Goal: Task Accomplishment & Management: Use online tool/utility

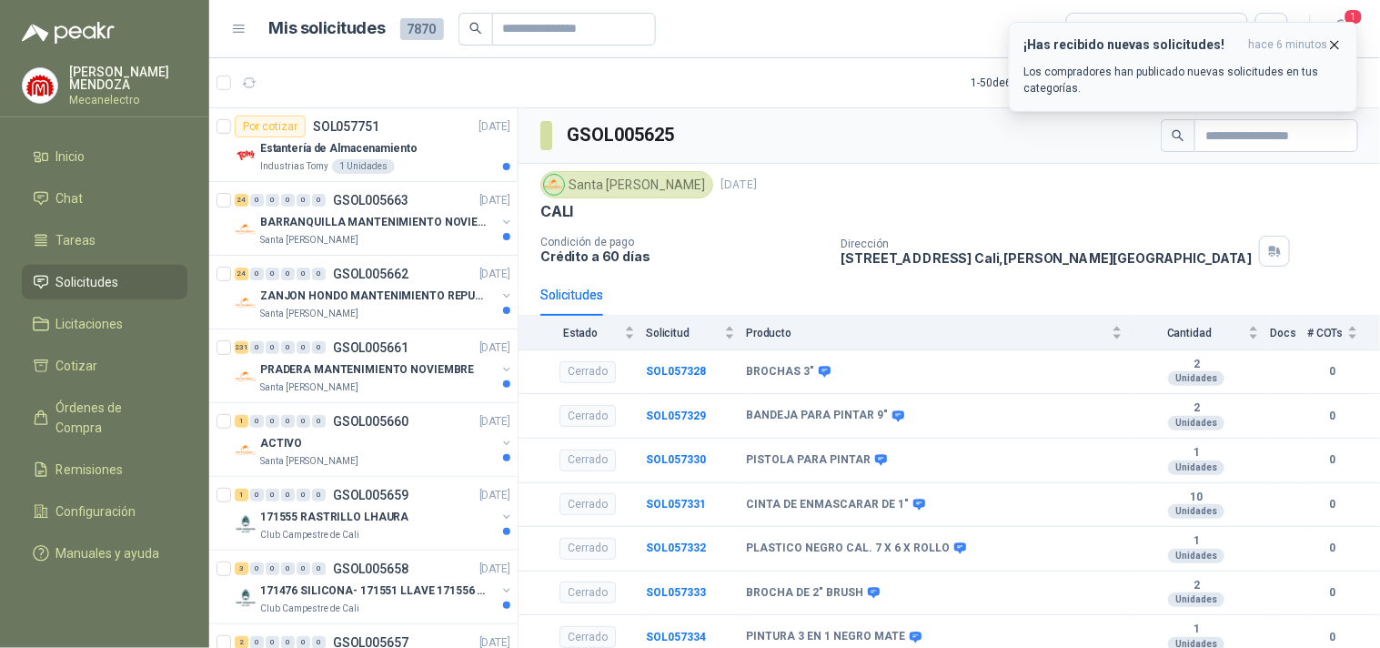
click at [1104, 86] on p "Los compradores han publicado nuevas solicitudes en tus categorías." at bounding box center [1183, 80] width 318 height 33
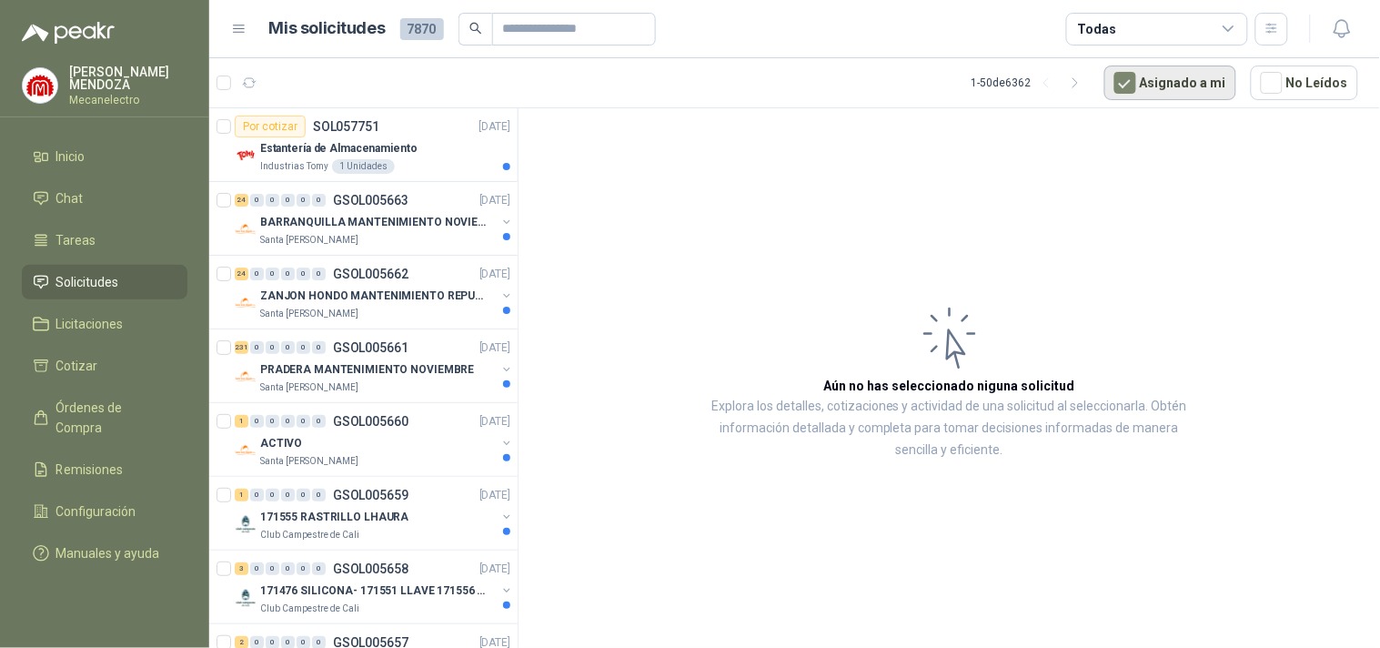
click at [1226, 77] on button "Asignado a mi" at bounding box center [1171, 83] width 132 height 35
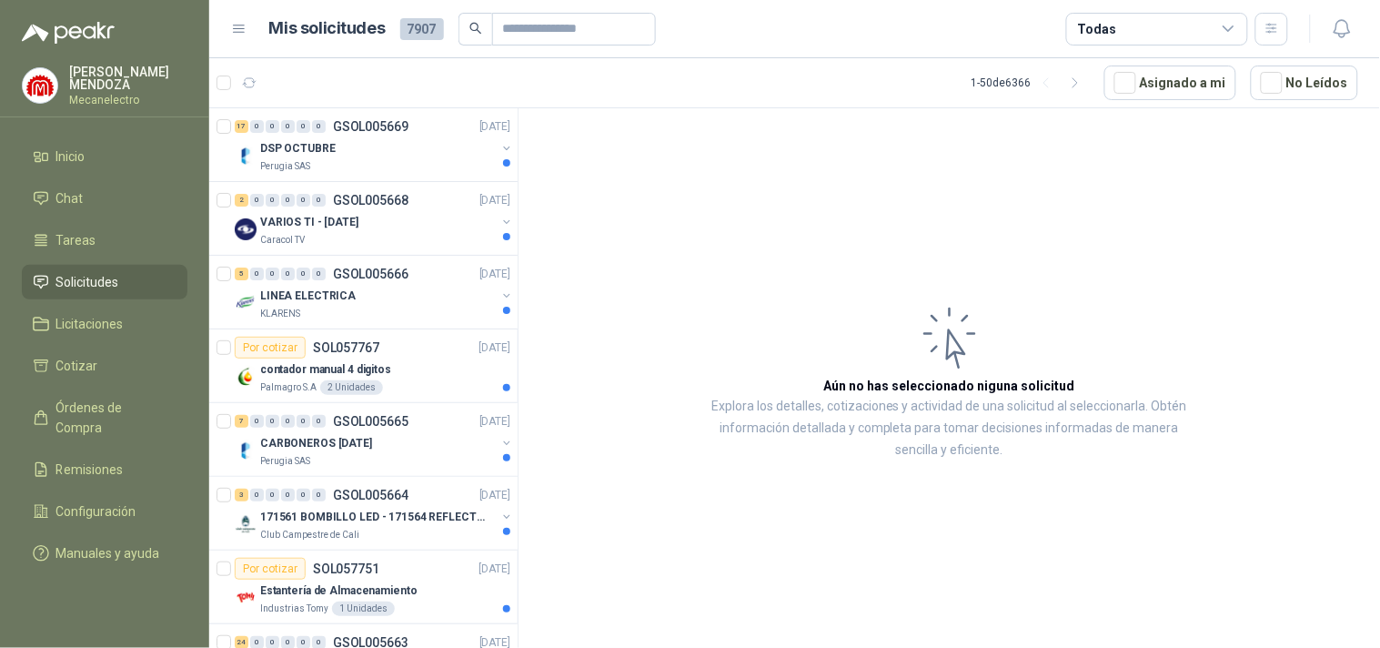
click at [1149, 22] on div "Todas" at bounding box center [1157, 29] width 182 height 33
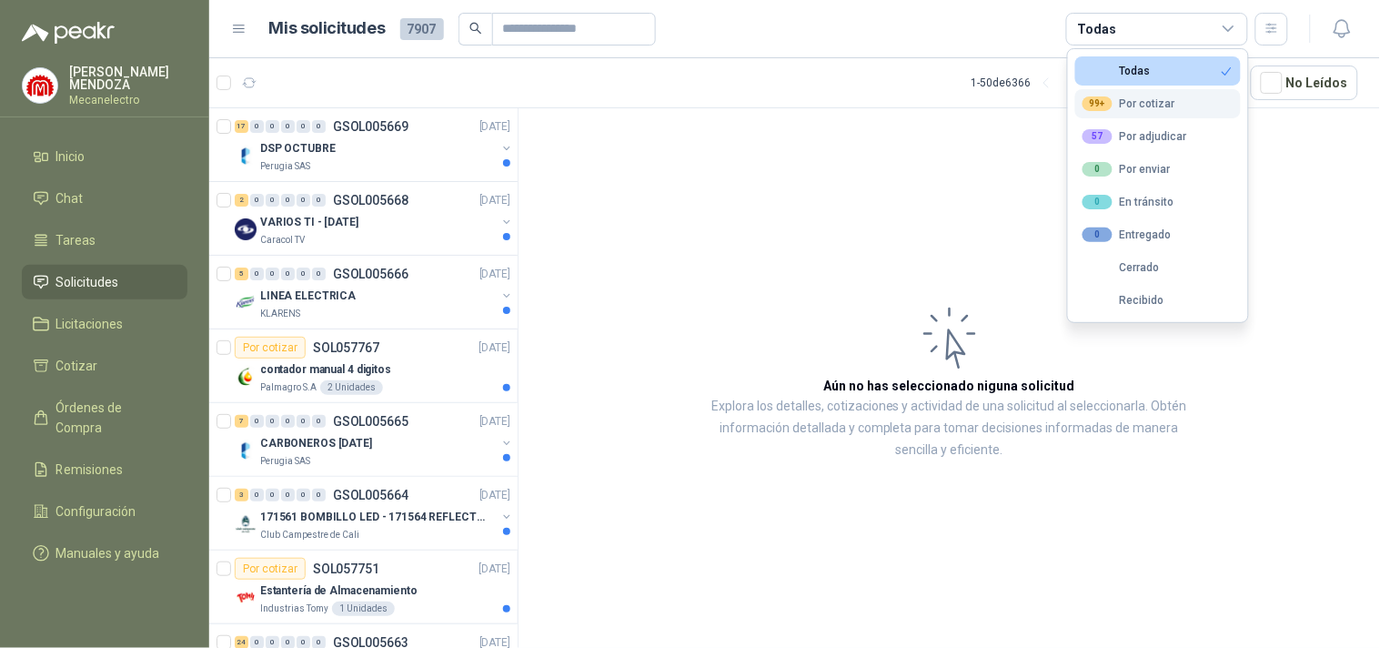
click at [1110, 96] on div "99+" at bounding box center [1098, 103] width 30 height 15
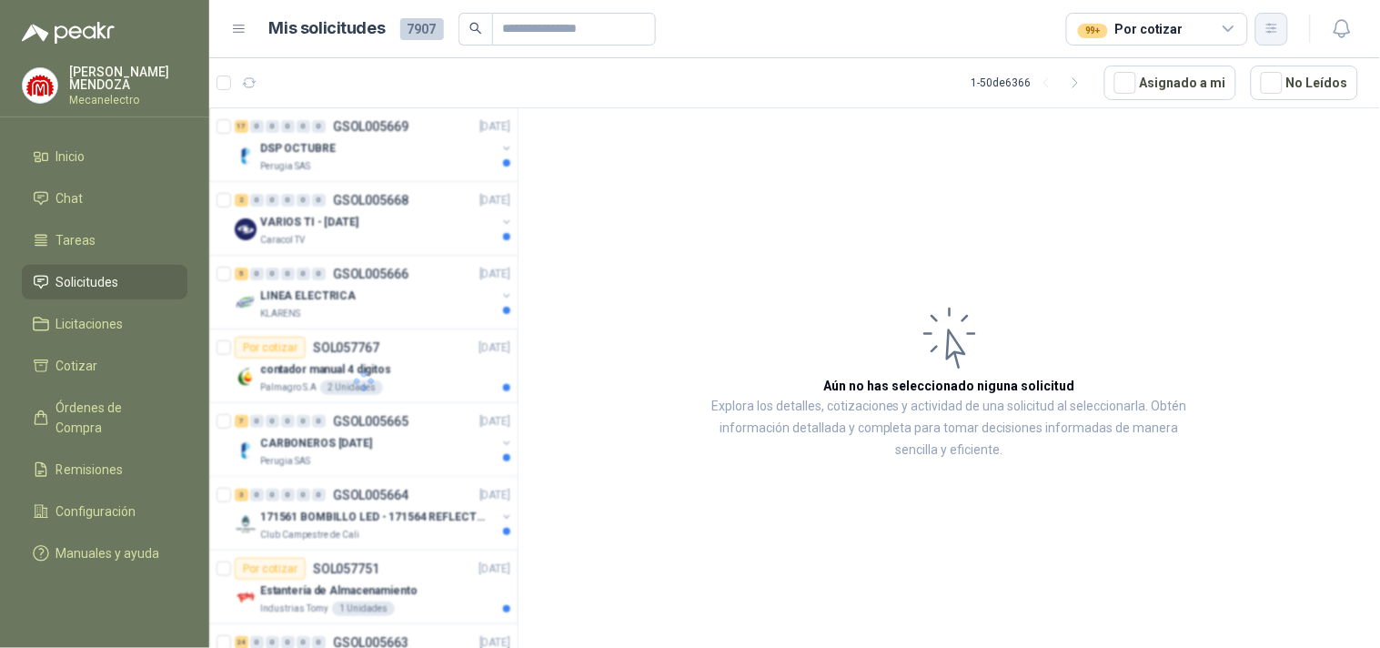
click at [1268, 22] on icon "button" at bounding box center [1272, 28] width 15 height 15
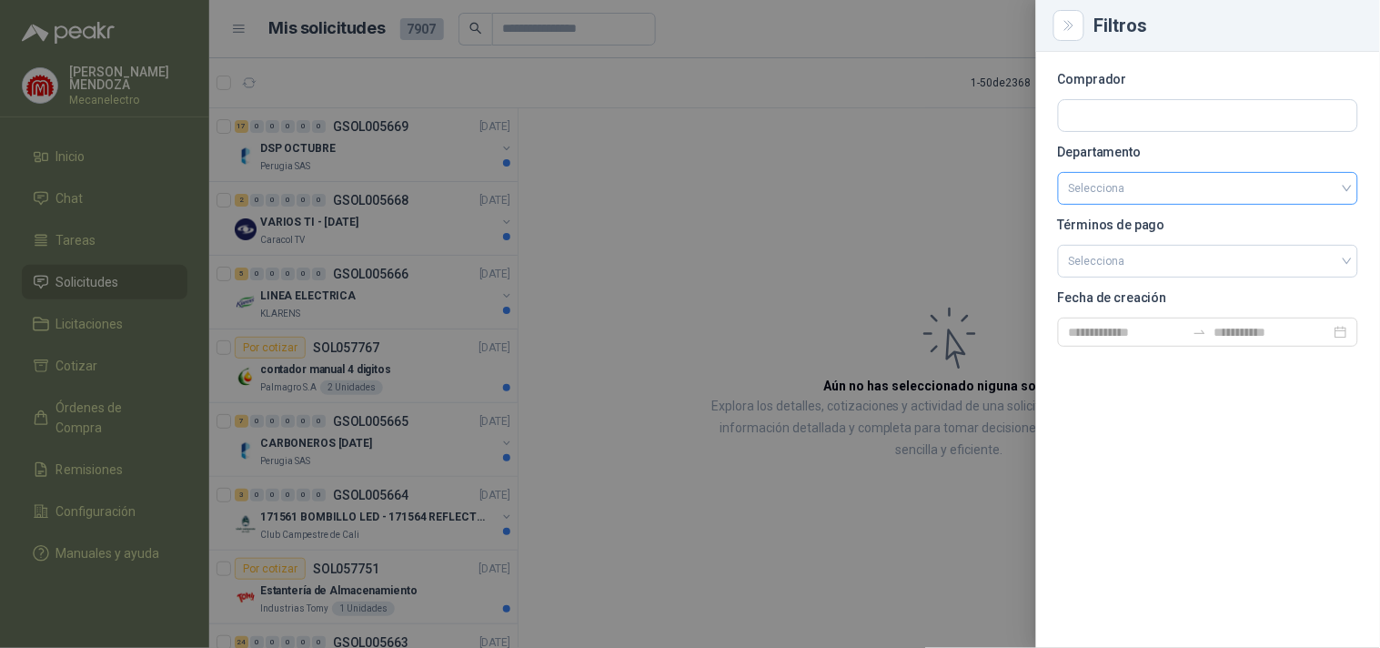
drag, startPoint x: 1144, startPoint y: 183, endPoint x: 1145, endPoint y: 193, distance: 10.0
click at [1144, 185] on input "search" at bounding box center [1208, 188] width 278 height 31
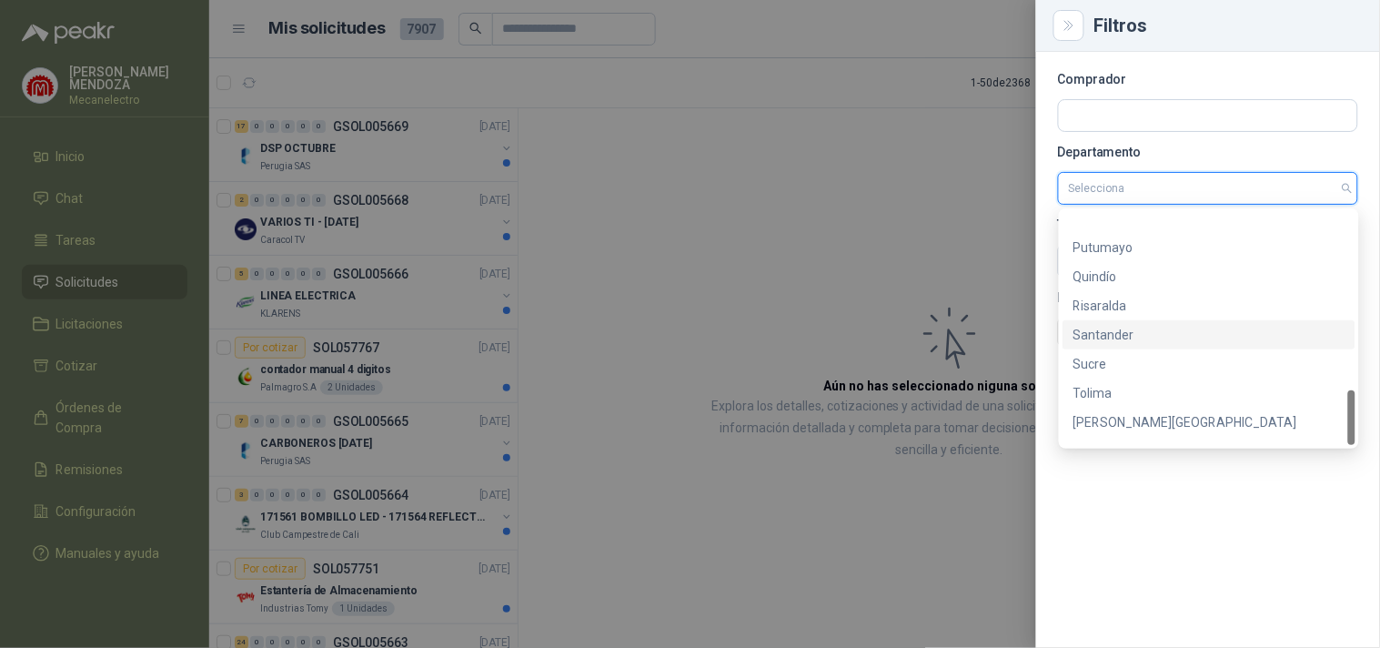
scroll to position [757, 0]
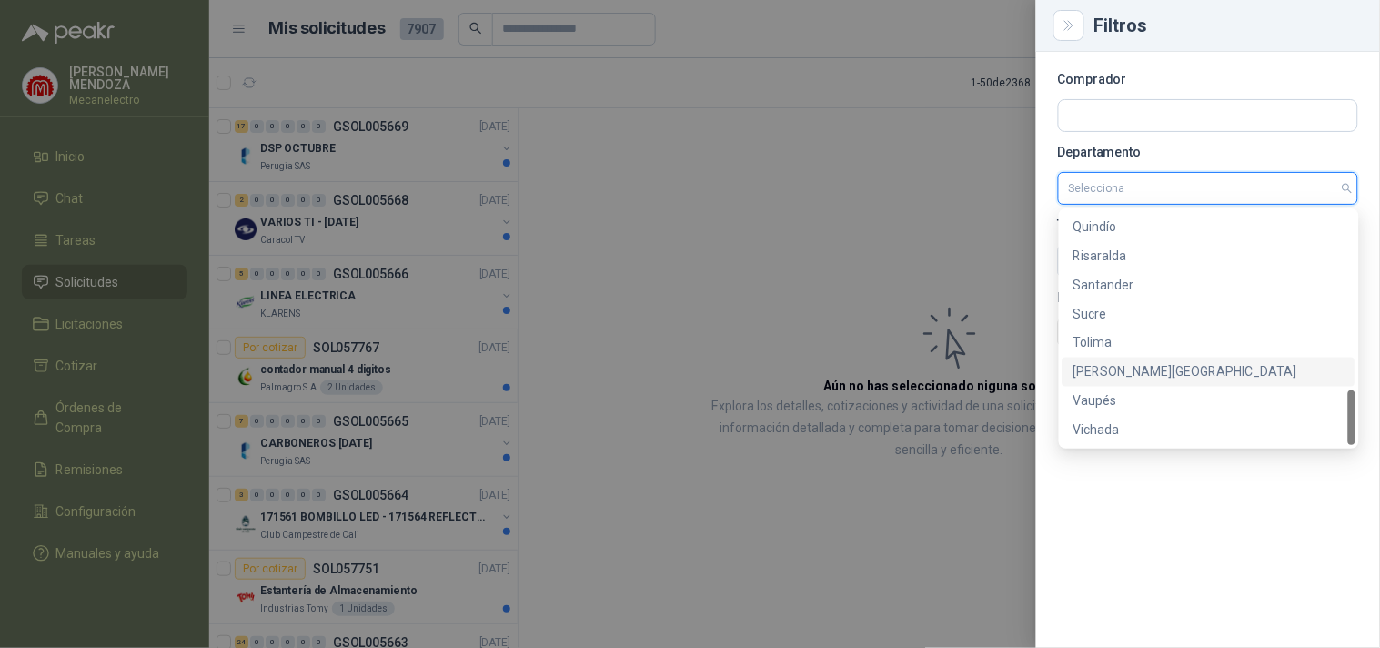
click at [1122, 373] on div "[PERSON_NAME][GEOGRAPHIC_DATA]" at bounding box center [1209, 372] width 271 height 20
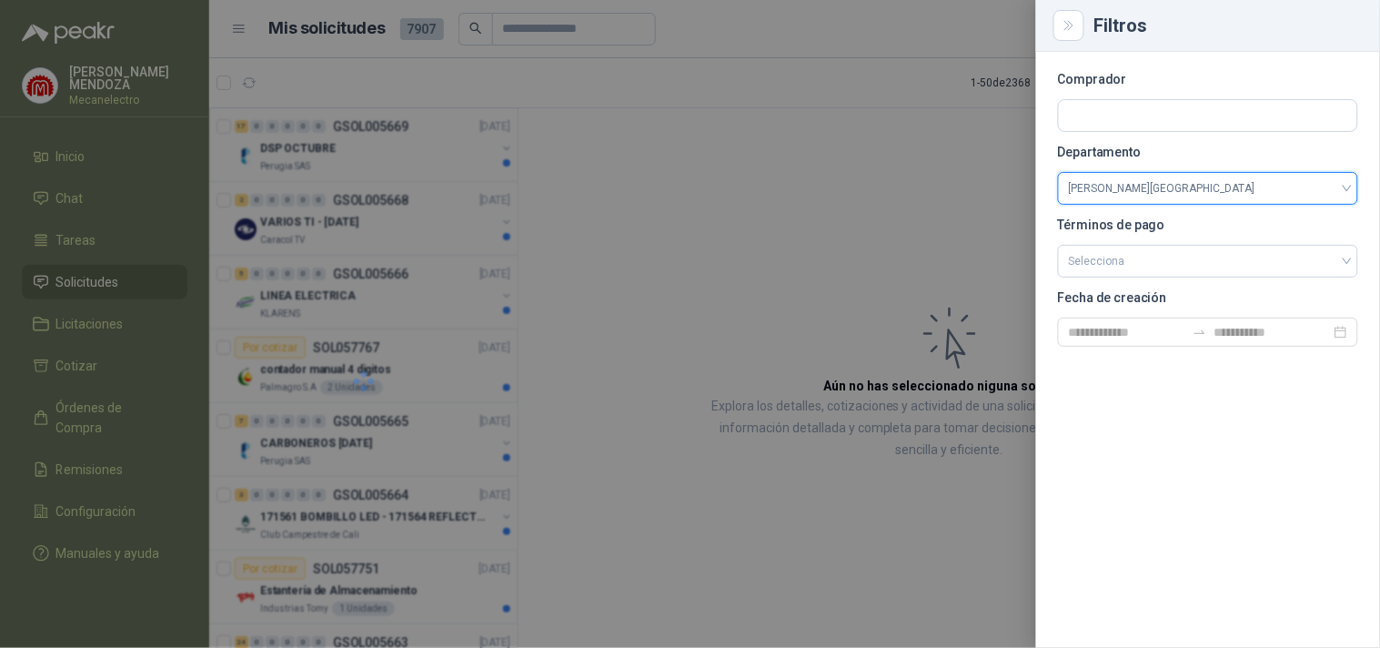
click at [661, 316] on div at bounding box center [690, 324] width 1380 height 648
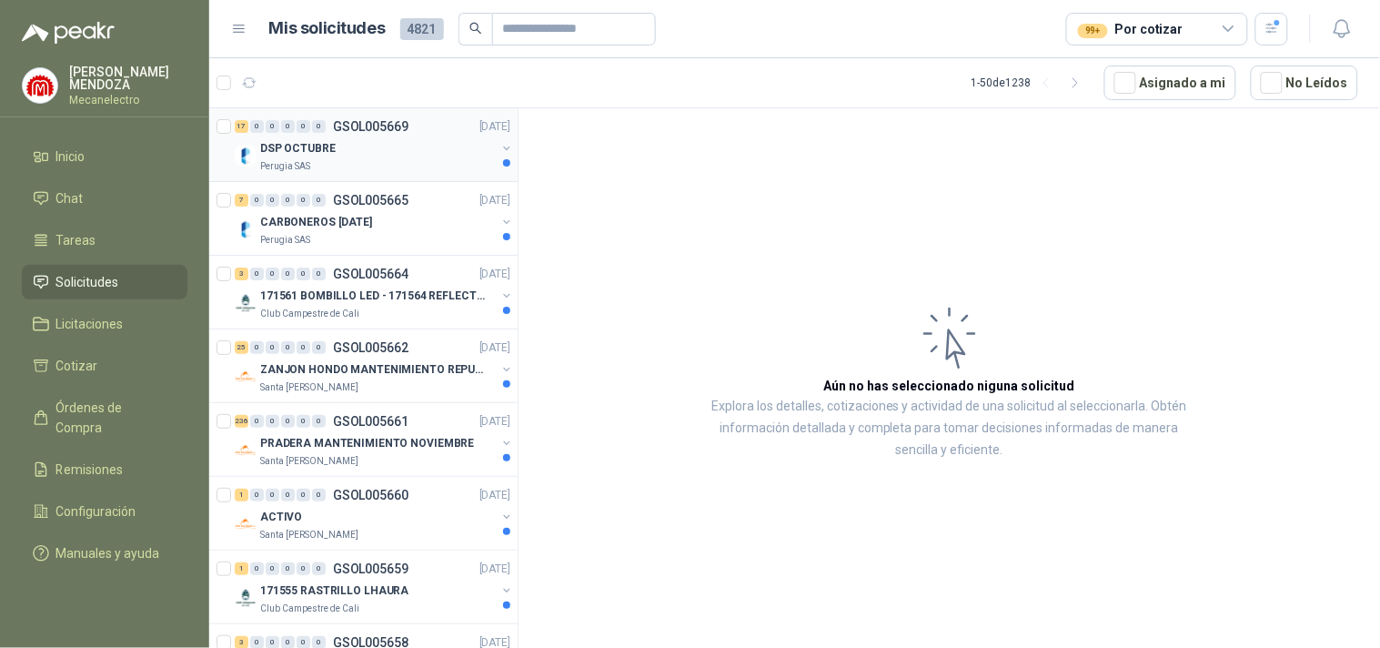
click at [391, 168] on div "Perugia SAS" at bounding box center [378, 166] width 236 height 15
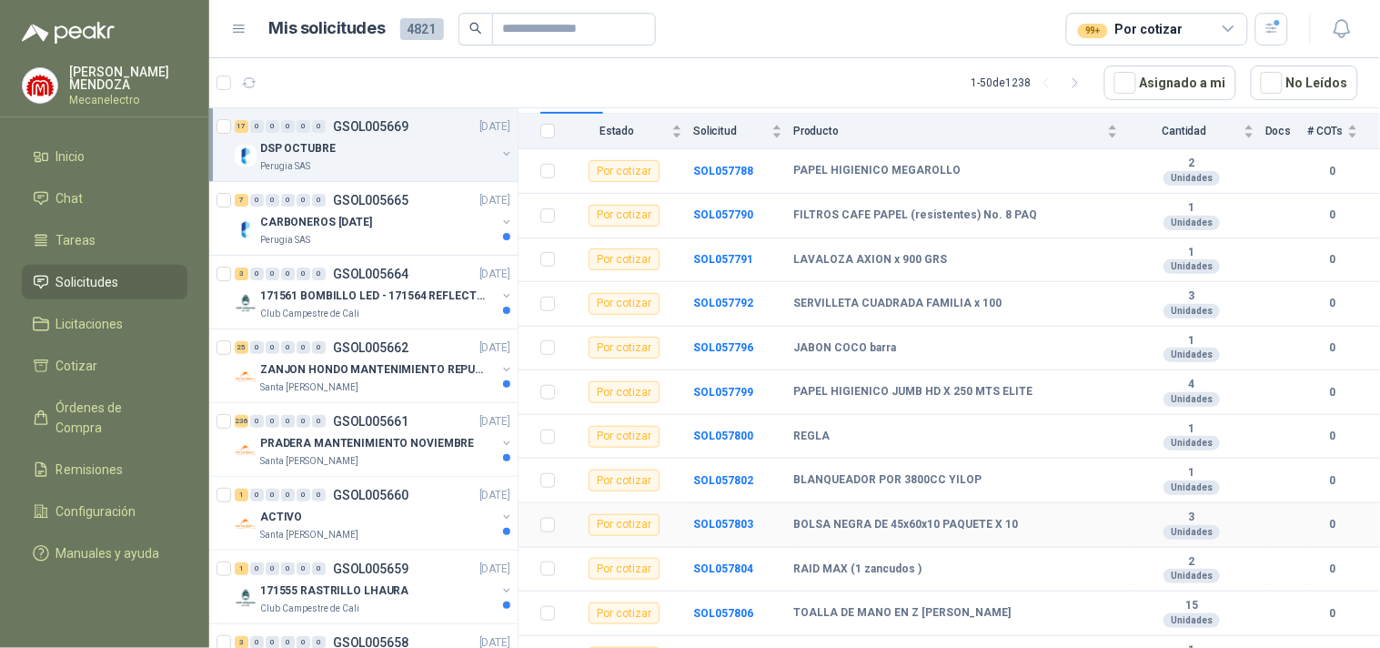
scroll to position [458, 0]
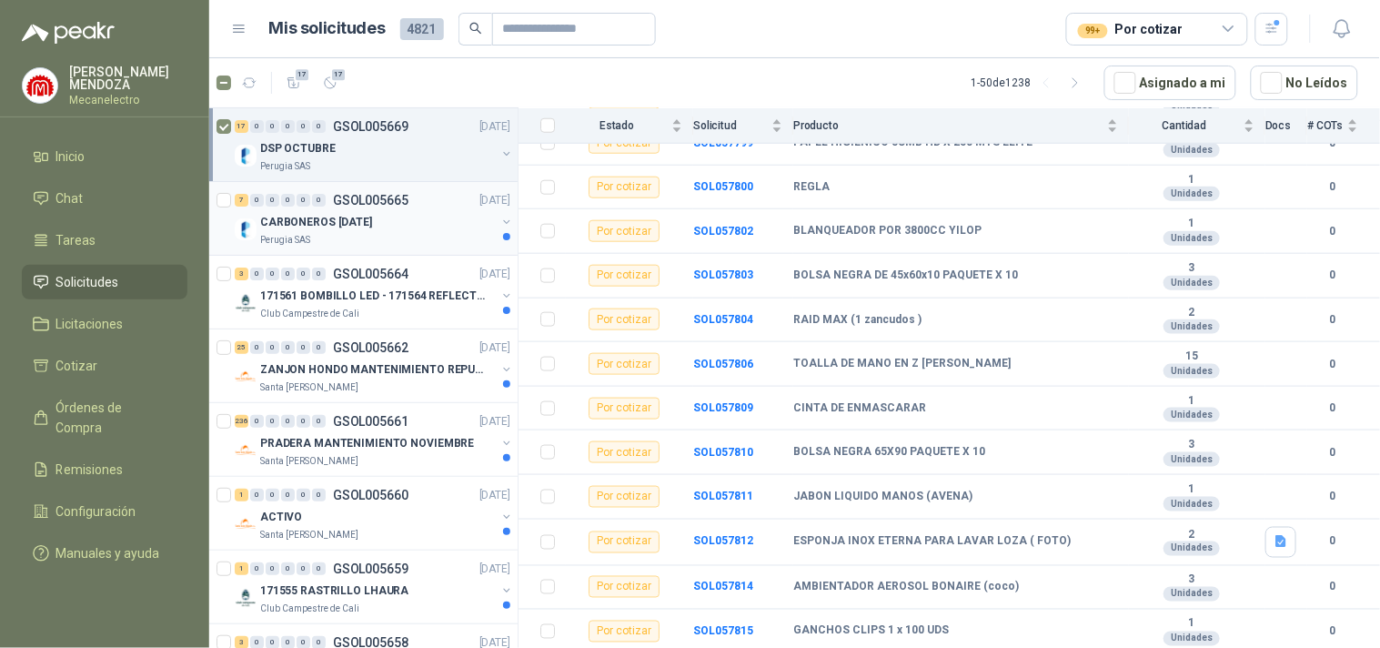
click at [366, 220] on div "CARBONEROS [DATE]" at bounding box center [378, 222] width 236 height 22
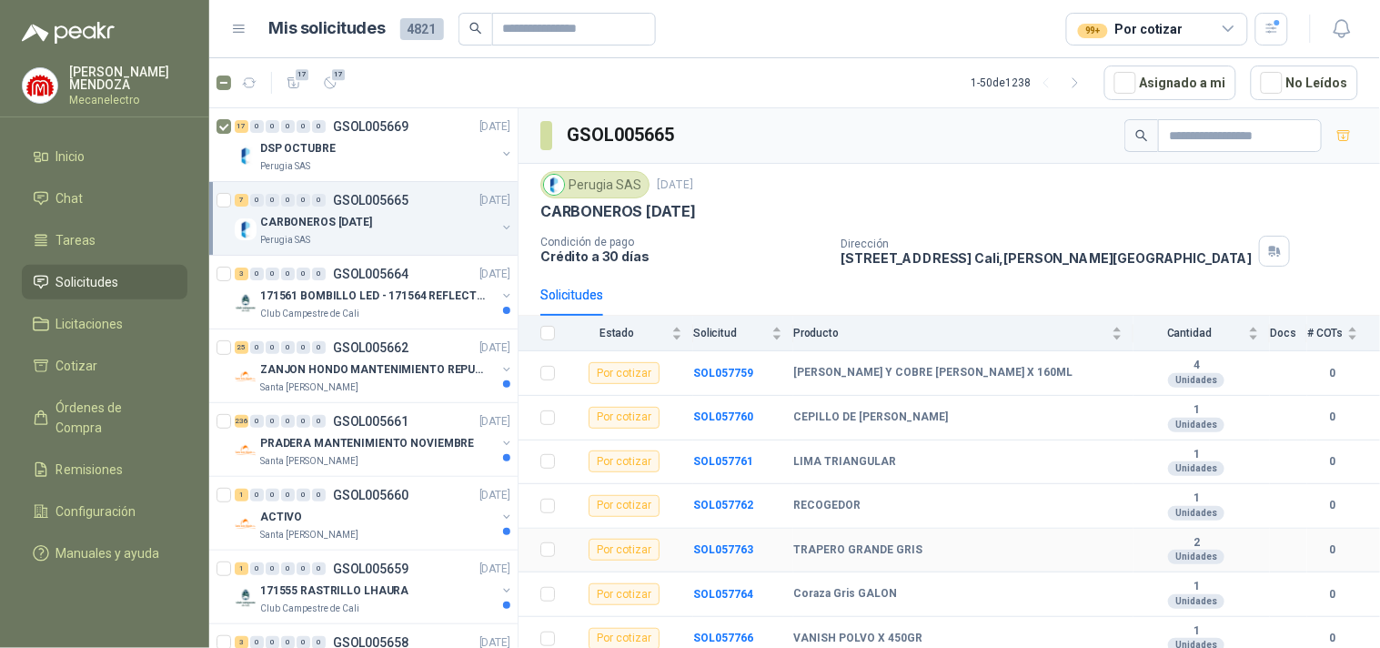
scroll to position [9, 0]
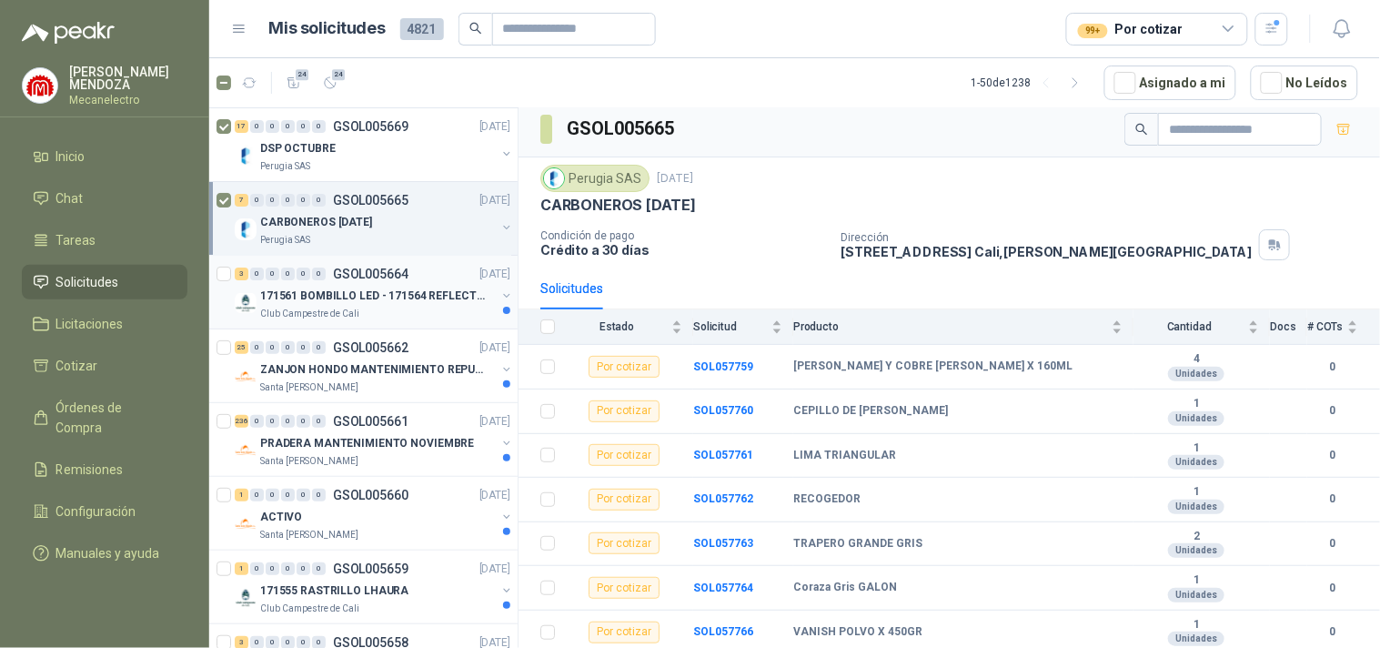
click at [447, 297] on p "171561 BOMBILLO LED - 171564 REFLECTOR 50W" at bounding box center [373, 296] width 227 height 17
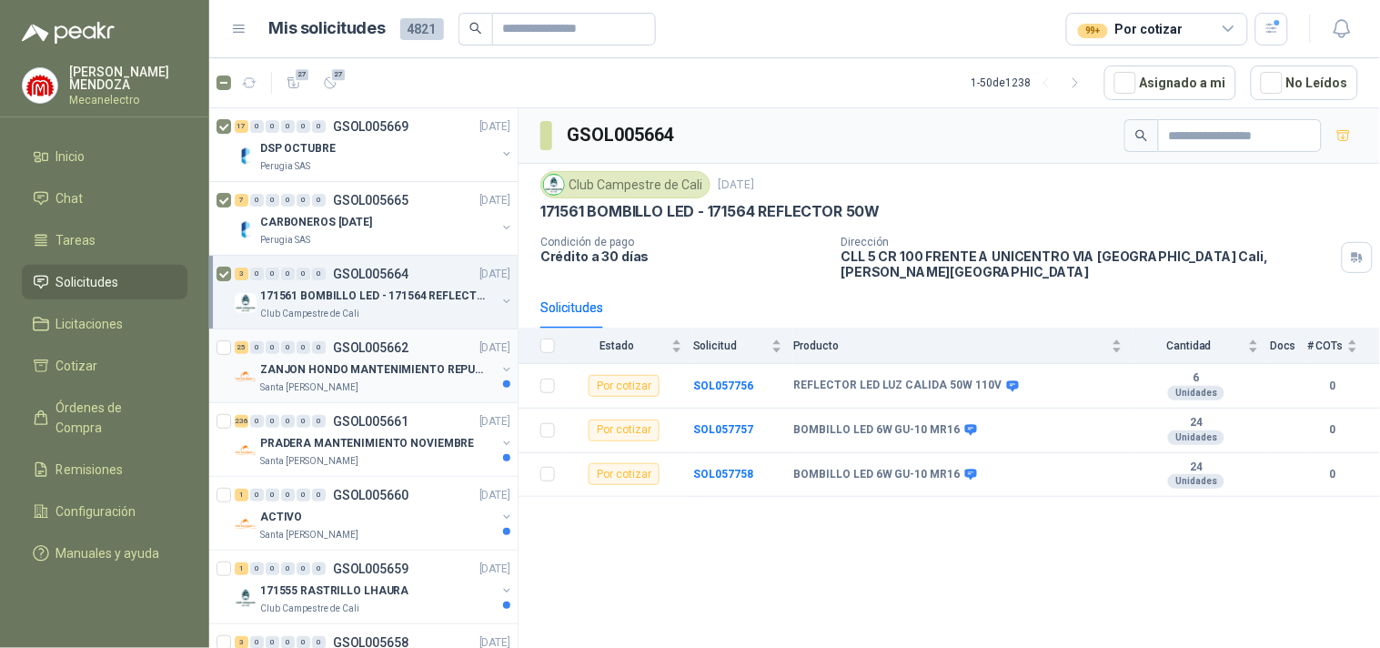
click at [425, 368] on p "ZANJON HONDO MANTENIMIENTO REPUESTOS" at bounding box center [373, 369] width 227 height 17
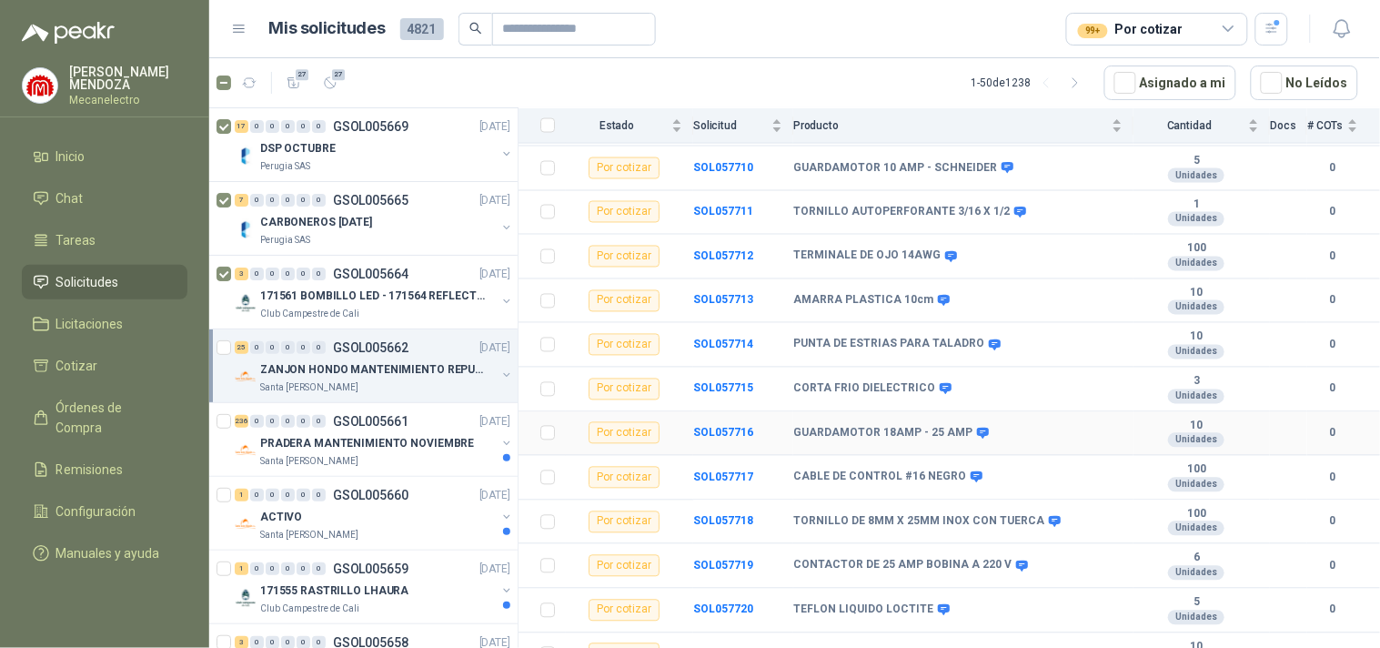
scroll to position [824, 0]
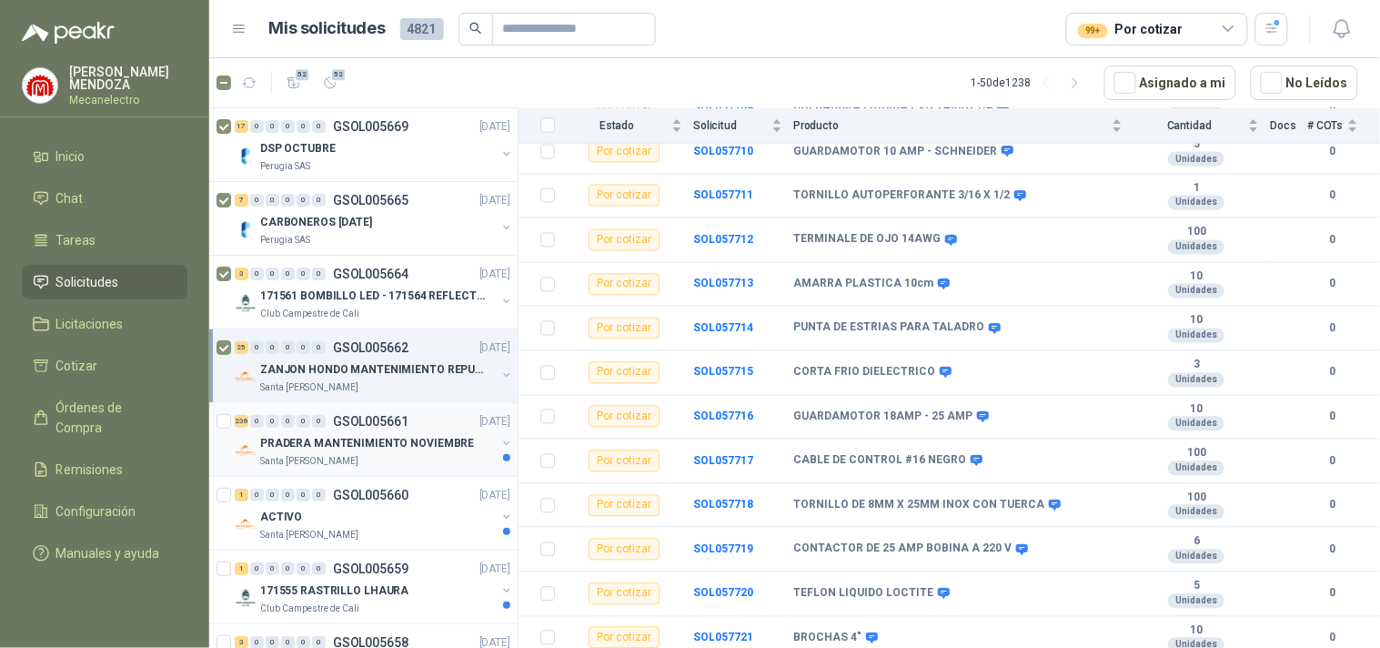
click at [413, 444] on p "PRADERA MANTENIMIENTO NOVIEMBRE" at bounding box center [367, 443] width 214 height 17
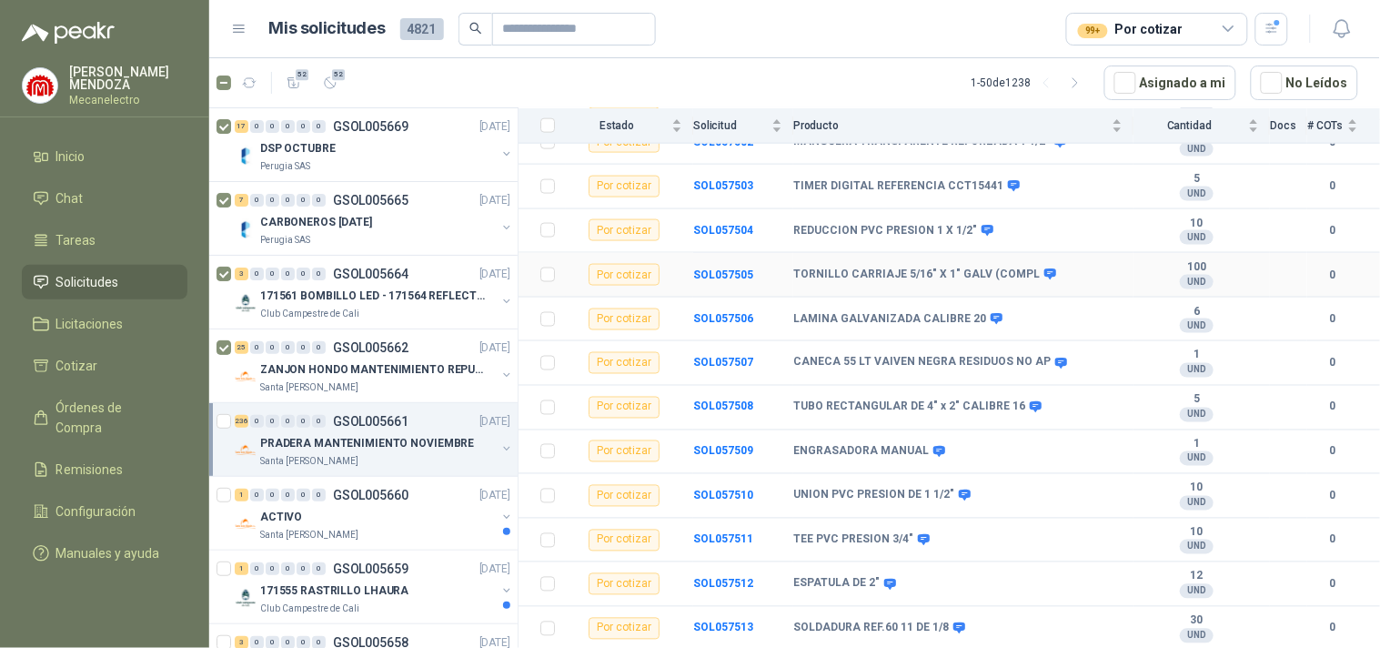
scroll to position [2931, 0]
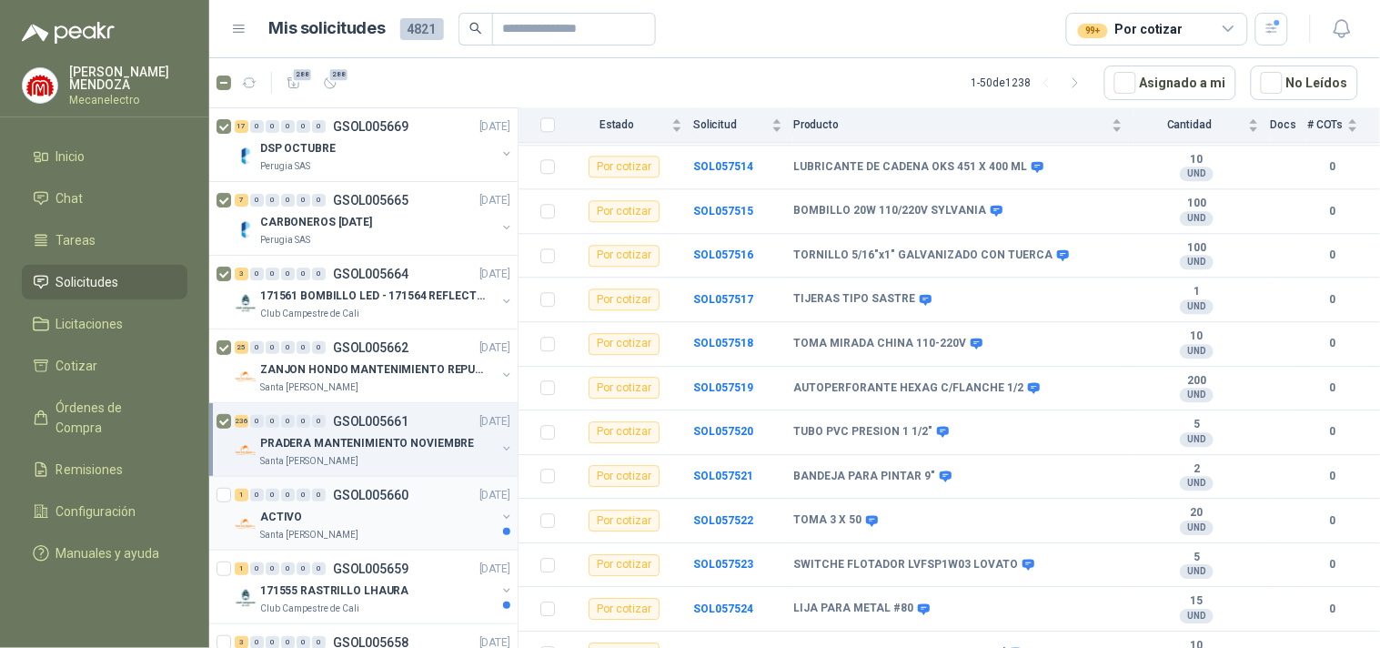
click at [397, 510] on div "ACTIVO" at bounding box center [378, 517] width 236 height 22
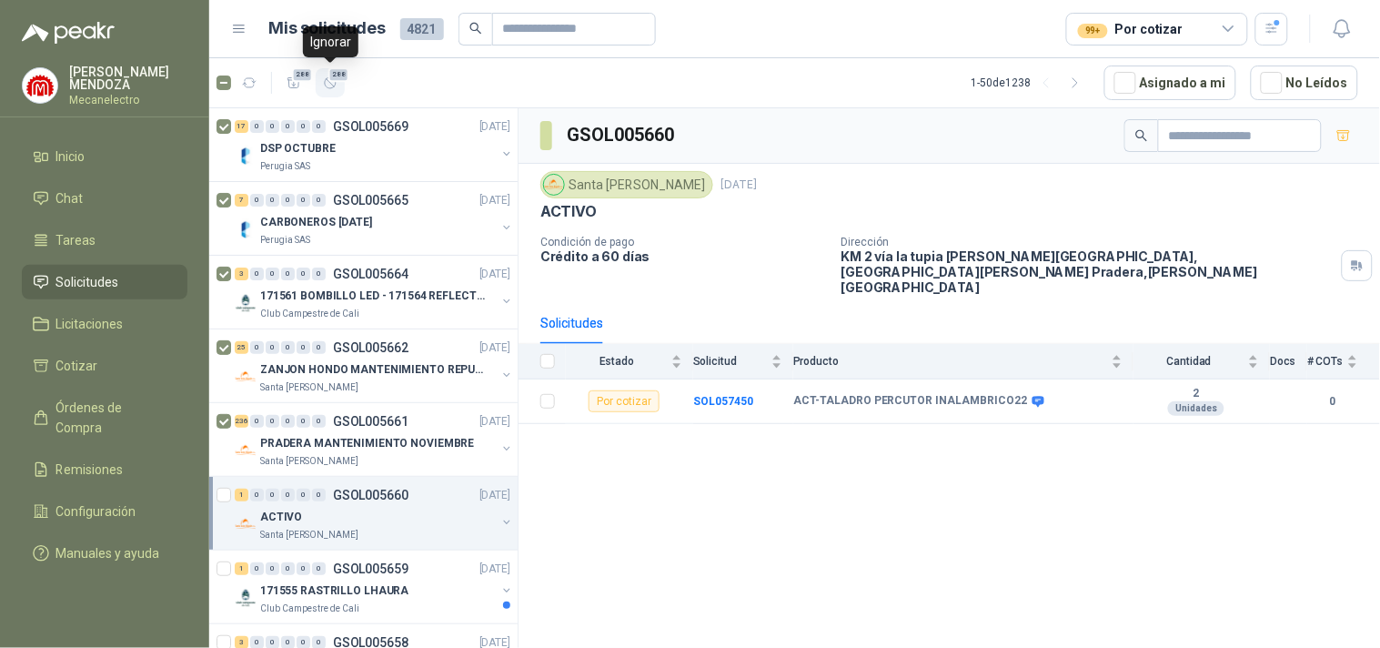
click at [334, 87] on icon "button" at bounding box center [330, 83] width 15 height 15
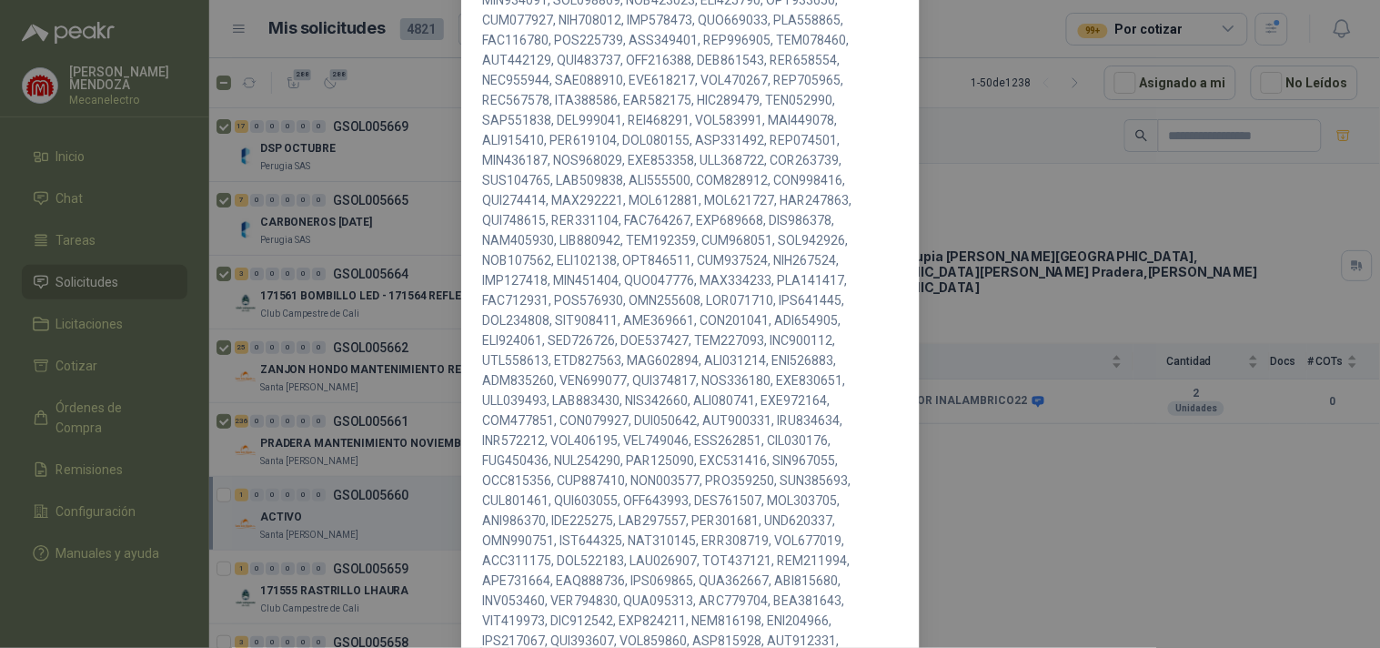
scroll to position [915, 0]
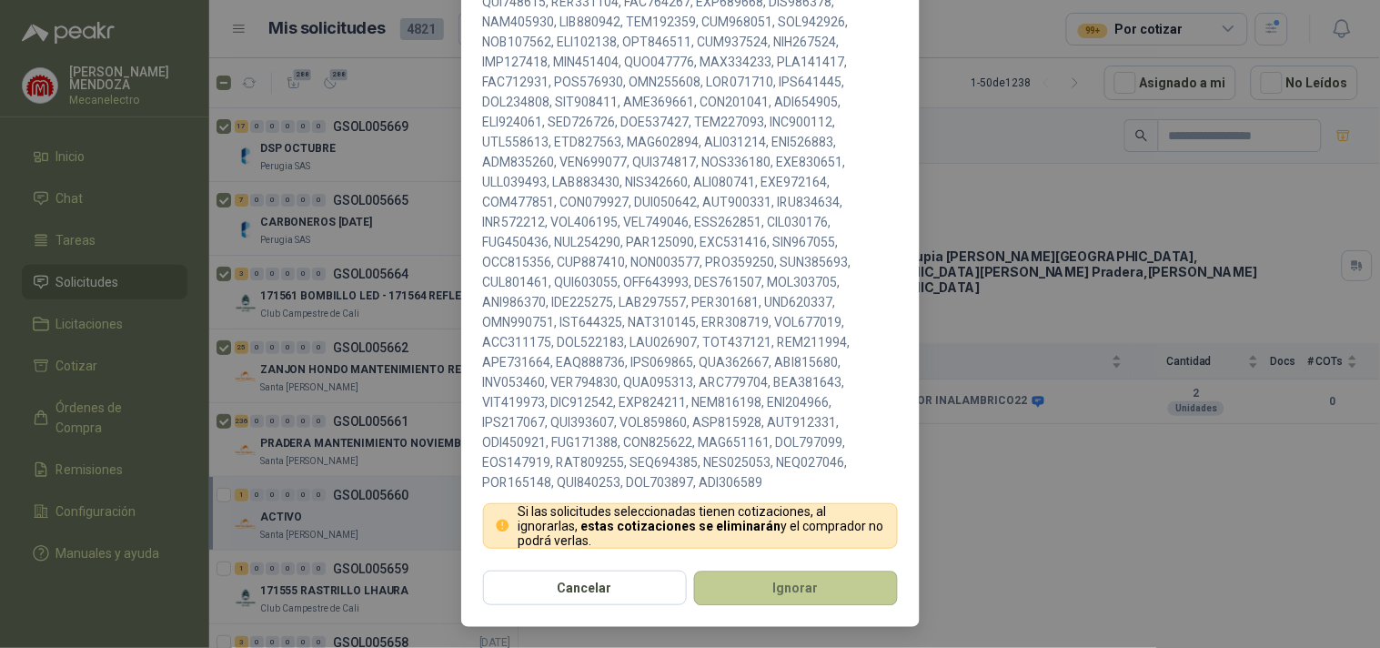
click at [730, 580] on button "Ignorar" at bounding box center [796, 587] width 204 height 35
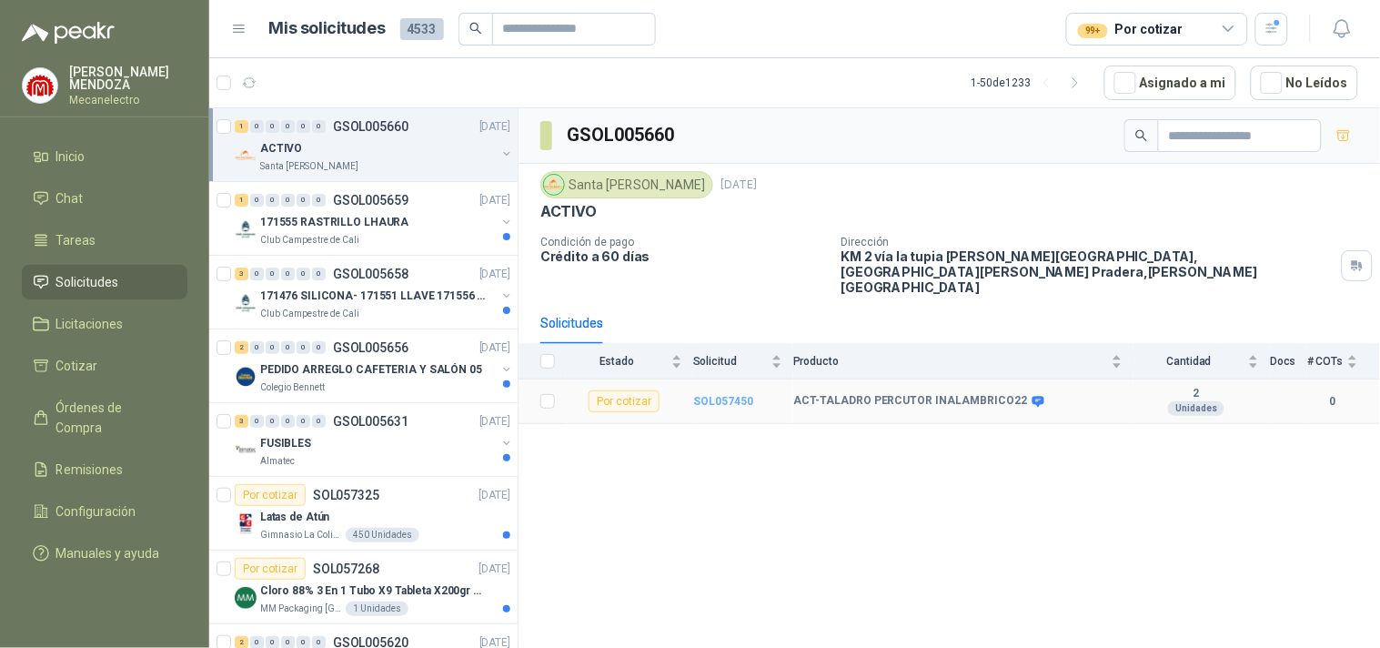
click at [724, 395] on b "SOL057450" at bounding box center [723, 401] width 60 height 13
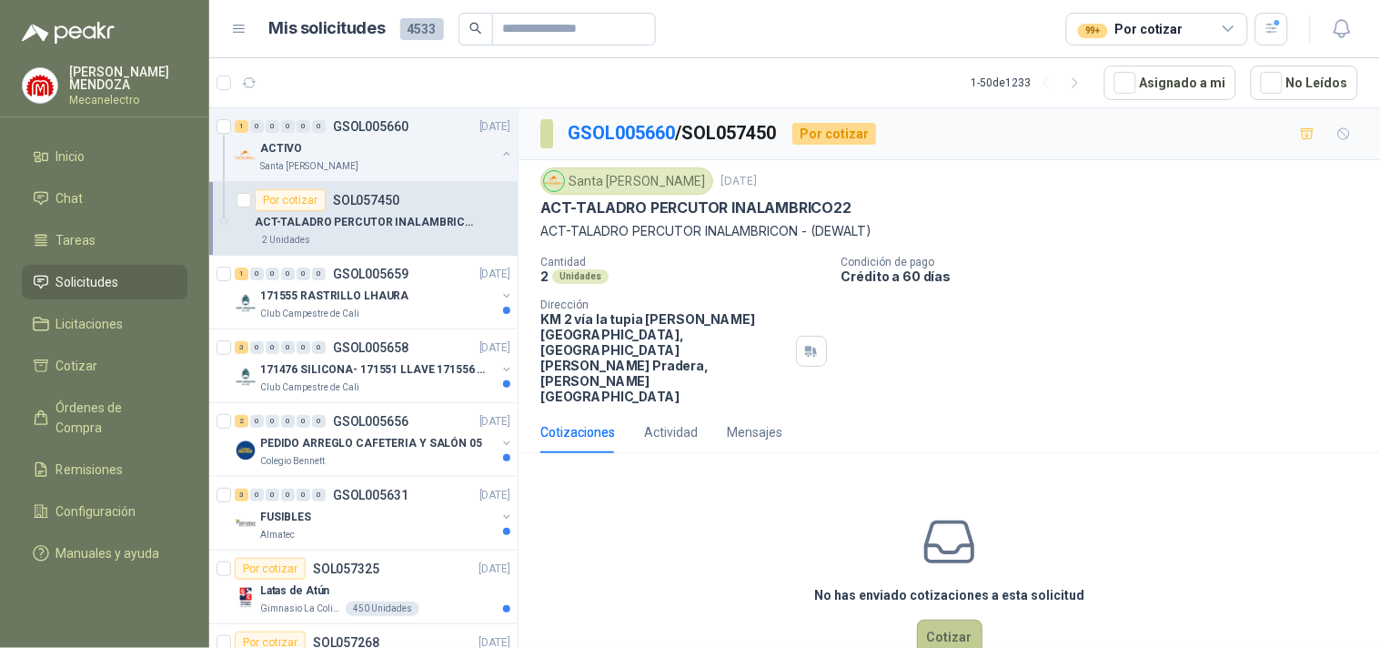
click at [976, 620] on button "Cotizar" at bounding box center [950, 637] width 66 height 35
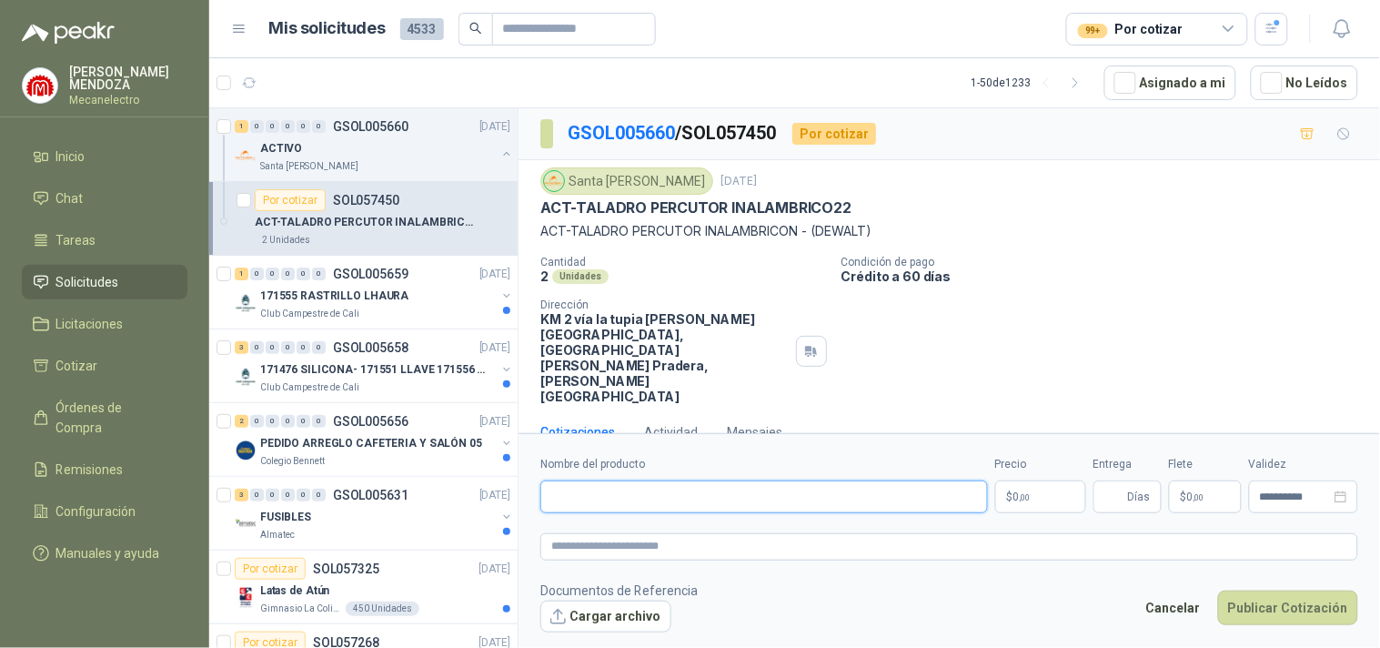
click at [734, 480] on input "Nombre del producto" at bounding box center [764, 496] width 448 height 33
type input "*"
click at [908, 480] on input "**********" at bounding box center [764, 496] width 448 height 33
click at [894, 484] on input "**********" at bounding box center [764, 496] width 448 height 33
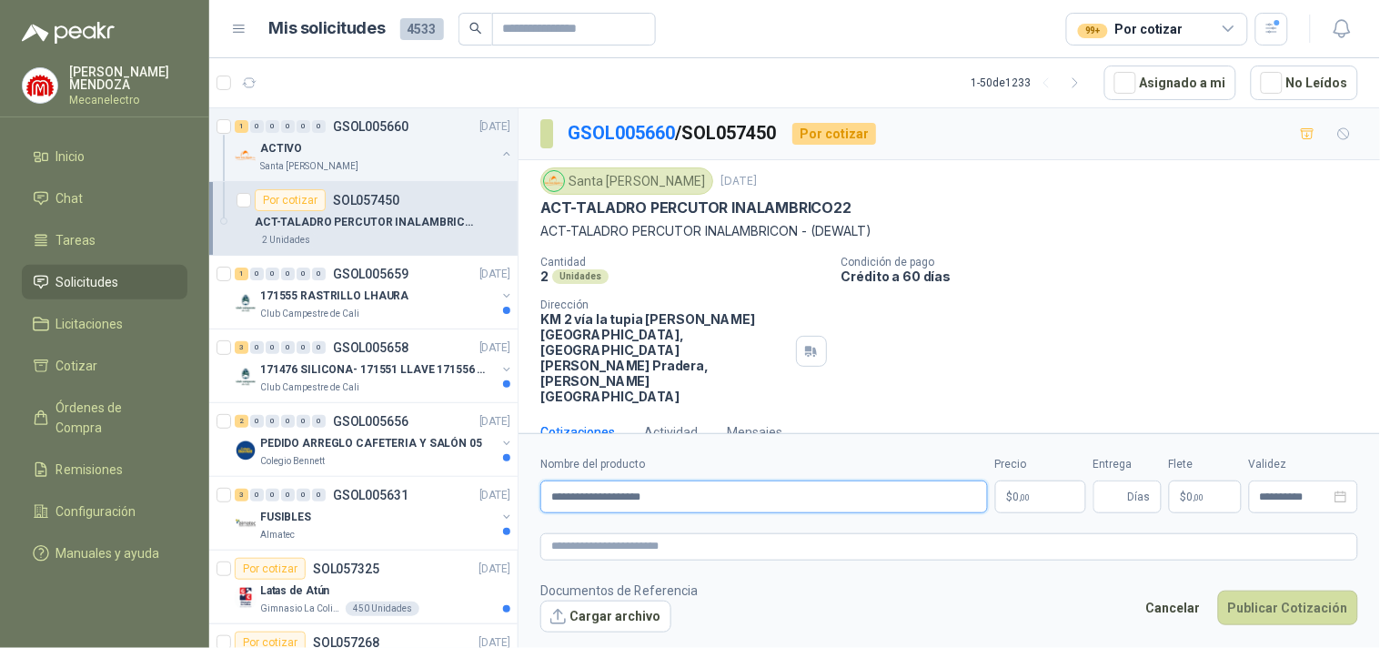
click at [899, 484] on input "**********" at bounding box center [764, 496] width 448 height 33
type input "**********"
click at [621, 611] on button "Cargar archivo" at bounding box center [605, 616] width 131 height 33
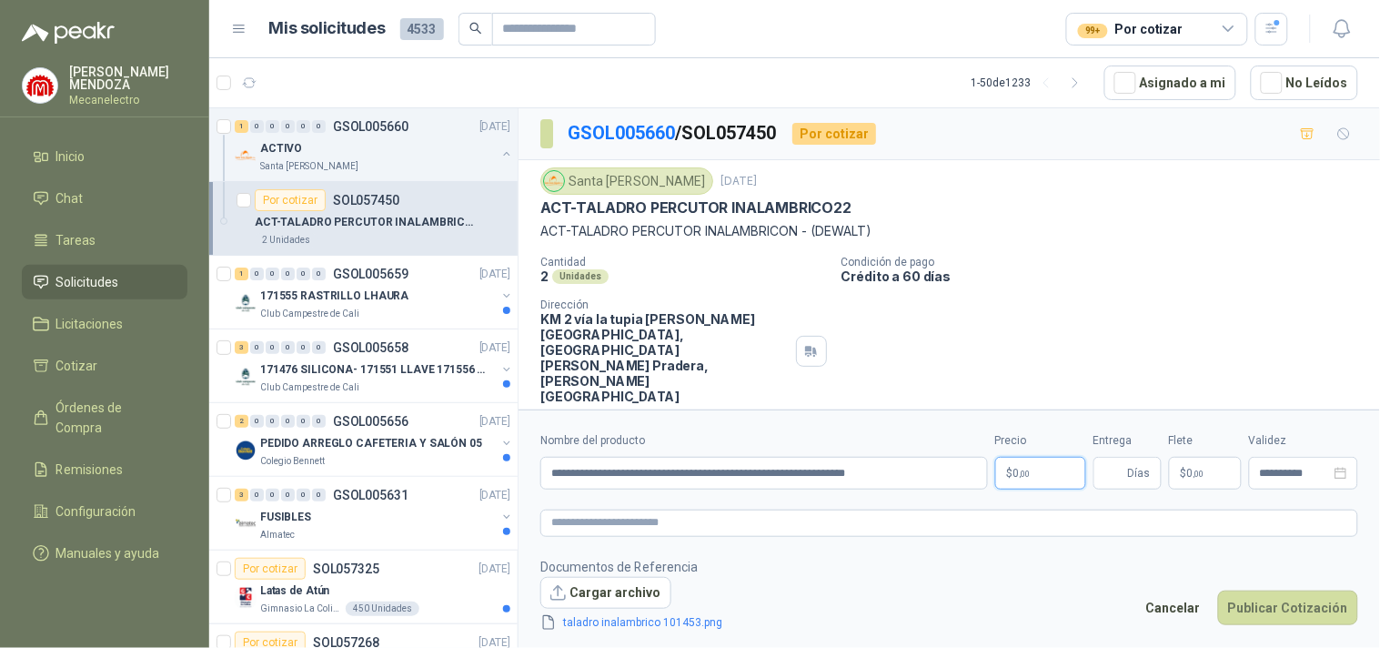
click at [1024, 470] on body "[PERSON_NAME] Mecanelectro Inicio Chat Tareas Solicitudes Licitaciones Cotizar …" at bounding box center [690, 324] width 1380 height 648
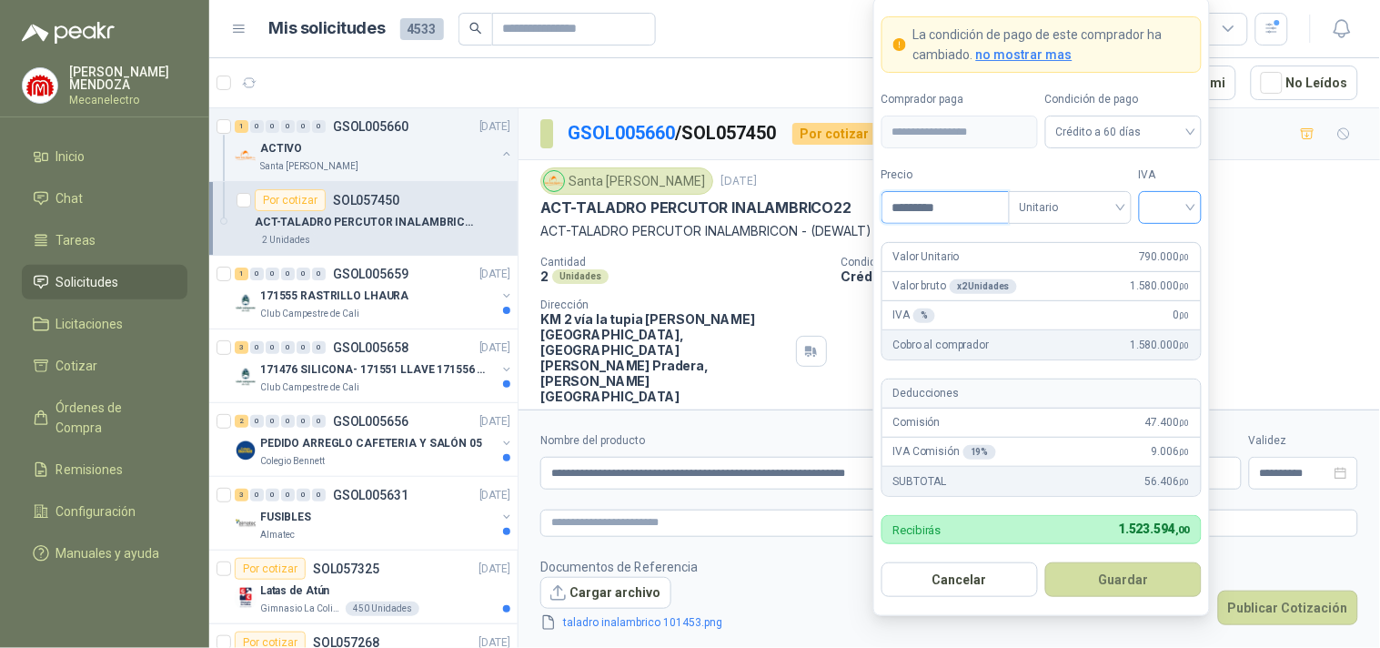
type input "*********"
click at [1158, 202] on input "search" at bounding box center [1170, 205] width 41 height 27
click at [1167, 237] on div "19%" at bounding box center [1171, 245] width 34 height 20
click at [1095, 589] on button "Guardar" at bounding box center [1123, 579] width 156 height 35
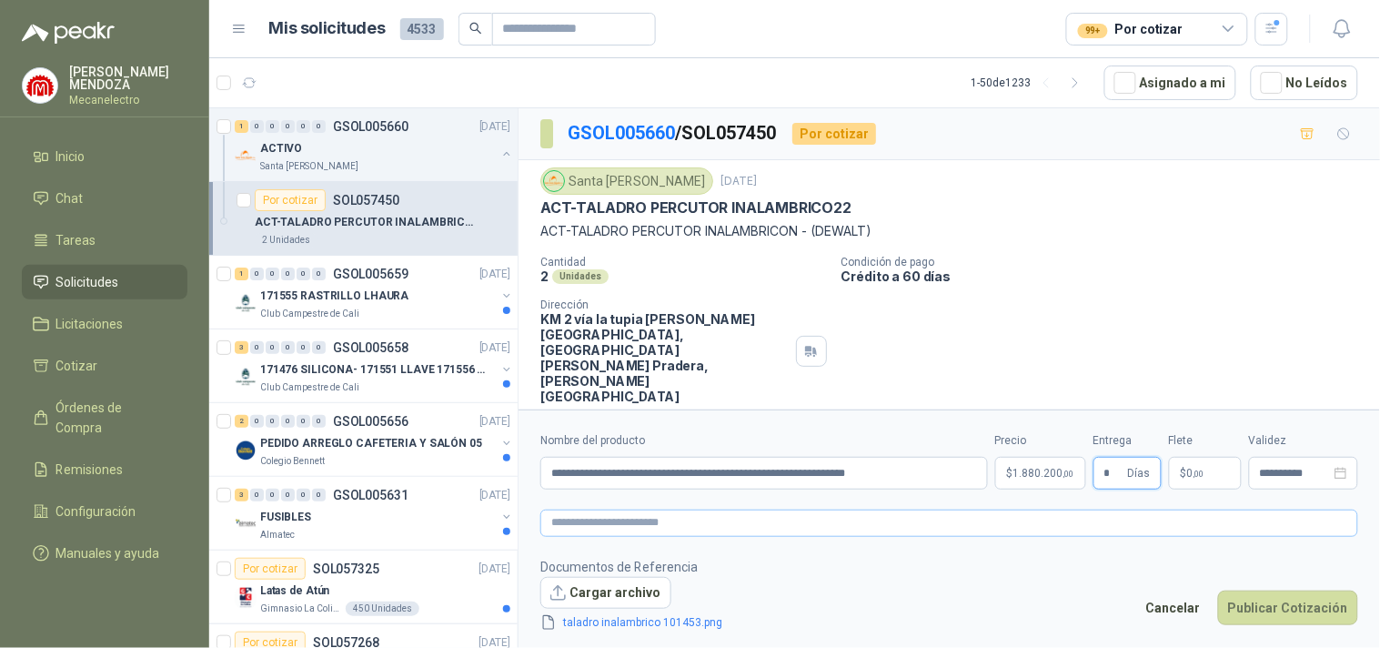
type input "*"
click at [1260, 610] on button "Publicar Cotización" at bounding box center [1288, 607] width 140 height 35
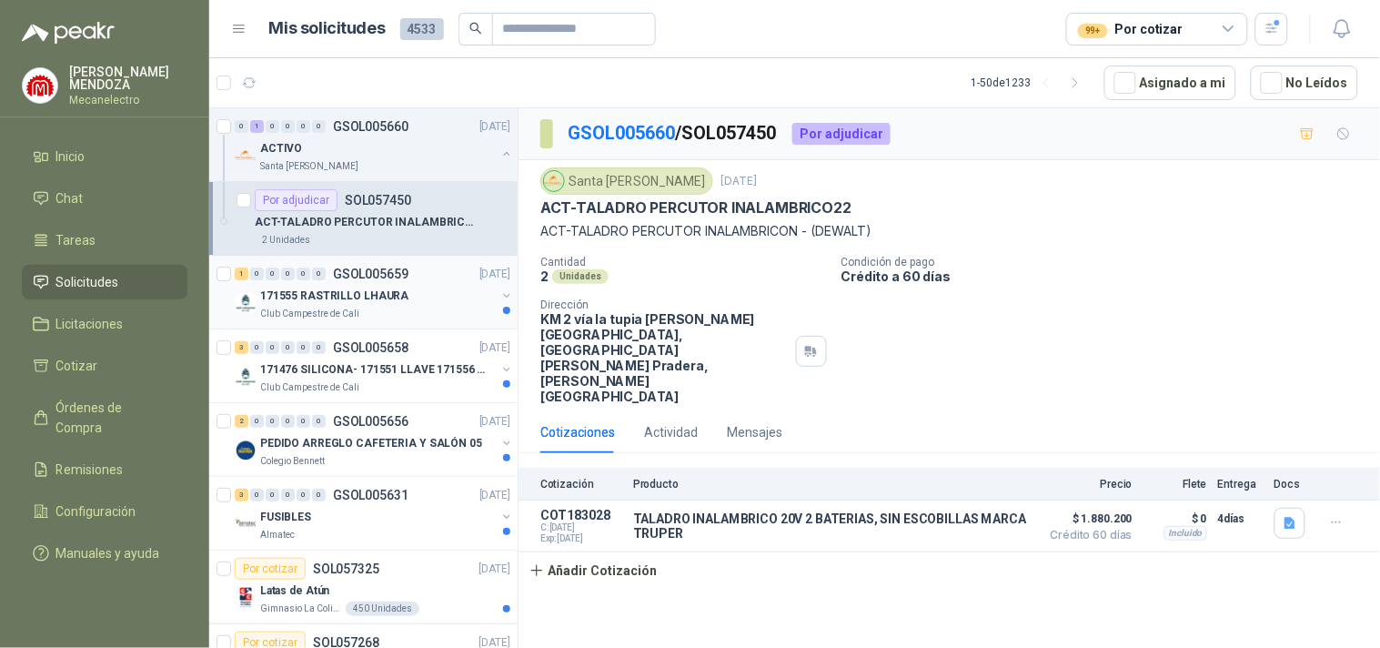
click at [368, 267] on p "GSOL005659" at bounding box center [371, 273] width 76 height 13
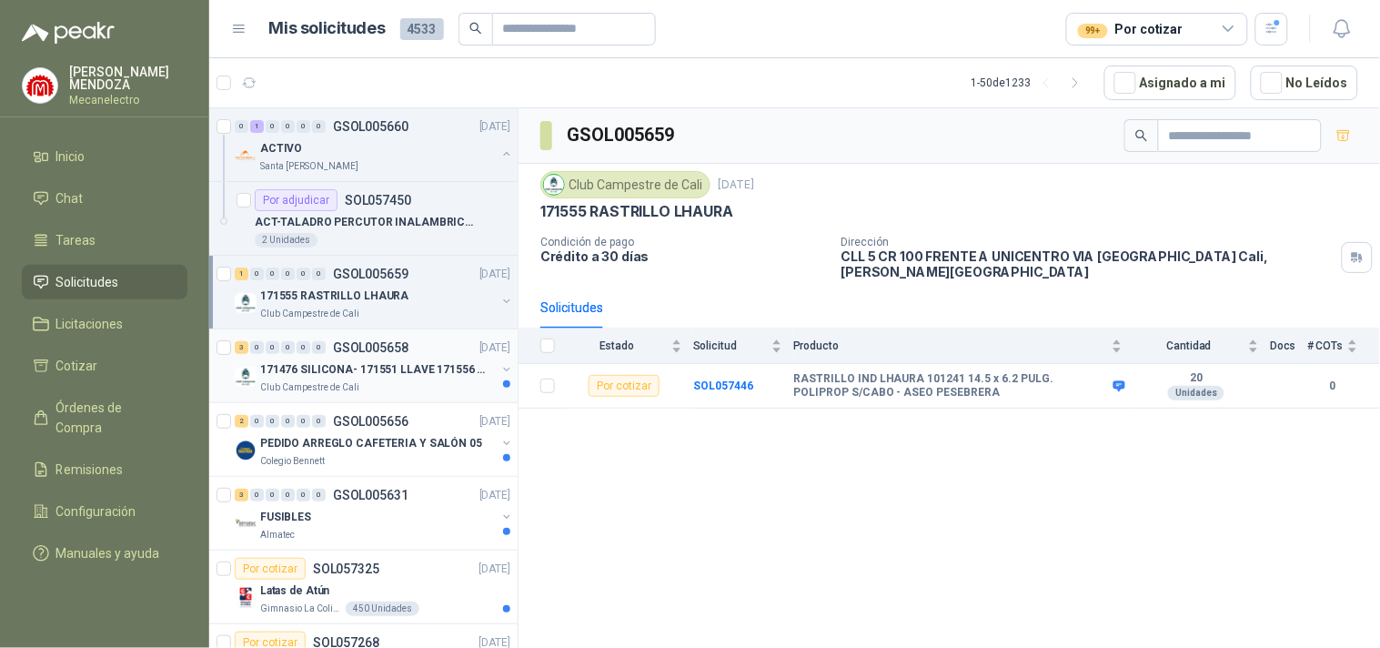
click at [386, 373] on p "171476 SILICONA- 171551 LLAVE 171556 CHAZO" at bounding box center [373, 369] width 227 height 17
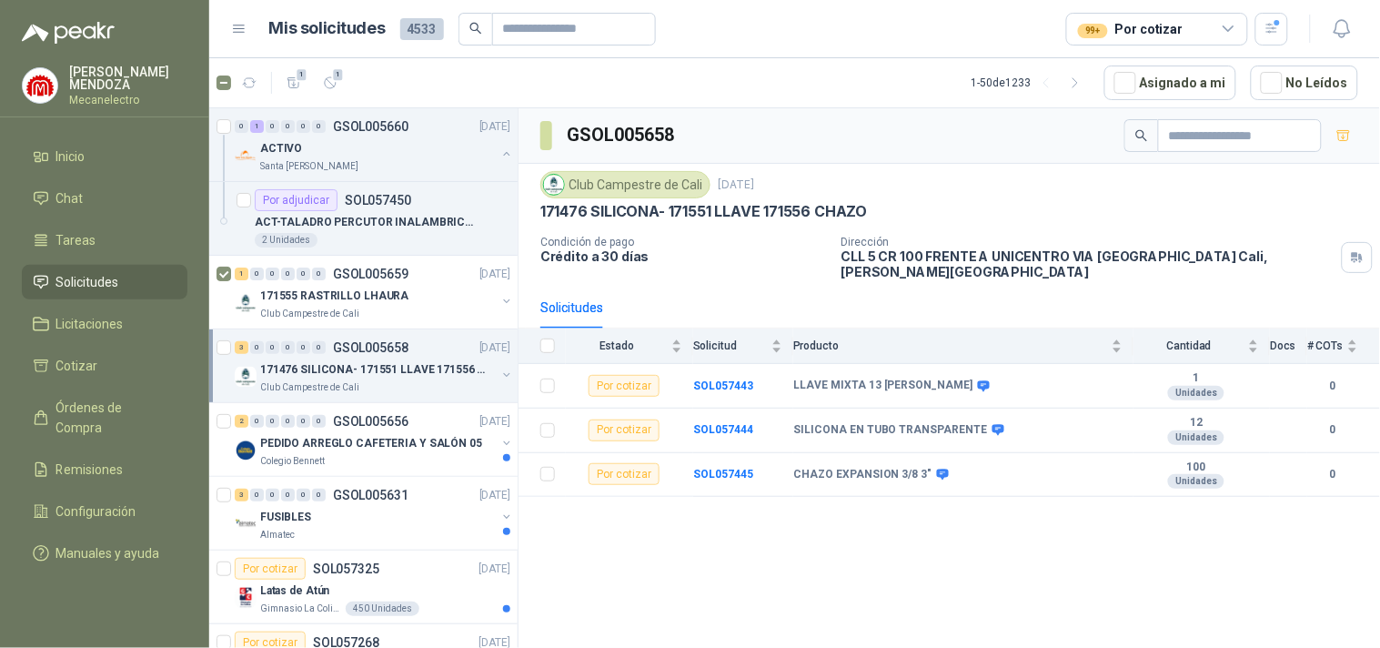
click at [226, 356] on div at bounding box center [226, 366] width 18 height 58
click at [218, 334] on div "3 0 0 0 0 0 GSOL005658 [DATE] 171476 SILICONA- 171551 LLAVE 171556 CHAZO Club C…" at bounding box center [363, 366] width 308 height 74
click at [314, 442] on p "PEDIDO ARREGLO CAFETERIA Y SALÓN 05" at bounding box center [371, 443] width 222 height 17
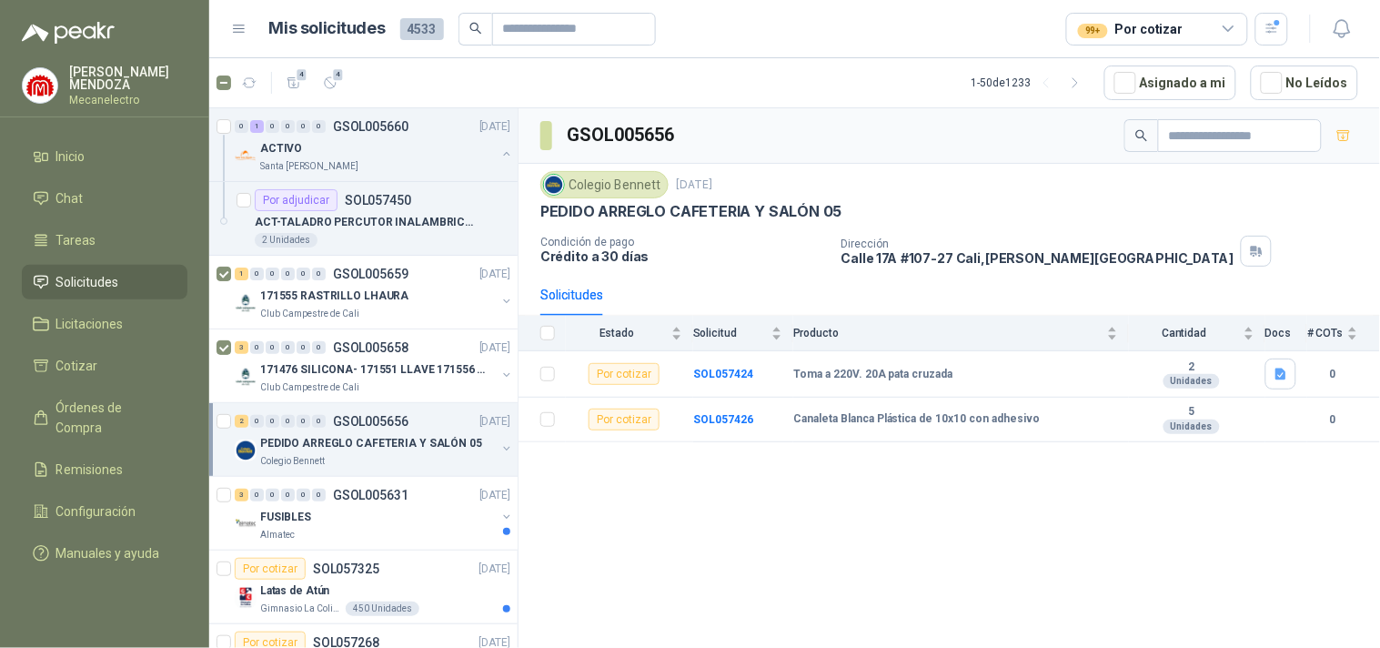
click at [215, 422] on div "2 0 0 0 0 0 GSOL005656 [DATE] PEDIDO ARREGLO CAFETERIA Y SALÓN 05 Colegio [PERS…" at bounding box center [363, 440] width 308 height 74
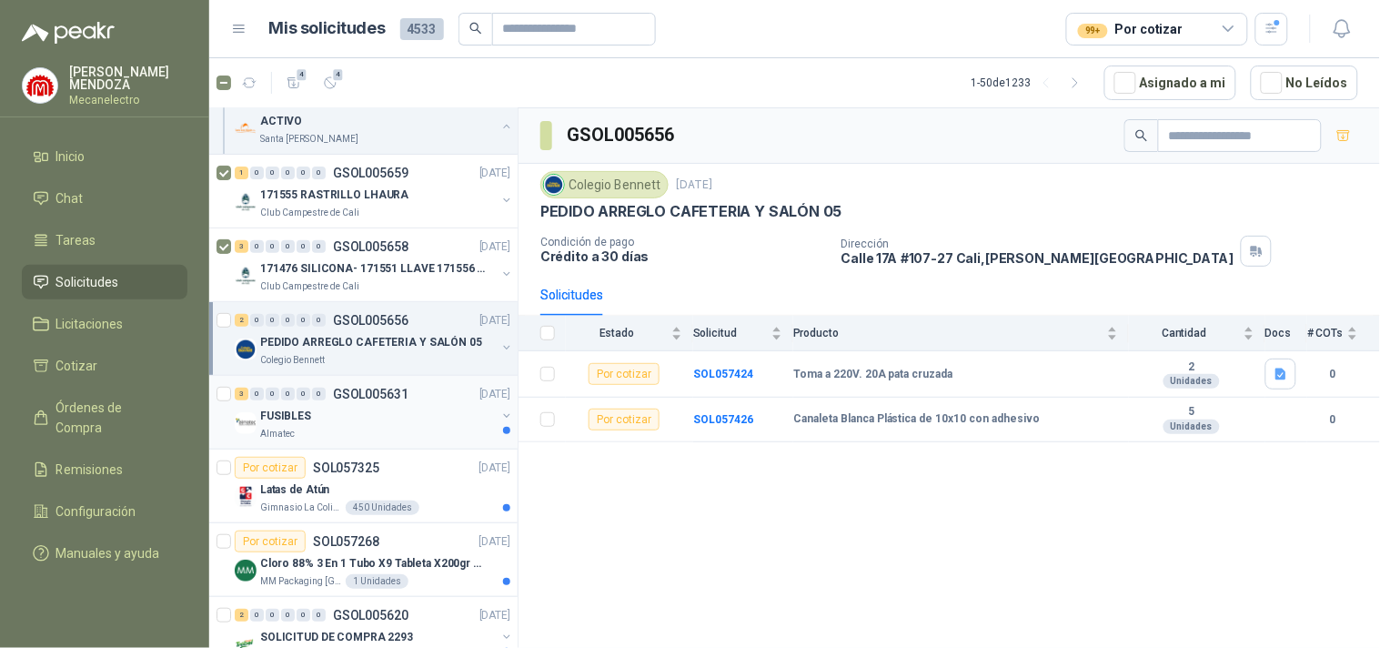
click at [348, 414] on div "FUSIBLES" at bounding box center [378, 416] width 236 height 22
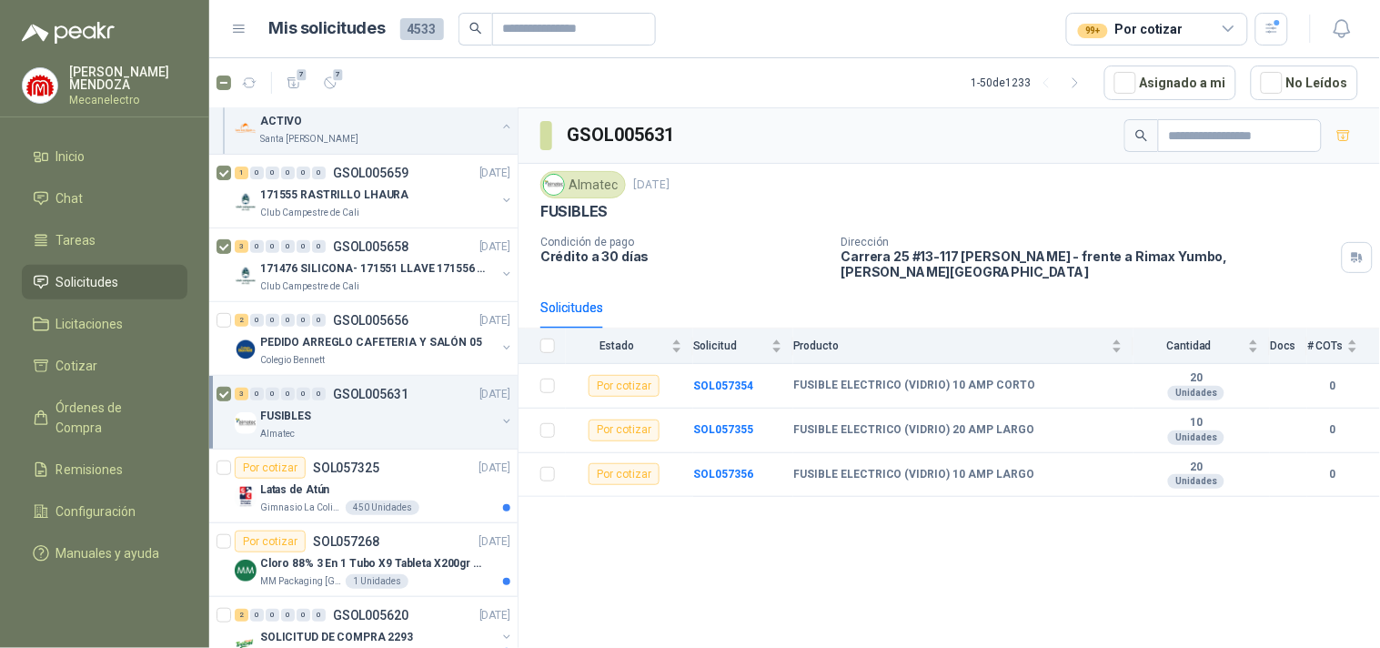
scroll to position [202, 0]
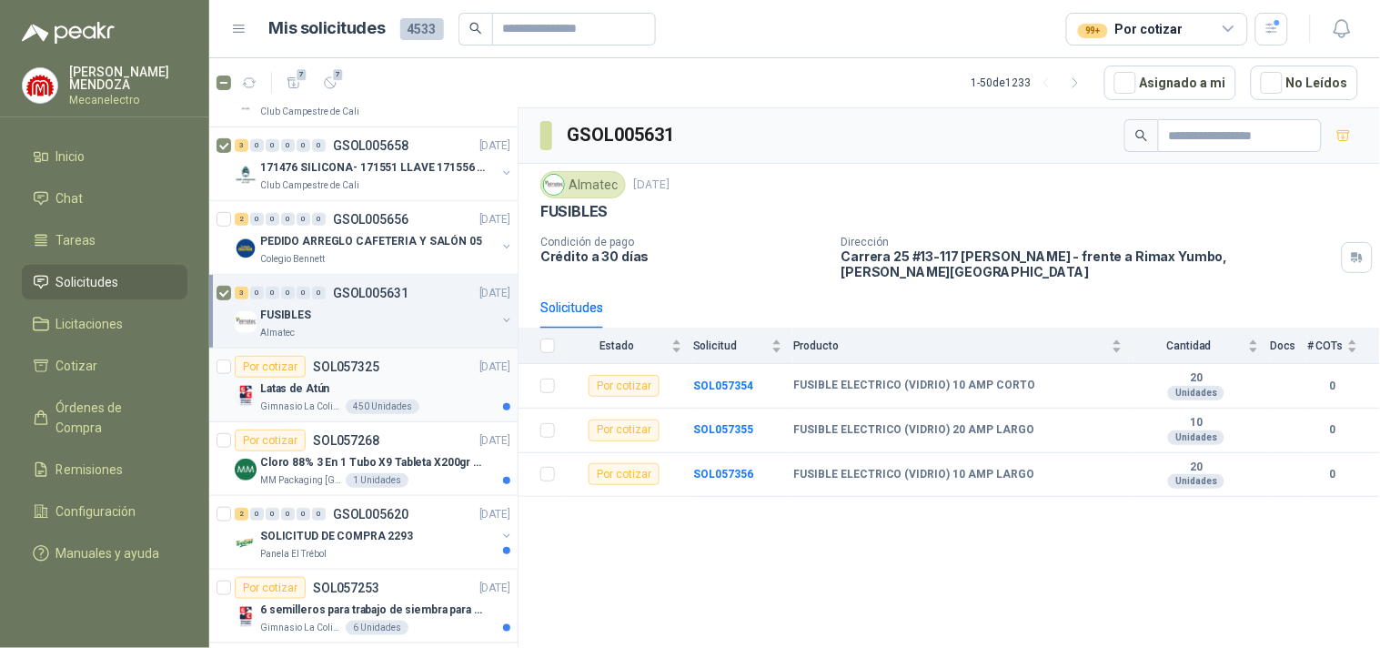
click at [358, 393] on div "Latas de Atún" at bounding box center [385, 389] width 250 height 22
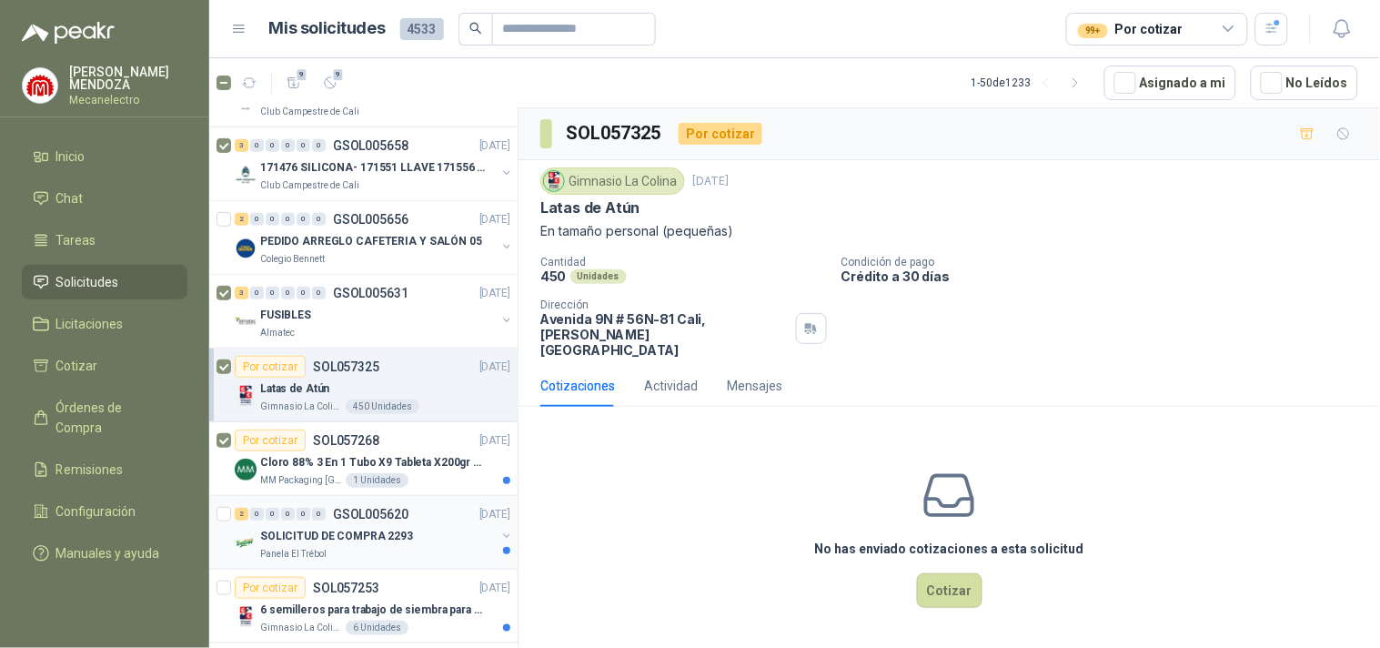
click at [317, 537] on p "SOLICITUD DE COMPRA 2293" at bounding box center [336, 536] width 153 height 17
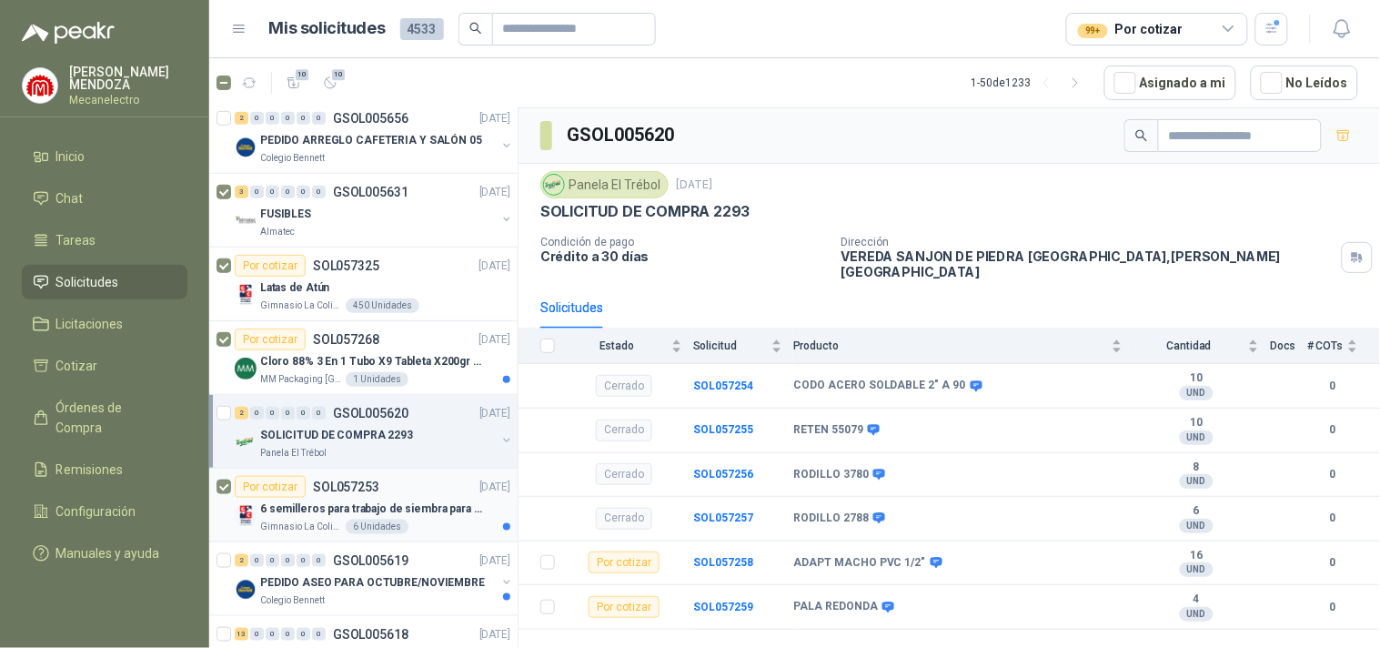
scroll to position [505, 0]
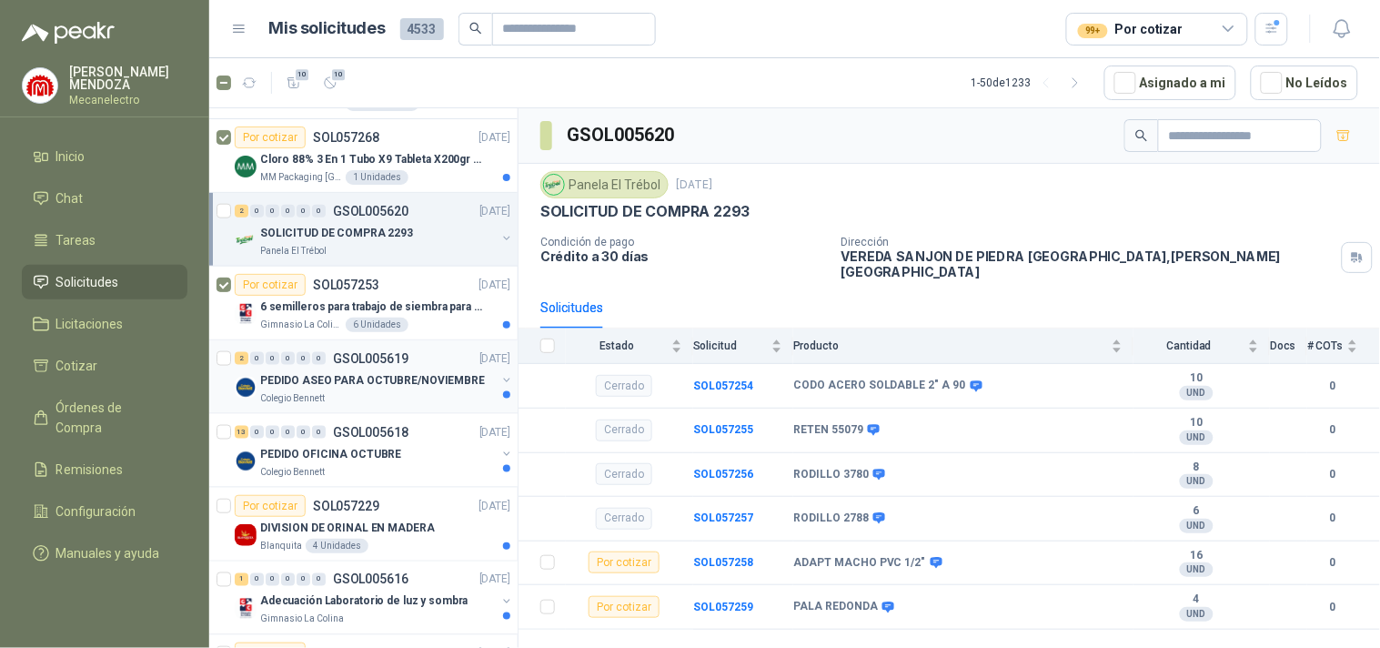
click at [296, 383] on p "PEDIDO ASEO PARA OCTUBRE/NOVIEMBRE" at bounding box center [372, 380] width 225 height 17
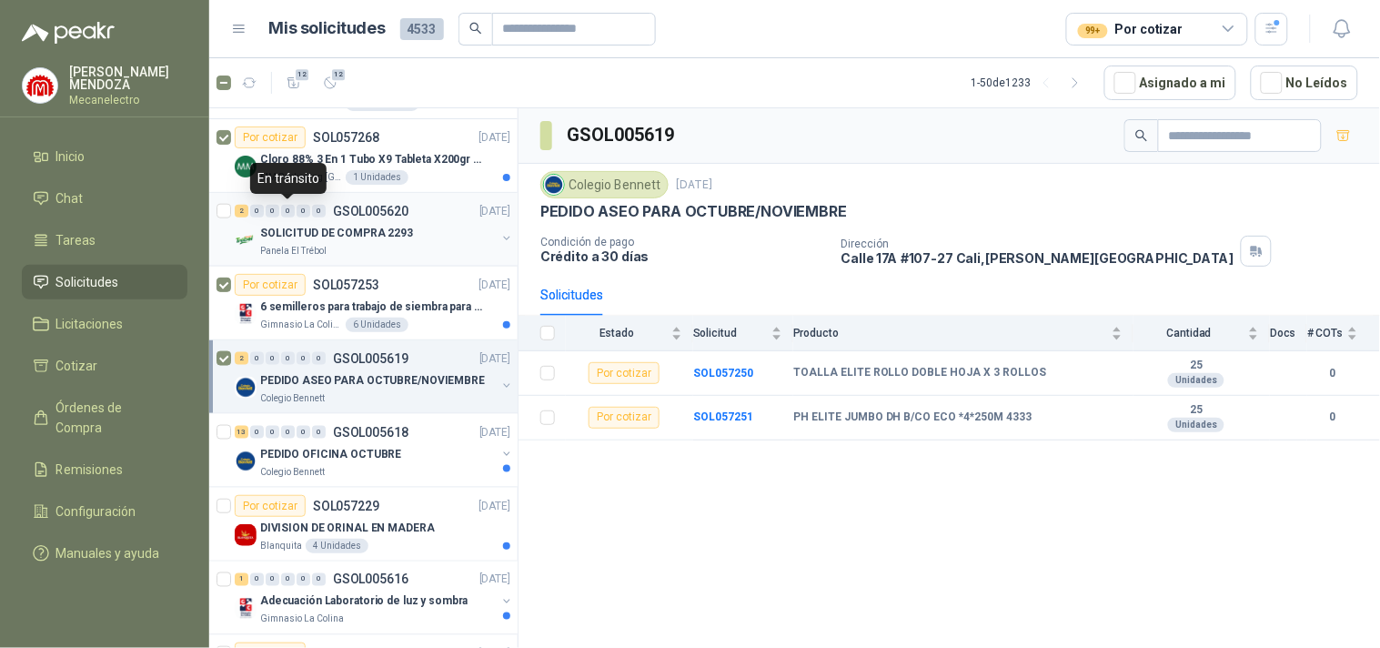
click at [289, 217] on div "0" at bounding box center [288, 211] width 14 height 13
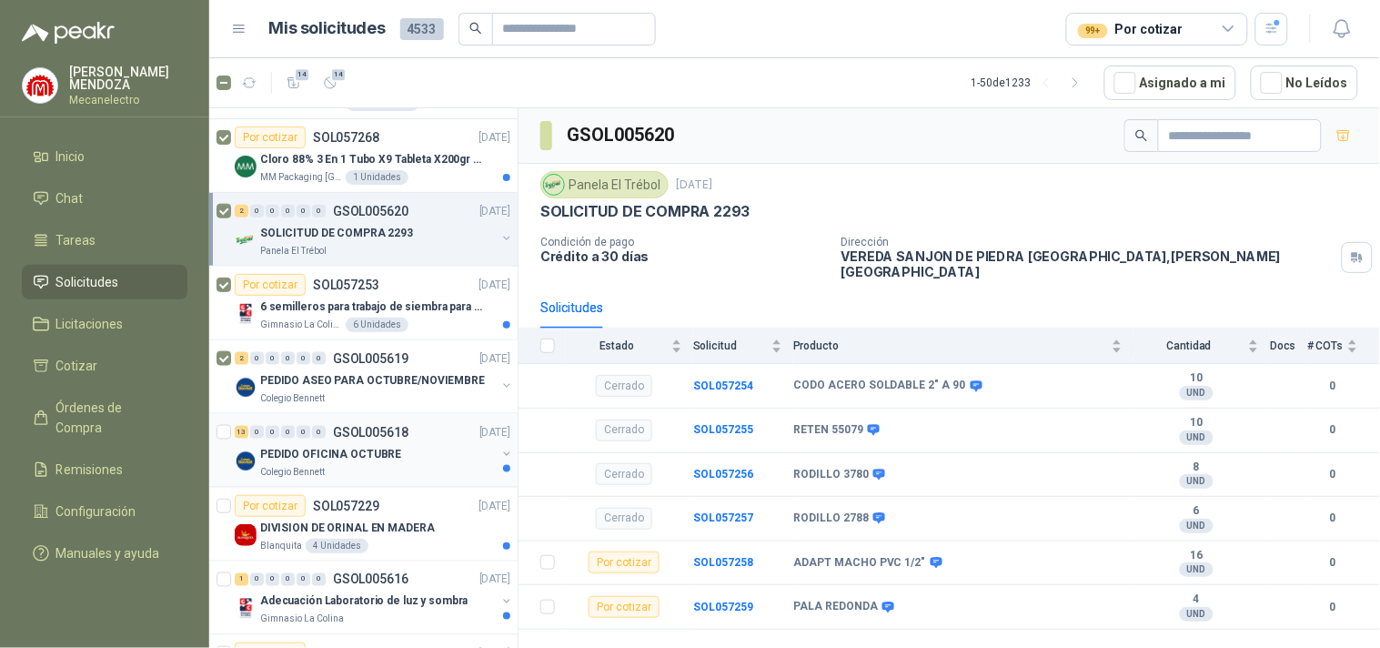
scroll to position [606, 0]
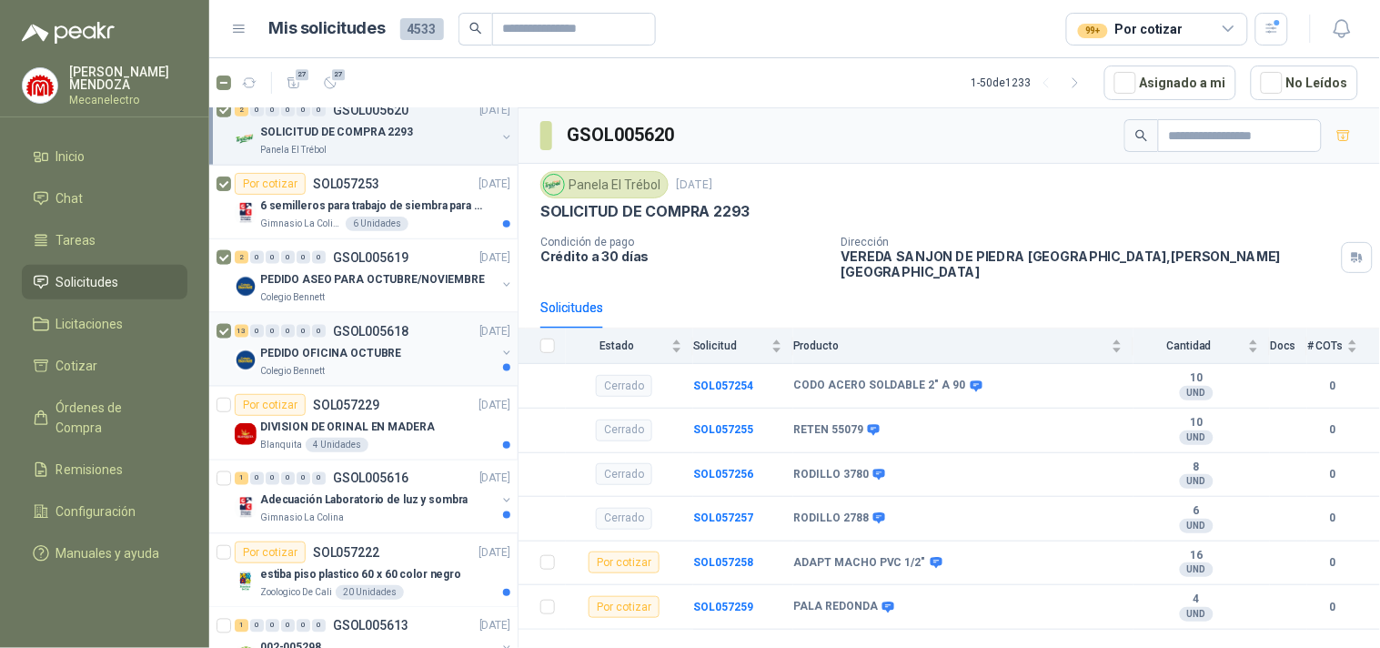
click at [293, 347] on p "PEDIDO OFICINA OCTUBRE" at bounding box center [330, 353] width 141 height 17
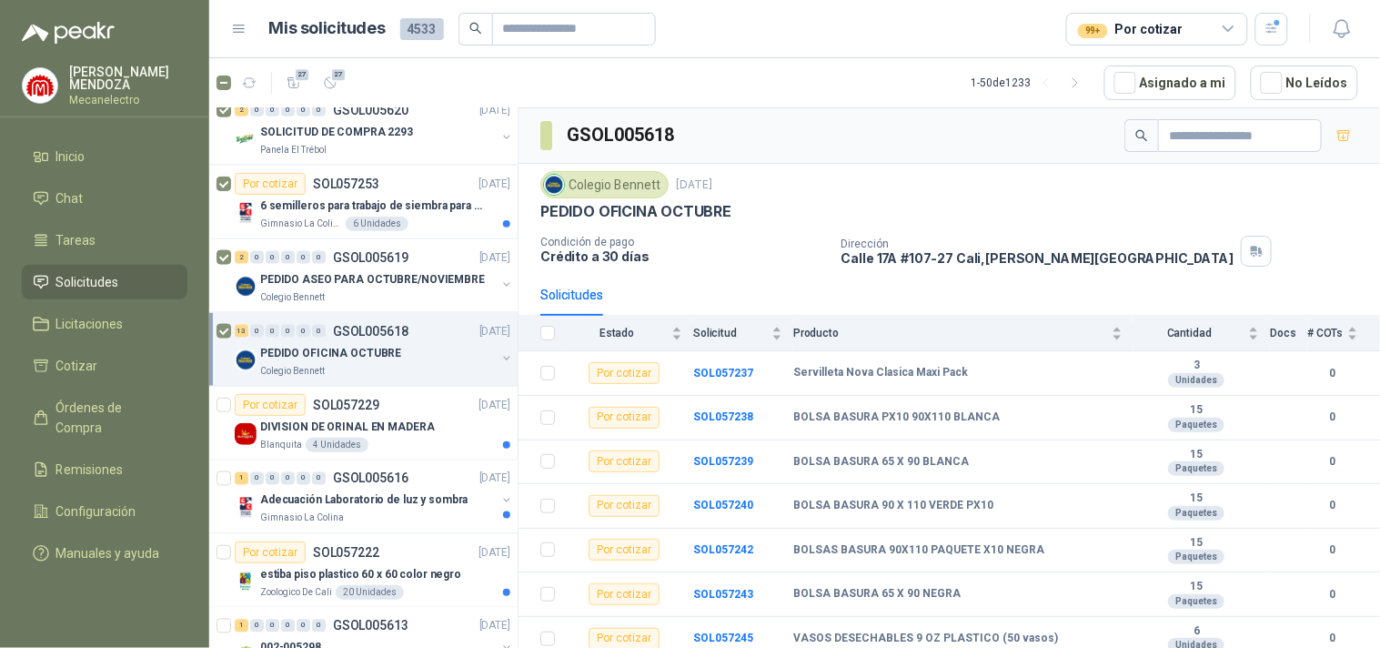
click at [207, 399] on ul "Inicio Chat Tareas Solicitudes Licitaciones Cotizar Órdenes de Compra Remisione…" at bounding box center [104, 358] width 209 height 439
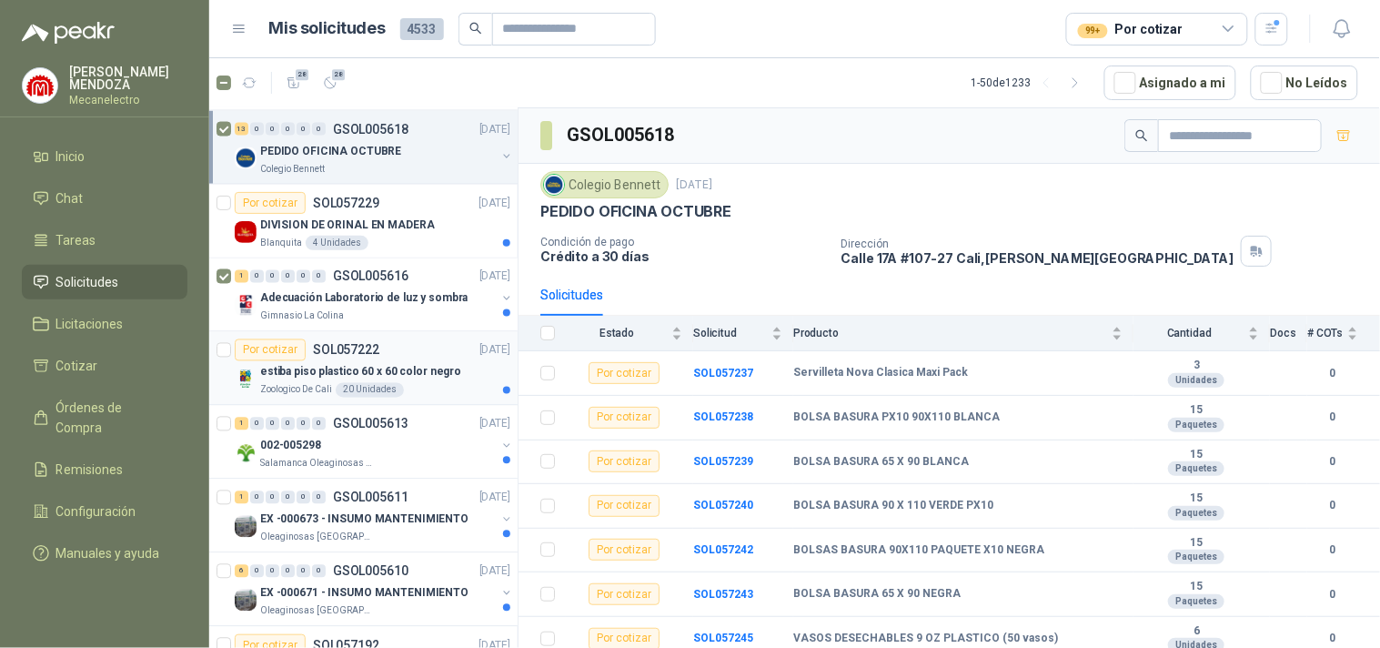
click at [220, 332] on article "Por cotizar SOL057222 [DATE] estiba piso plastico 60 x 60 color negro Zoologico…" at bounding box center [363, 369] width 308 height 74
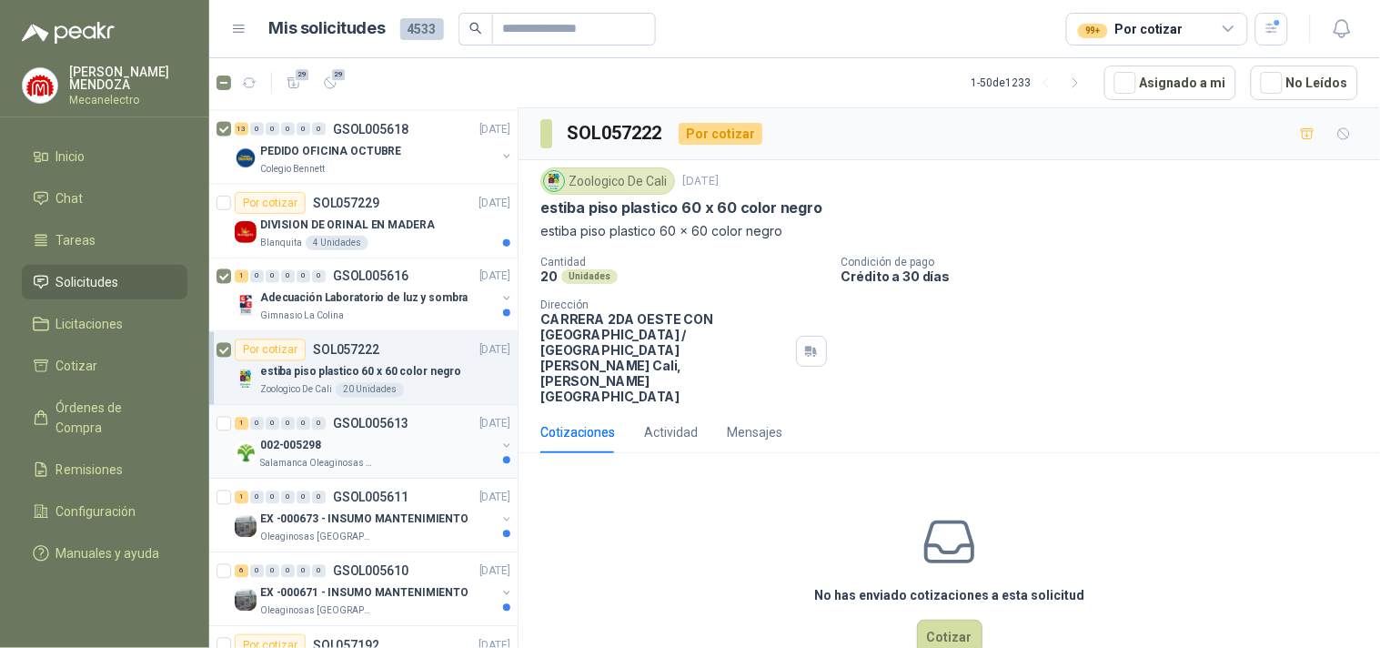
click at [360, 451] on div "002-005298" at bounding box center [378, 446] width 236 height 22
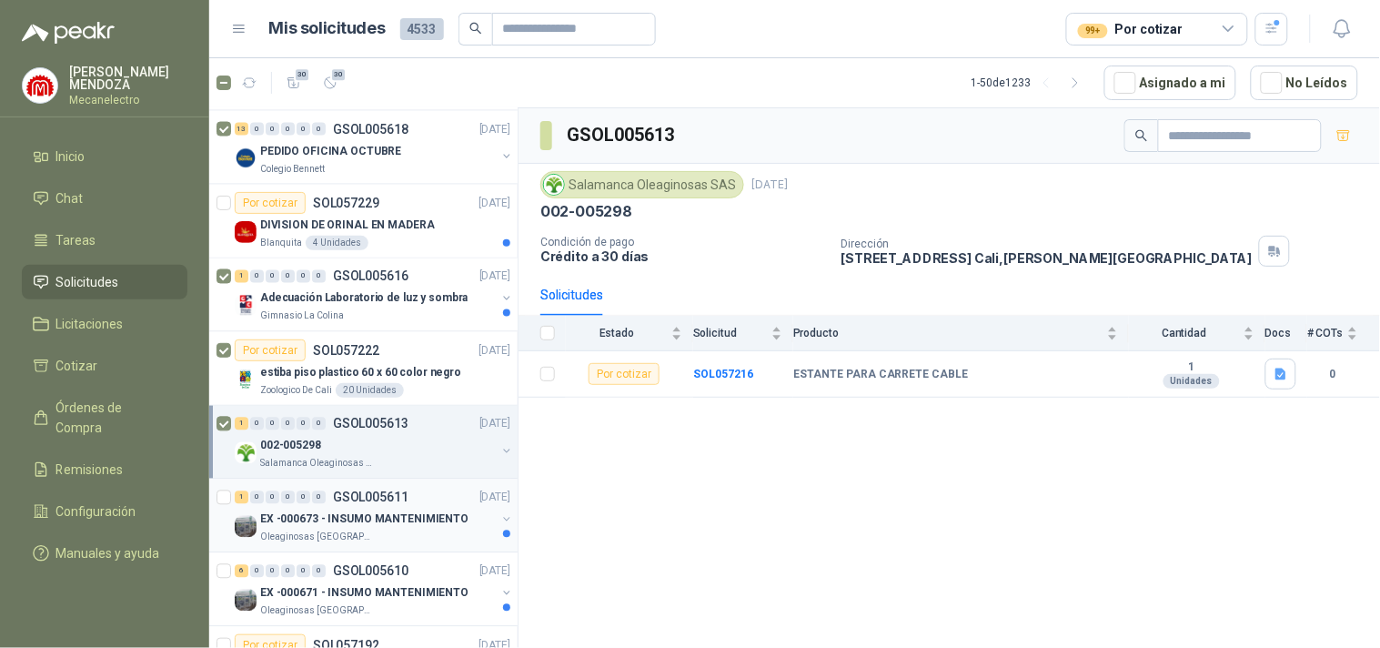
click at [349, 498] on p "GSOL005611" at bounding box center [371, 497] width 76 height 13
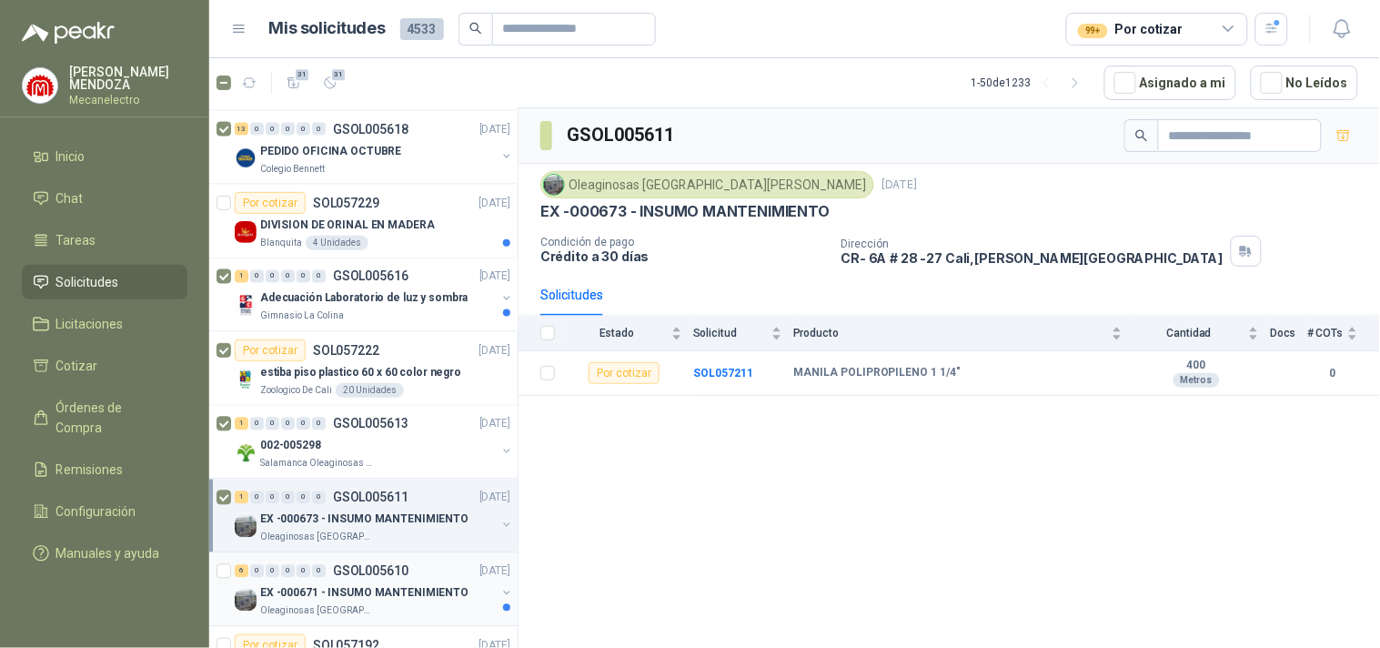
click at [377, 604] on div "Oleaginosas [GEOGRAPHIC_DATA][PERSON_NAME]" at bounding box center [378, 611] width 236 height 15
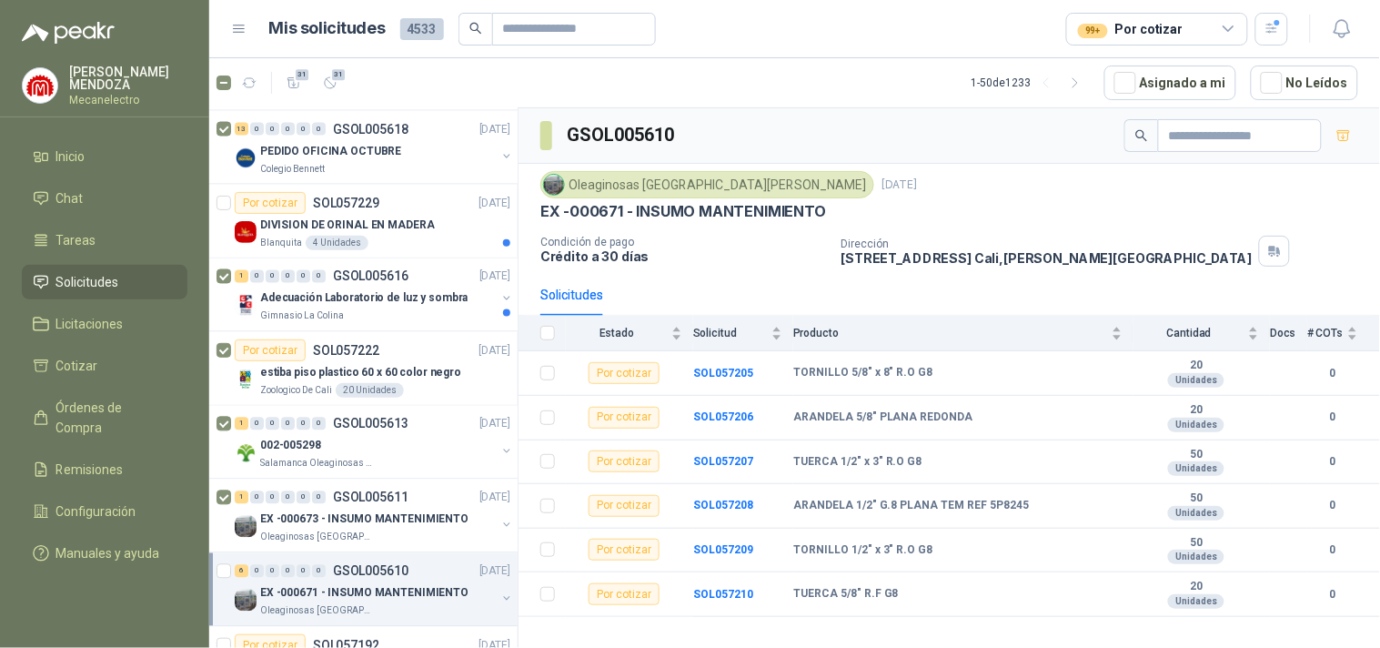
click at [213, 567] on div "6 0 0 0 0 0 GSOL005610 [DATE] EX -000671 - INSUMO MANTENIMIENTO Oleaginosas San…" at bounding box center [363, 590] width 308 height 74
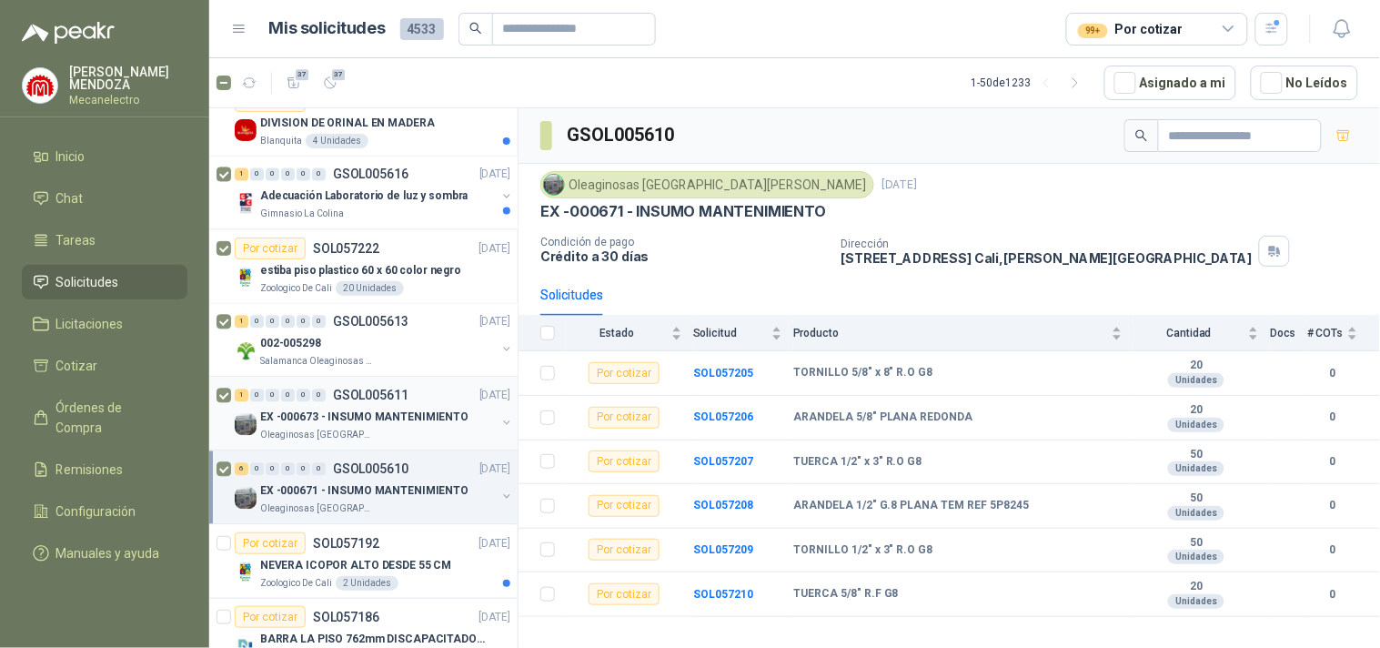
scroll to position [1011, 0]
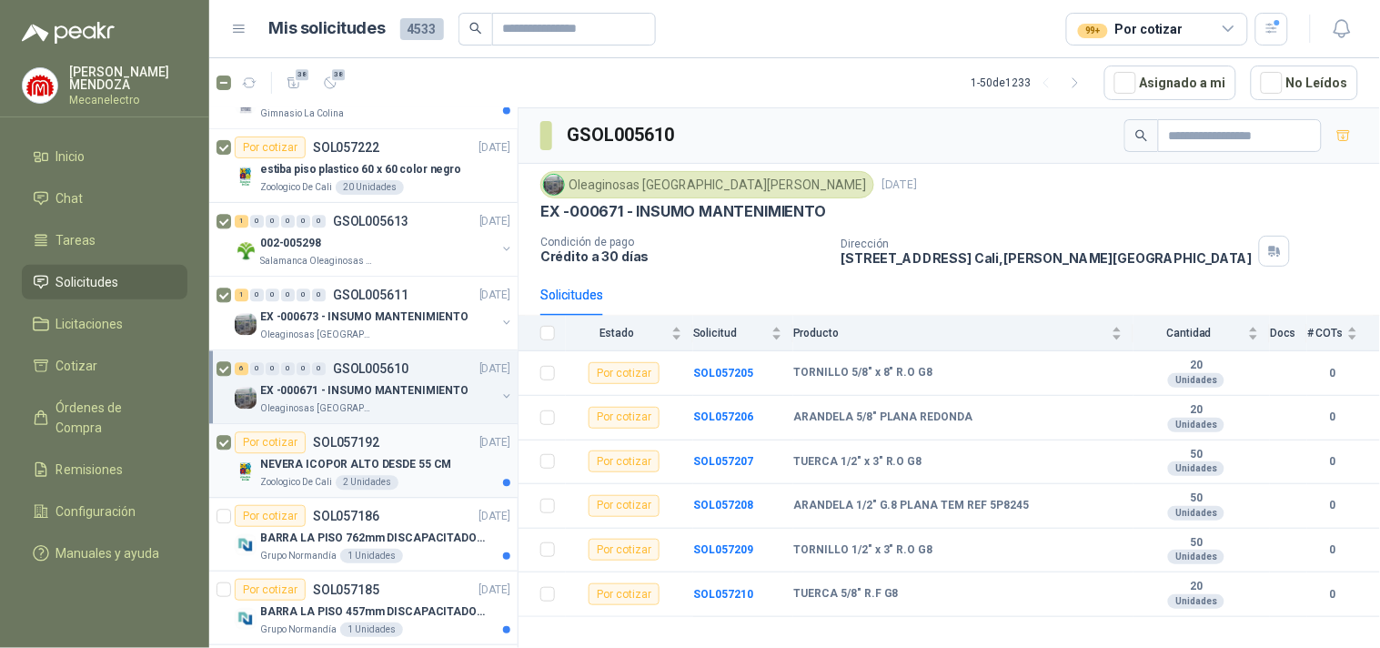
click at [399, 474] on div "NEVERA ICOPOR ALTO DESDE 55 CM" at bounding box center [385, 464] width 250 height 22
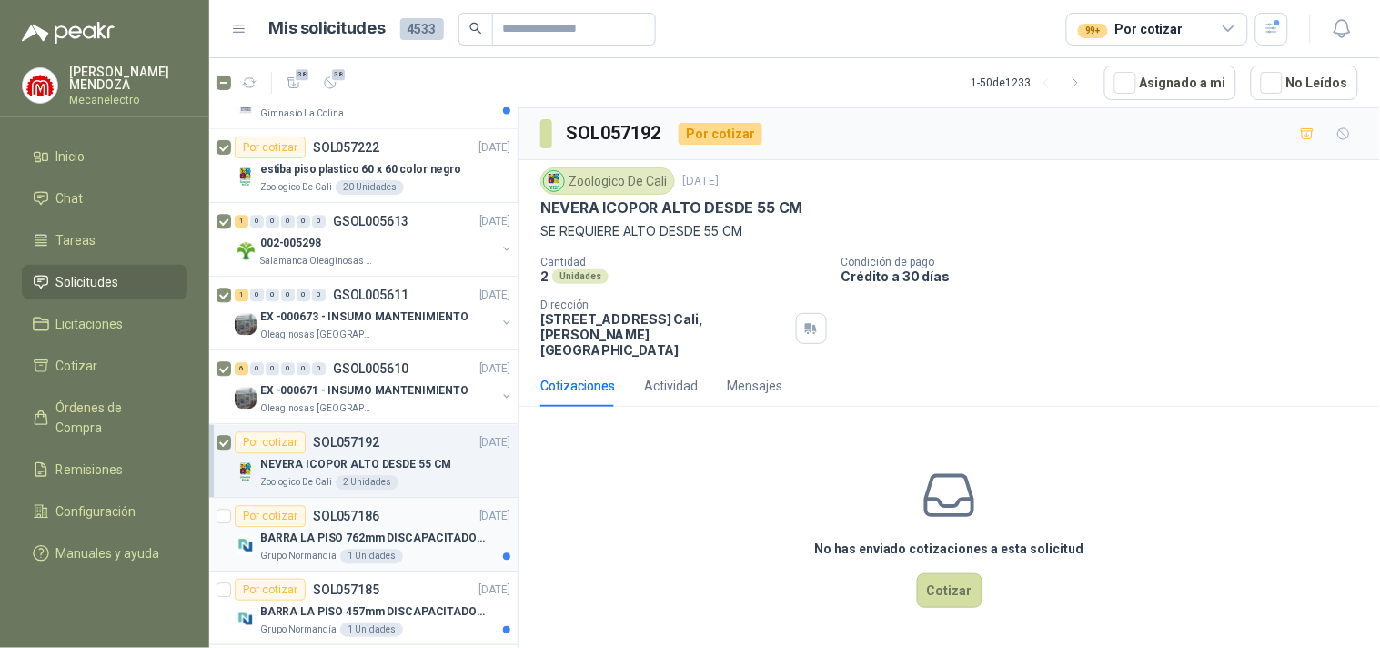
click at [300, 534] on p "BARRA LA PISO 762mm DISCAPACITADOS SOCO" at bounding box center [373, 538] width 227 height 17
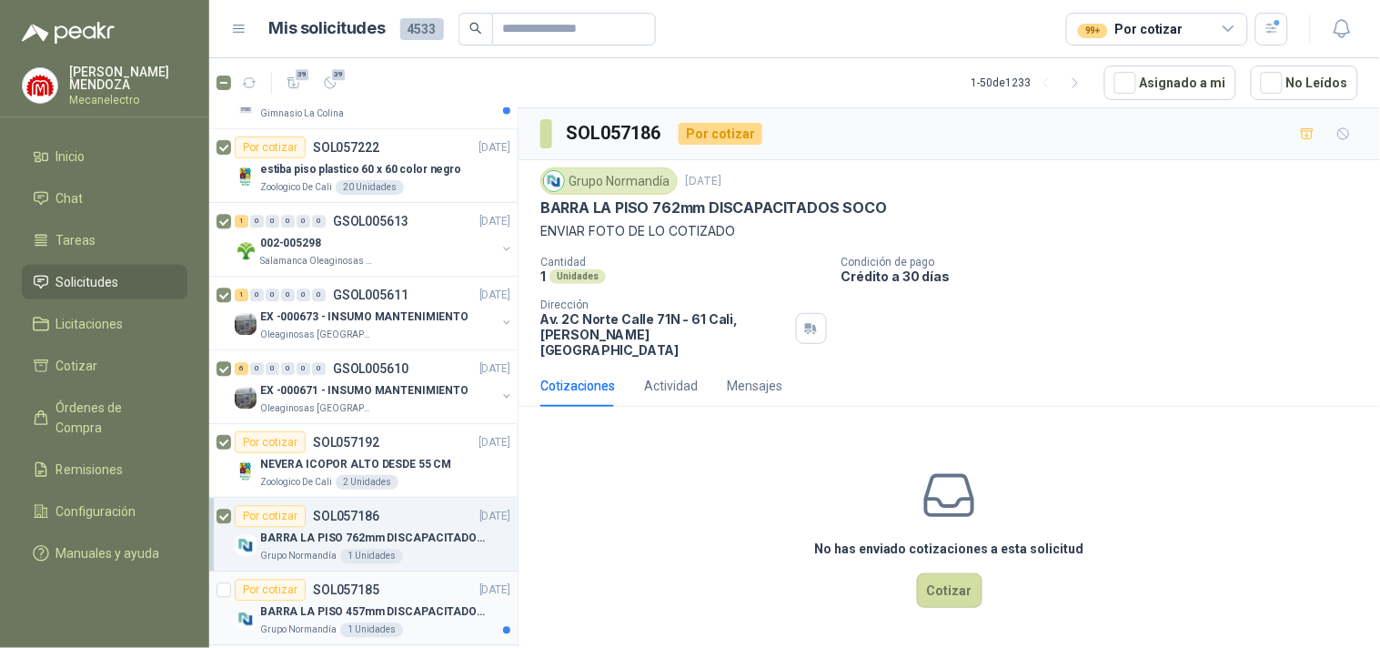
scroll to position [1213, 0]
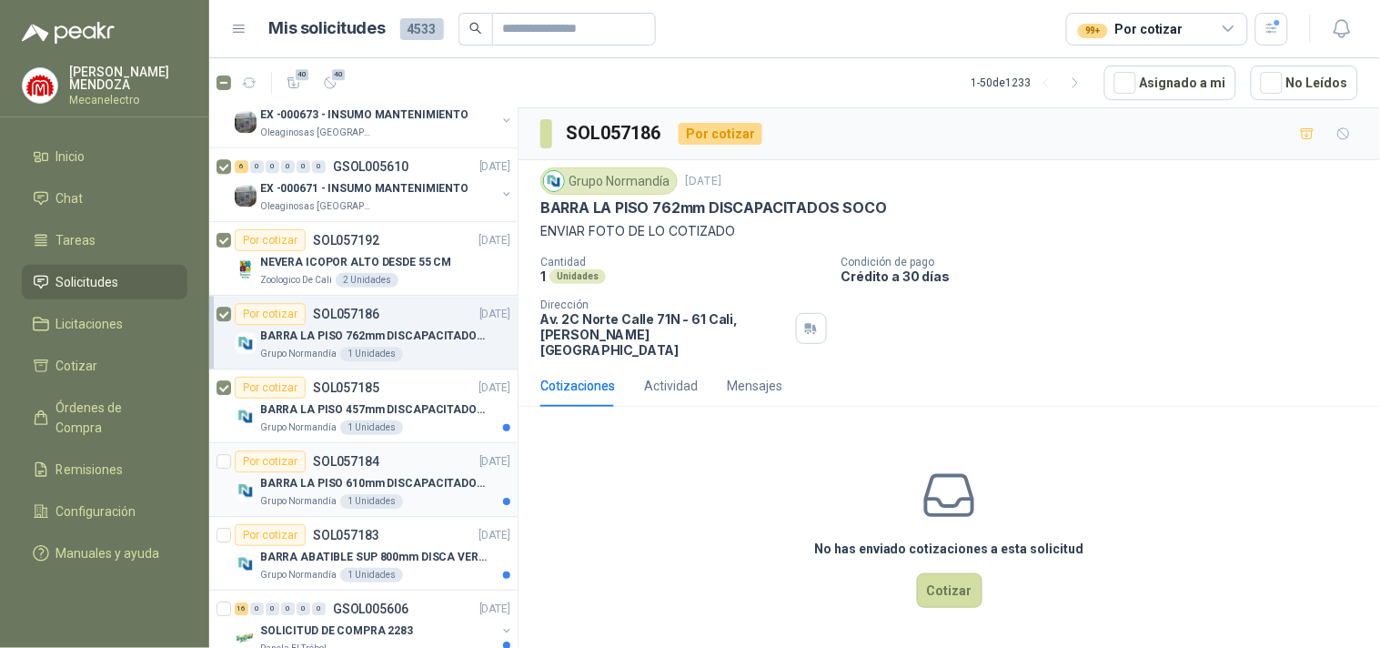
click at [228, 469] on div at bounding box center [224, 479] width 15 height 58
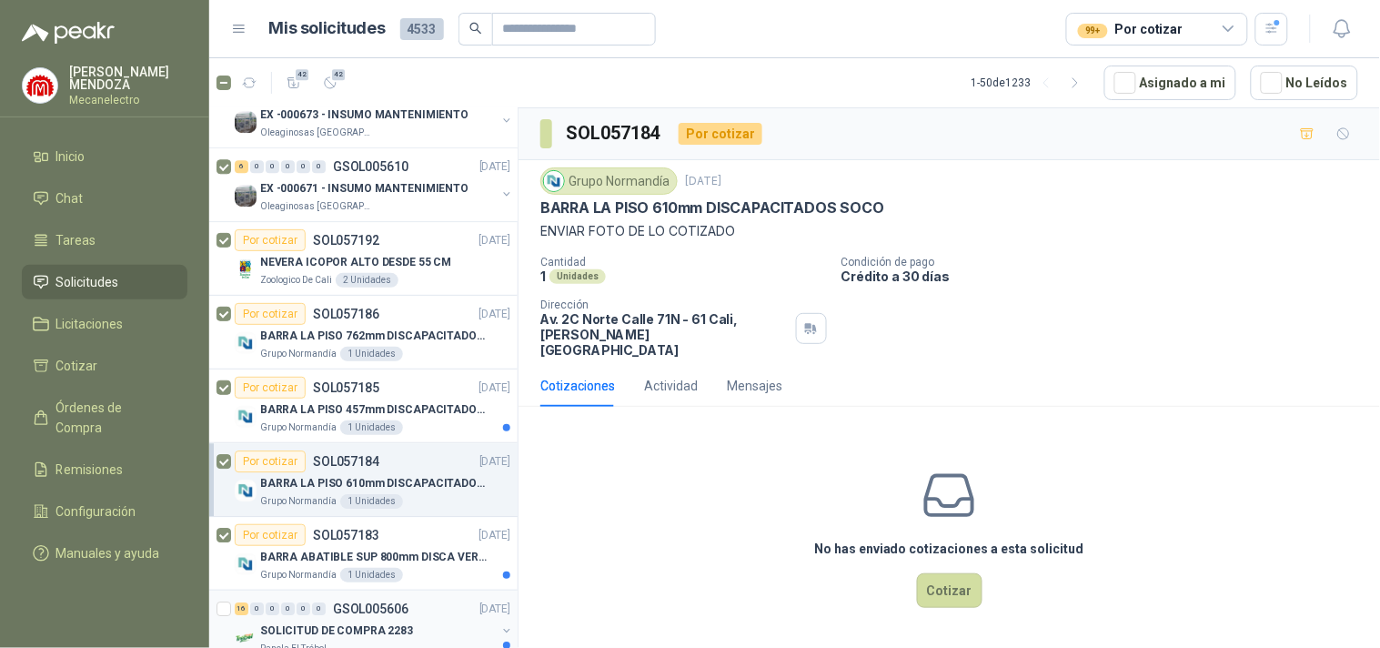
scroll to position [1516, 0]
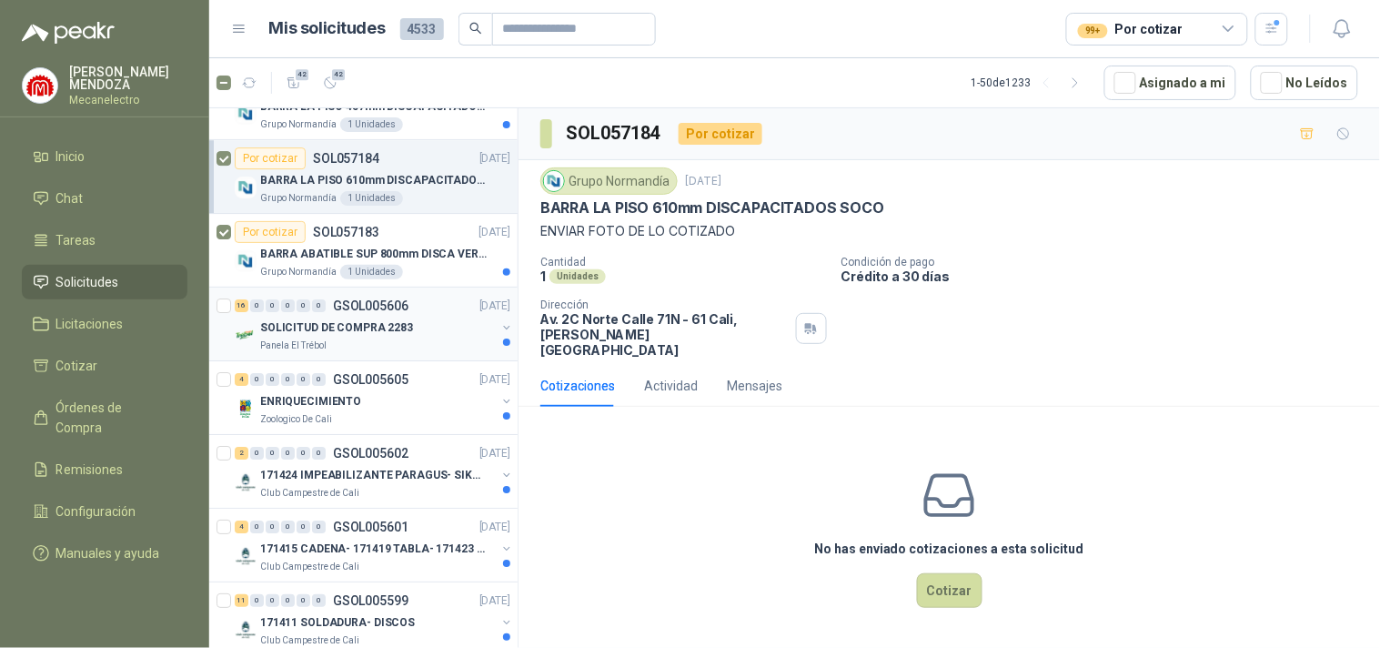
click at [393, 346] on div "Panela El Trébol" at bounding box center [378, 345] width 236 height 15
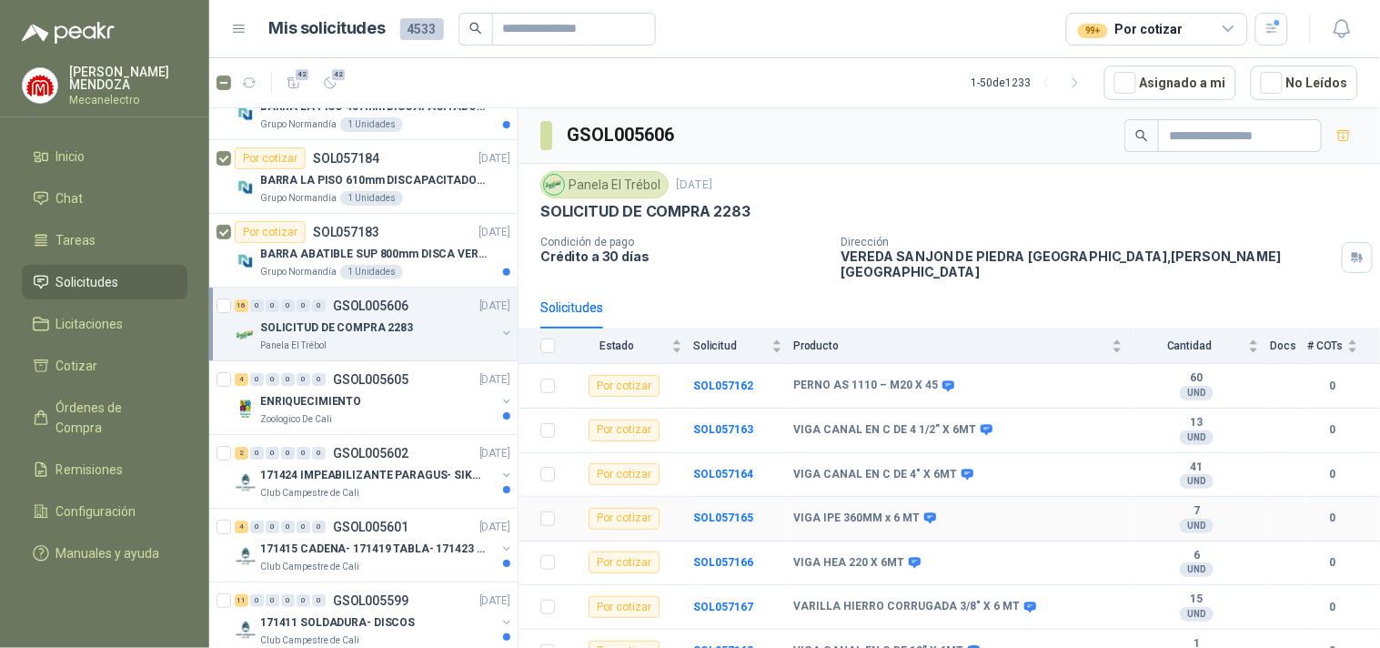
scroll to position [411, 0]
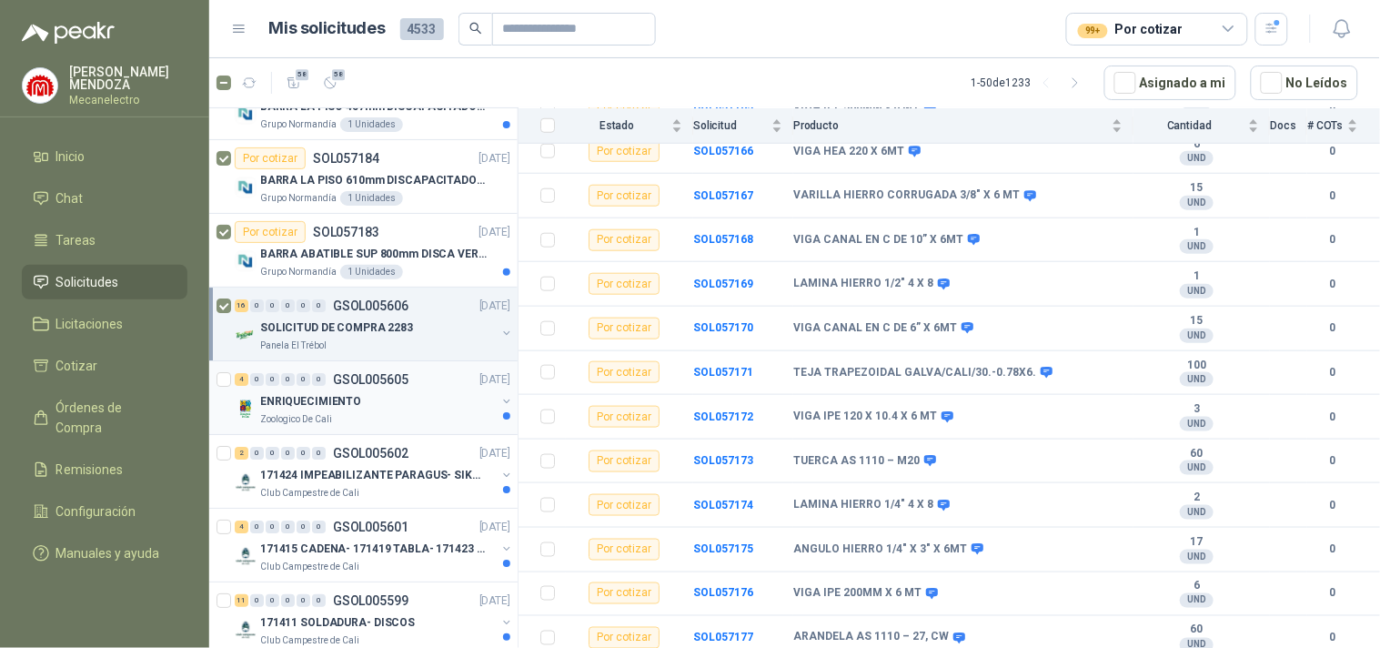
click at [394, 407] on div "ENRIQUECIMIENTO" at bounding box center [378, 401] width 236 height 22
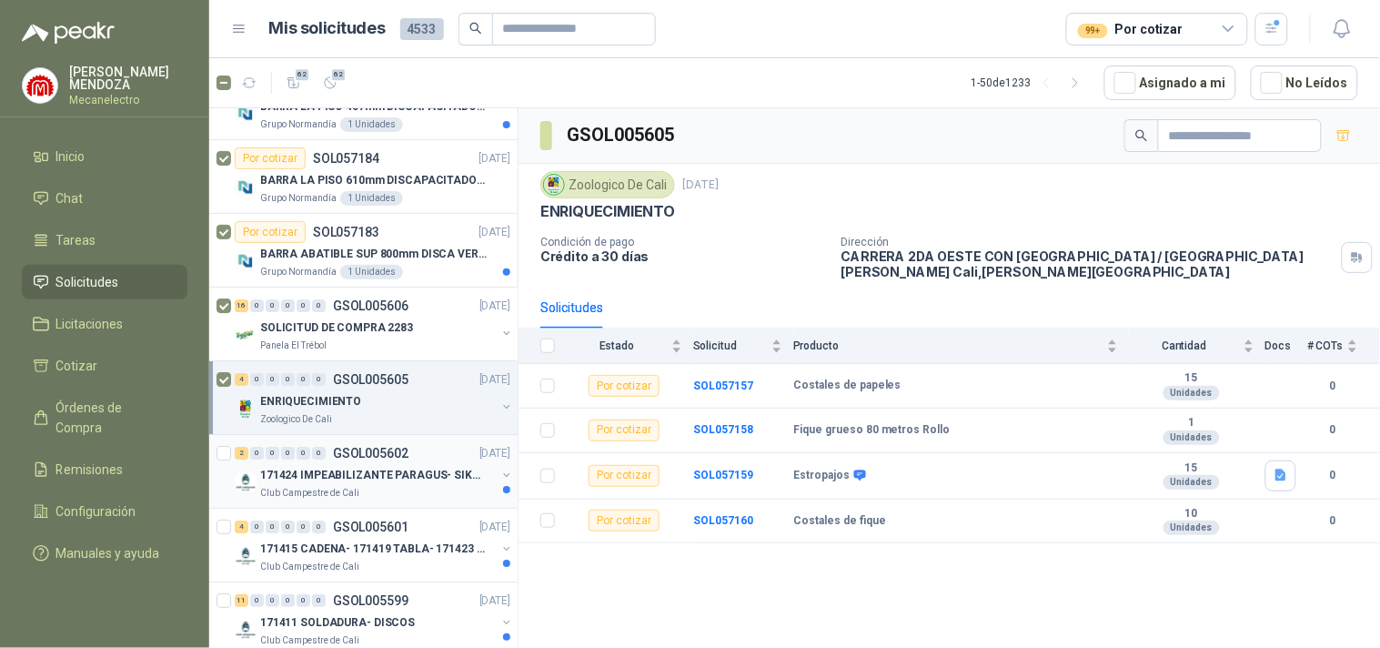
click at [370, 477] on p "171424 IMPEABILIZANTE PARAGUS- SIKALASTIC" at bounding box center [373, 475] width 227 height 17
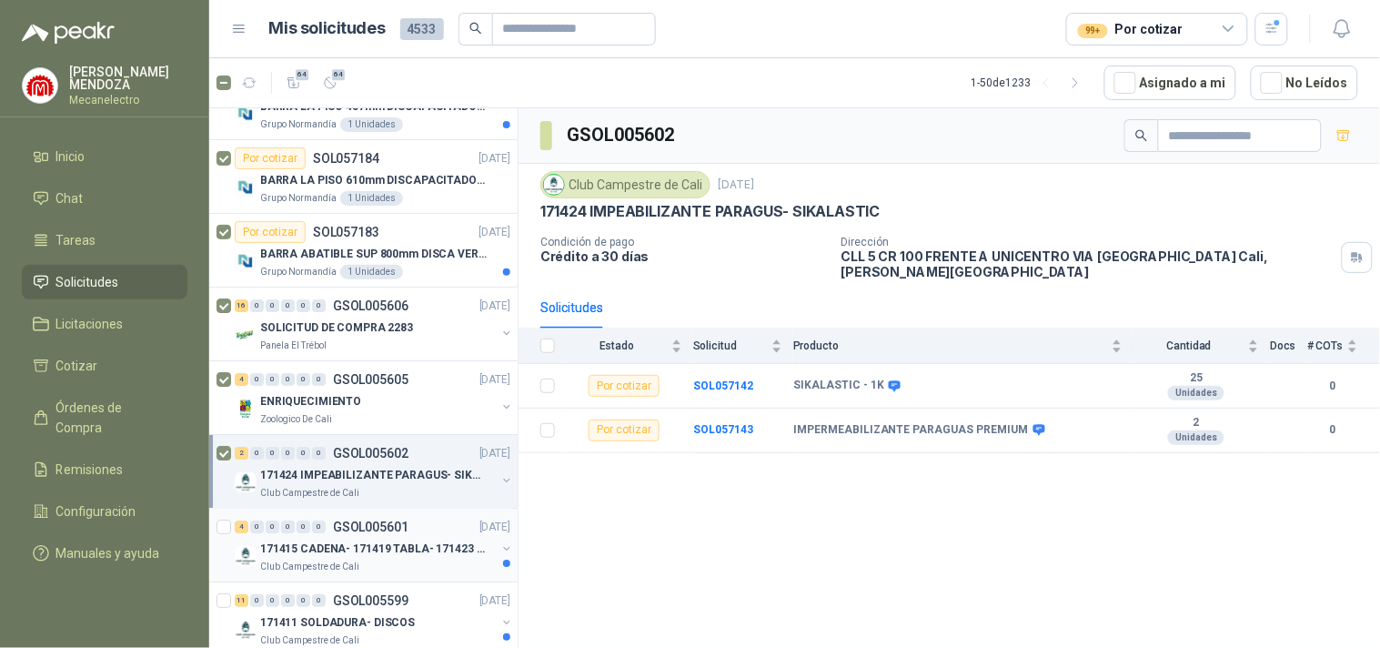
click at [338, 560] on p "Club Campestre de Cali" at bounding box center [309, 567] width 99 height 15
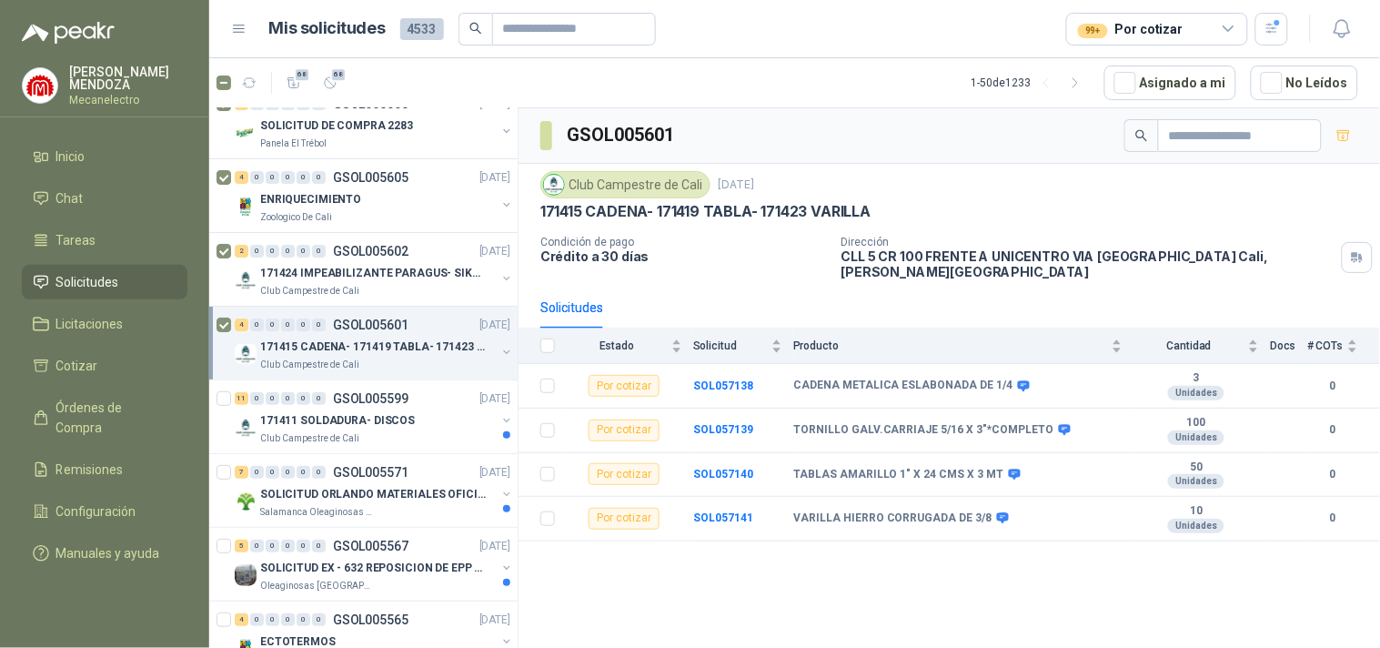
scroll to position [1820, 0]
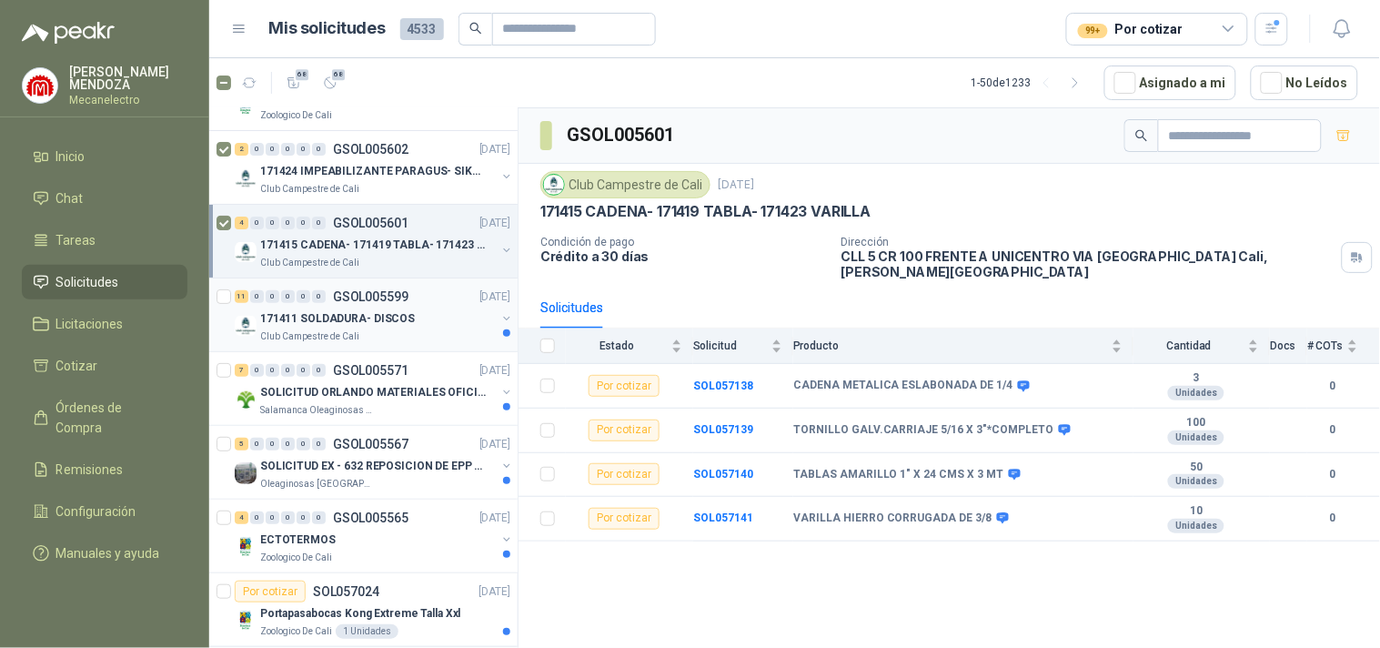
click at [306, 301] on div "0" at bounding box center [304, 296] width 14 height 13
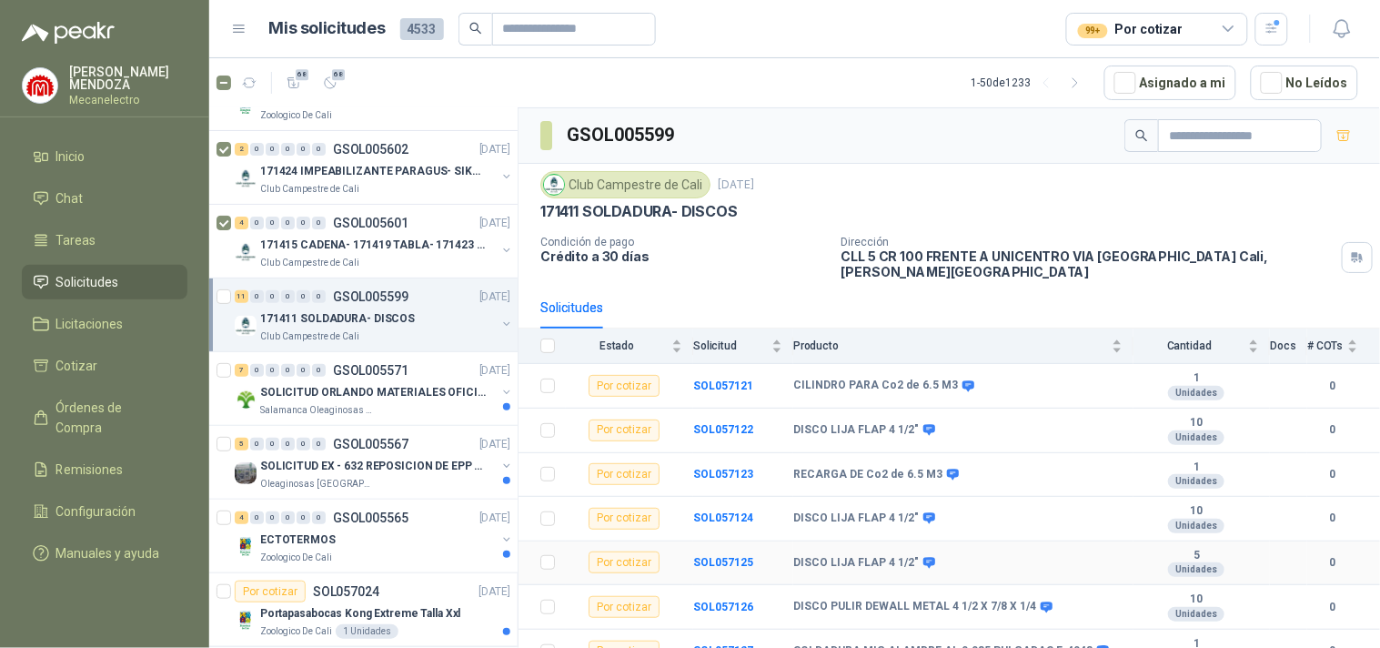
scroll to position [187, 0]
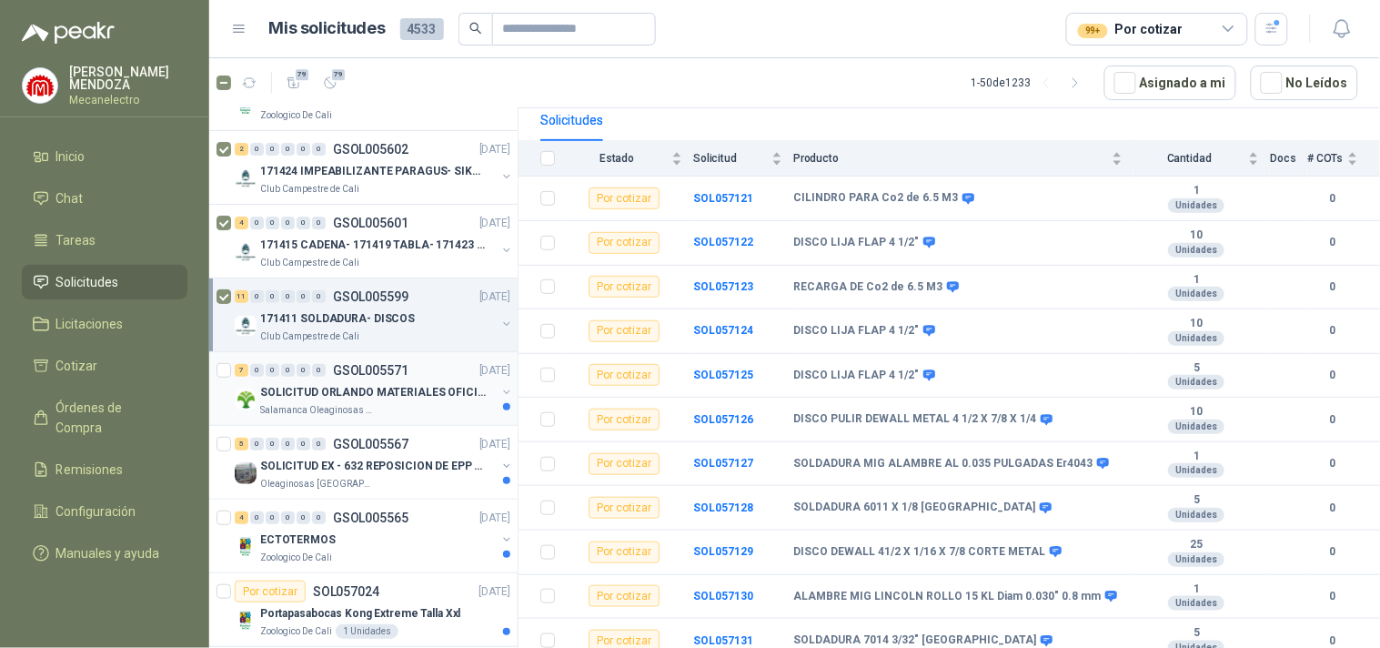
click at [359, 398] on p "SOLICITUD ORLANDO MATERIALES OFICINA - CALI" at bounding box center [373, 392] width 227 height 17
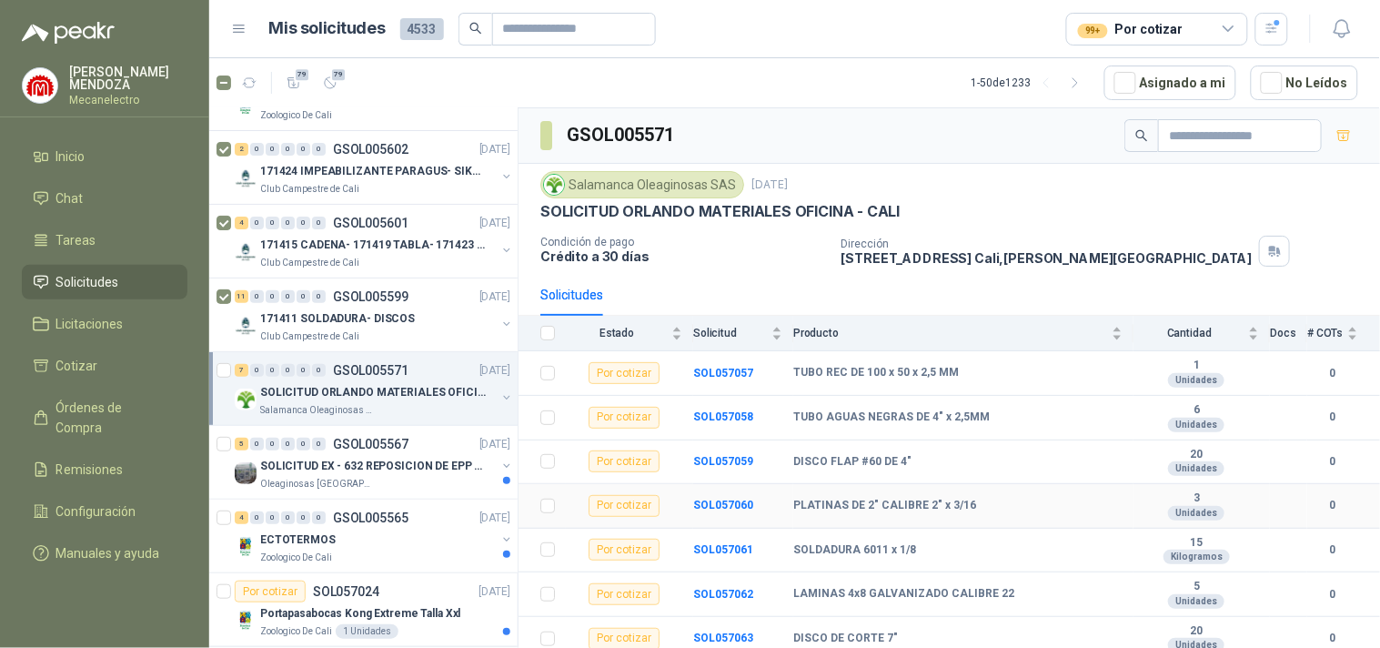
scroll to position [9, 0]
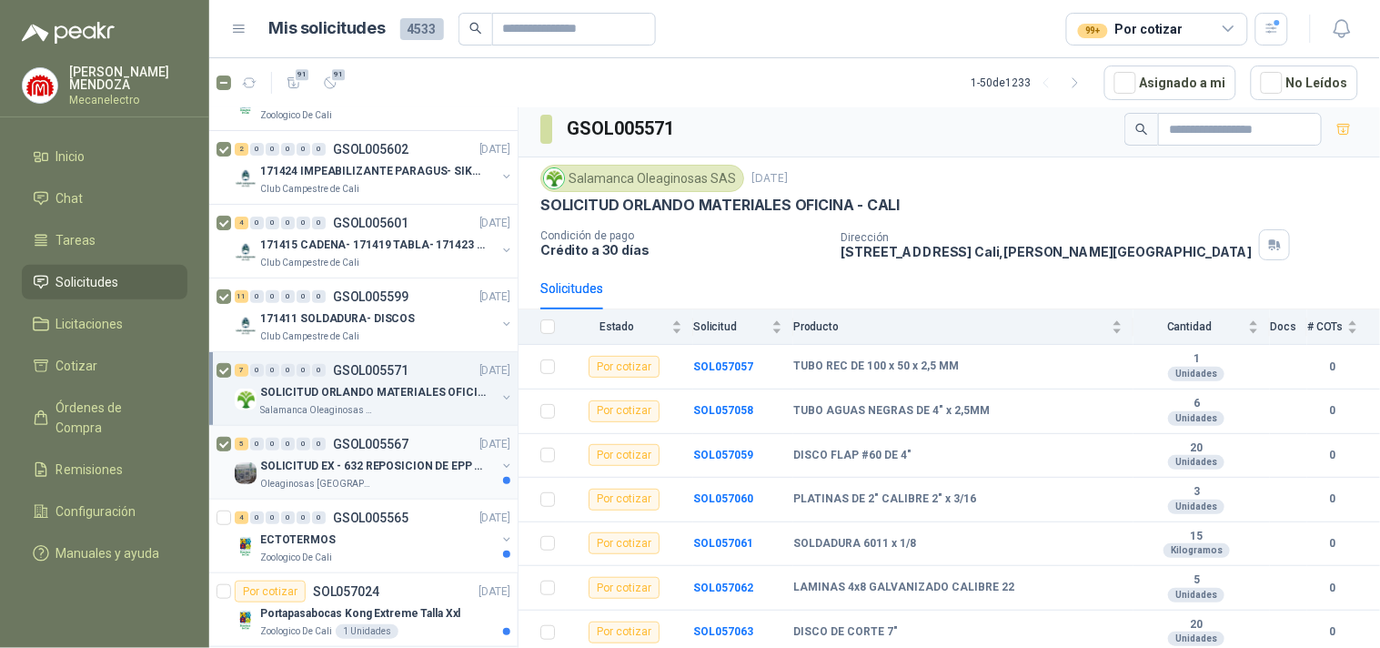
click at [357, 484] on p "Oleaginosas [GEOGRAPHIC_DATA][PERSON_NAME]" at bounding box center [317, 484] width 115 height 15
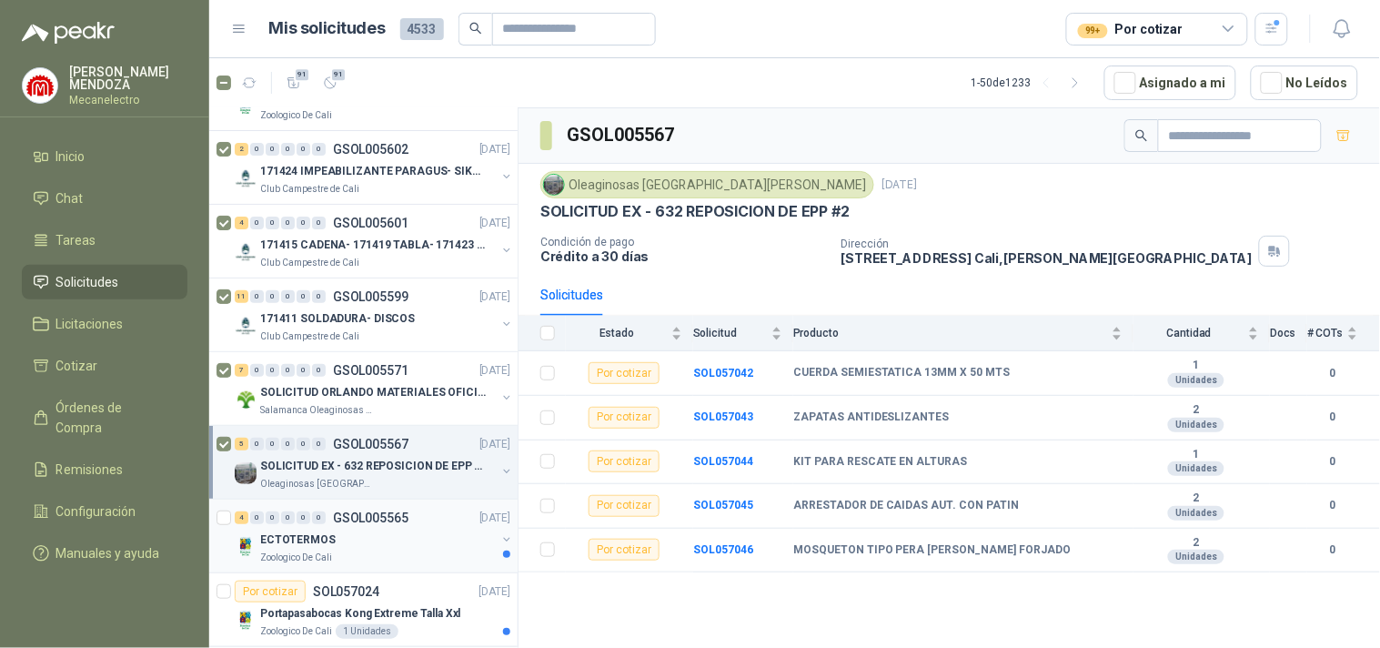
click at [386, 553] on div "Zoologico De Cali" at bounding box center [378, 557] width 236 height 15
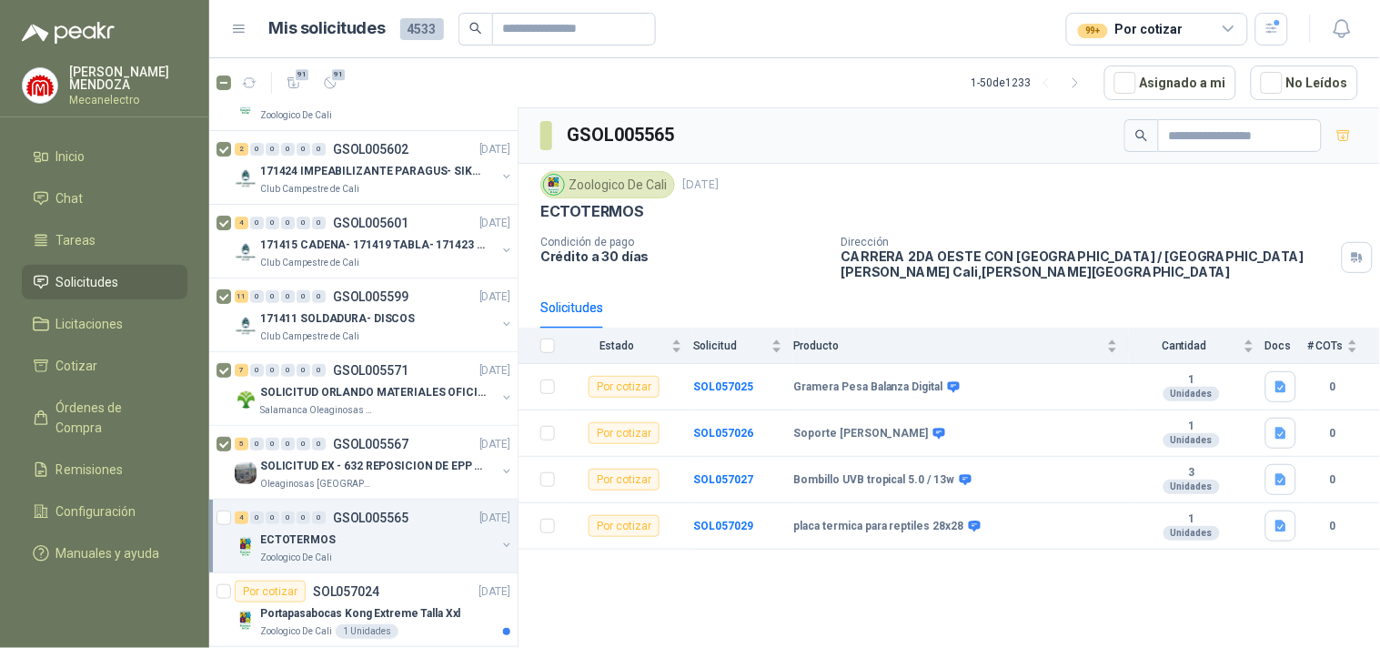
click at [213, 515] on div "4 0 0 0 0 0 GSOL005565 [DATE] ECTOTERMOS Zoologico De Cali" at bounding box center [363, 536] width 308 height 74
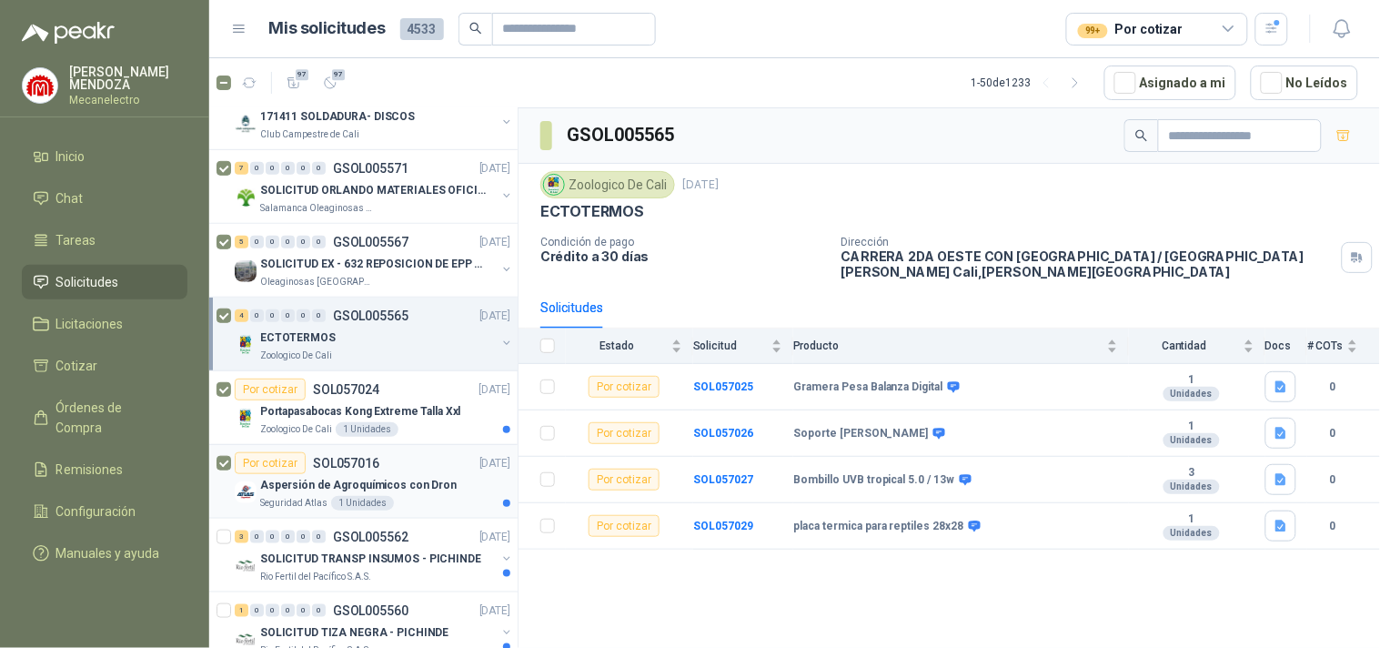
click at [276, 496] on div "Aspersión de Agroquímicos con Dron" at bounding box center [385, 485] width 250 height 22
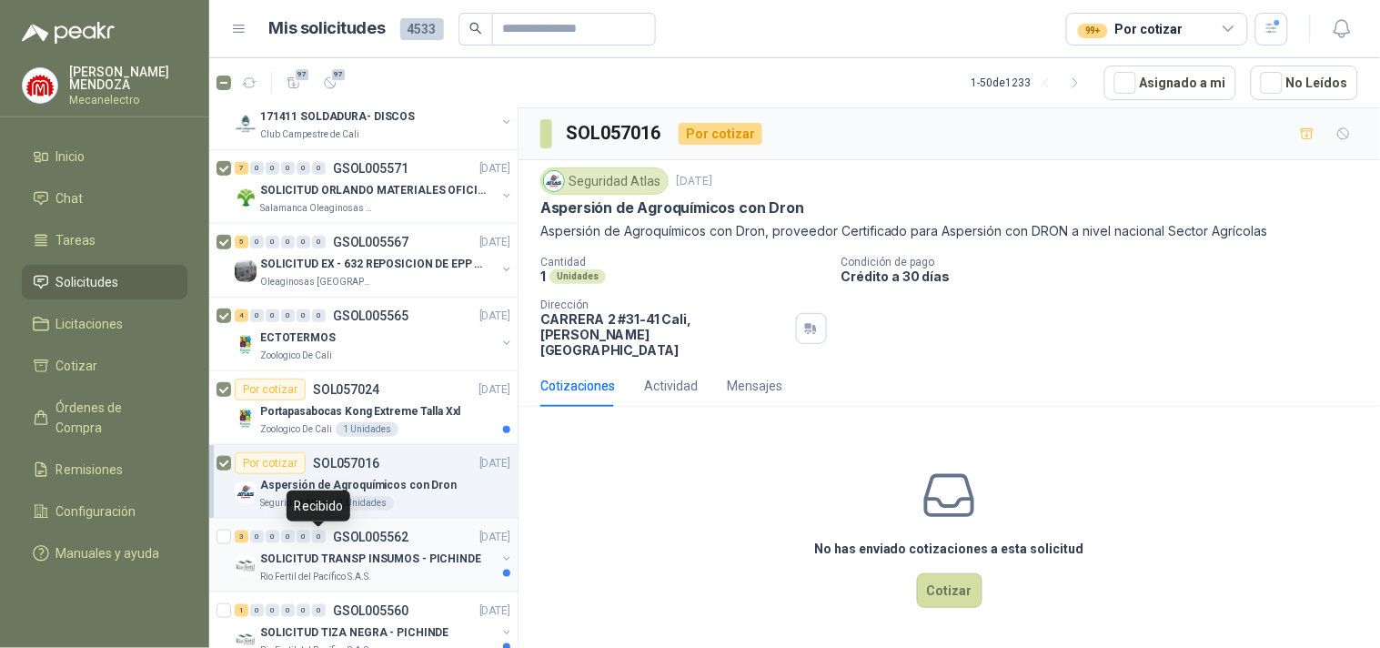
scroll to position [2123, 0]
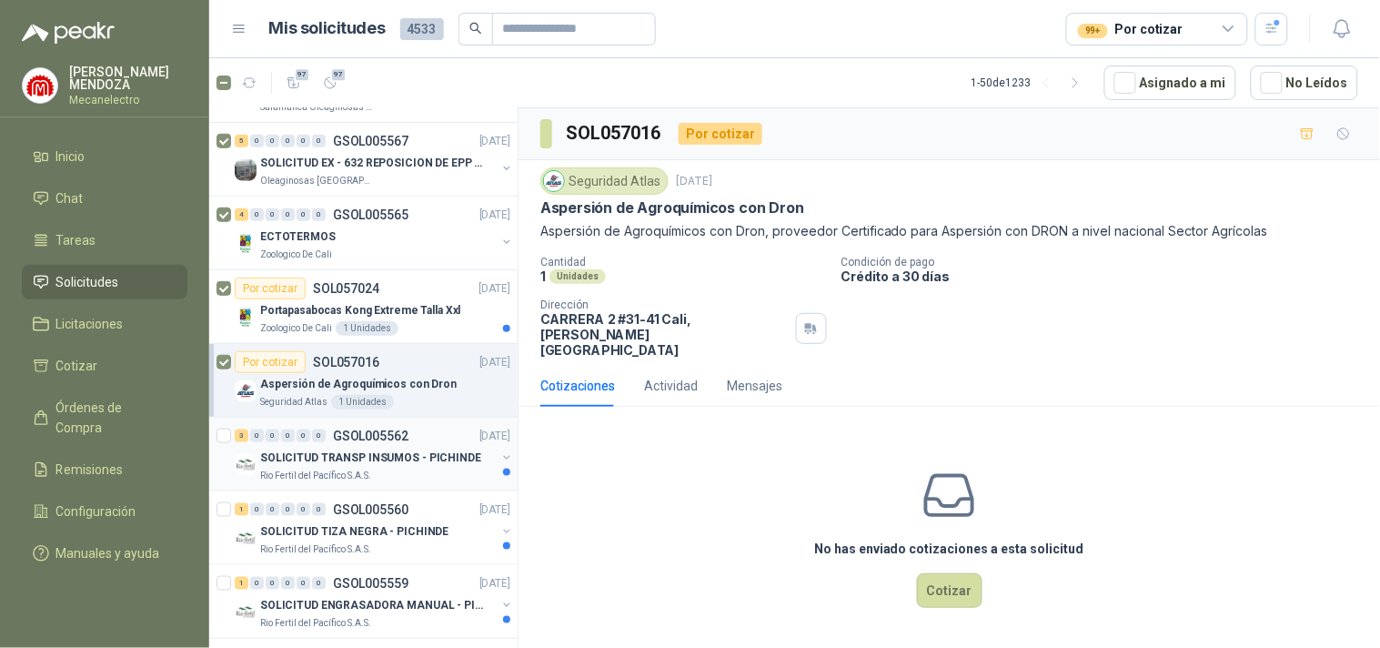
click at [270, 464] on p "SOLICITUD TRANSP INSUMOS - PICHINDE" at bounding box center [370, 457] width 221 height 17
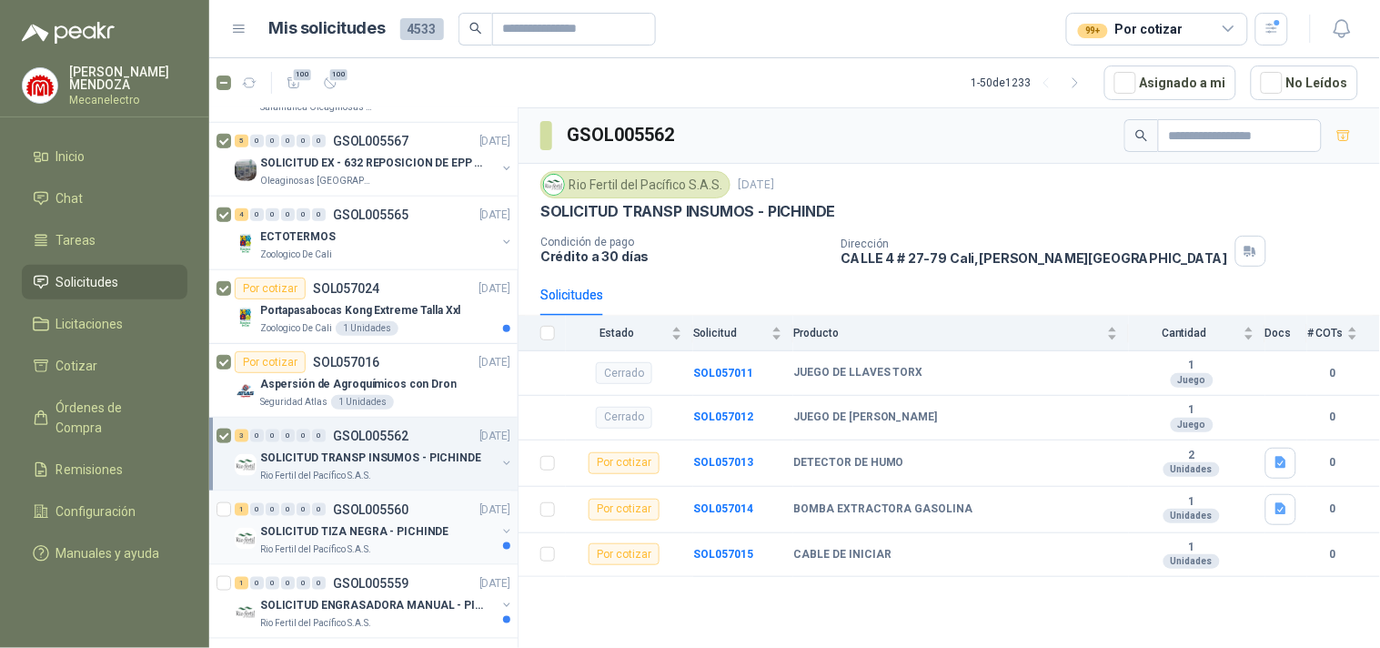
click at [277, 534] on p "SOLICITUD TIZA NEGRA - PICHINDE" at bounding box center [354, 531] width 188 height 17
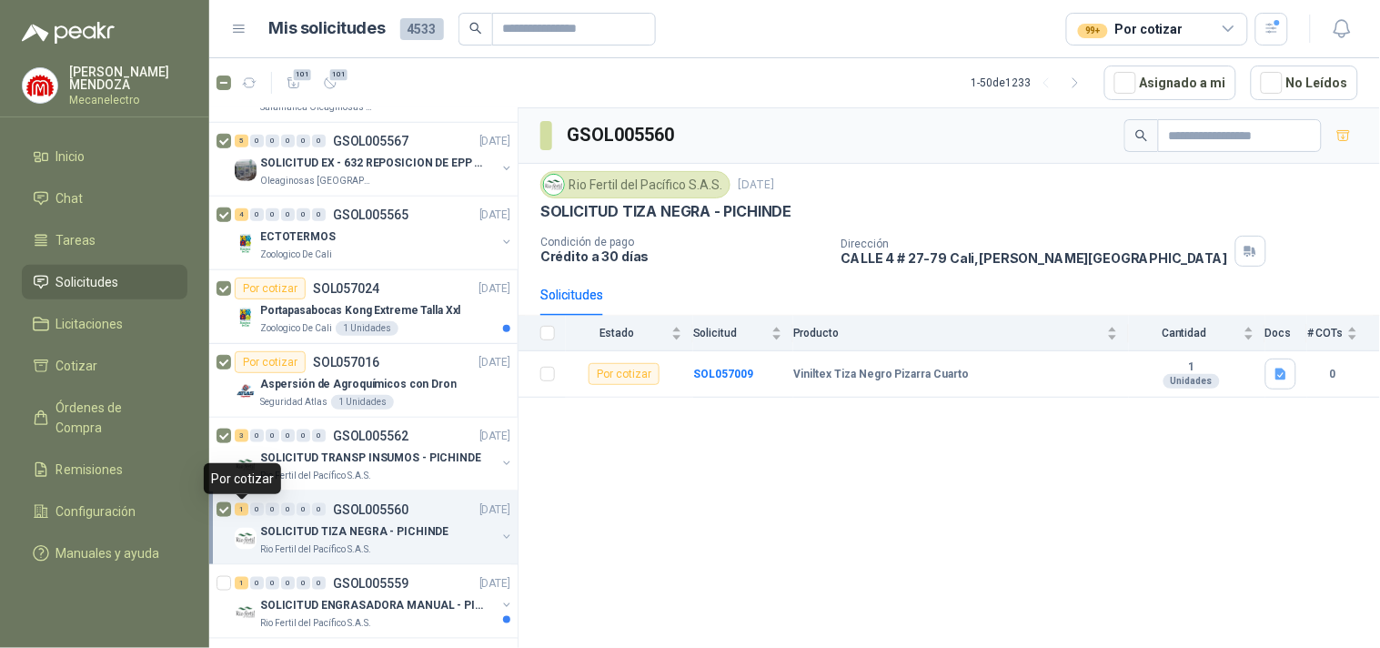
scroll to position [2325, 0]
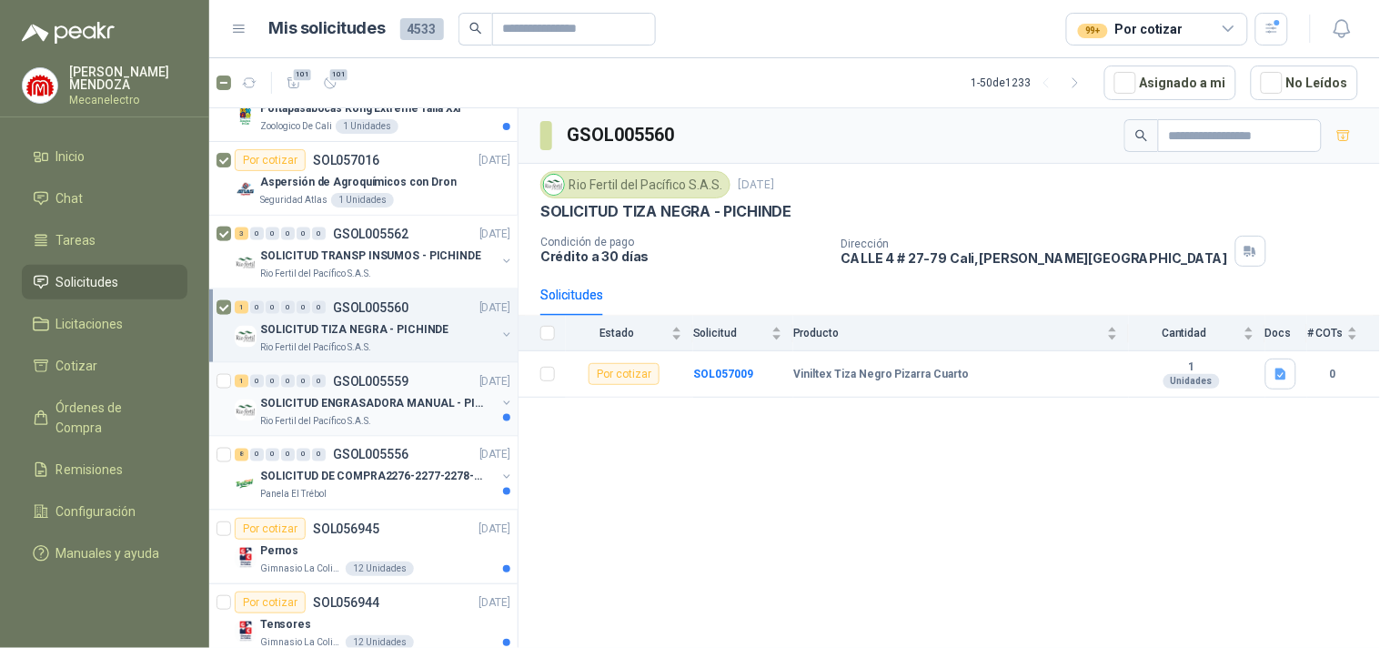
click at [298, 406] on p "SOLICITUD ENGRASADORA MANUAL - PICHINDE" at bounding box center [373, 403] width 227 height 17
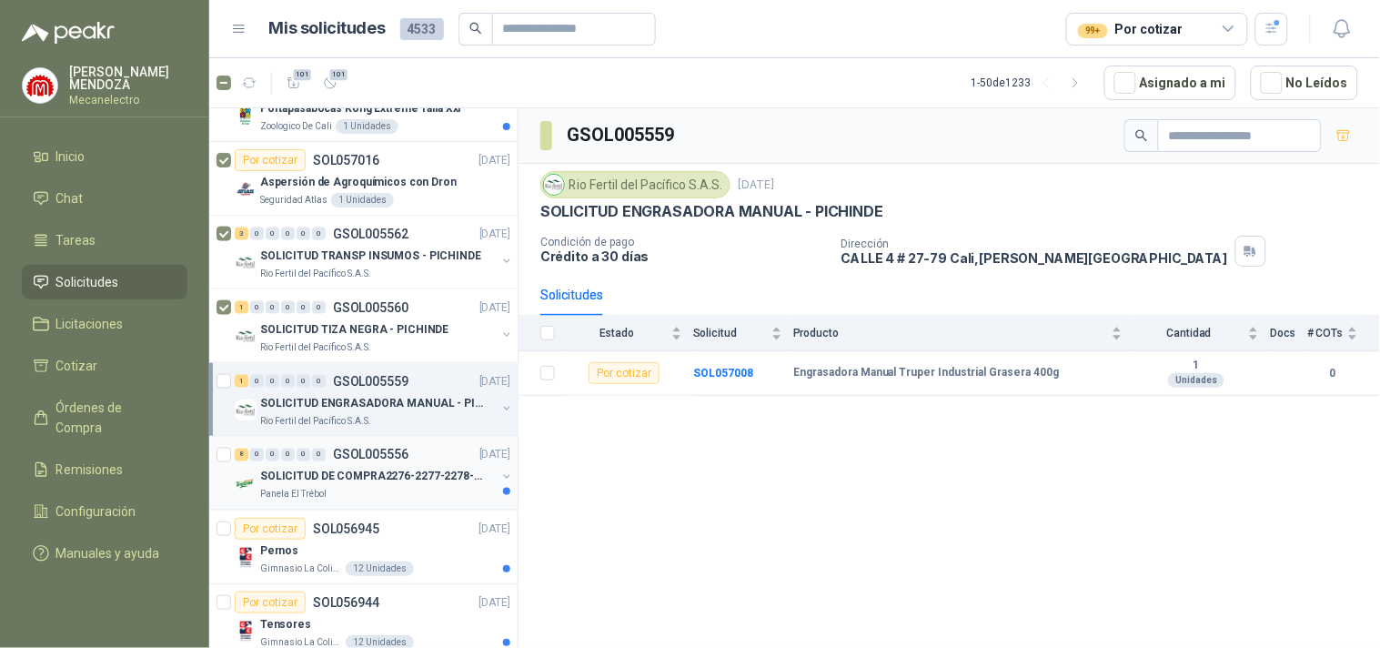
click at [301, 480] on p "SOLICITUD DE COMPRA2276-2277-2278-2284-2285-" at bounding box center [373, 477] width 227 height 17
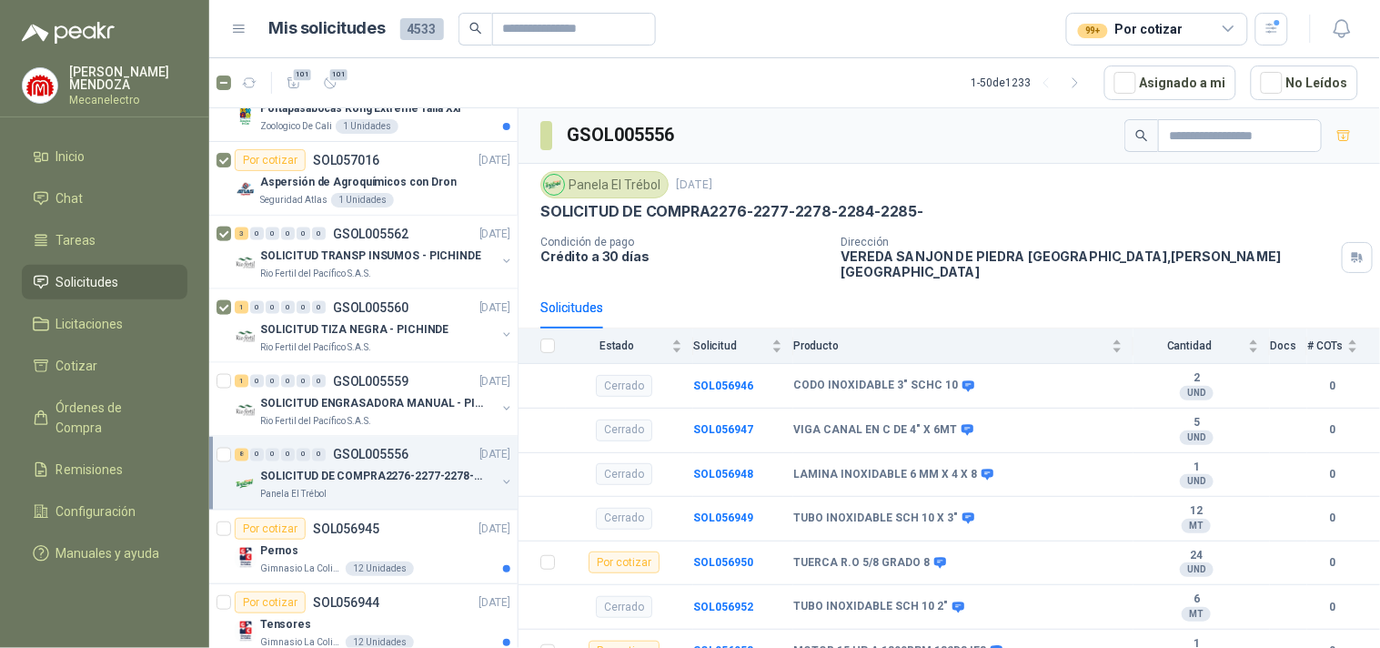
click at [232, 452] on div at bounding box center [226, 473] width 18 height 58
click at [285, 562] on p "Gimnasio La Colina" at bounding box center [301, 568] width 82 height 15
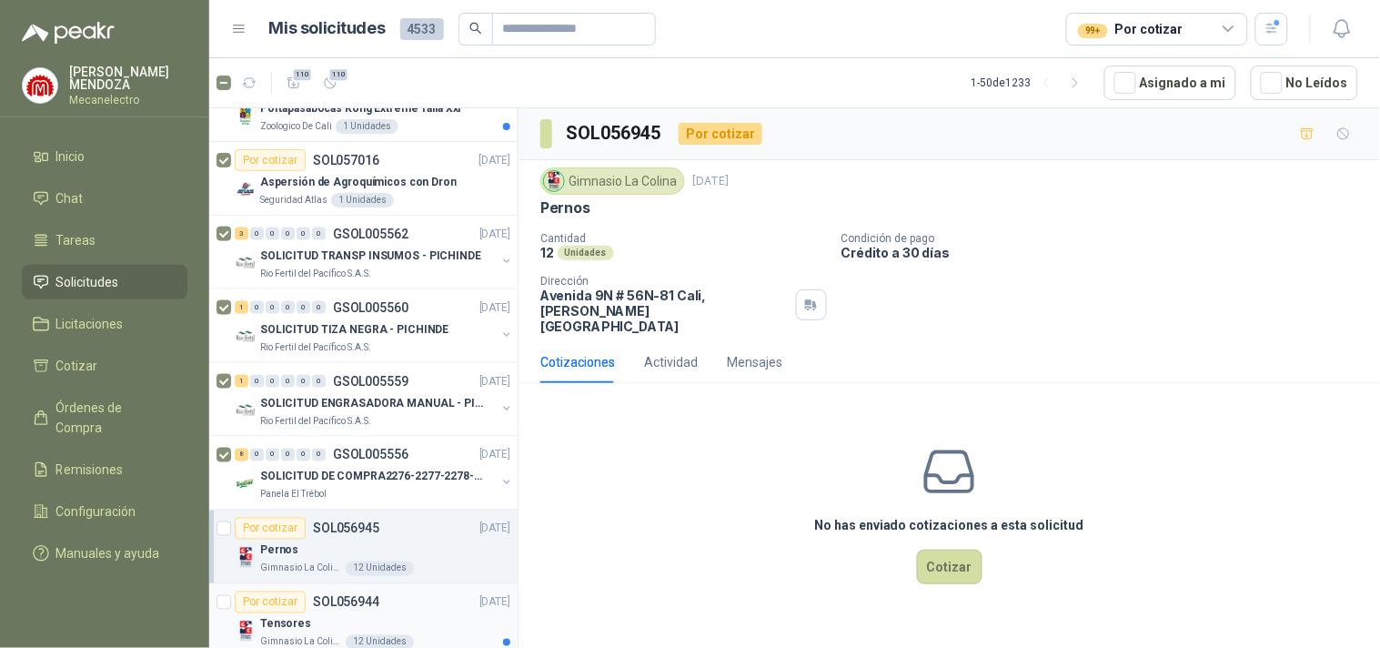
click at [318, 605] on p "SOL056944" at bounding box center [346, 602] width 66 height 13
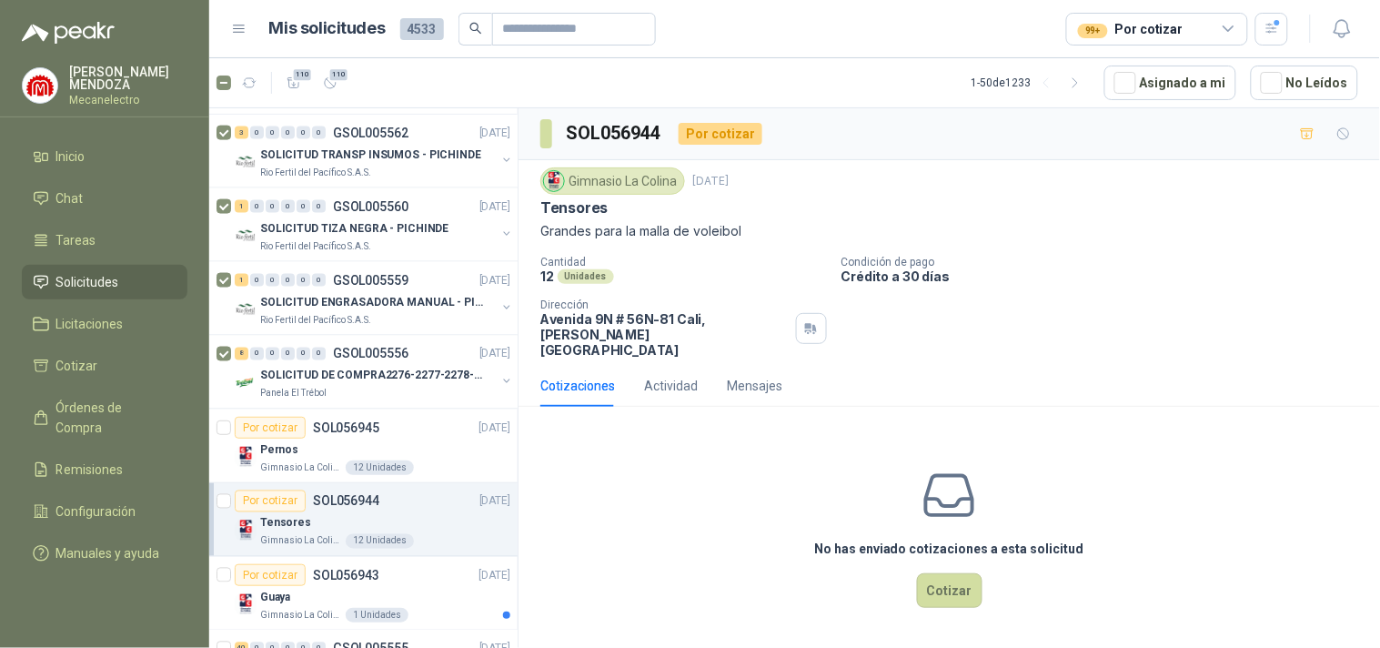
scroll to position [2527, 0]
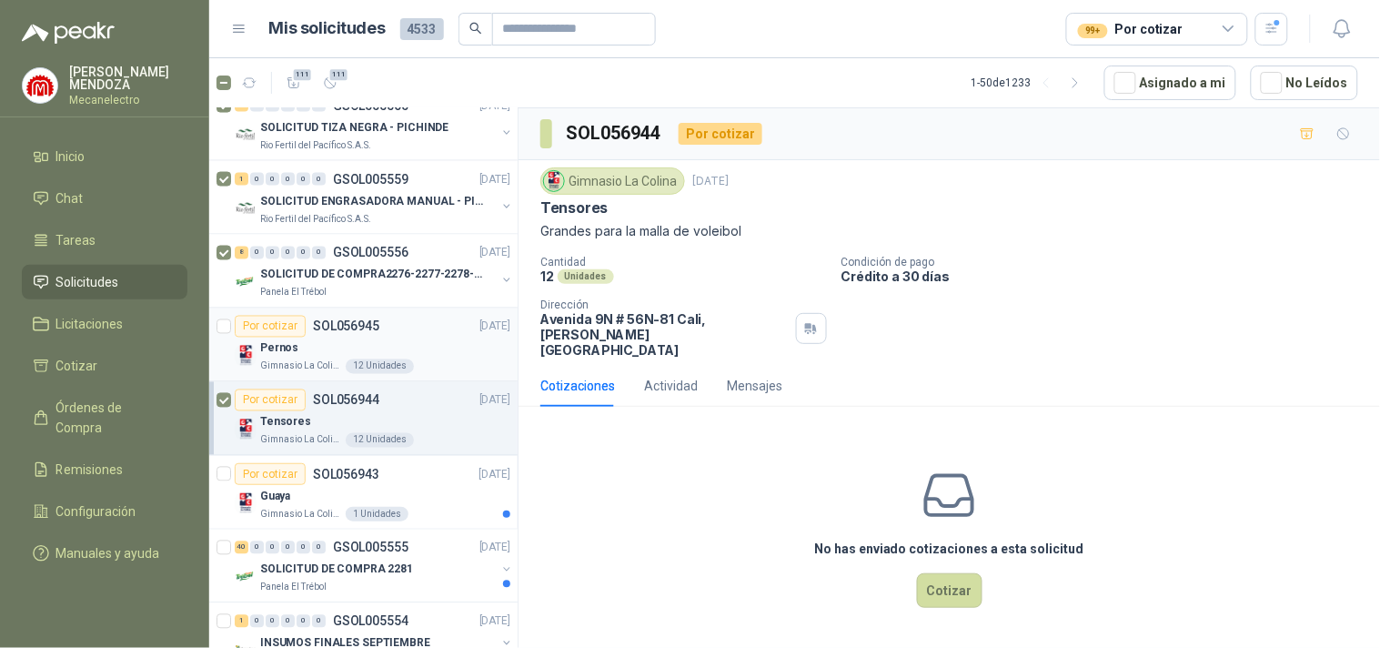
click at [214, 320] on article "Por cotizar SOL056945 [DATE] Pernos Gimnasio La Colina 12 Unidades" at bounding box center [363, 345] width 308 height 74
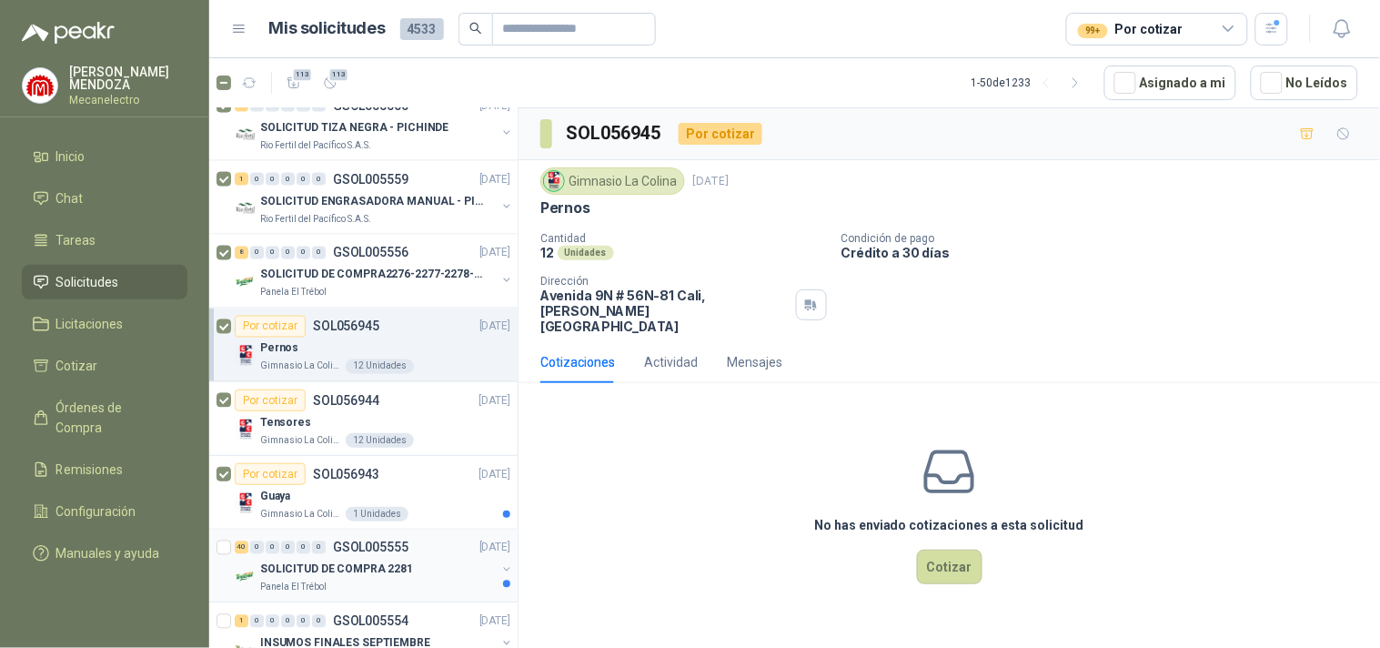
click at [304, 579] on p "SOLICITUD DE COMPRA 2281" at bounding box center [336, 569] width 153 height 17
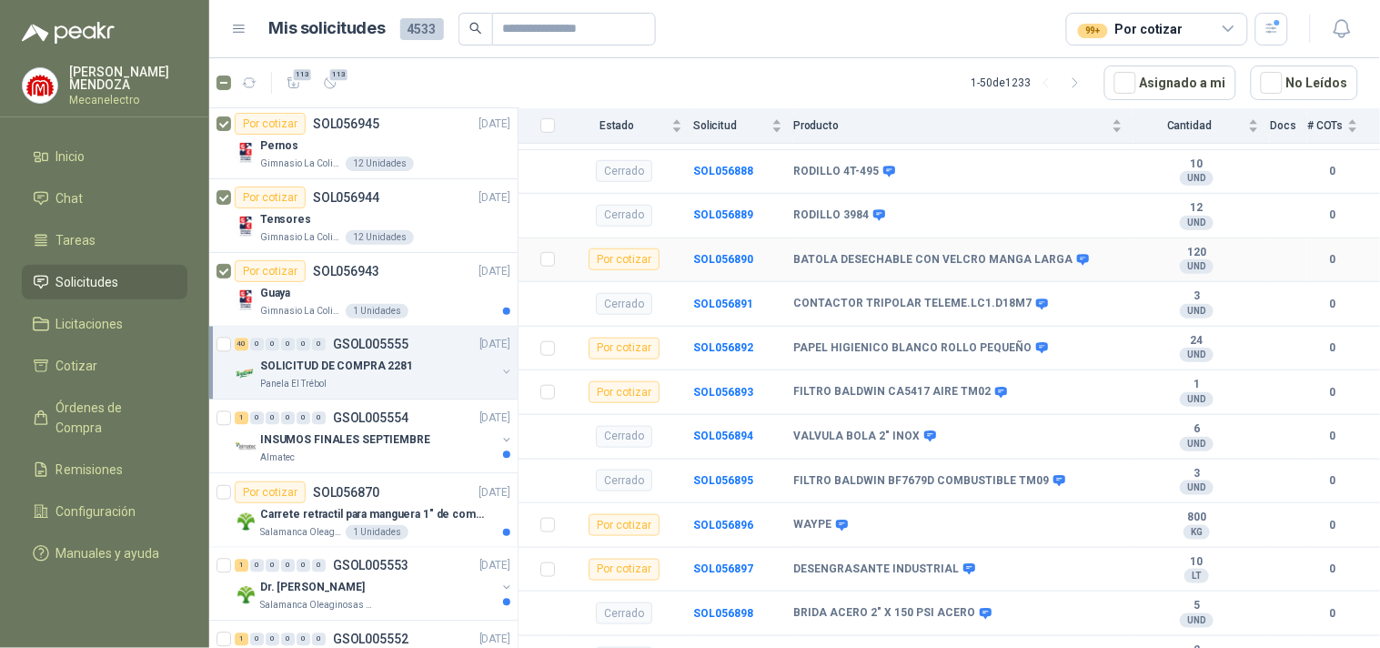
scroll to position [808, 0]
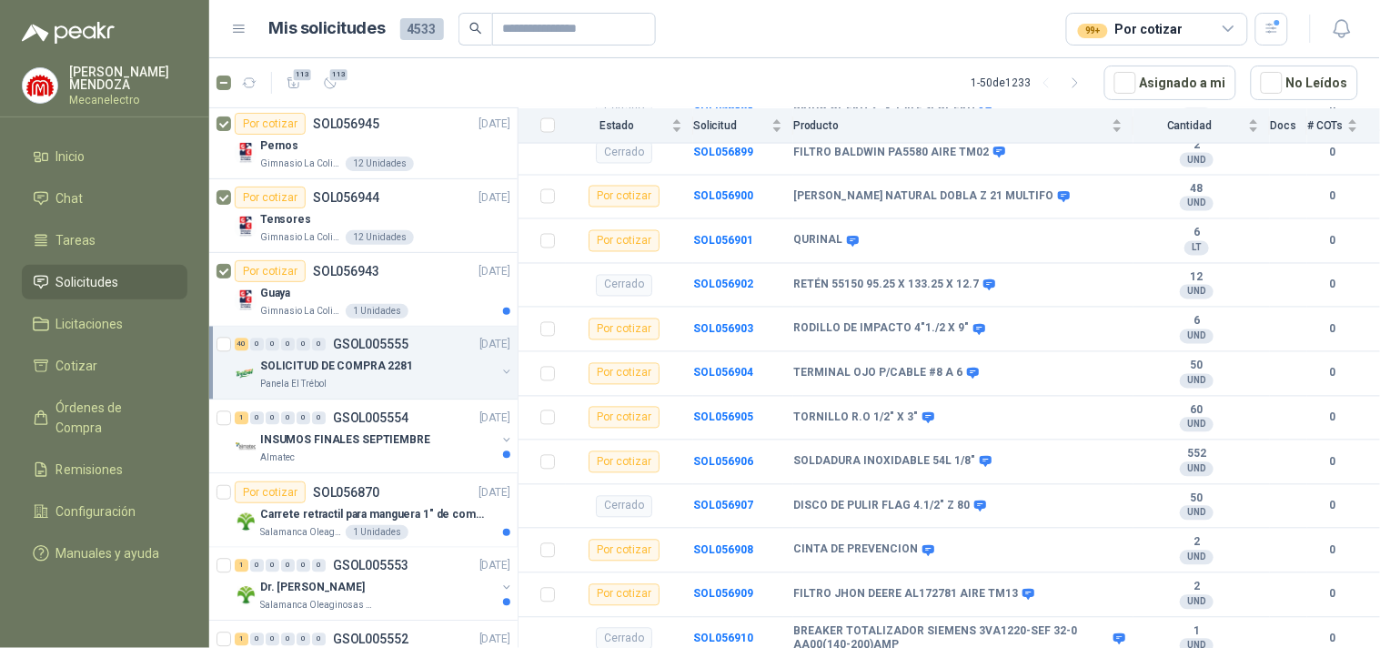
click at [231, 333] on div "40 0 0 0 0 0 GSOL005555 [DATE] SOLICITUD DE COMPRA 2281 Panela El Trébol" at bounding box center [363, 364] width 308 height 74
click at [313, 442] on p "INSUMOS FINALES SEPTIEMBRE" at bounding box center [345, 440] width 170 height 17
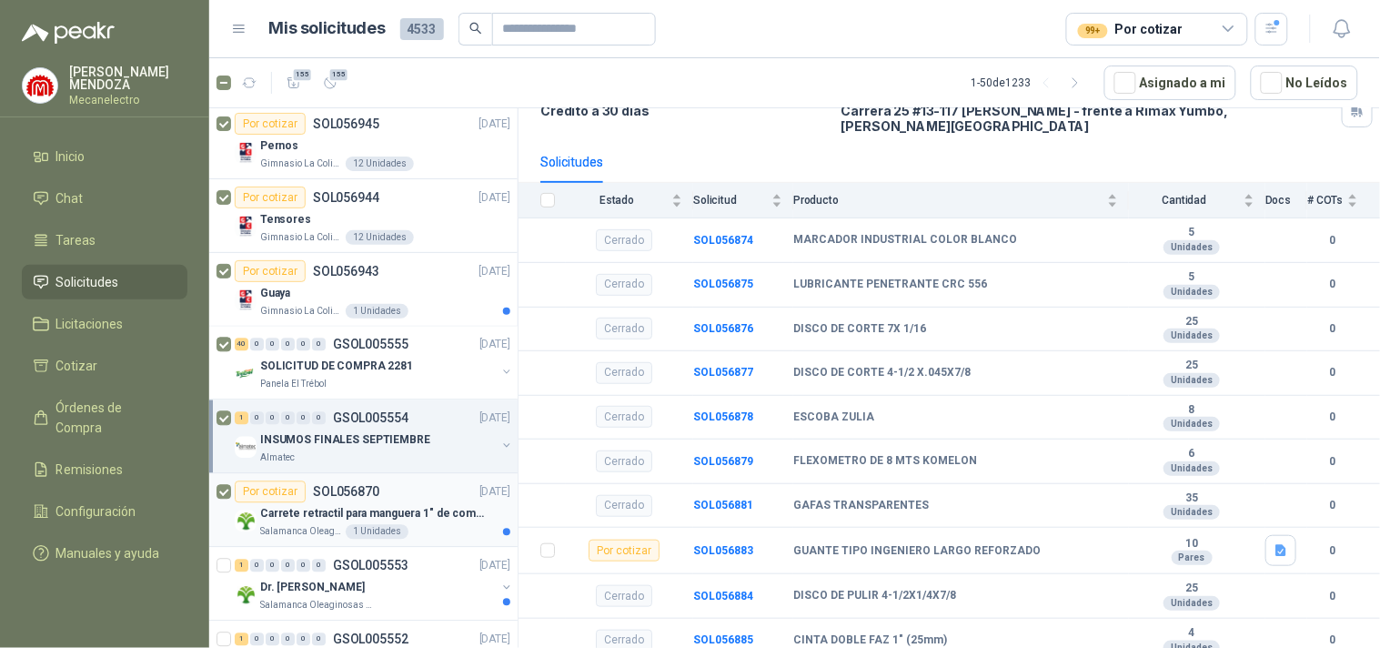
scroll to position [2830, 0]
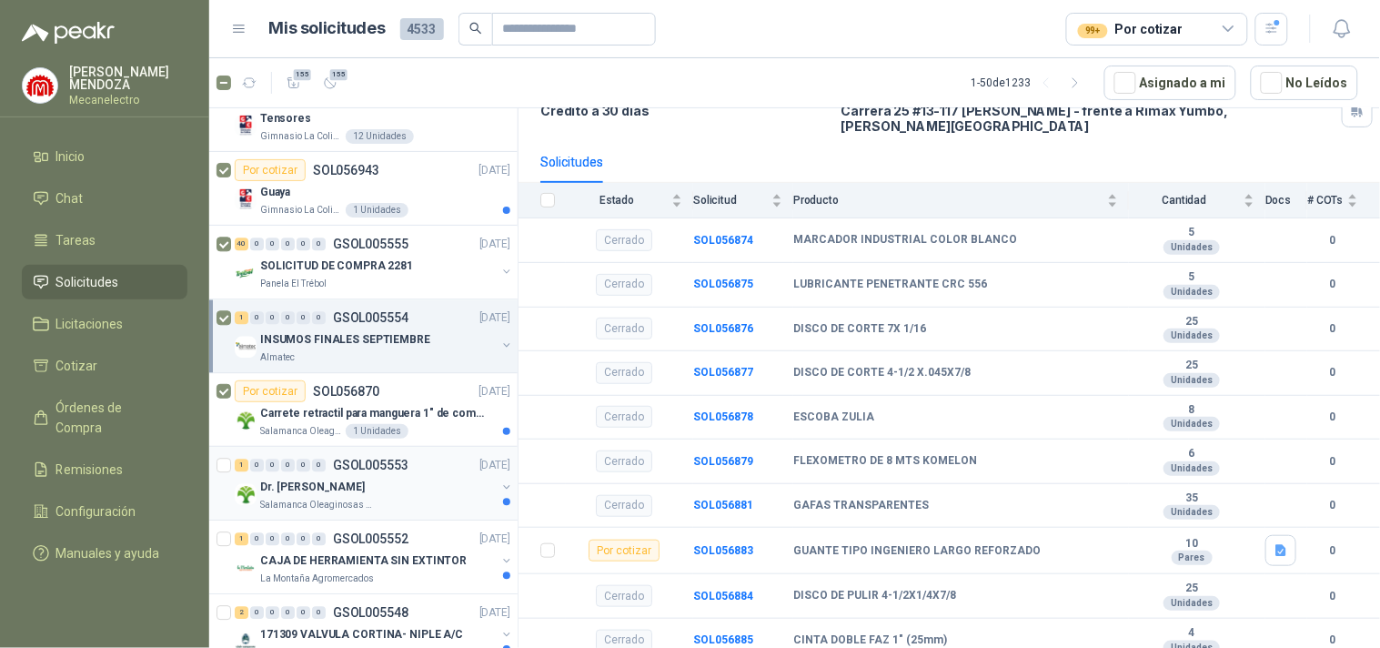
click at [353, 495] on div "Dr. [PERSON_NAME]" at bounding box center [378, 487] width 236 height 22
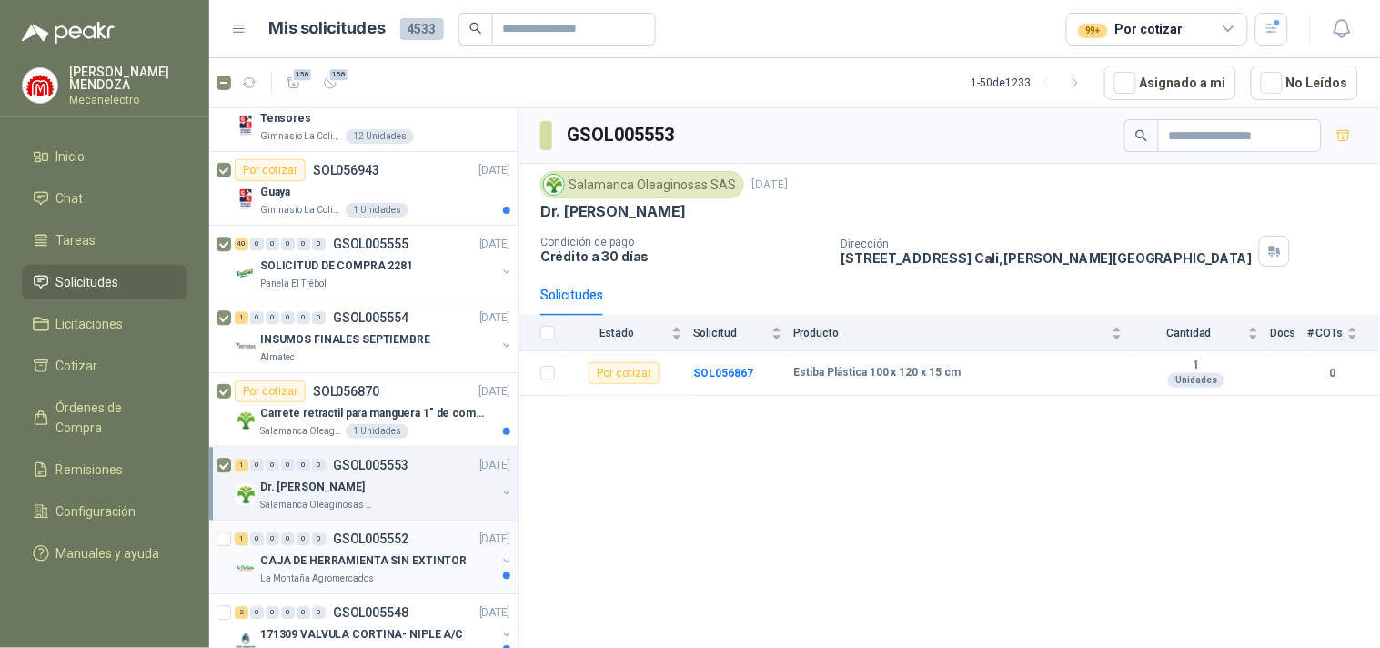
click at [233, 534] on div at bounding box center [226, 557] width 18 height 58
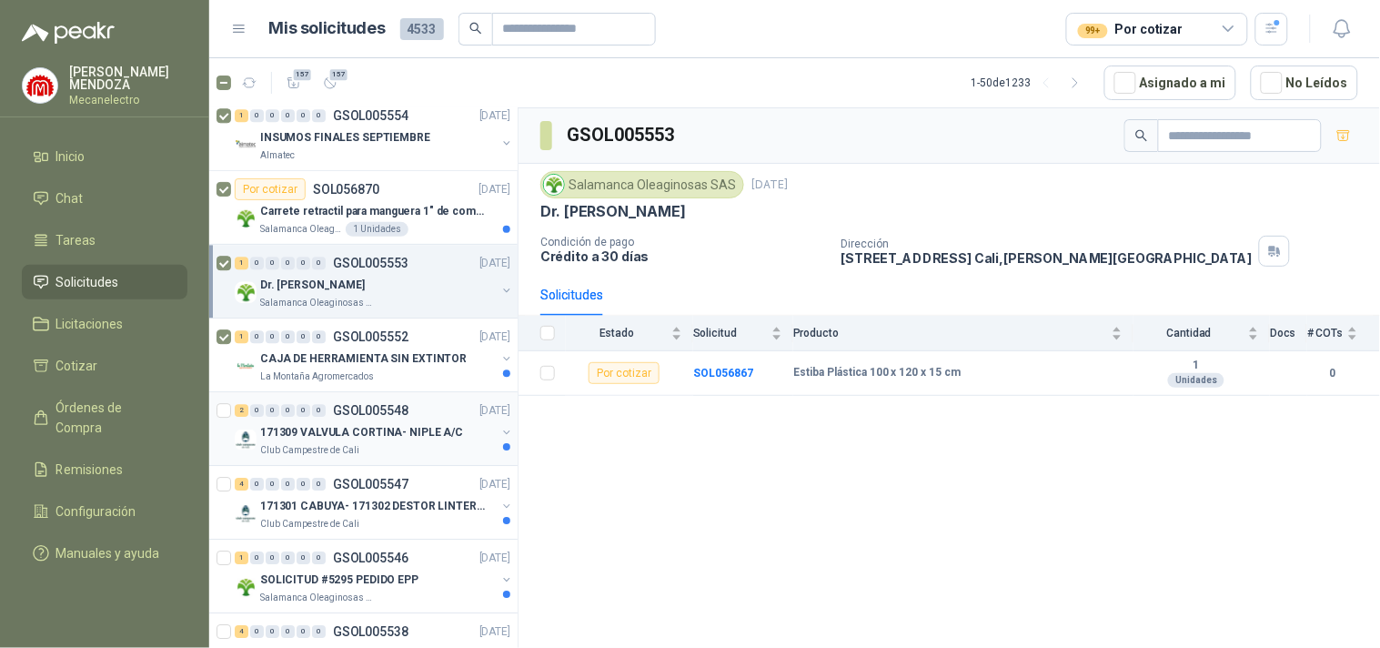
scroll to position [3133, 0]
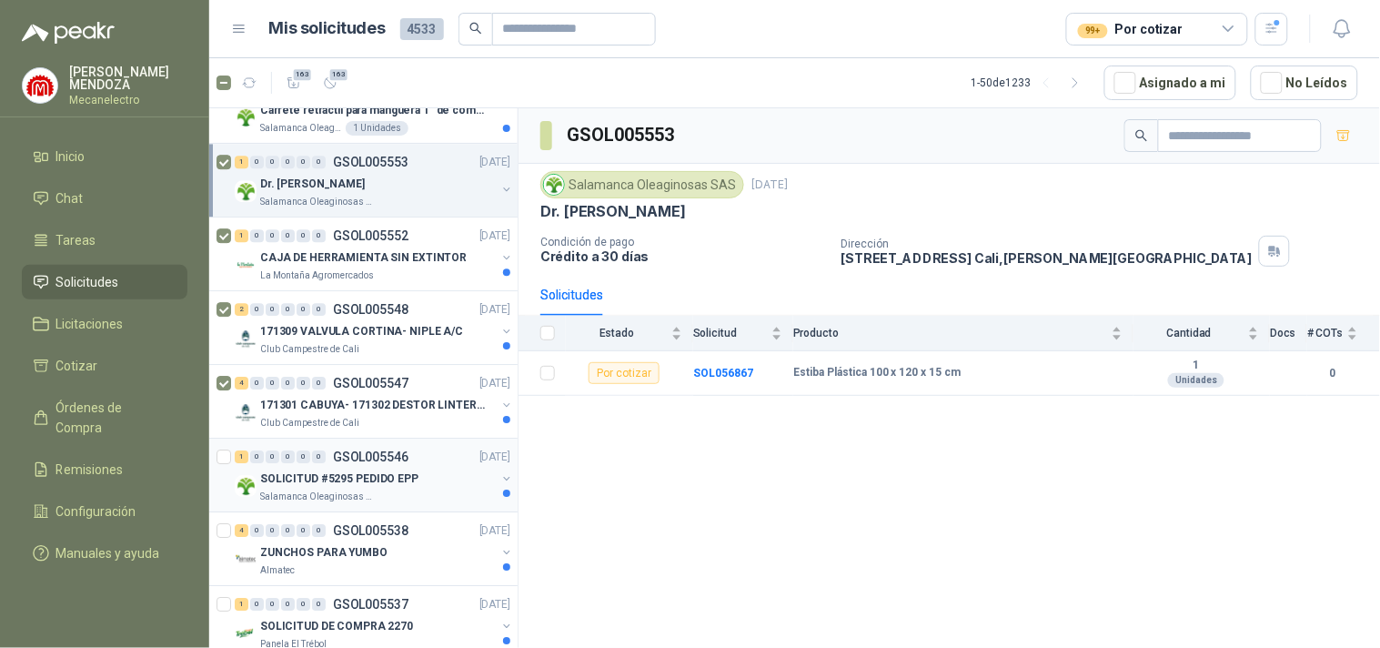
click at [267, 475] on p "SOLICITUD #5295 PEDIDO EPP" at bounding box center [339, 478] width 158 height 17
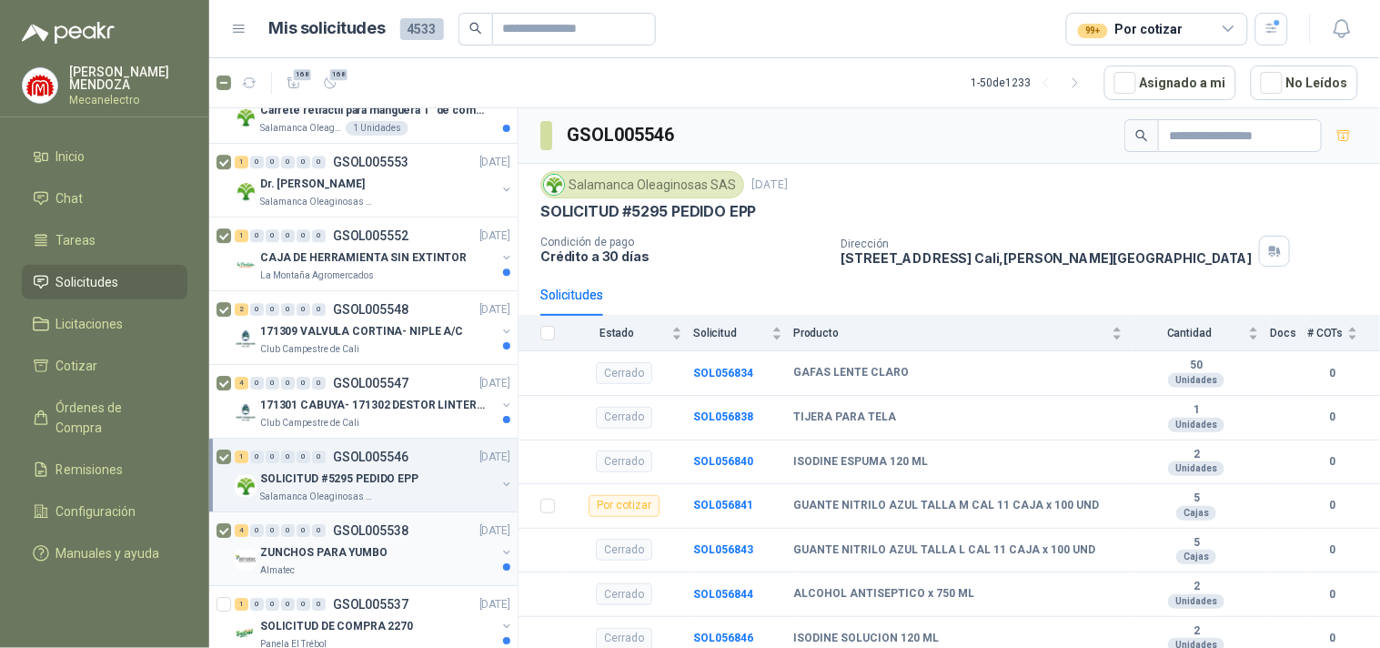
scroll to position [3254, 0]
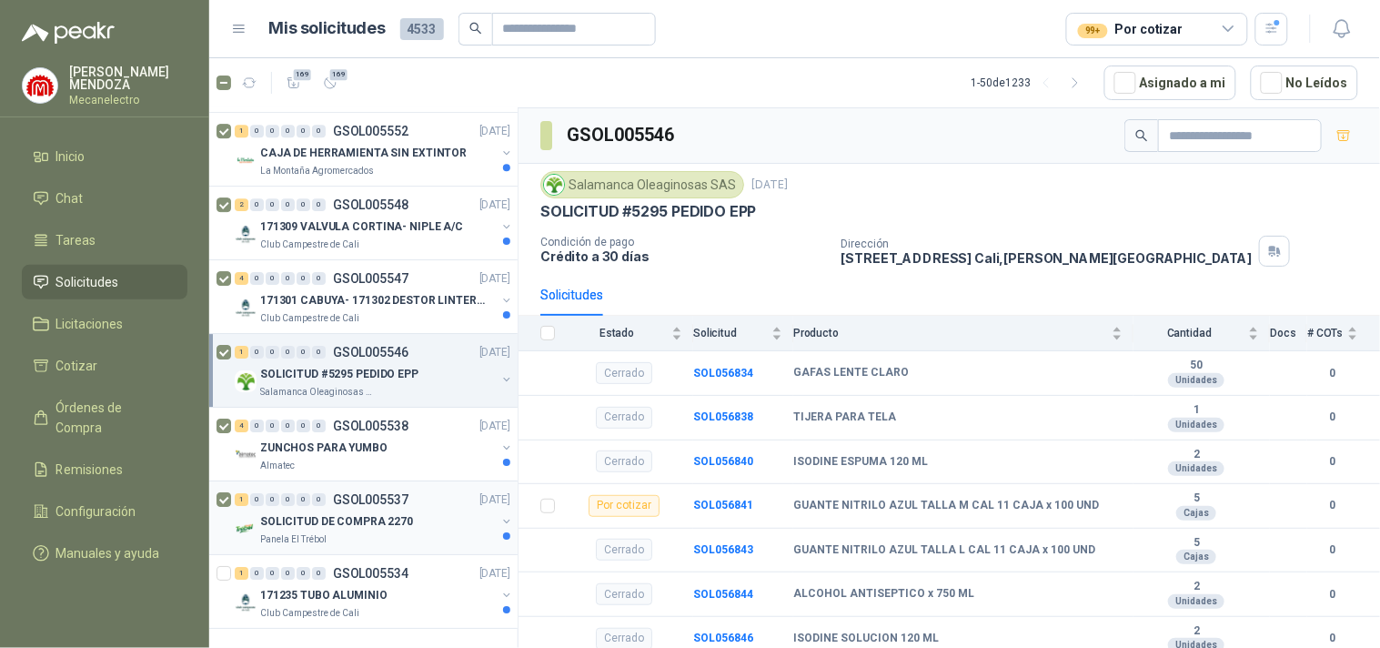
click at [289, 513] on p "SOLICITUD DE COMPRA 2270" at bounding box center [336, 521] width 153 height 17
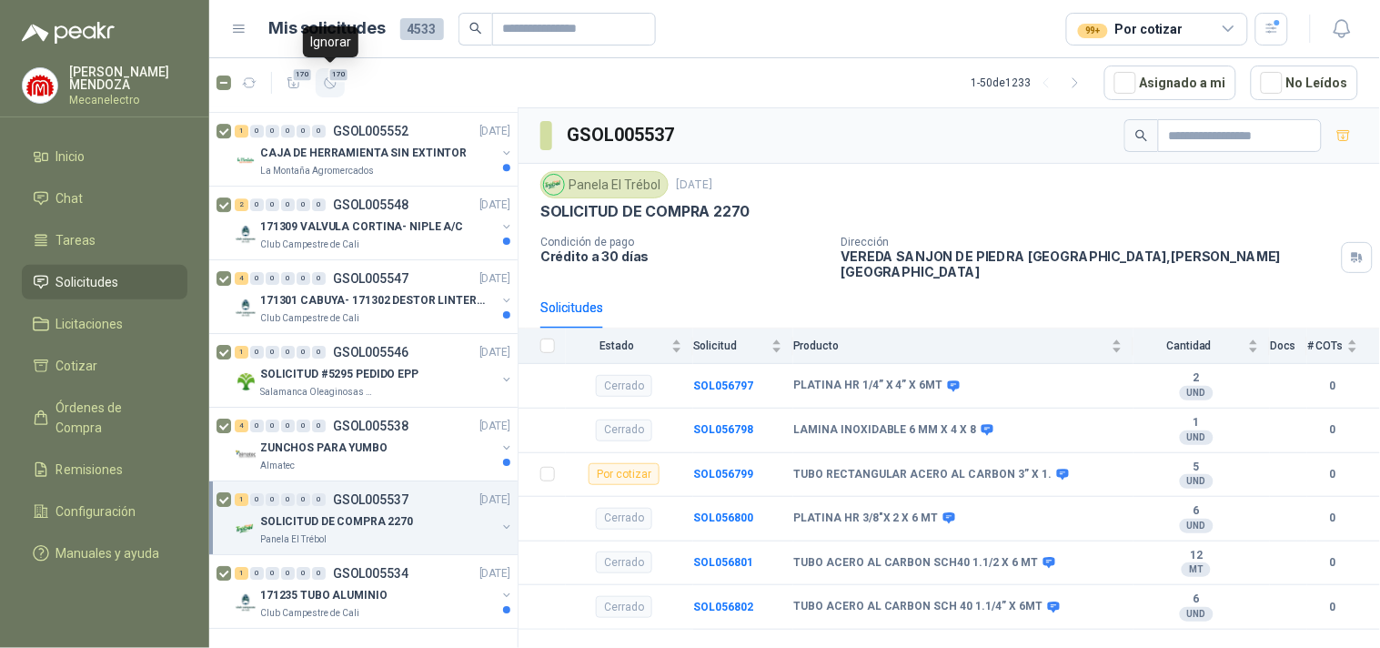
click at [338, 77] on span "170" at bounding box center [339, 74] width 22 height 15
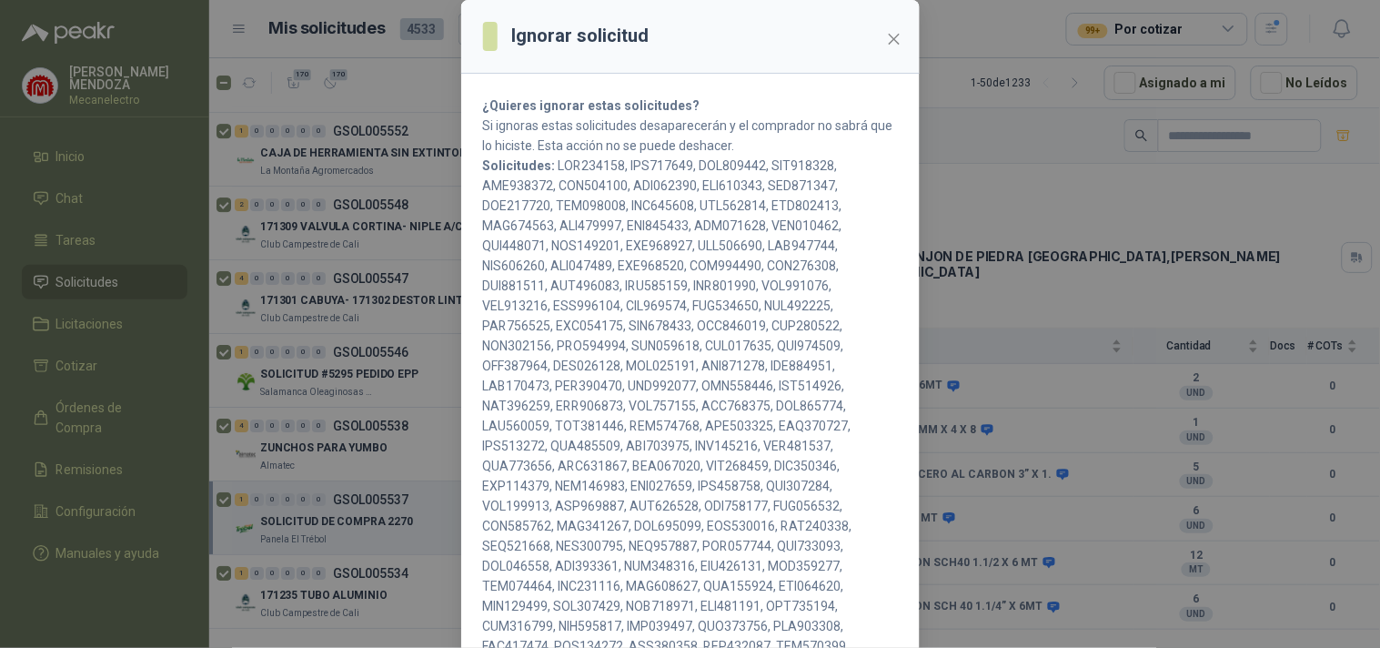
scroll to position [456, 0]
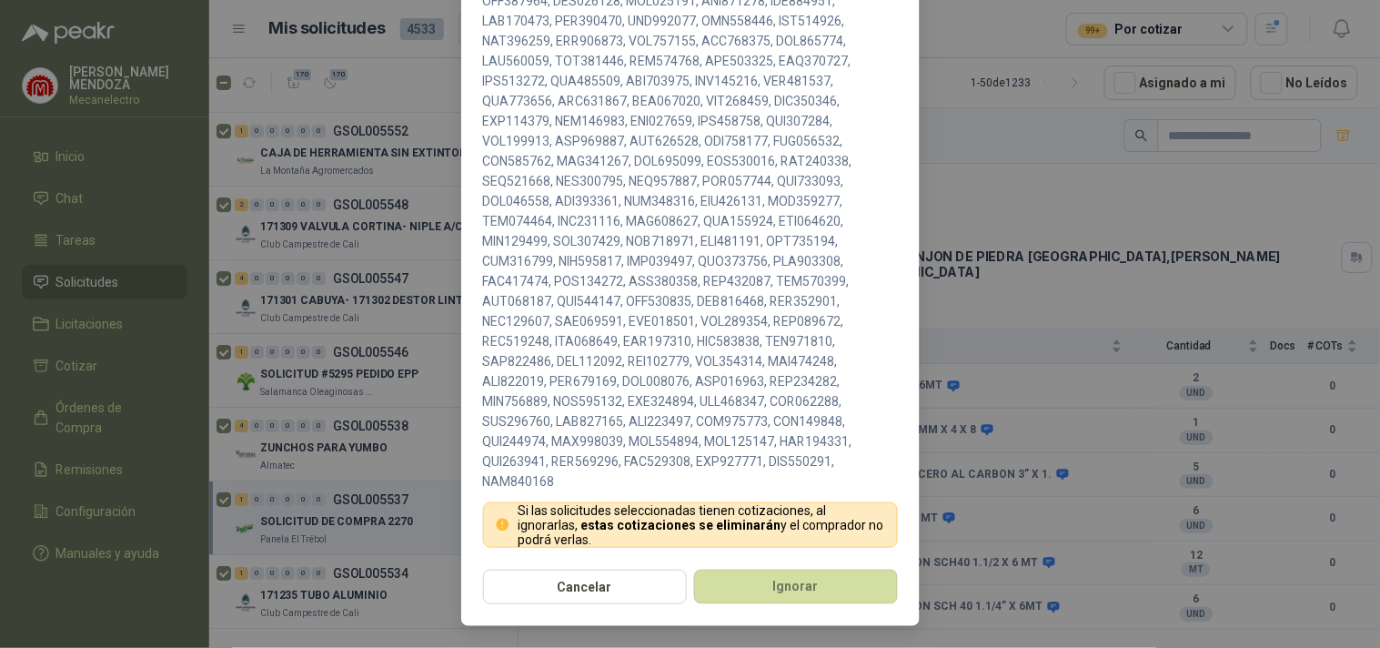
click at [777, 564] on section "¿Quieres ignorar estas solicitudes? Si ignoras estas solicitudes desaparecerán …" at bounding box center [690, 139] width 459 height 861
click at [779, 580] on button "Ignorar" at bounding box center [796, 587] width 204 height 35
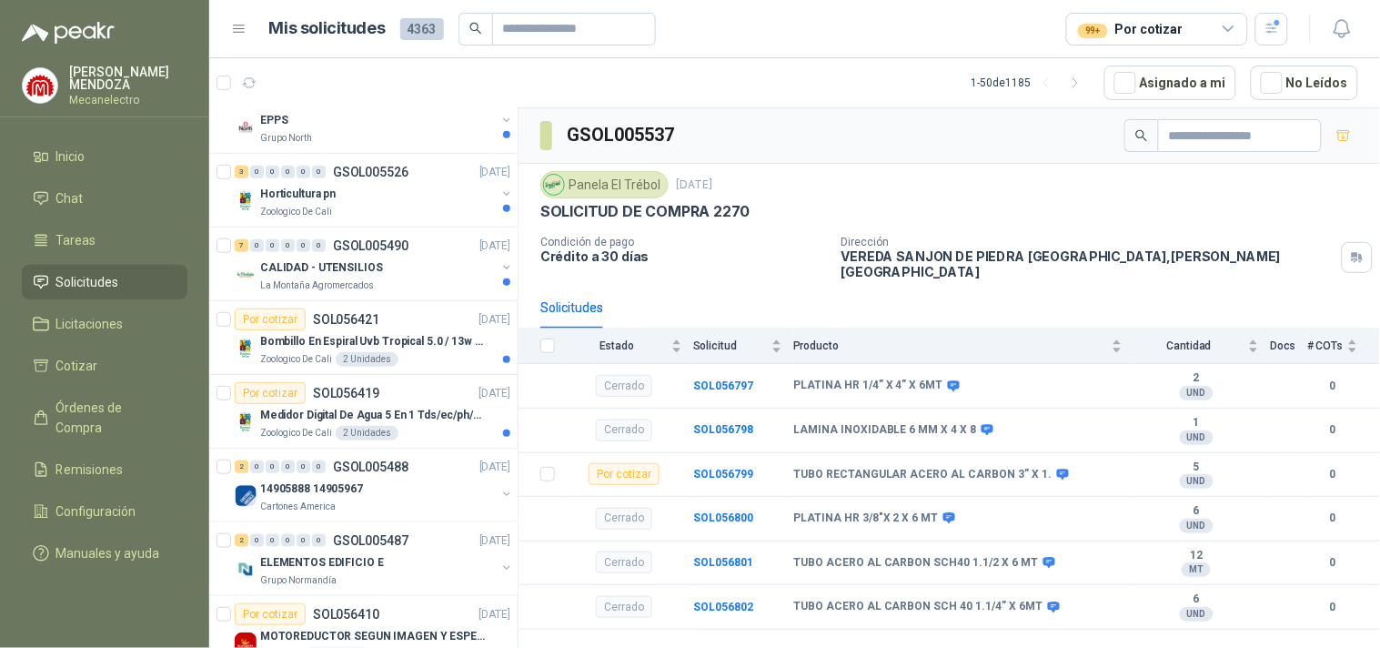
scroll to position [0, 0]
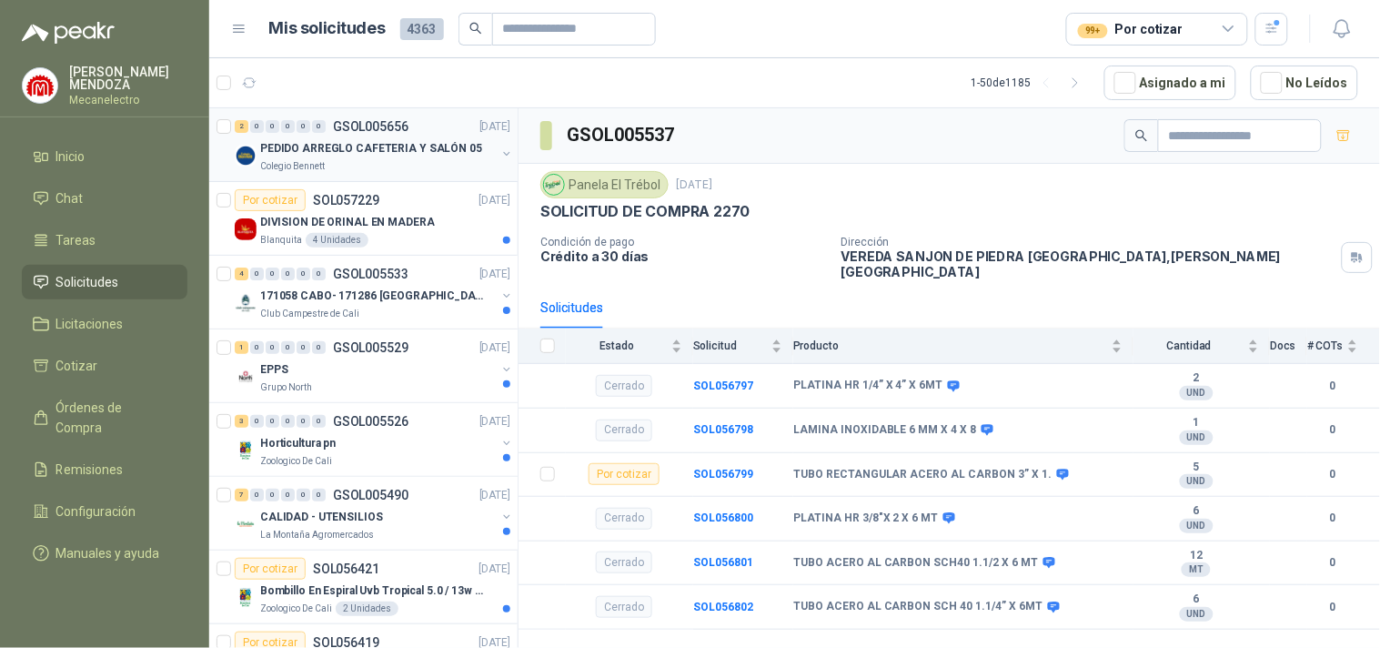
click at [391, 142] on p "PEDIDO ARREGLO CAFETERIA Y SALÓN 05" at bounding box center [371, 148] width 222 height 17
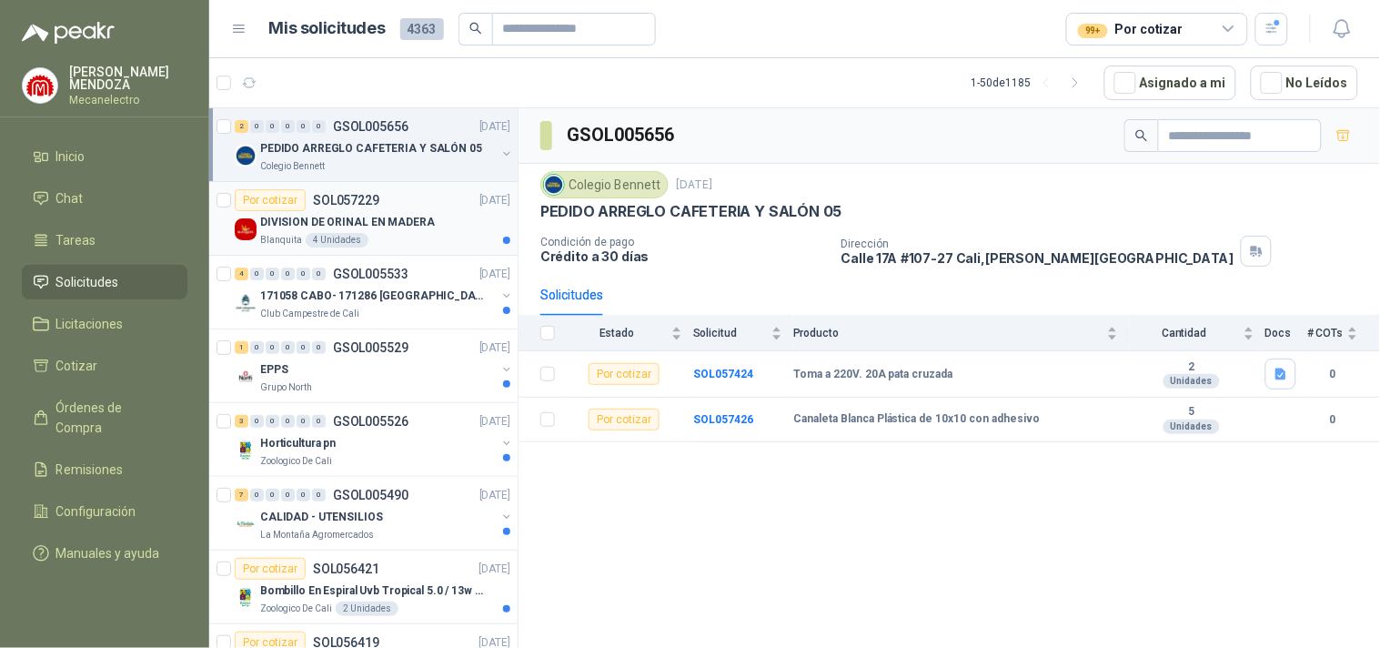
click at [387, 230] on p "DIVISION DE ORINAL EN MADERA" at bounding box center [347, 222] width 175 height 17
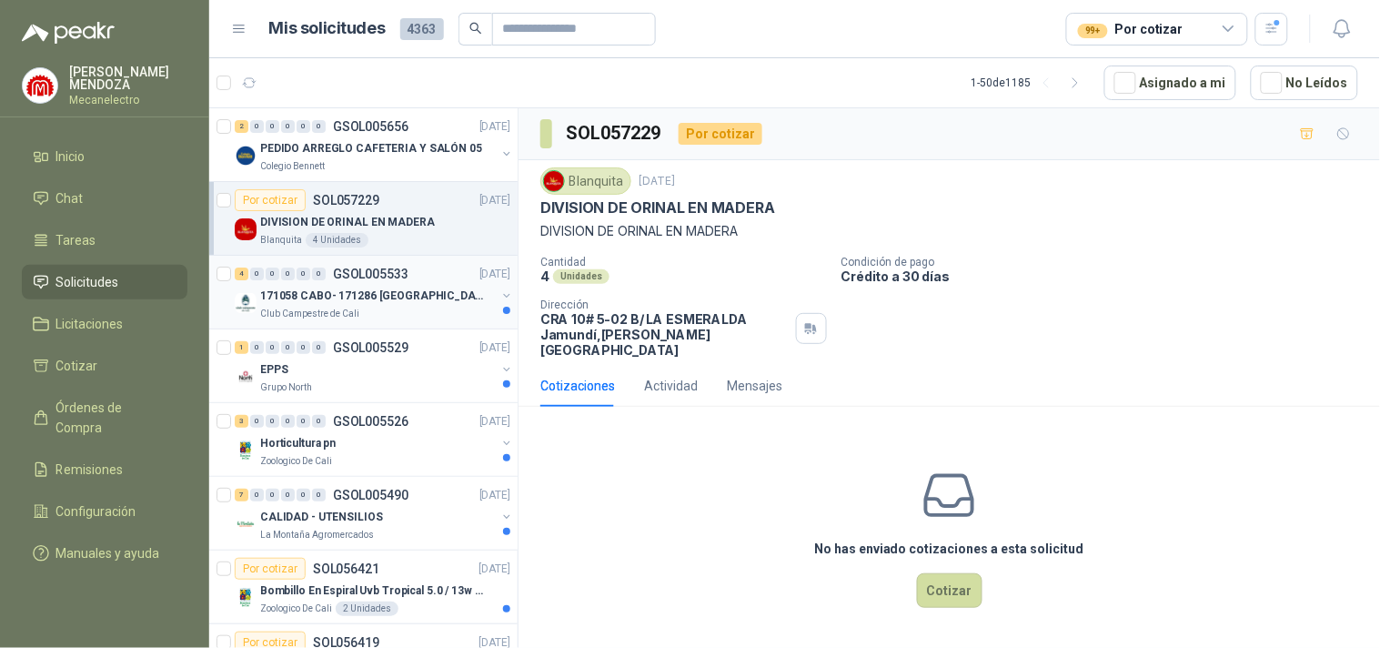
click at [393, 313] on div "Club Campestre de Cali" at bounding box center [378, 314] width 236 height 15
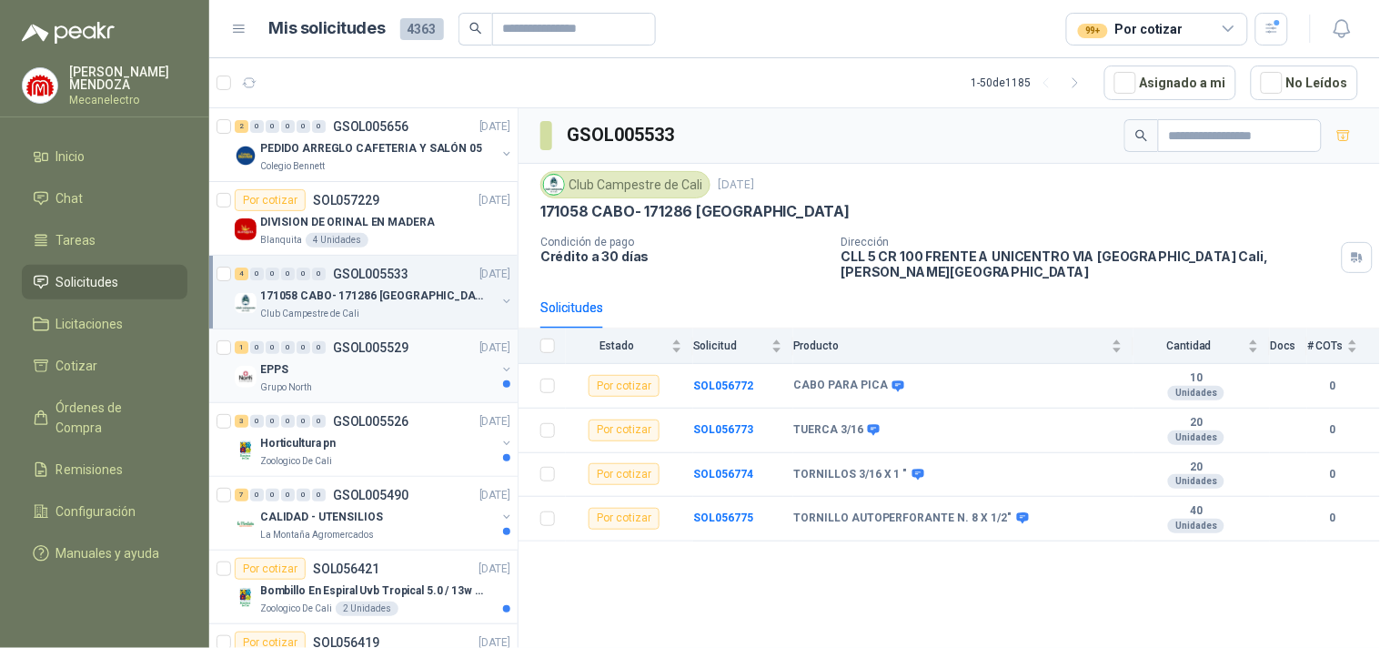
click at [395, 358] on div "EPPS" at bounding box center [378, 369] width 236 height 22
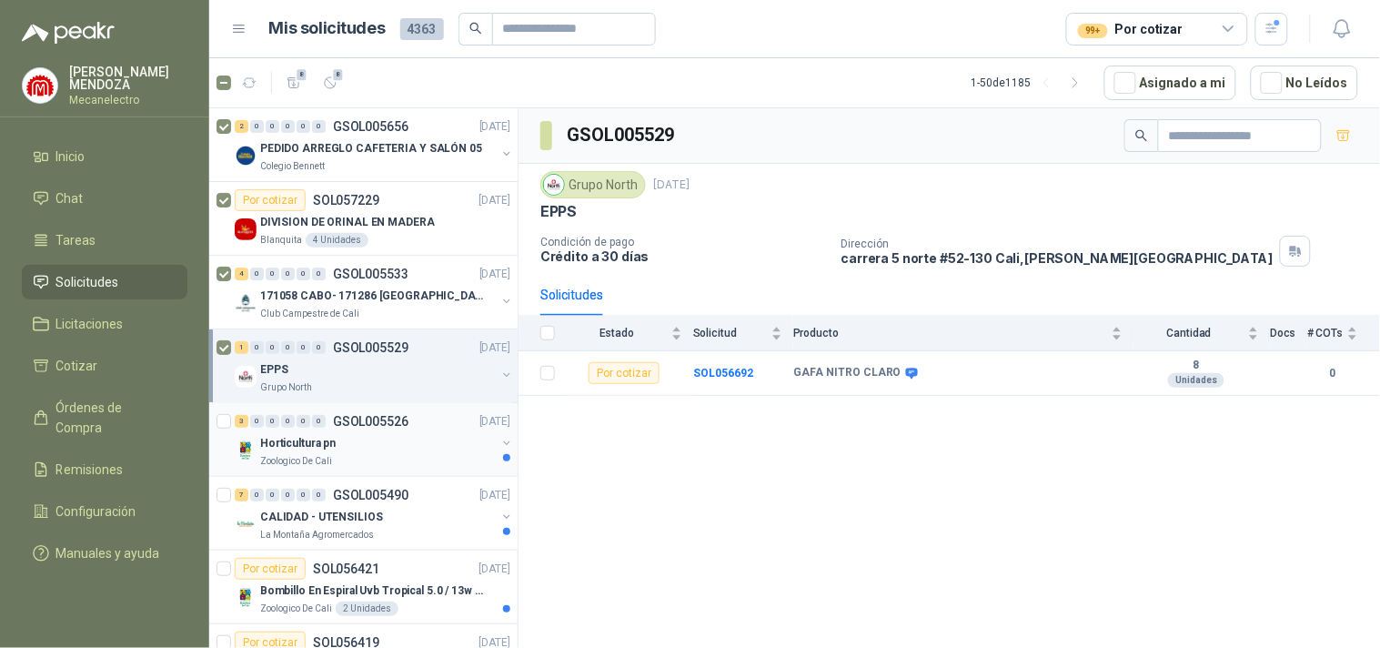
click at [285, 449] on p "Horticultura pn" at bounding box center [298, 443] width 76 height 17
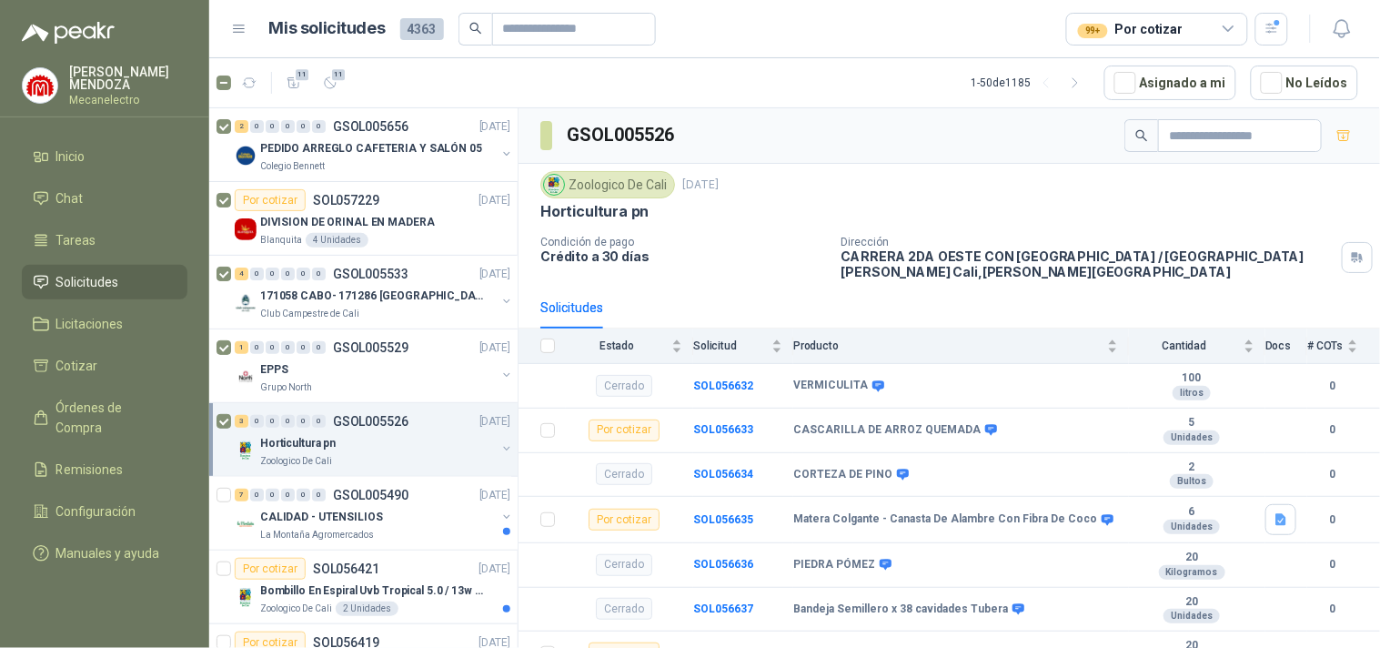
scroll to position [101, 0]
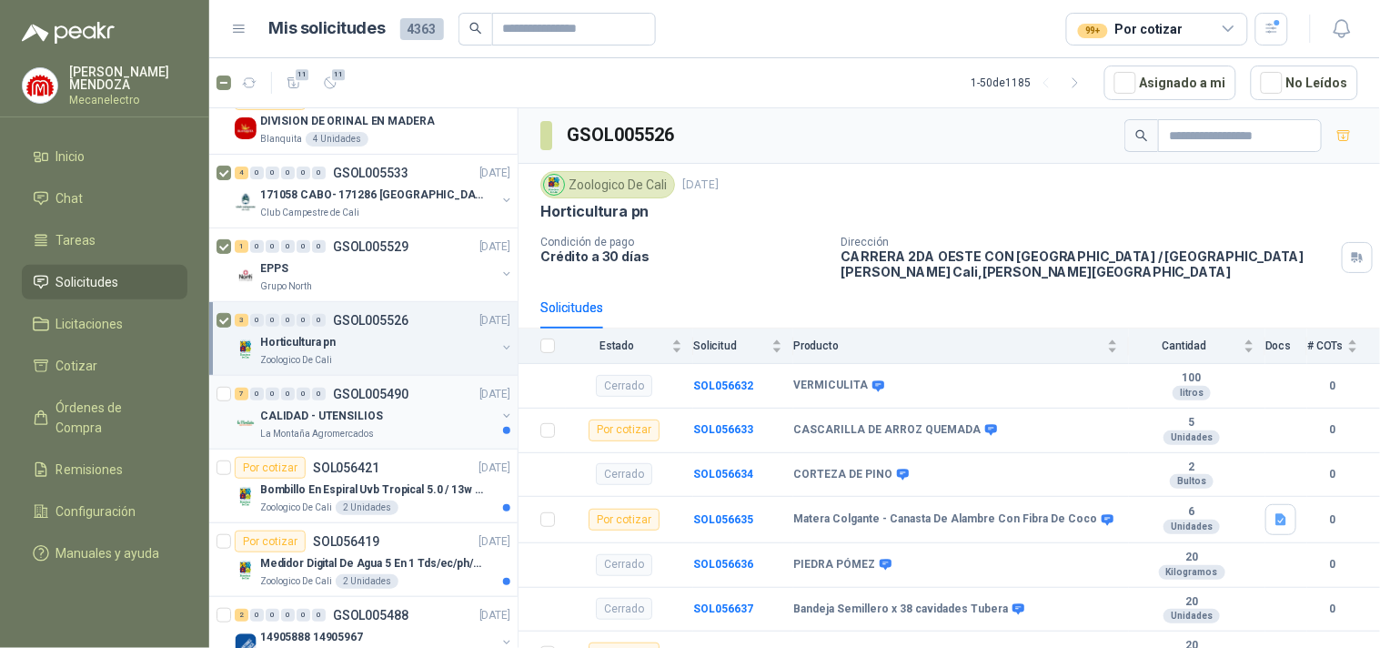
click at [351, 422] on p "CALIDAD - UTENSILIOS" at bounding box center [321, 416] width 123 height 17
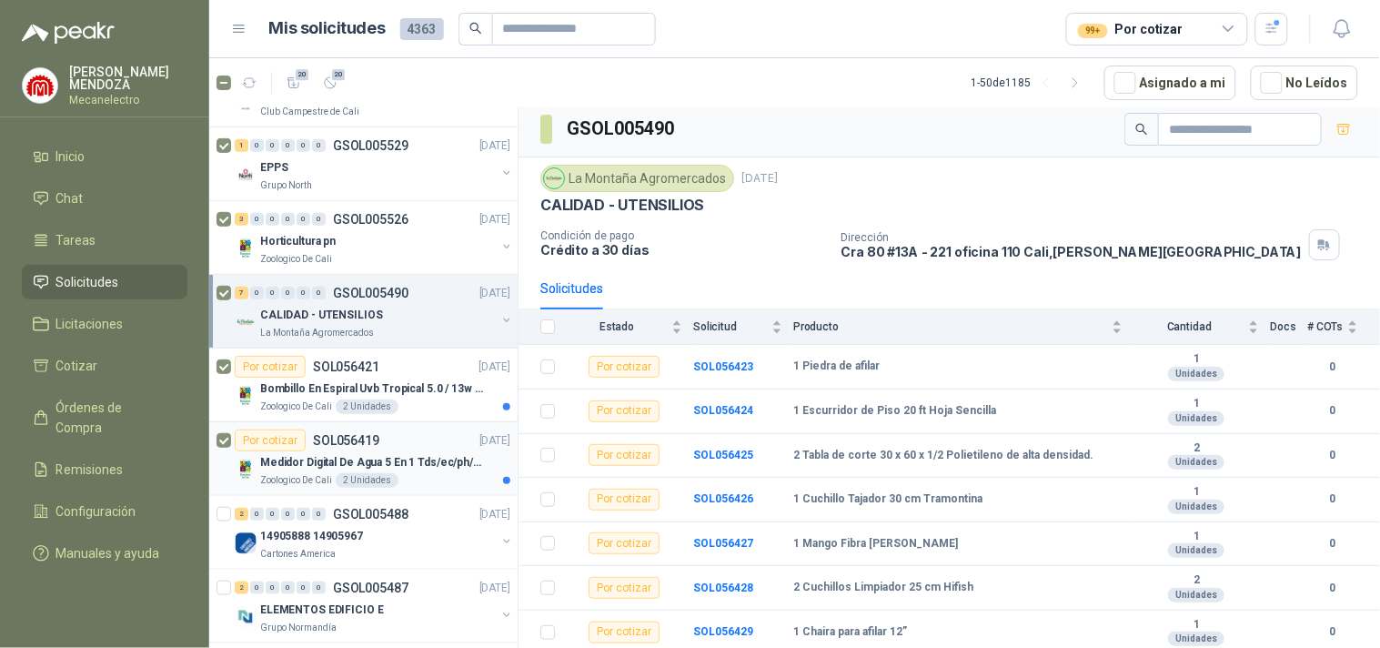
scroll to position [404, 0]
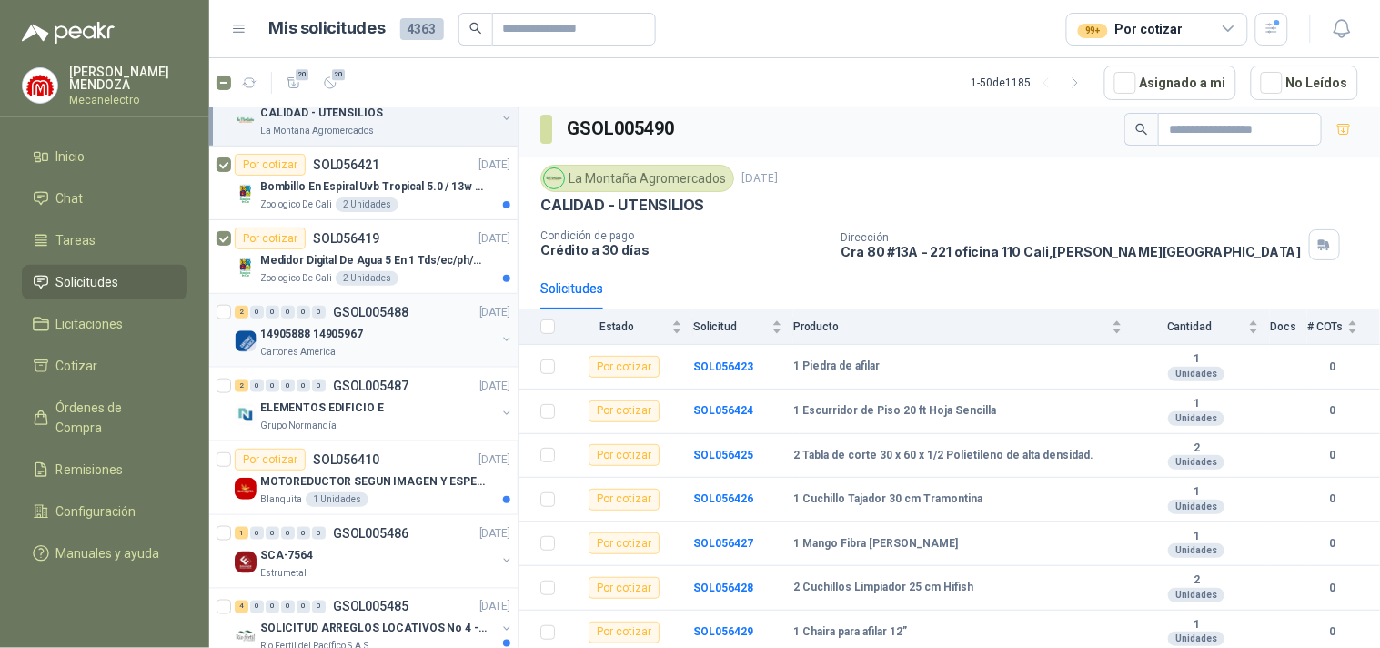
click at [343, 334] on p "14905888 14905967" at bounding box center [311, 334] width 103 height 17
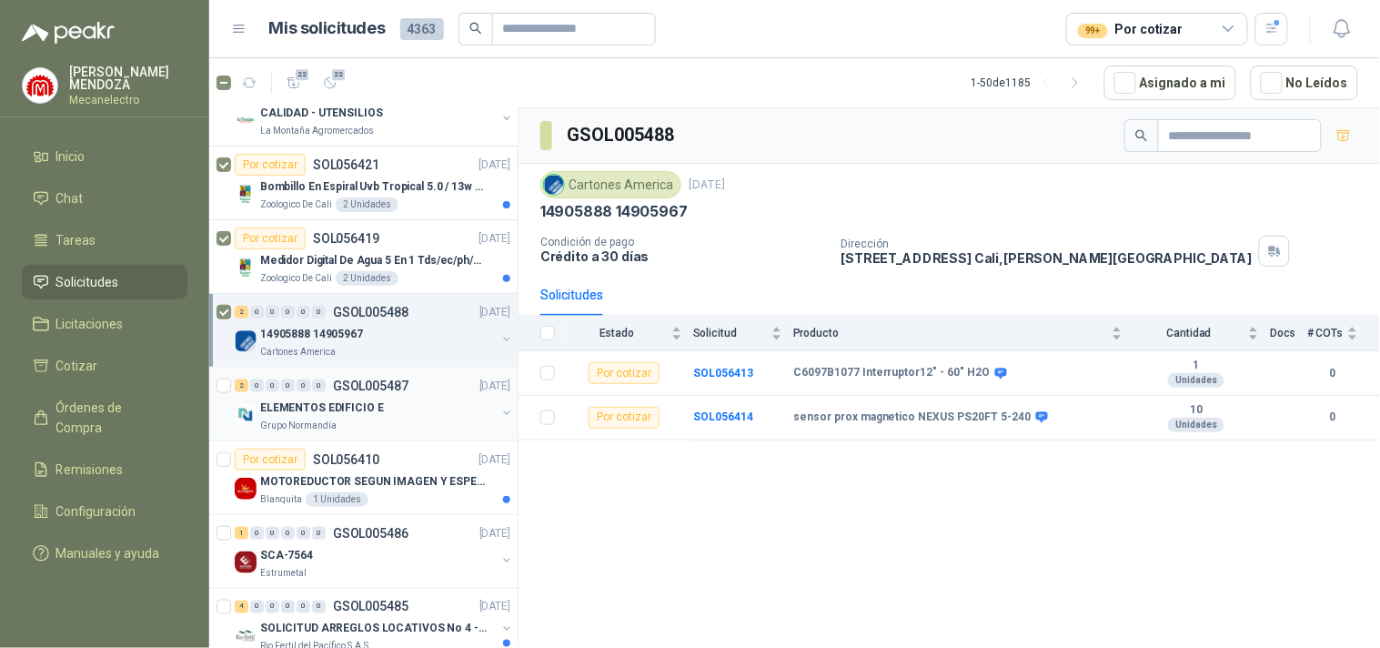
click at [297, 414] on p "ELEMENTOS EDIFICIO E" at bounding box center [322, 407] width 124 height 17
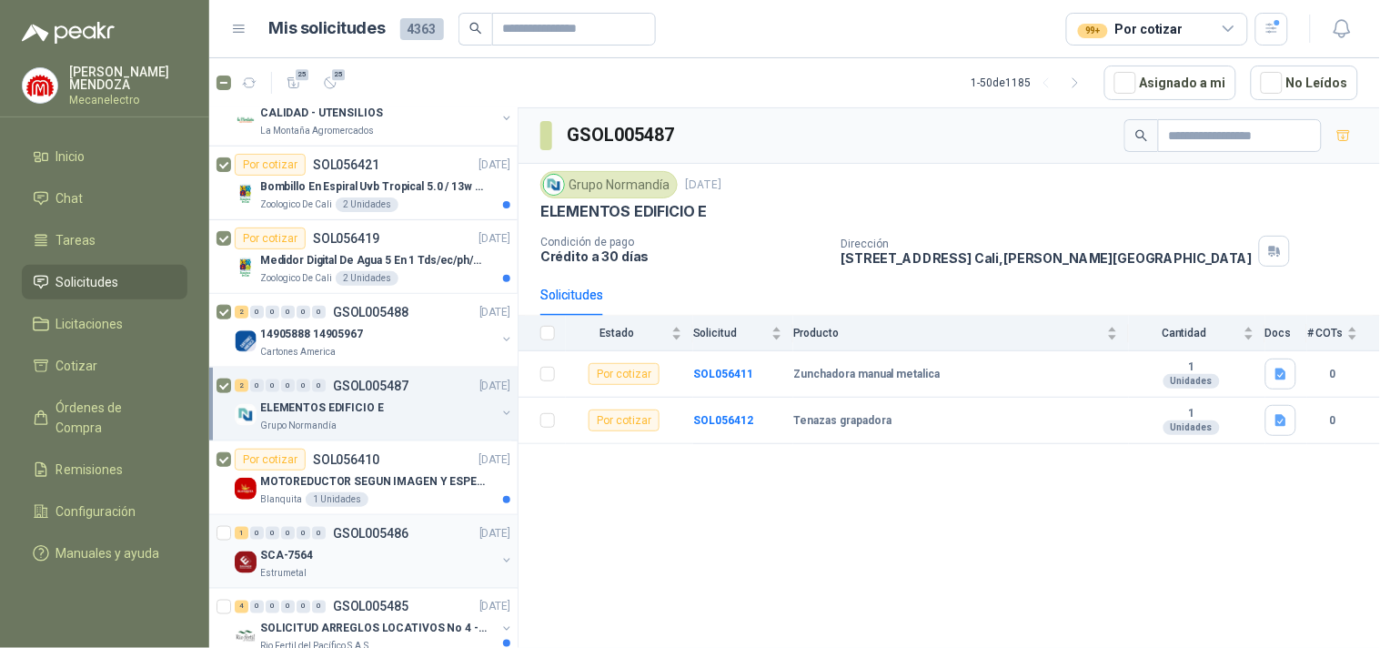
click at [352, 561] on div "SCA-7564" at bounding box center [378, 555] width 236 height 22
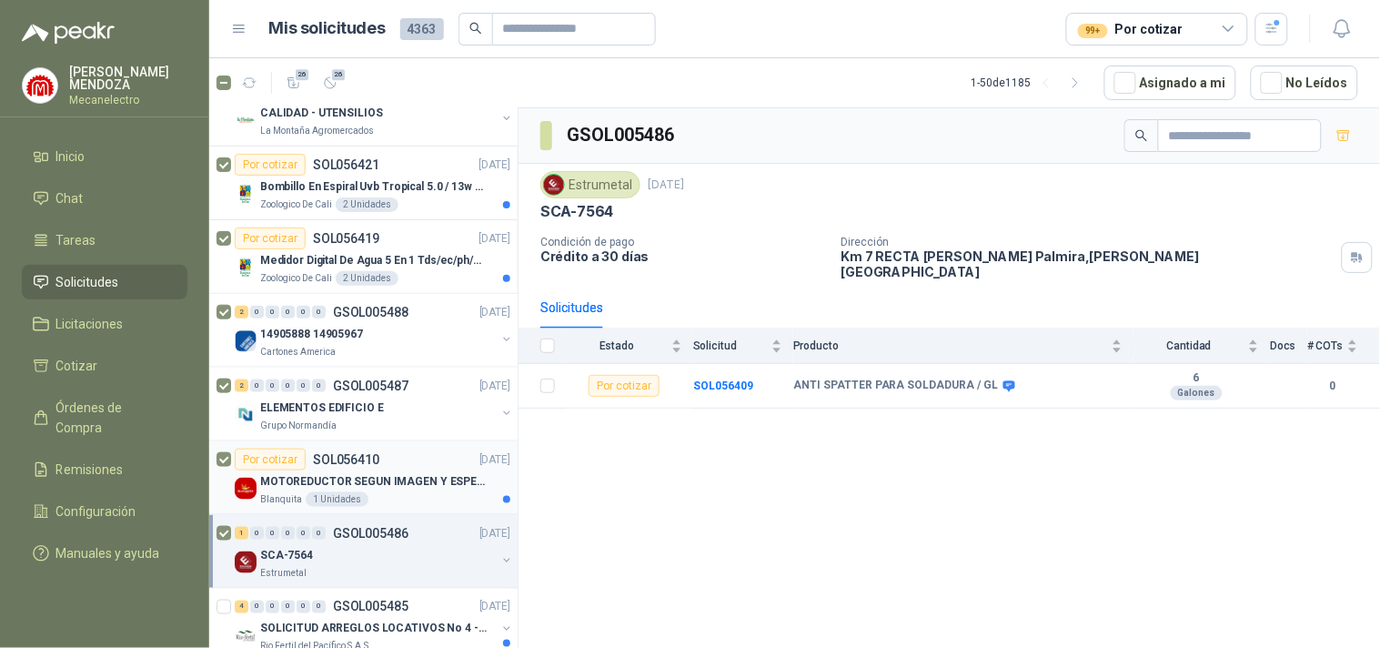
scroll to position [606, 0]
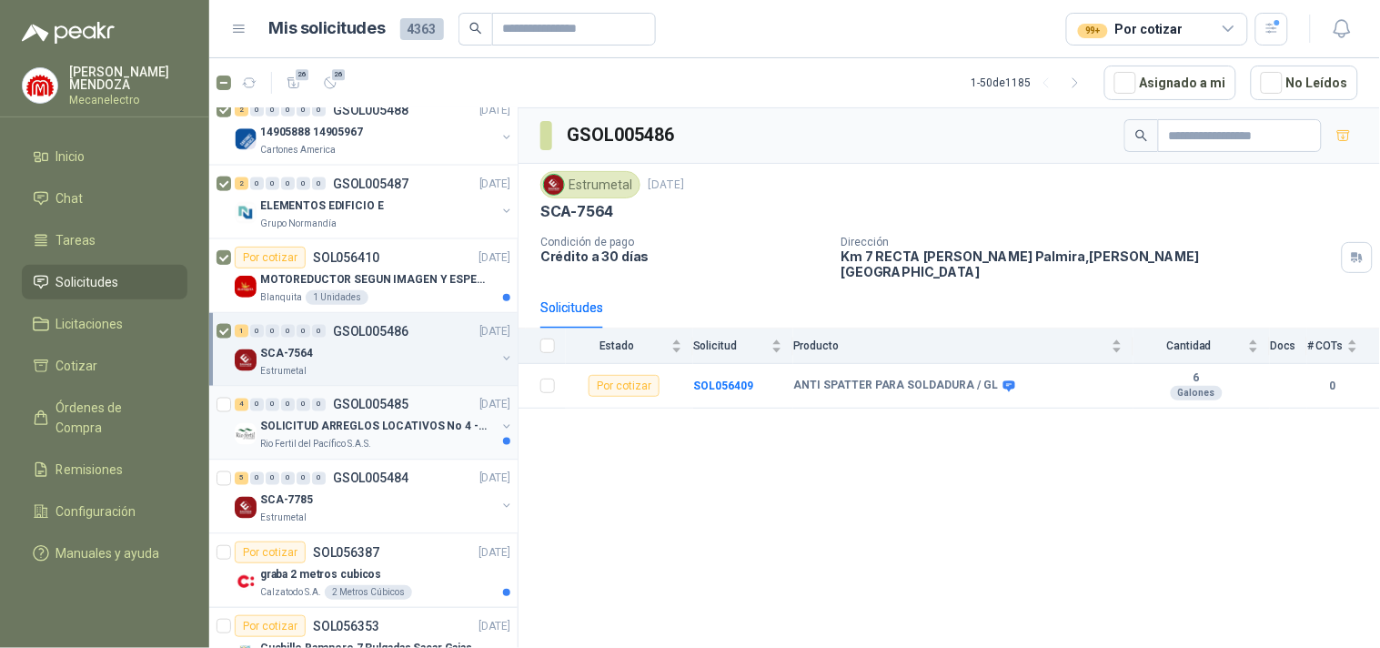
click at [386, 425] on p "SOLICITUD ARREGLOS LOCATIVOS No 4 - PICHINDE" at bounding box center [373, 427] width 227 height 17
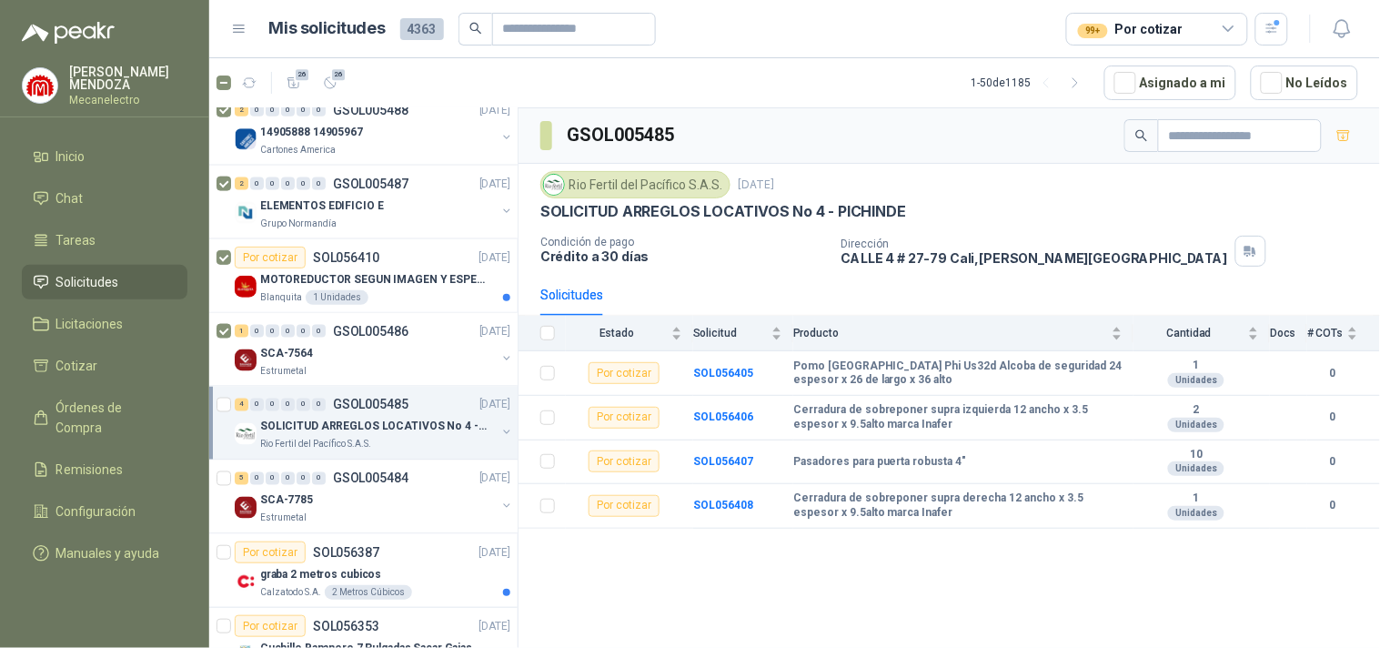
click at [215, 405] on div "4 0 0 0 0 0 GSOL005485 [DATE] SOLICITUD ARREGLOS LOCATIVOS No 4 - PICHINDE Rio …" at bounding box center [363, 424] width 308 height 74
click at [362, 503] on div "SCA-7785" at bounding box center [378, 500] width 236 height 22
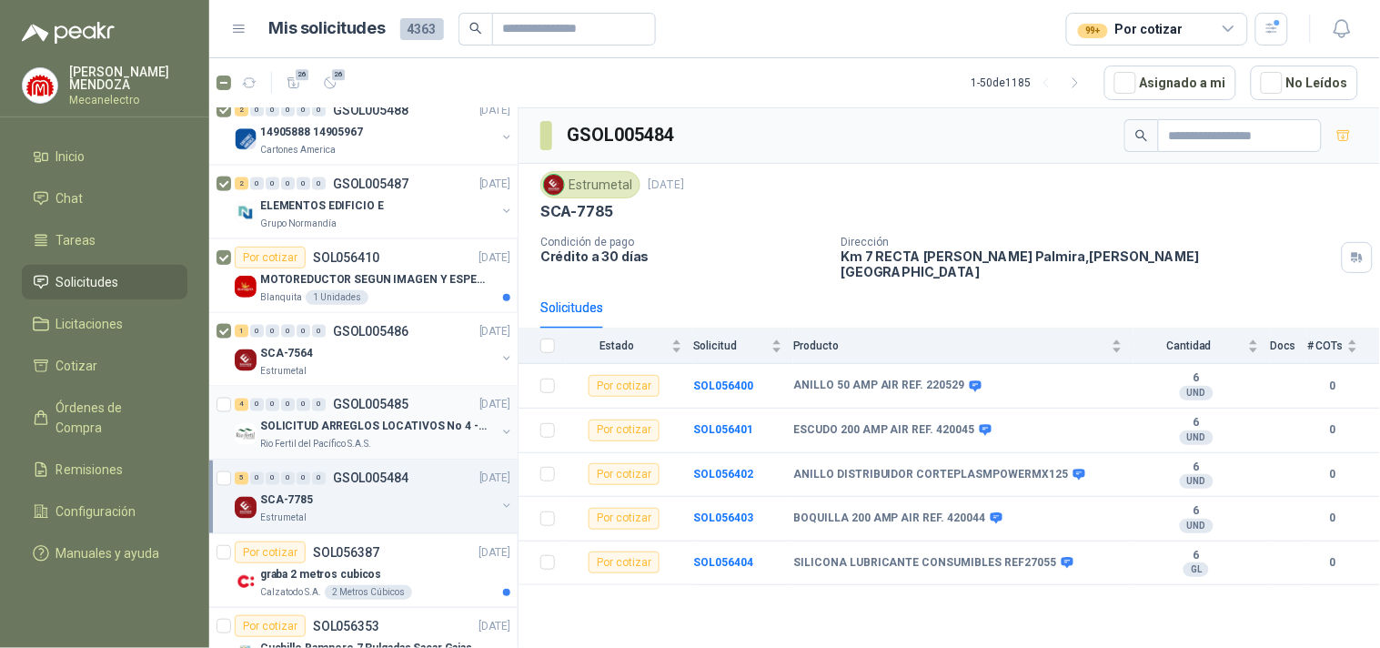
click at [218, 392] on div "4 0 0 0 0 0 GSOL005485 [DATE] SOLICITUD ARREGLOS LOCATIVOS No 4 - PICHINDE Rio …" at bounding box center [363, 424] width 308 height 74
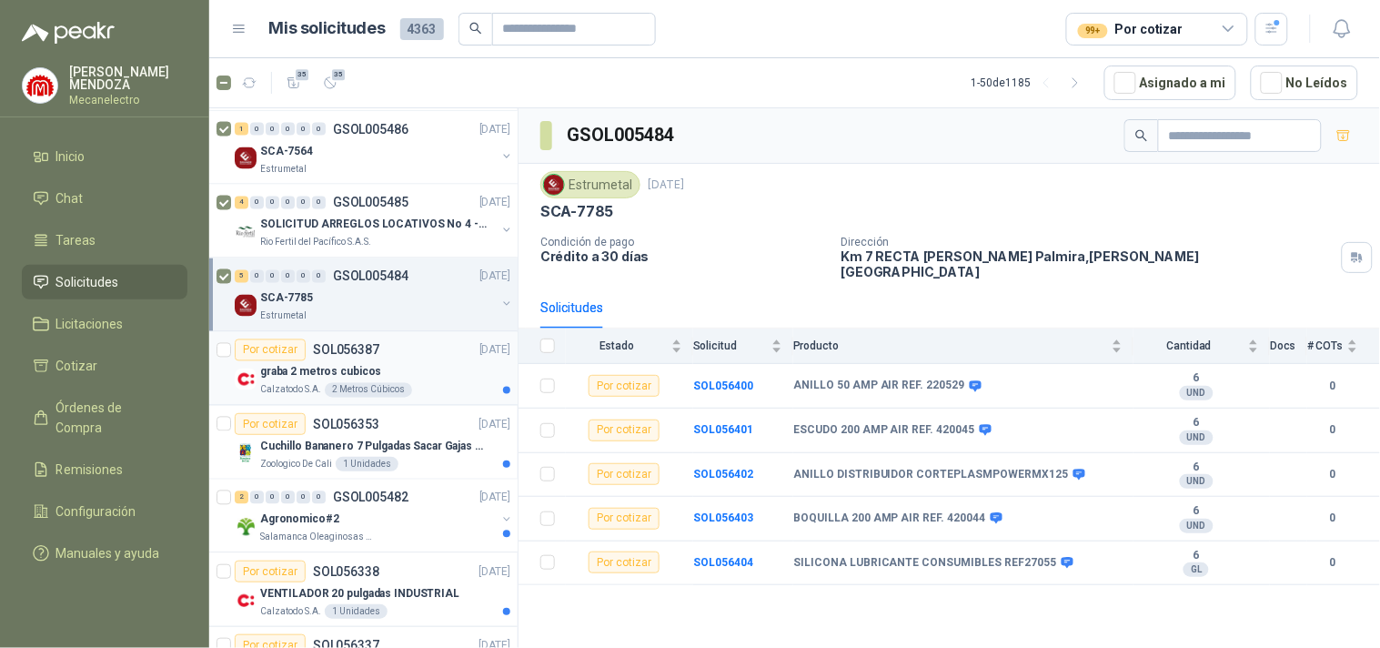
click at [215, 351] on article "Por cotizar SOL056387 [DATE] graba 2 metros cubicos Calzatodo S.A. 2 Metros Cúb…" at bounding box center [363, 369] width 308 height 74
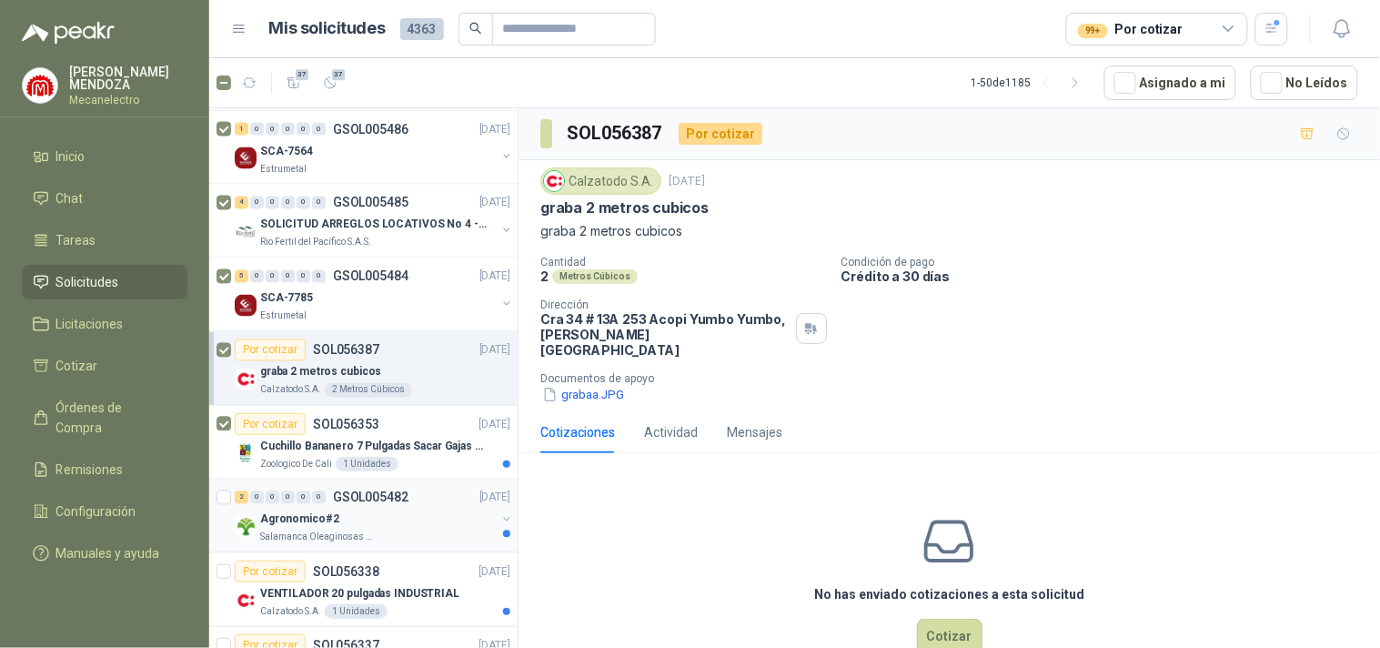
click at [283, 522] on p "Agronomico#2" at bounding box center [299, 519] width 79 height 17
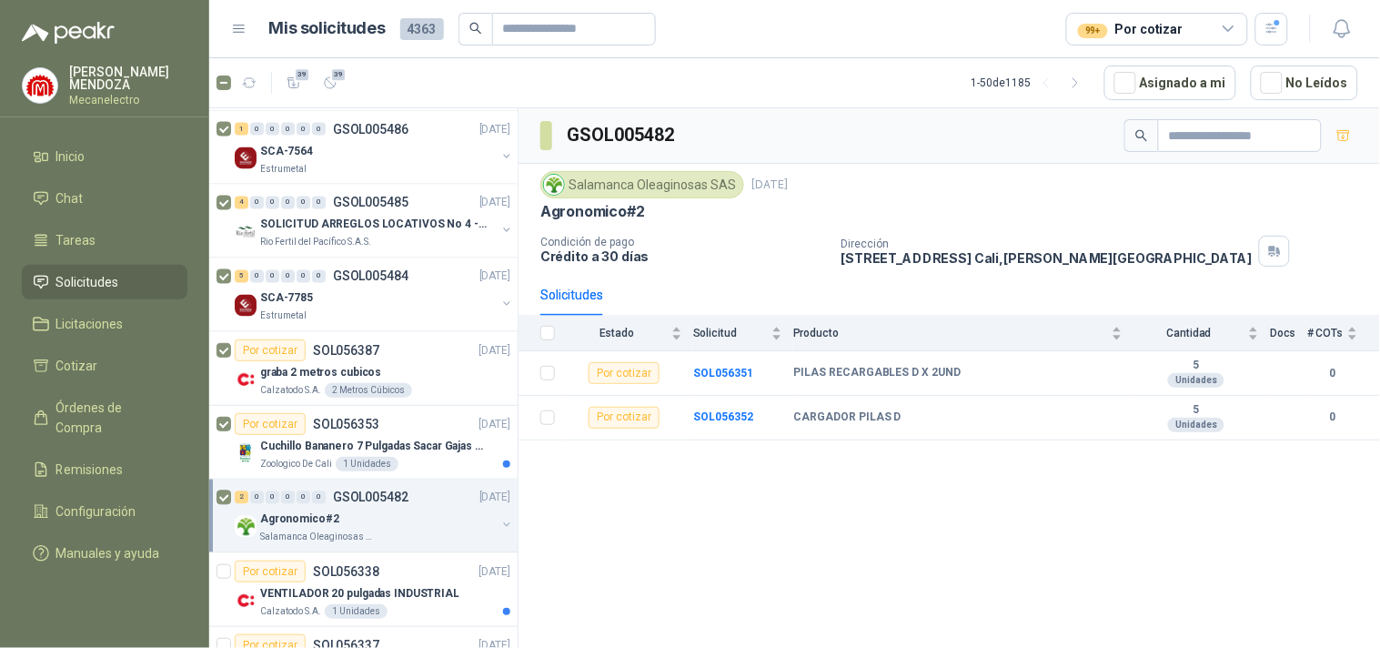
scroll to position [1011, 0]
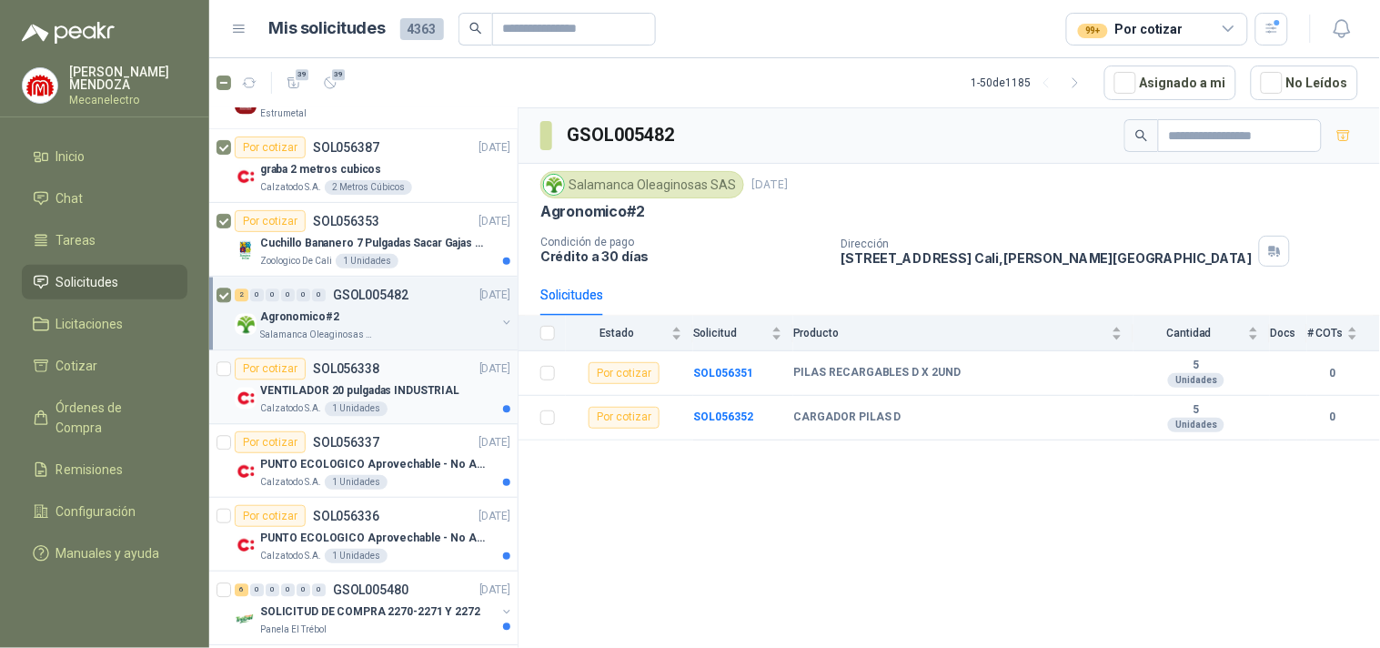
click at [426, 399] on p "VENTILADOR 20 pulgadas INDUSTRIAL" at bounding box center [359, 390] width 199 height 17
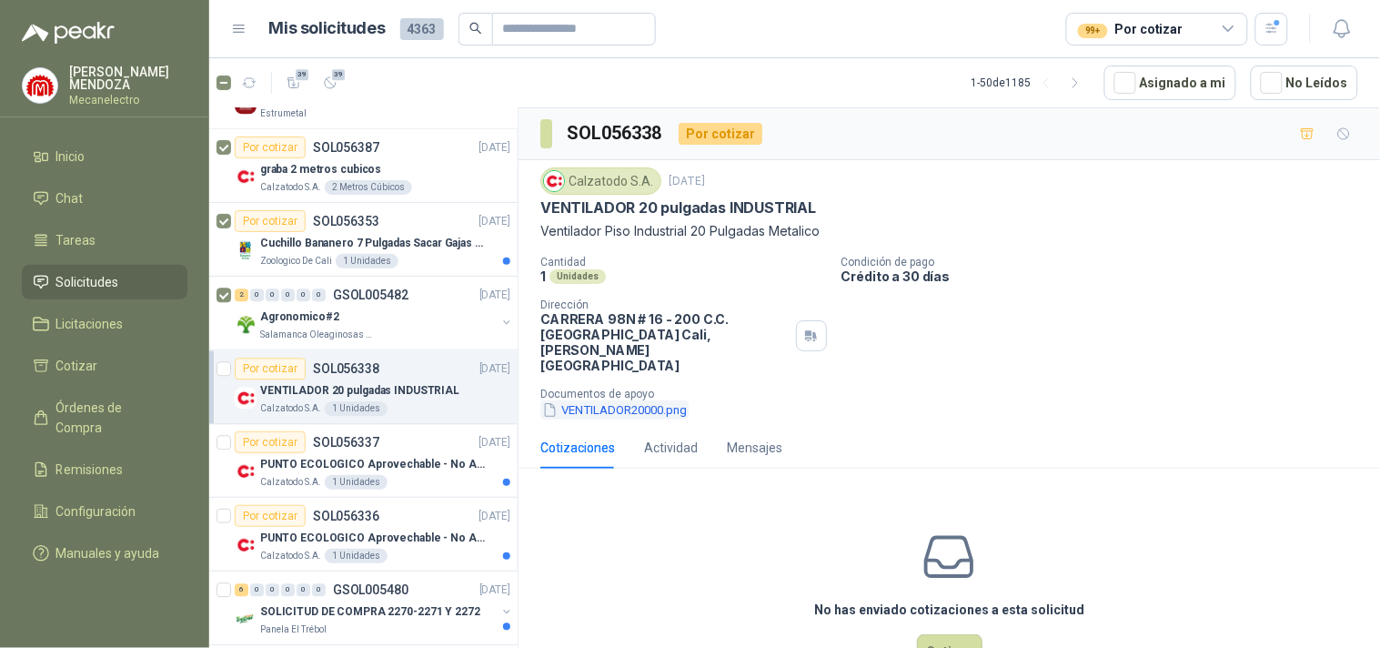
click at [614, 400] on button "VENTILADOR20000.png" at bounding box center [614, 409] width 148 height 19
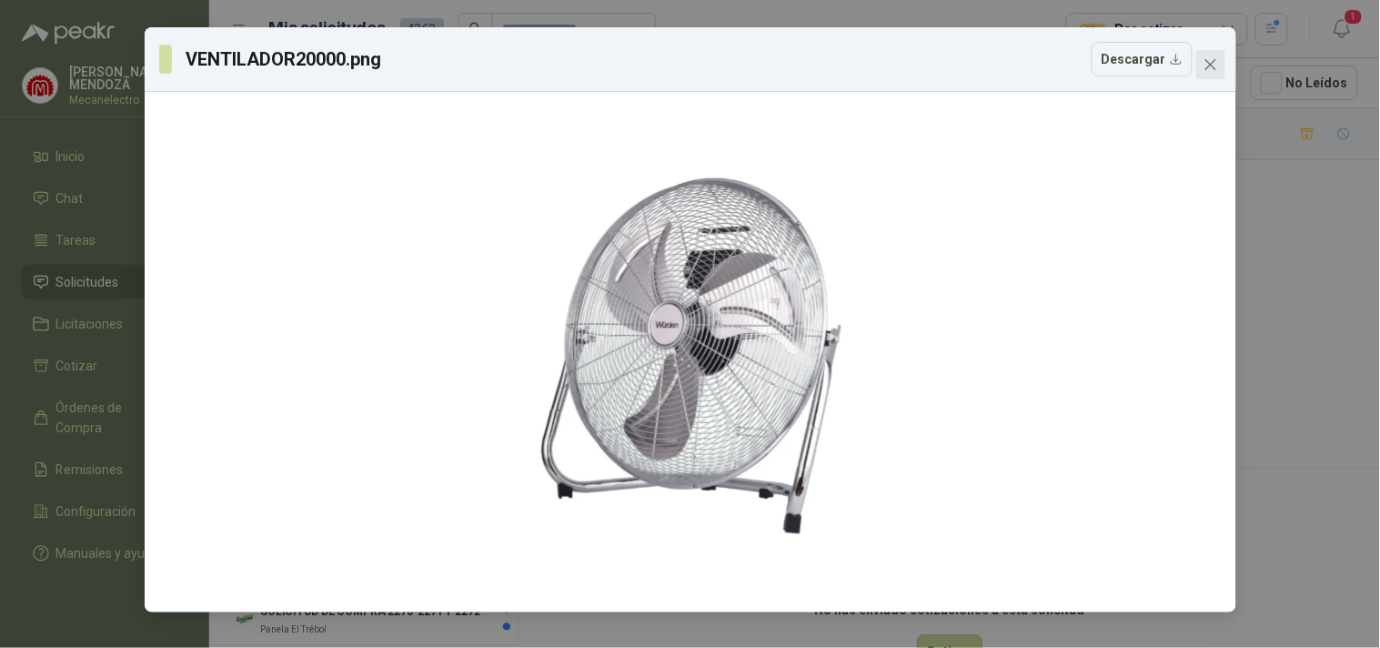
click at [1212, 68] on icon "close" at bounding box center [1211, 64] width 15 height 15
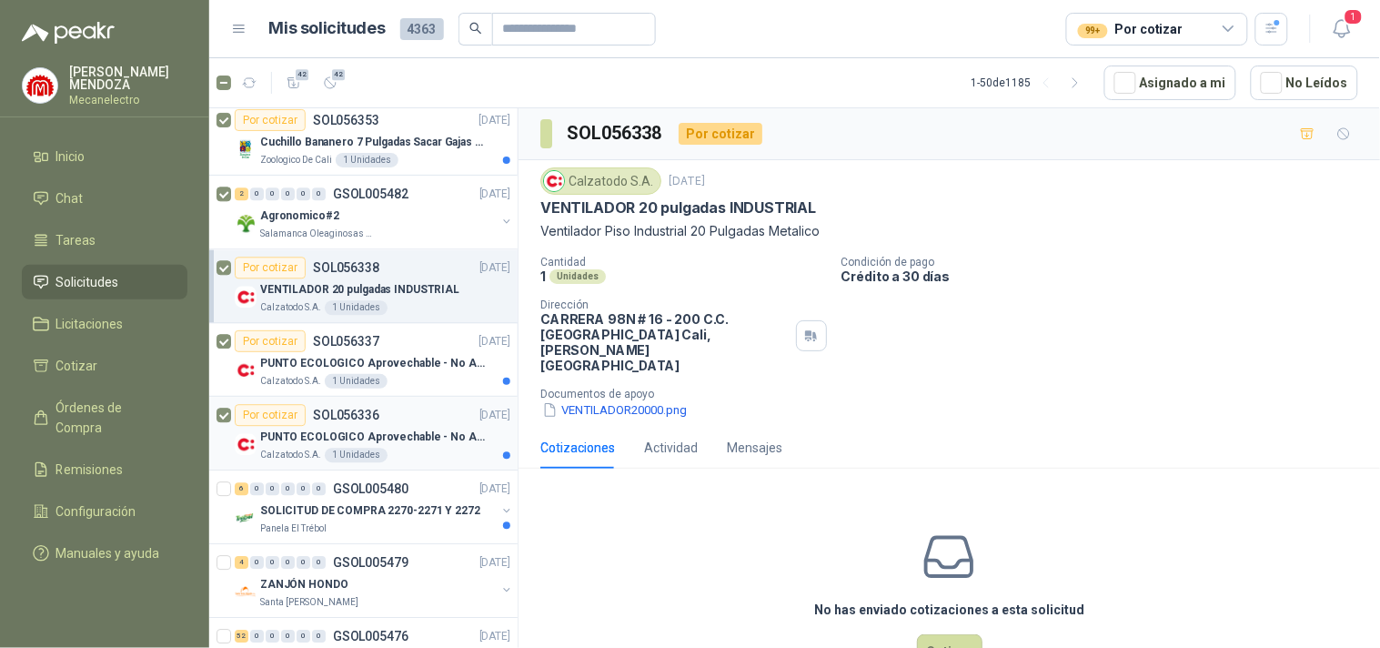
scroll to position [1213, 0]
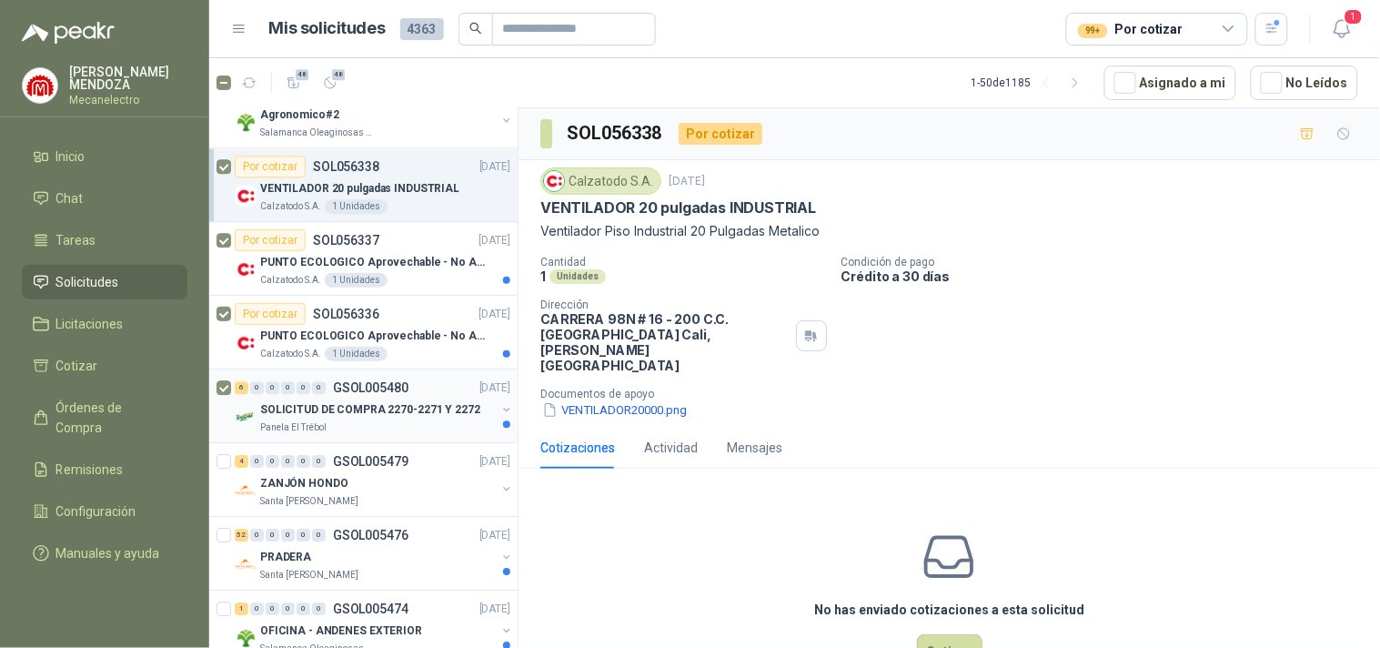
click at [295, 413] on p "SOLICITUD DE COMPRA 2270-2271 Y 2272" at bounding box center [370, 409] width 220 height 17
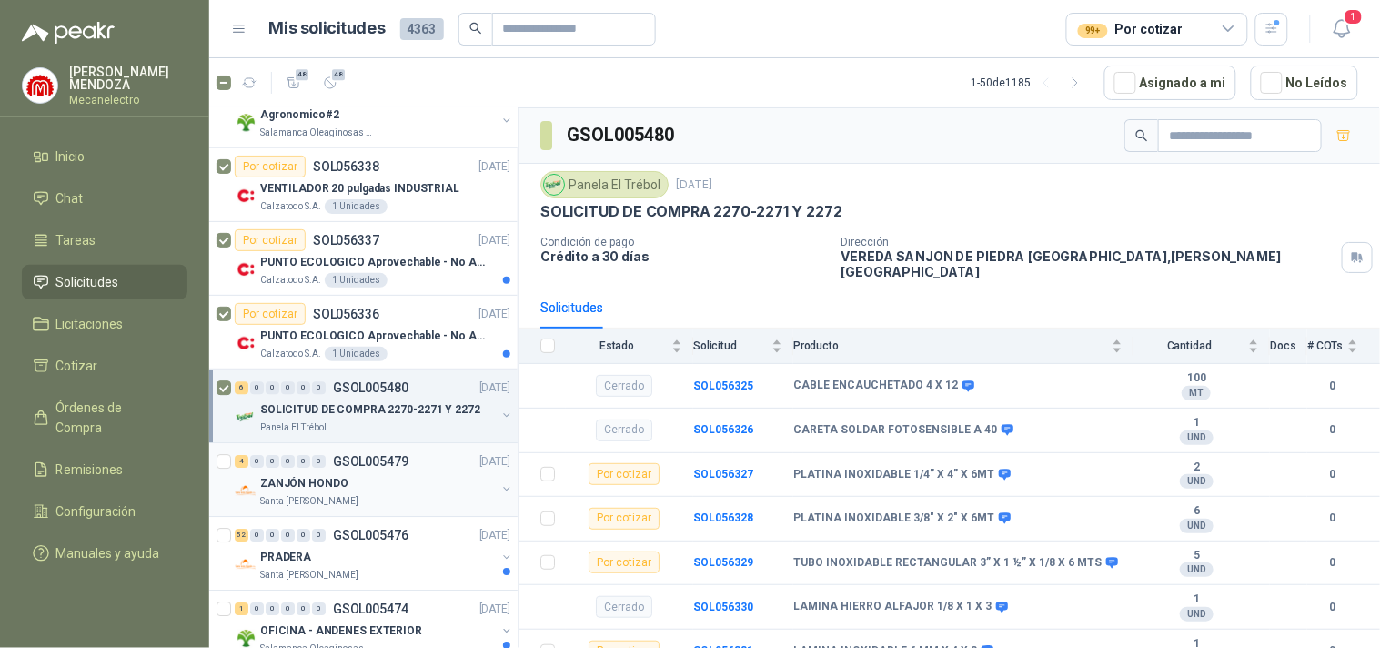
click at [262, 478] on p "ZANJÓN HONDO" at bounding box center [304, 483] width 88 height 17
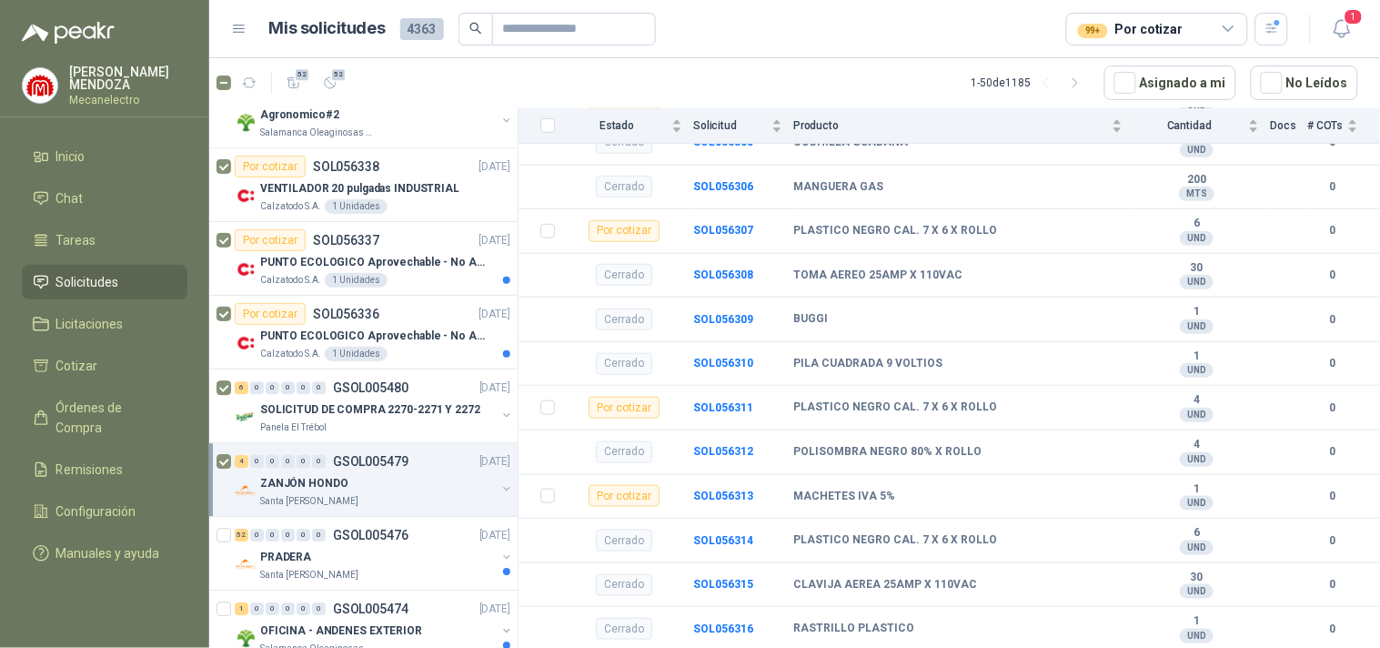
scroll to position [1314, 0]
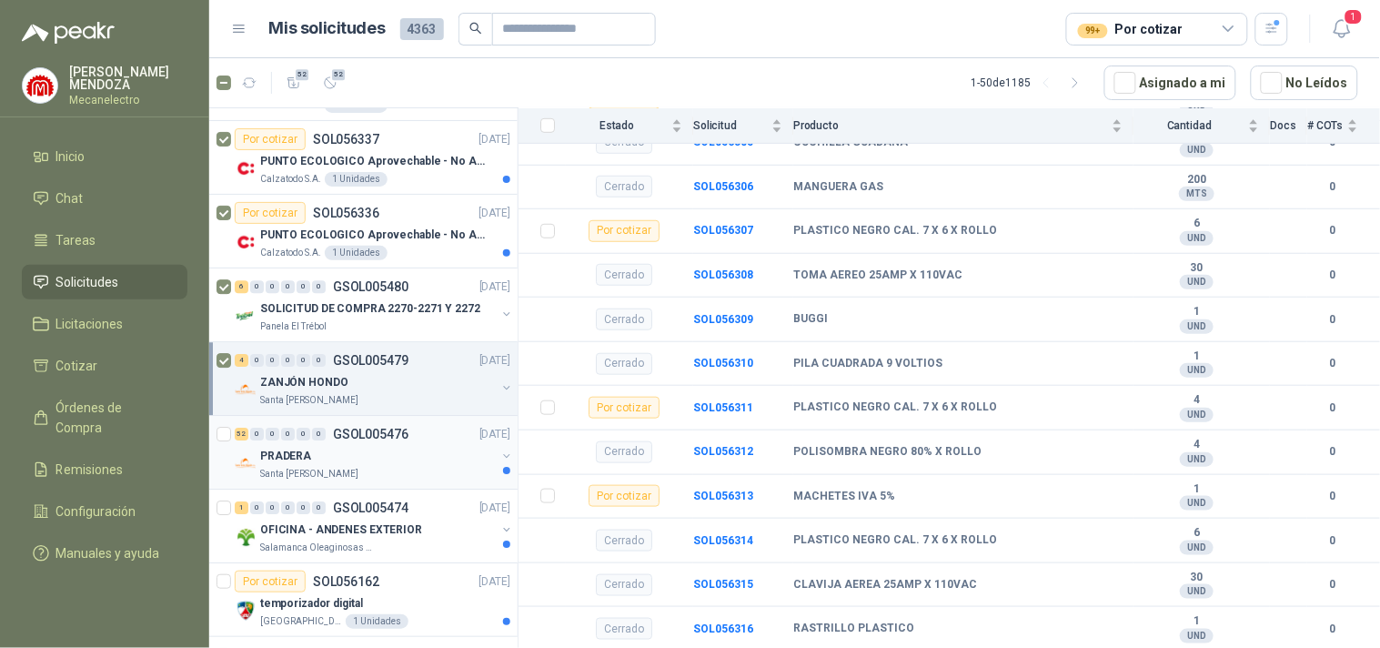
click at [386, 453] on div "PRADERA" at bounding box center [378, 456] width 236 height 22
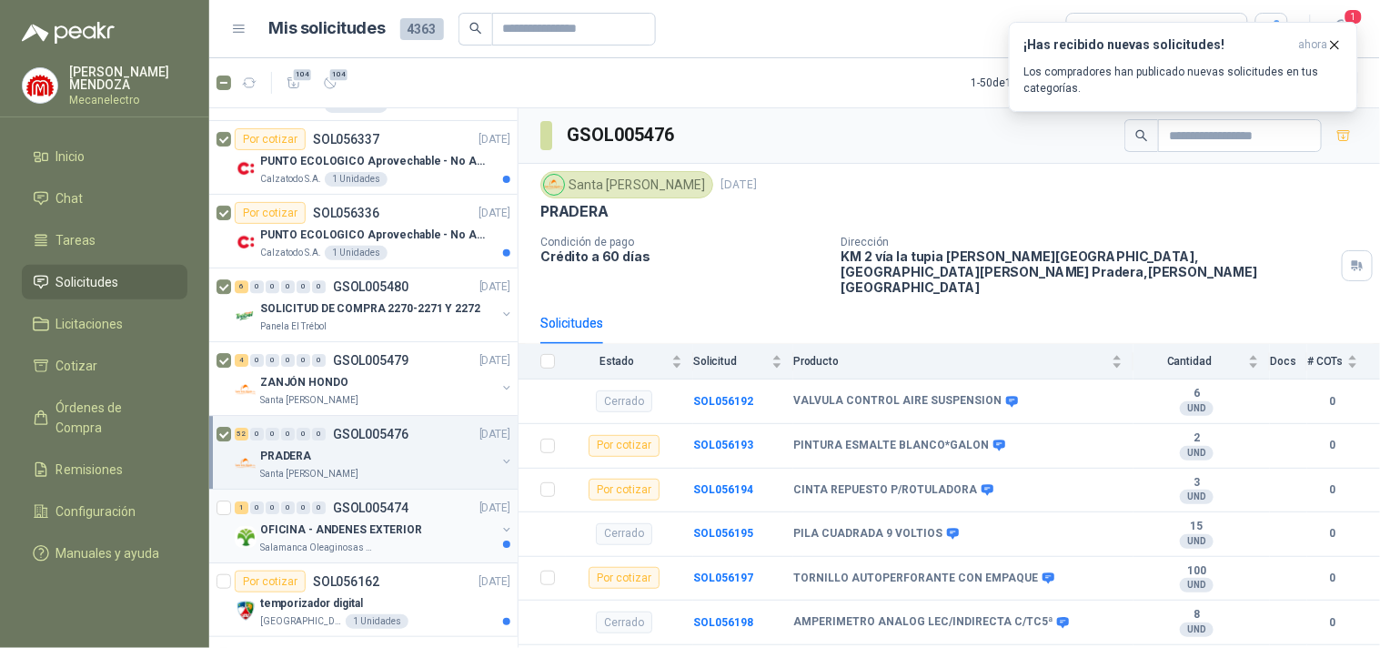
click at [294, 523] on p "OFICINA - ANDENES EXTERIOR" at bounding box center [341, 529] width 162 height 17
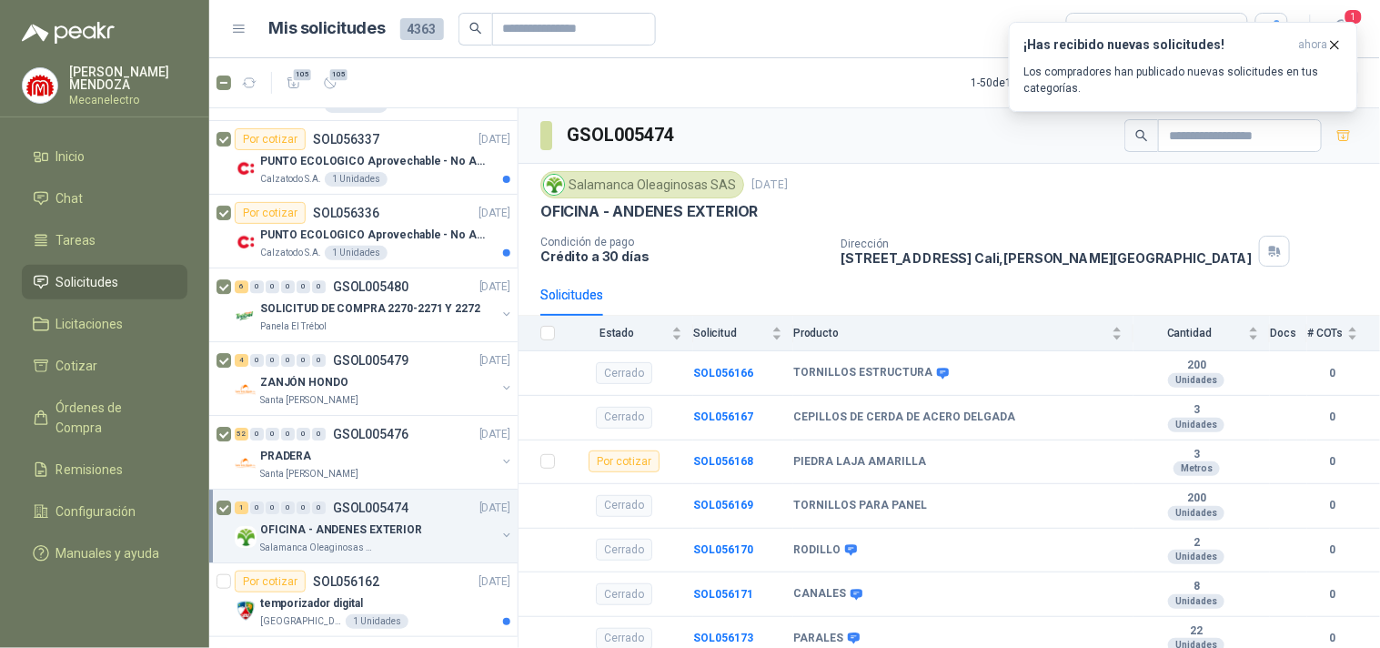
scroll to position [1516, 0]
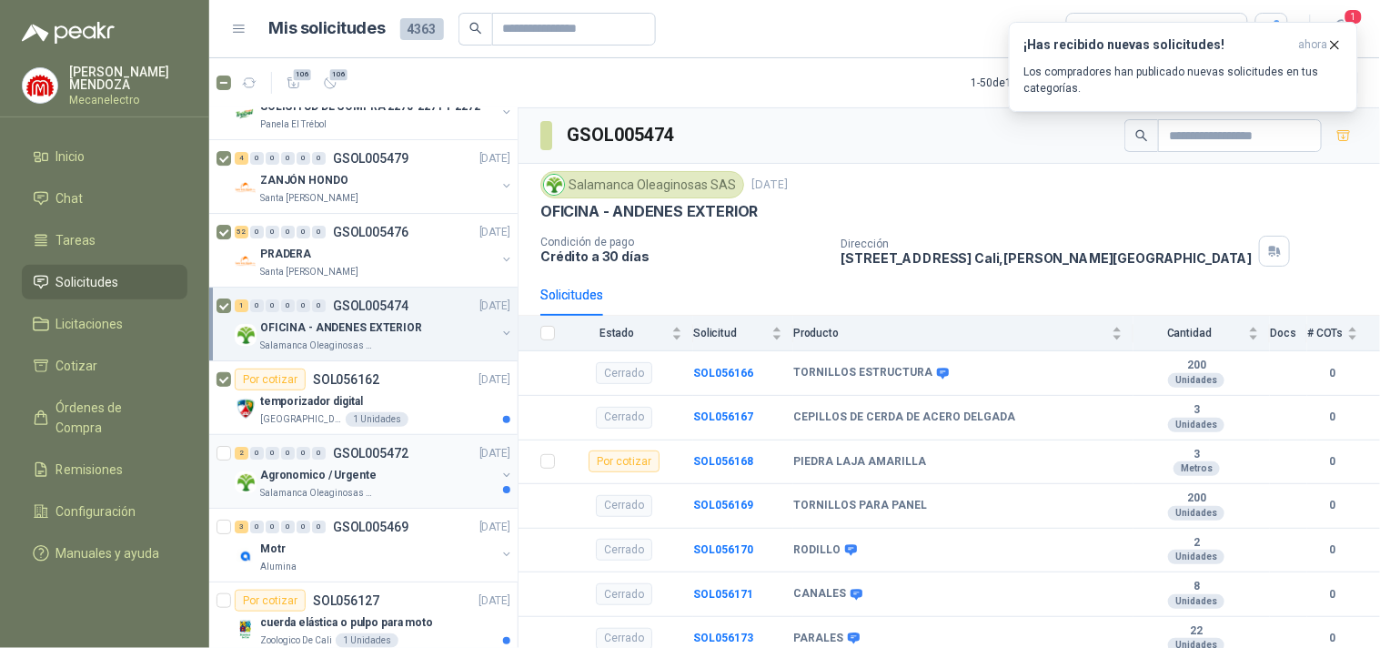
click at [284, 484] on p "Agronomico / Urgente" at bounding box center [318, 475] width 116 height 17
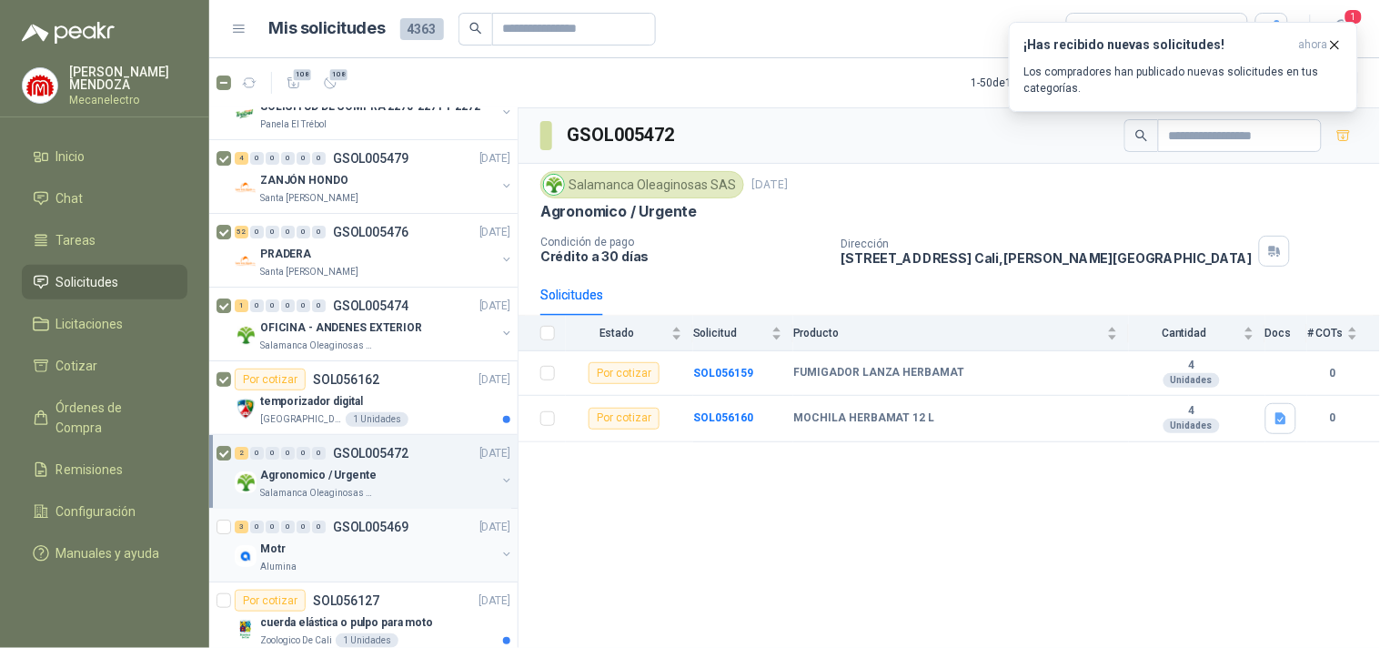
click at [319, 543] on div "Motr" at bounding box center [378, 549] width 236 height 22
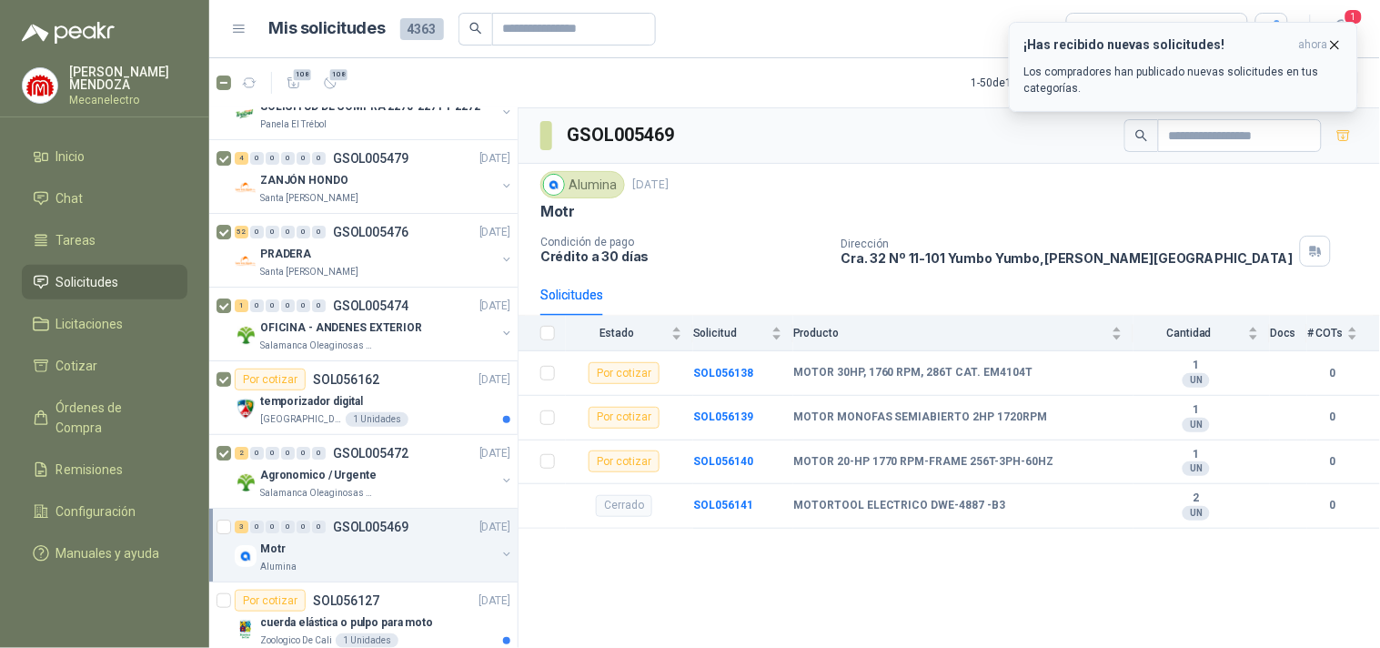
click at [1335, 46] on icon "button" at bounding box center [1334, 44] width 15 height 15
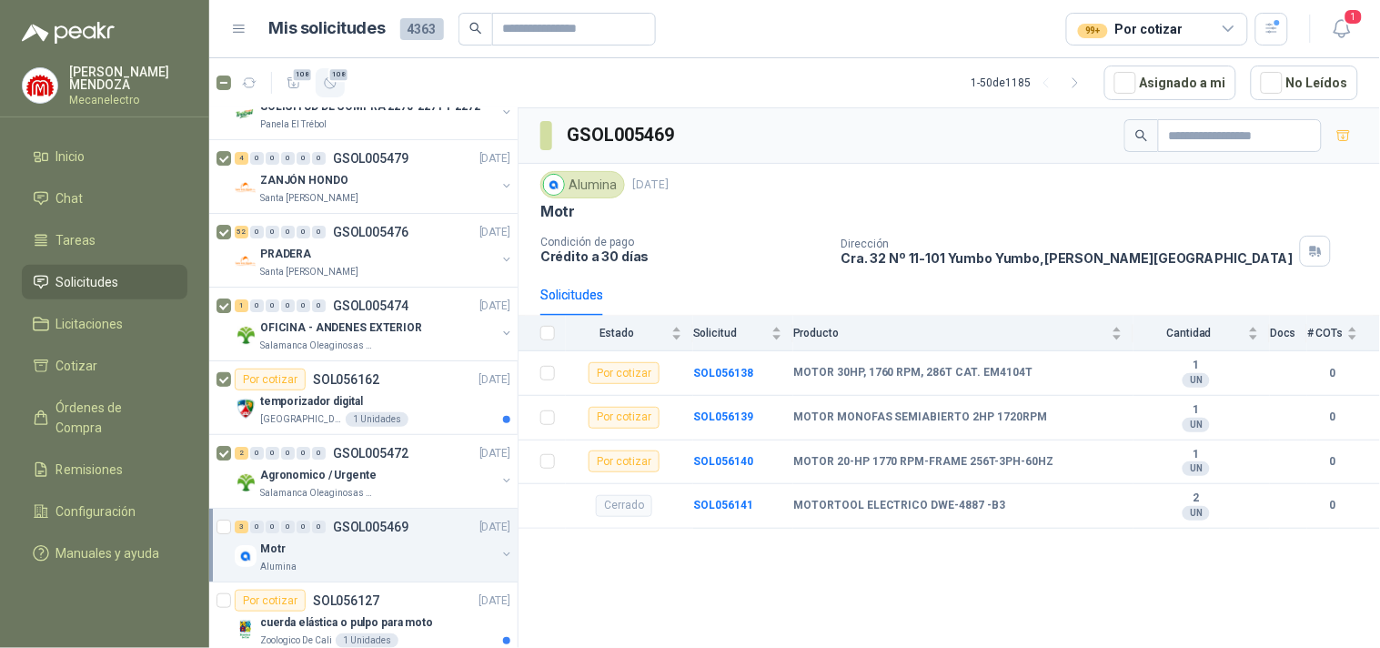
click at [332, 78] on span "108" at bounding box center [339, 74] width 22 height 15
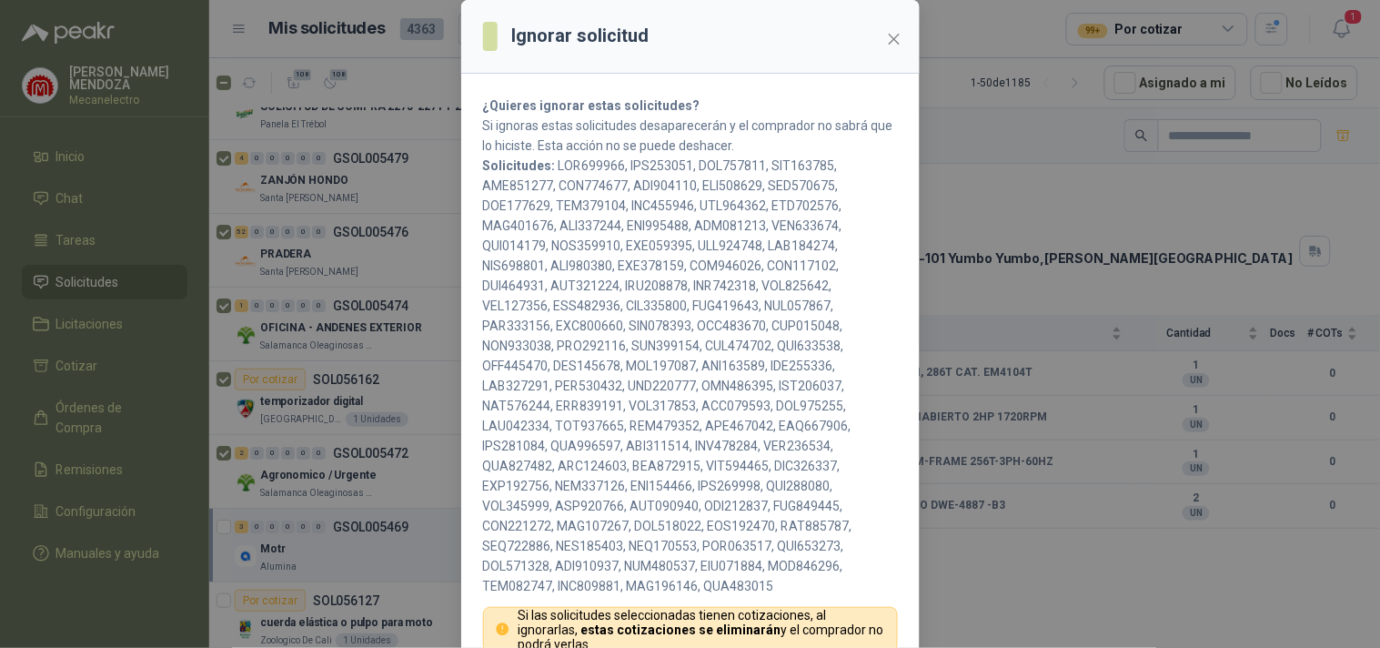
scroll to position [196, 0]
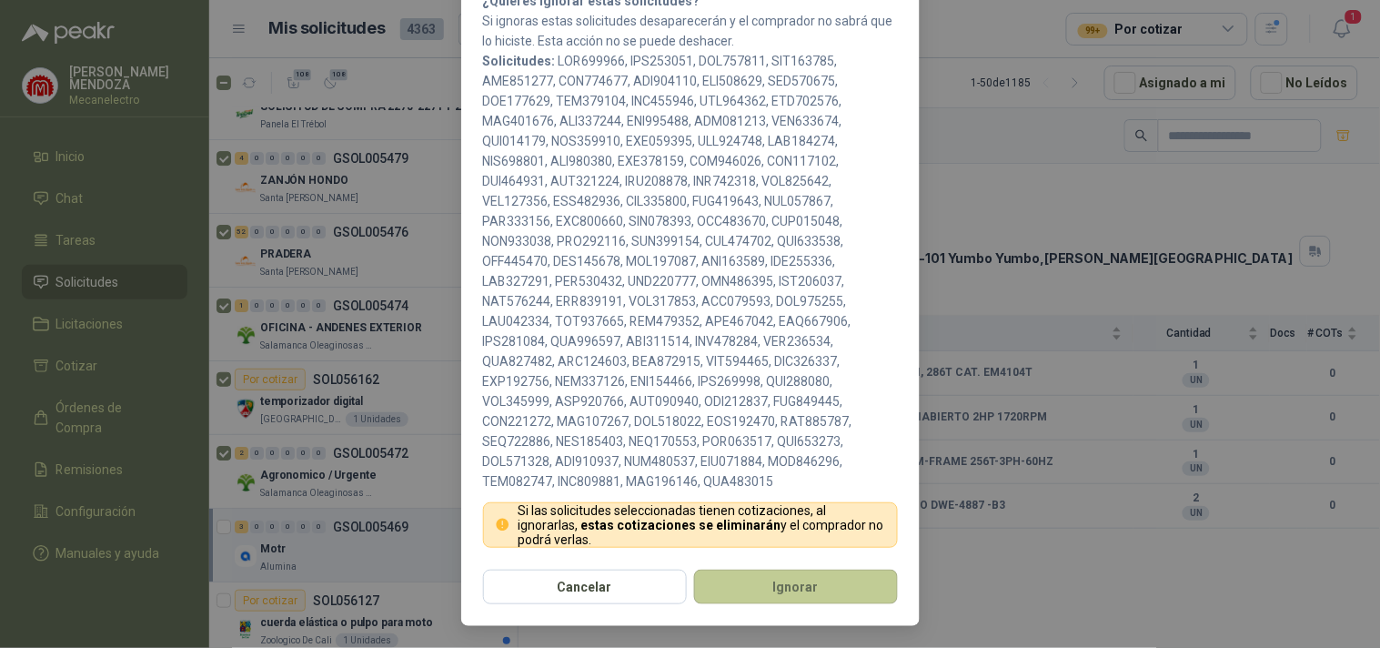
click at [749, 585] on button "Ignorar" at bounding box center [796, 587] width 204 height 35
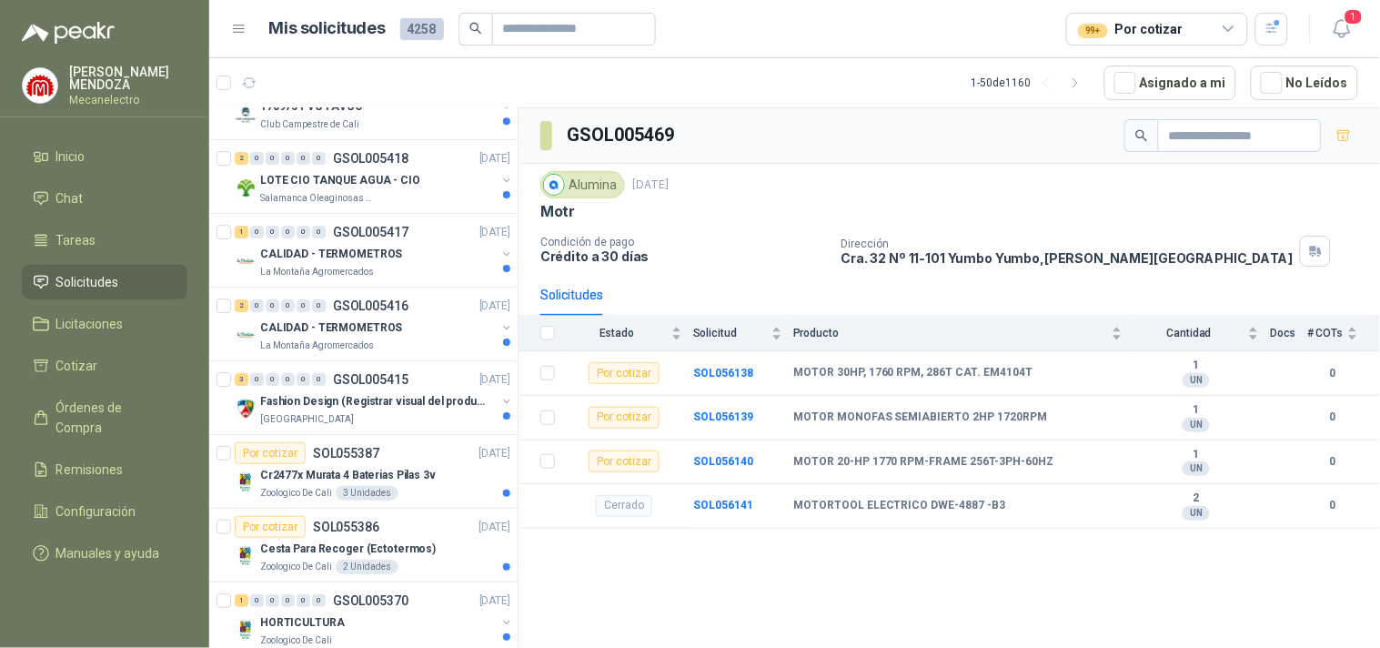
scroll to position [0, 0]
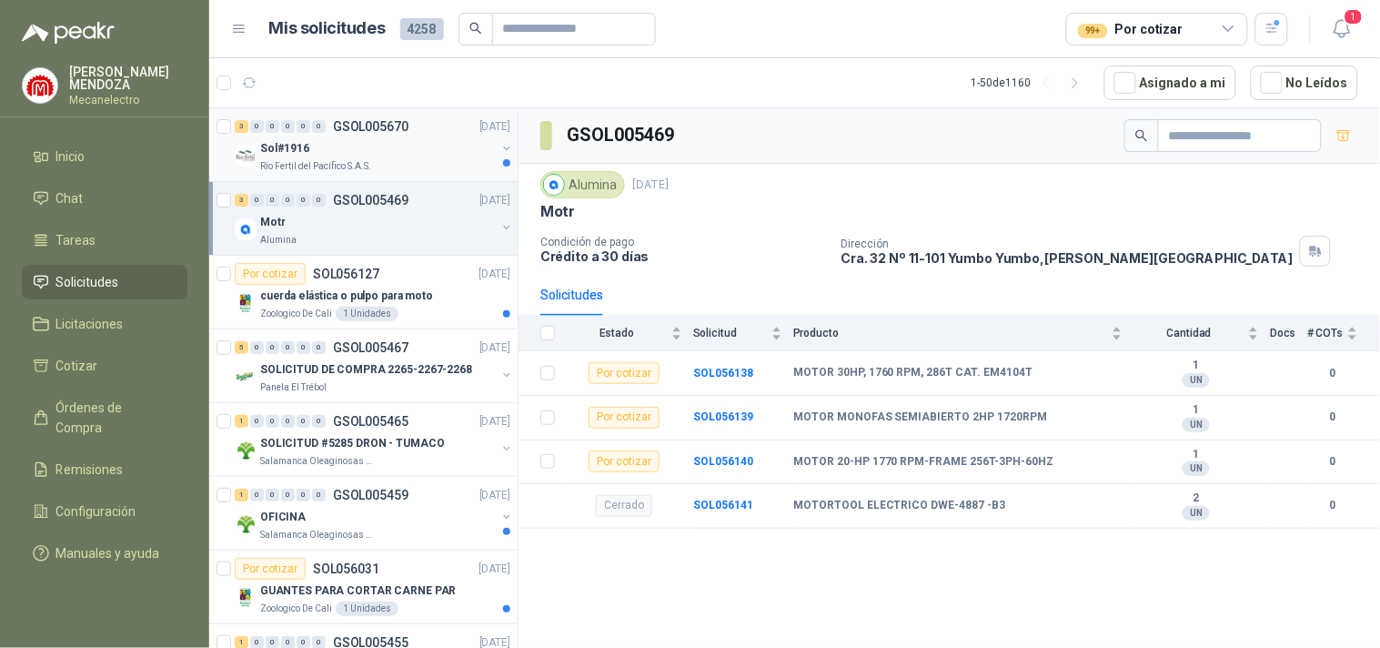
click at [402, 159] on div "Rio Fertil del Pacífico S.A.S." at bounding box center [378, 166] width 236 height 15
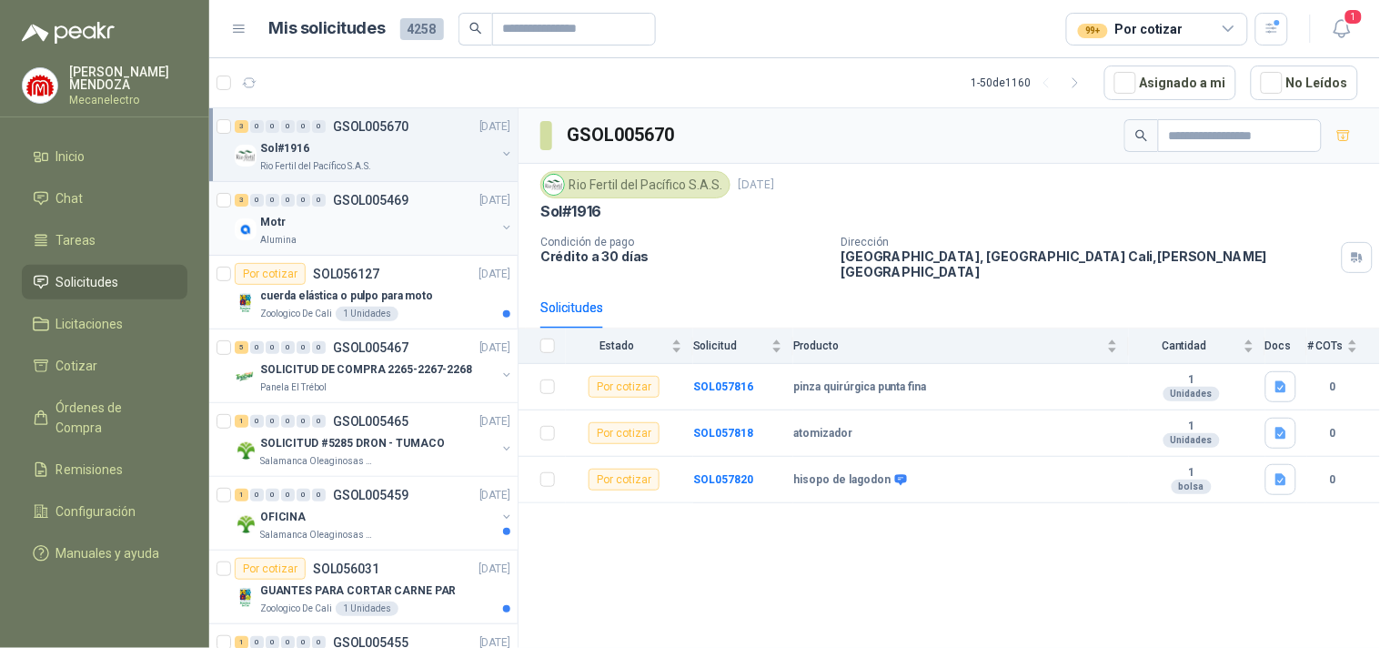
click at [368, 223] on div "Motr" at bounding box center [378, 222] width 236 height 22
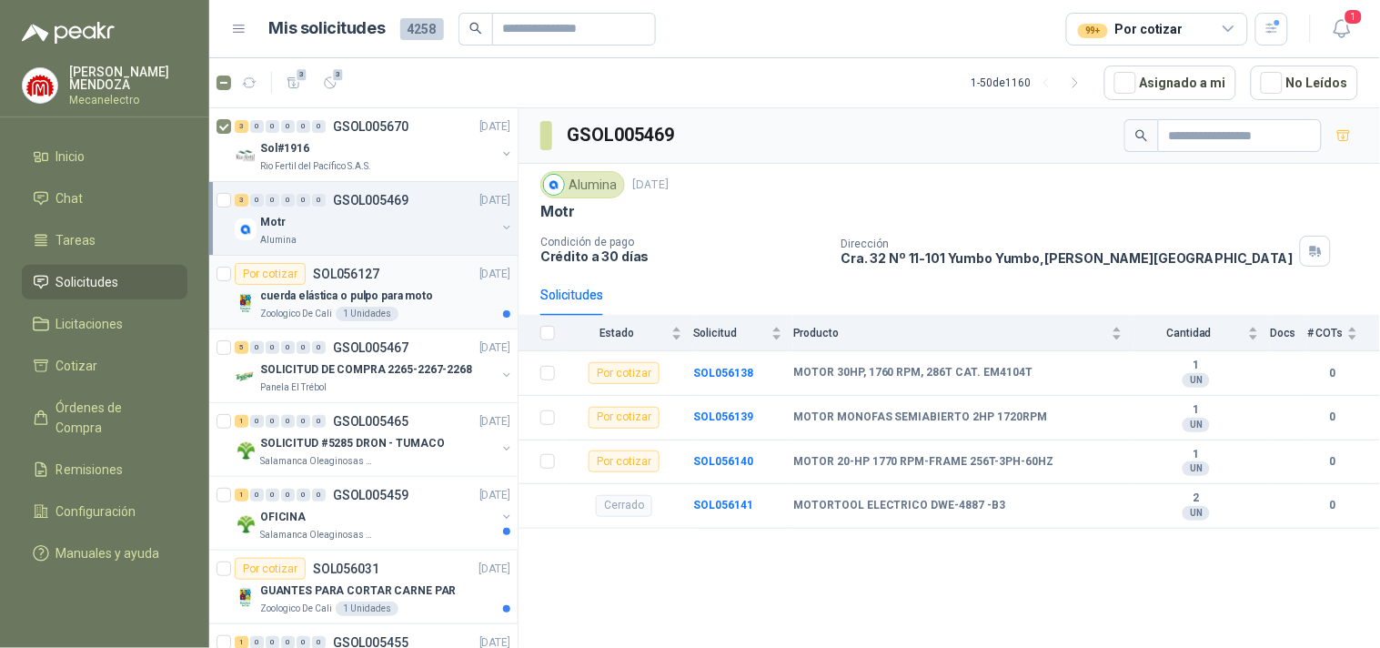
click at [295, 291] on p "cuerda elástica o pulpo para moto" at bounding box center [346, 296] width 173 height 17
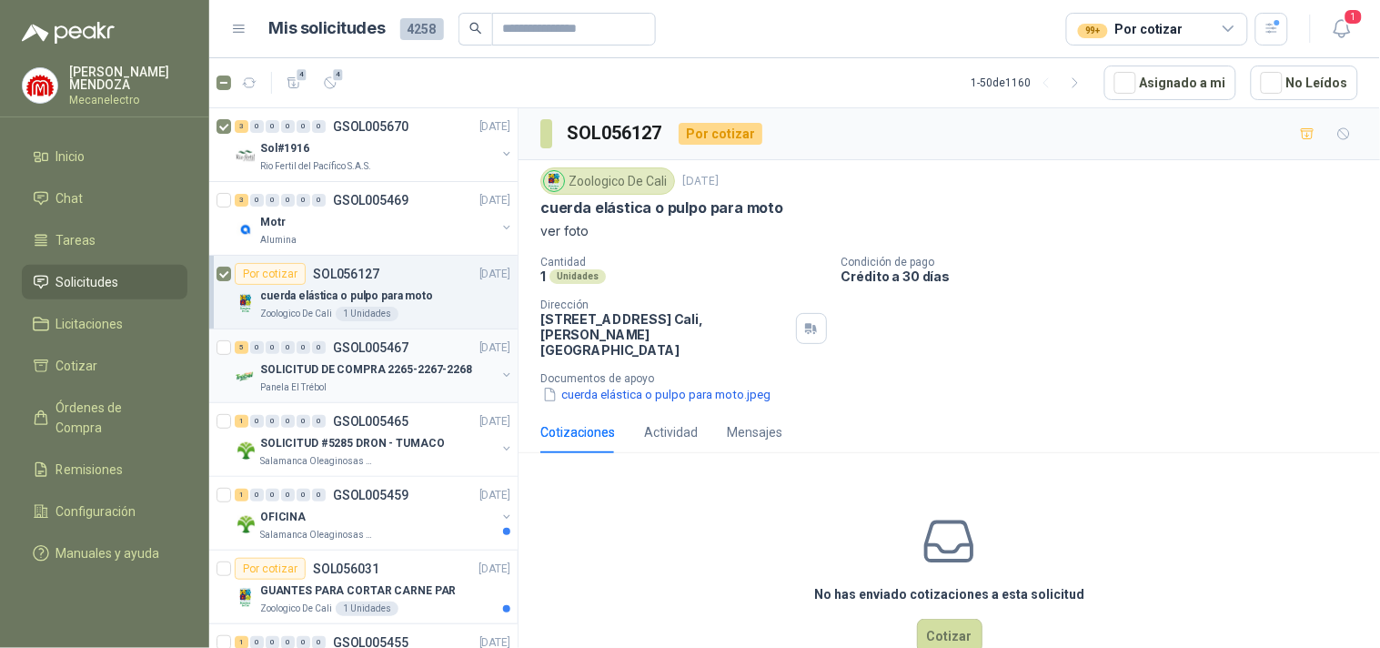
click at [375, 367] on p "SOLICITUD DE COMPRA 2265-2267-2268" at bounding box center [366, 369] width 212 height 17
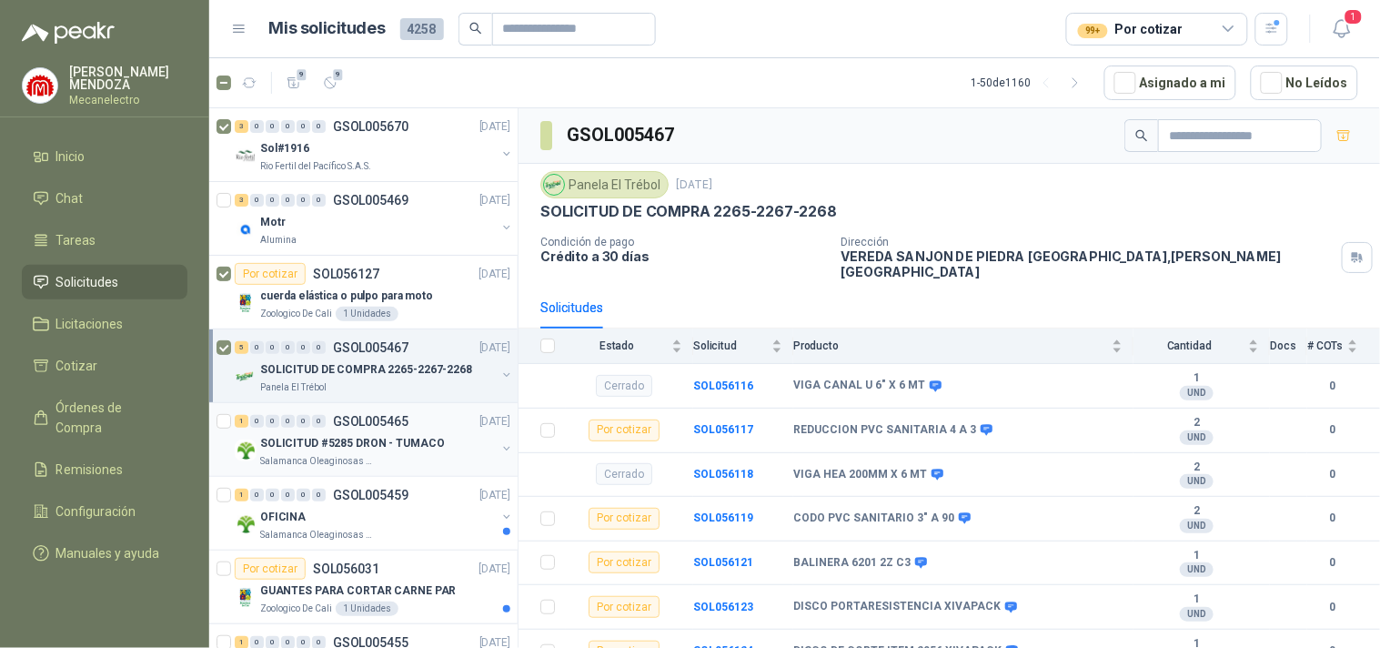
click at [402, 432] on div "SOLICITUD #5285 DRON - TUMACO" at bounding box center [378, 443] width 236 height 22
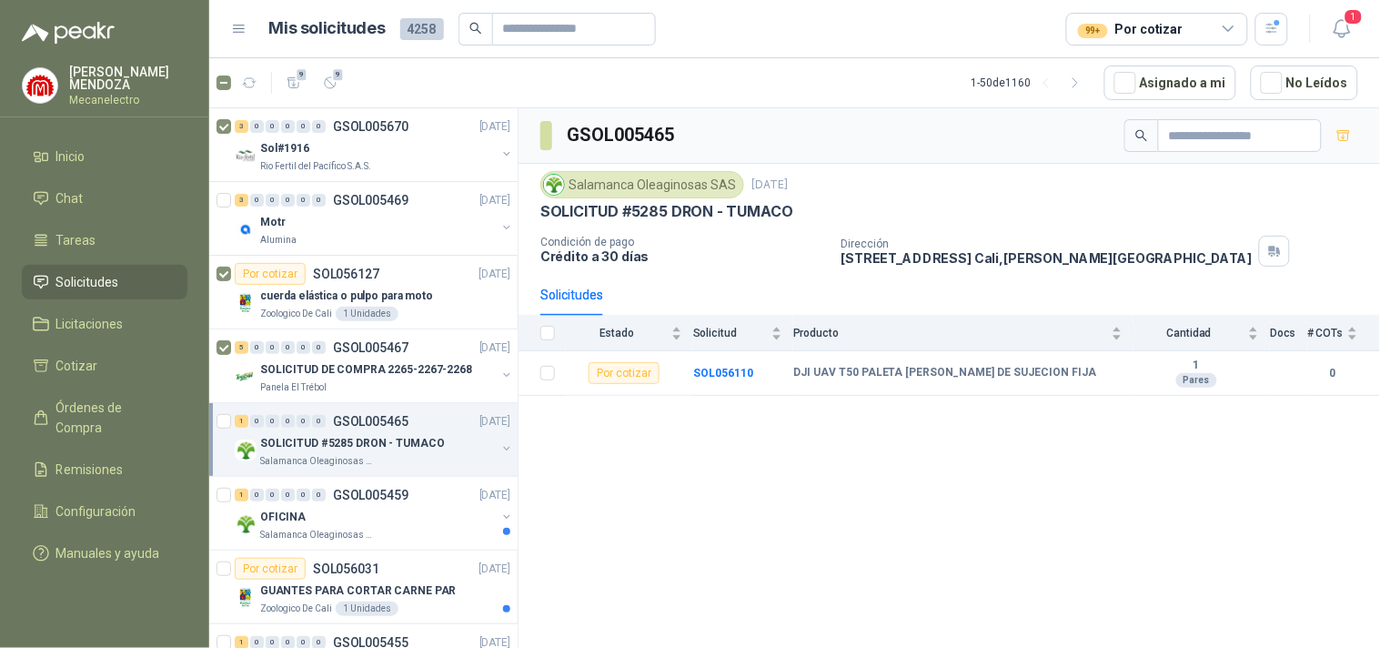
click at [227, 407] on div "1 0 0 0 0 0 GSOL005465 [DATE] SOLICITUD #5285 DRON - TUMACO Salamanca Oleaginos…" at bounding box center [363, 440] width 308 height 74
click at [371, 517] on div "OFICINA" at bounding box center [378, 517] width 236 height 22
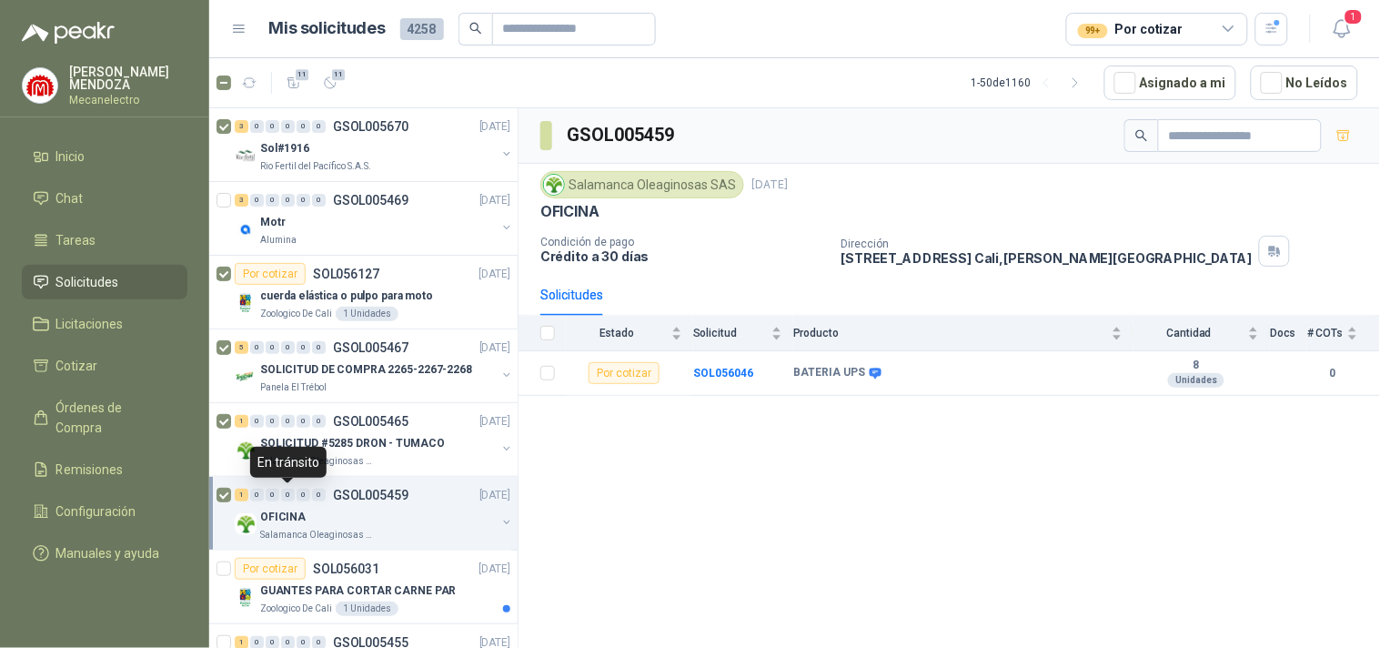
scroll to position [202, 0]
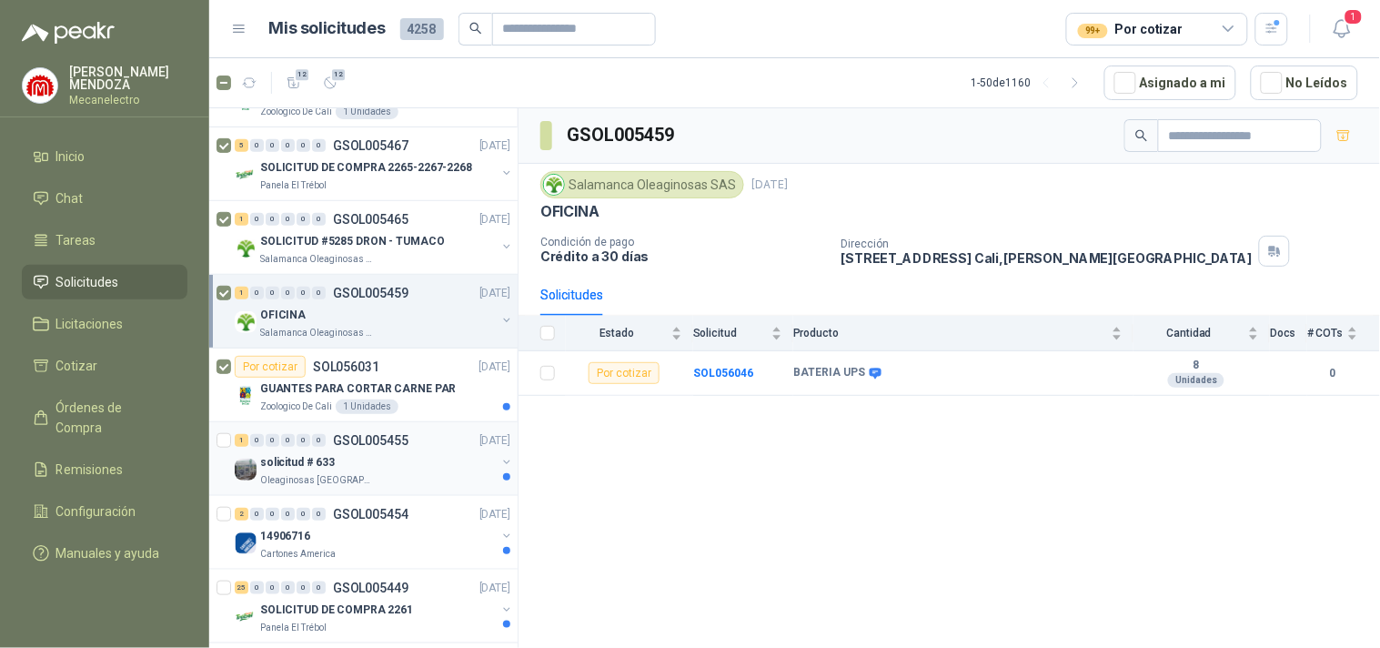
click at [300, 469] on p "solicitud # 633" at bounding box center [297, 462] width 75 height 17
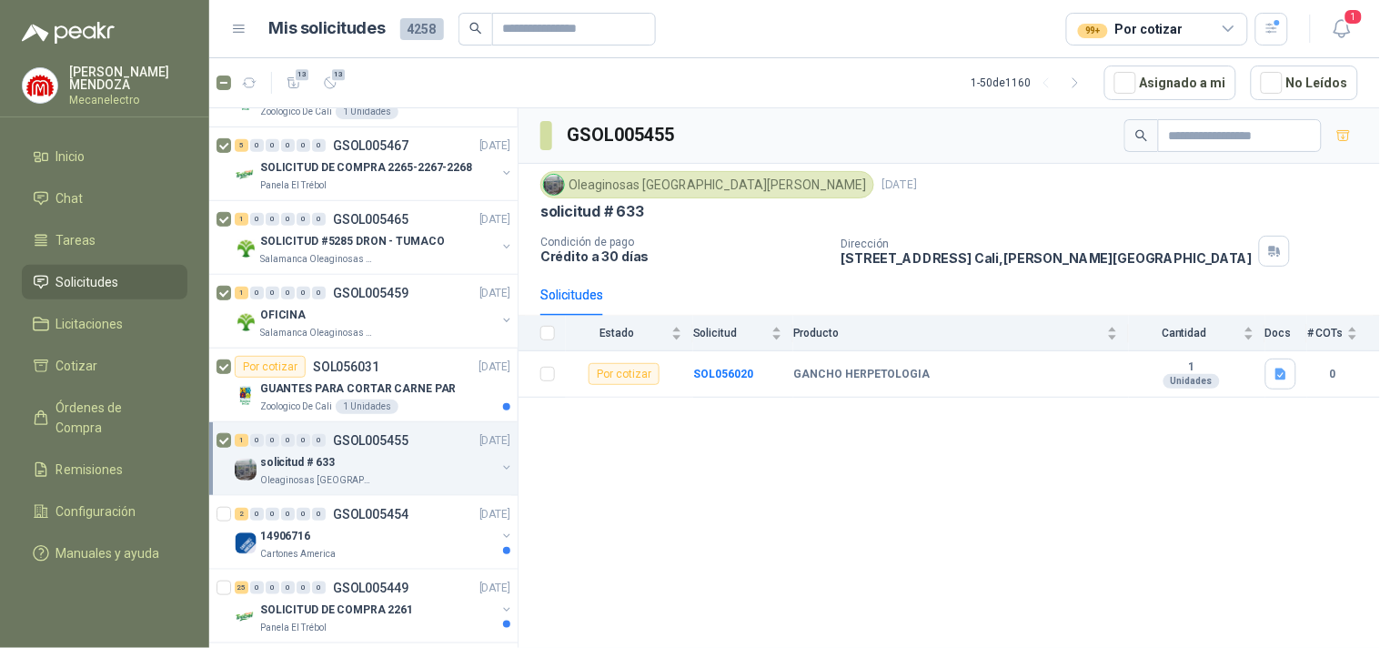
scroll to position [303, 0]
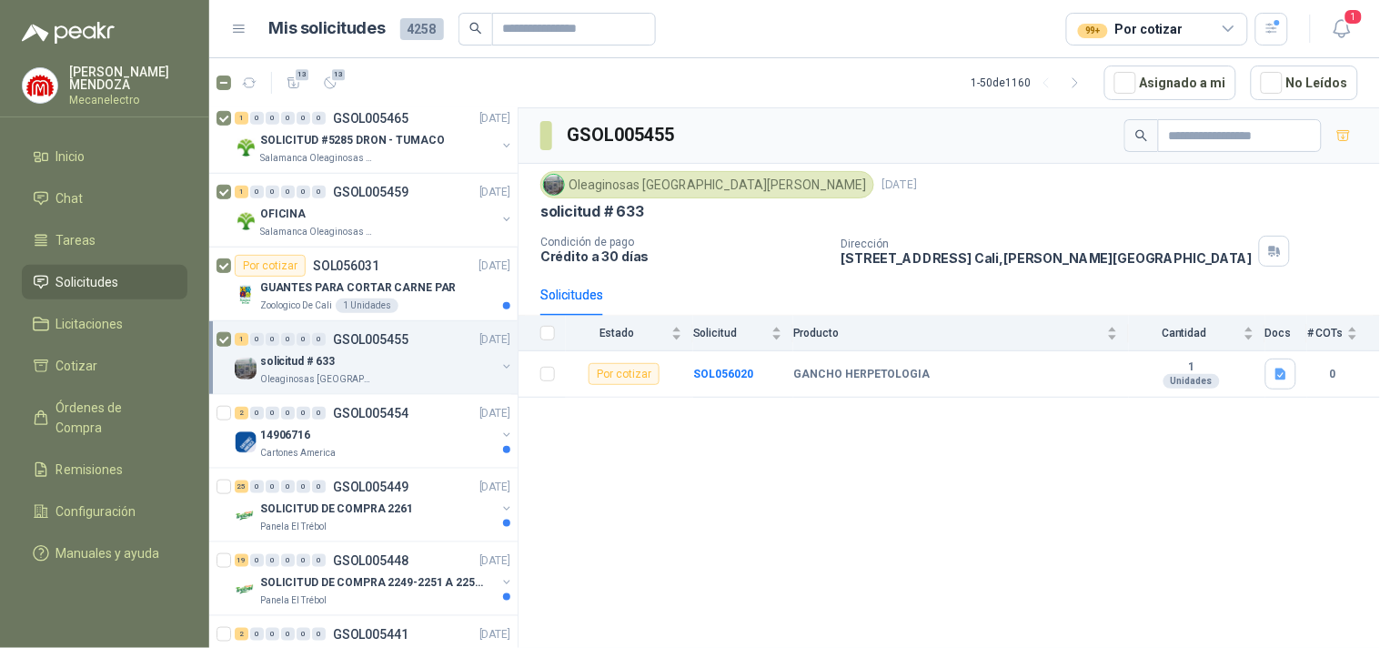
click at [320, 435] on div "14906716" at bounding box center [378, 435] width 236 height 22
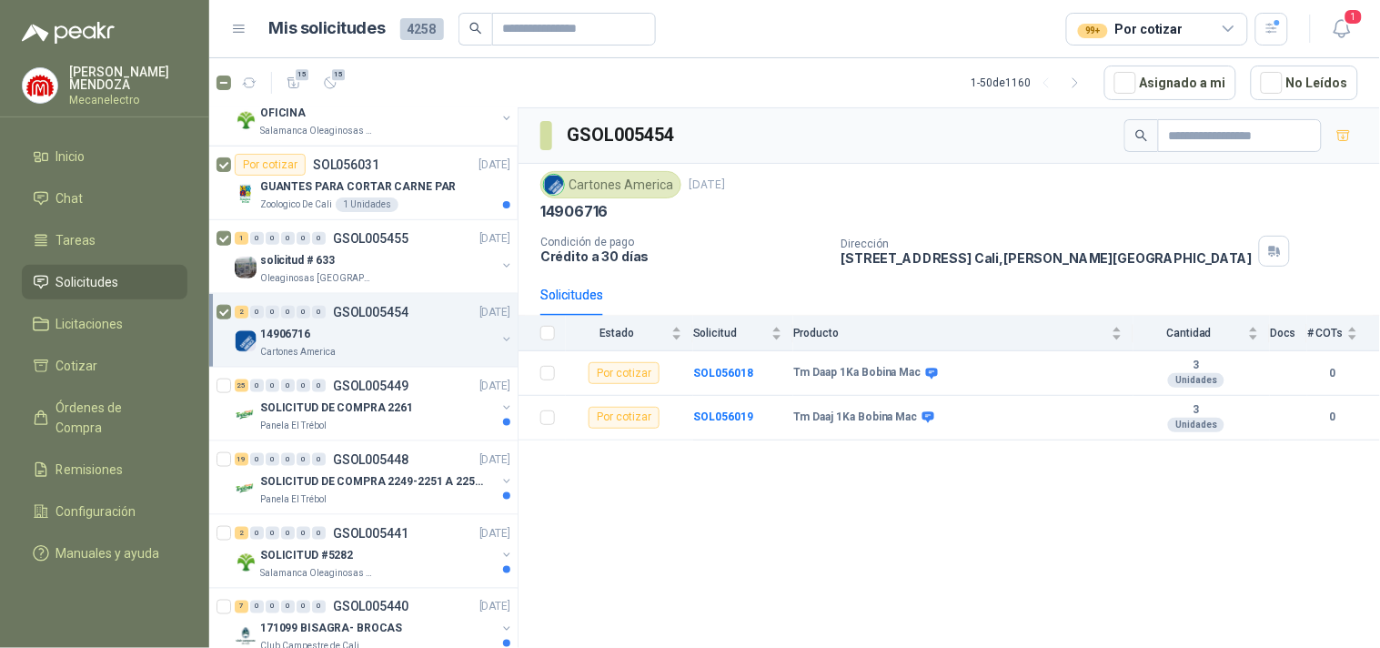
scroll to position [505, 0]
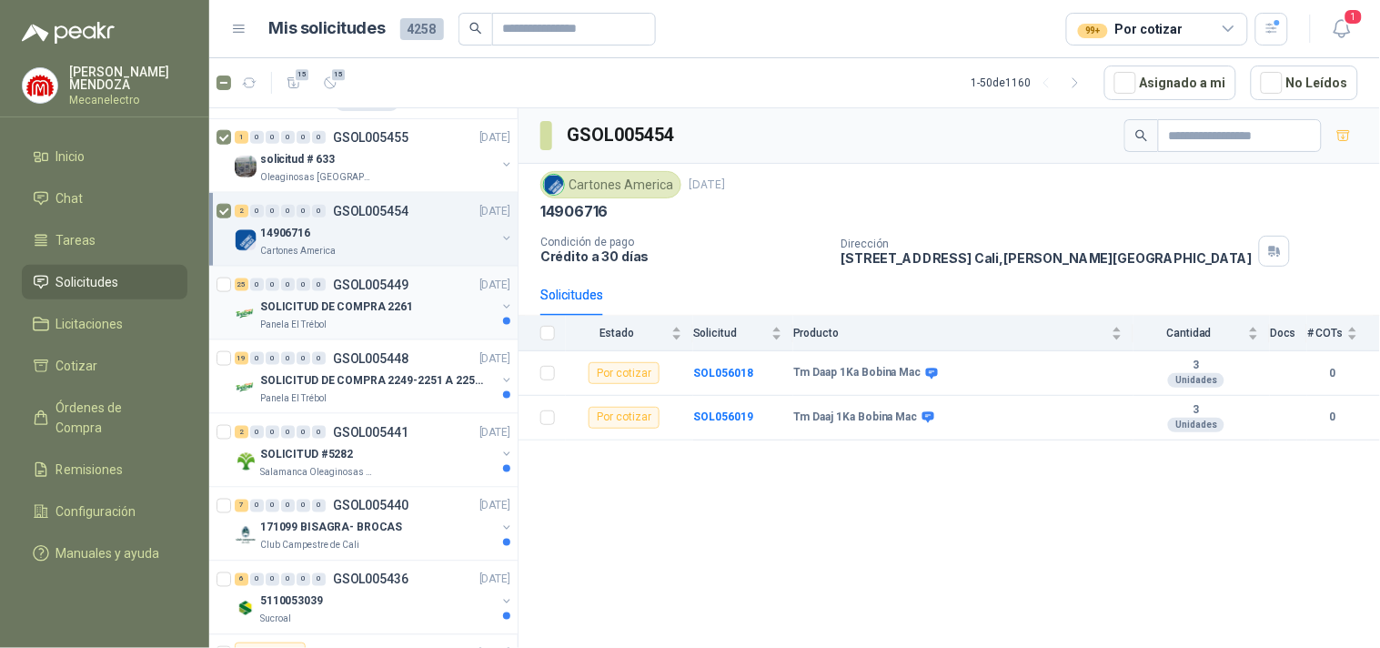
click at [403, 296] on div "SOLICITUD DE COMPRA 2261" at bounding box center [378, 307] width 236 height 22
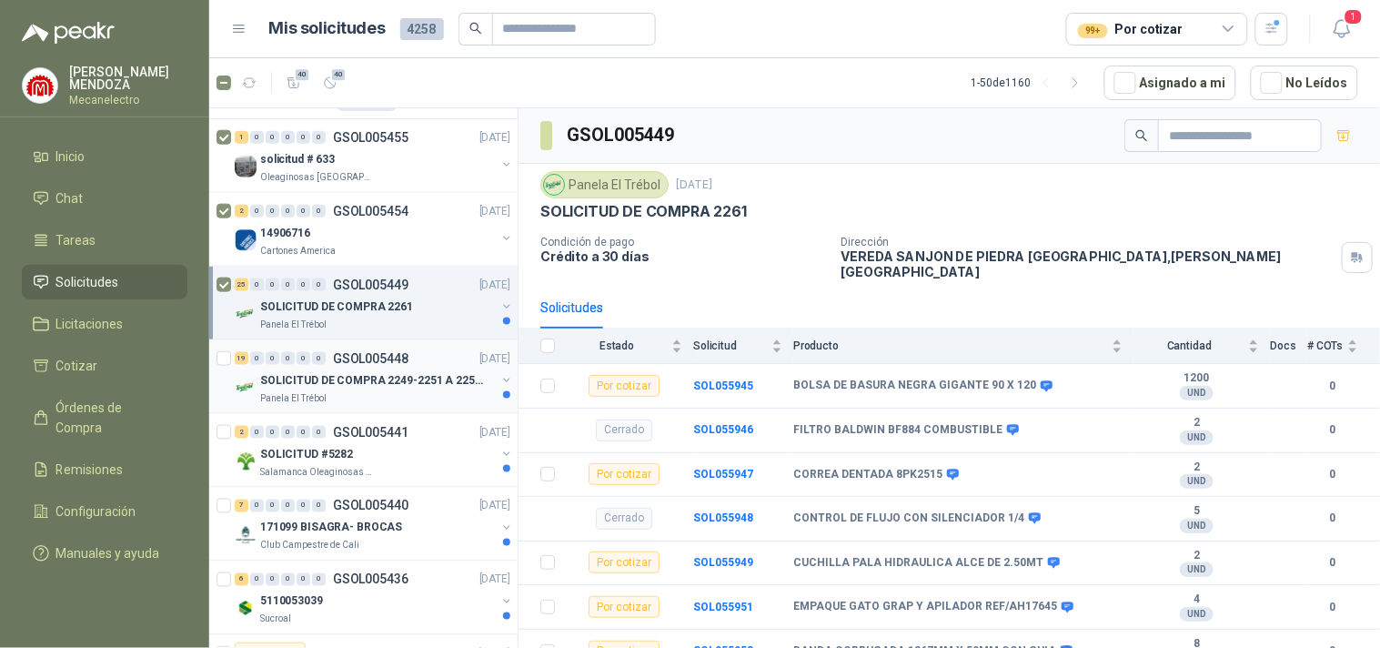
click at [329, 366] on div "19 0 0 0 0 0 GSOL005448 [DATE]" at bounding box center [374, 359] width 279 height 22
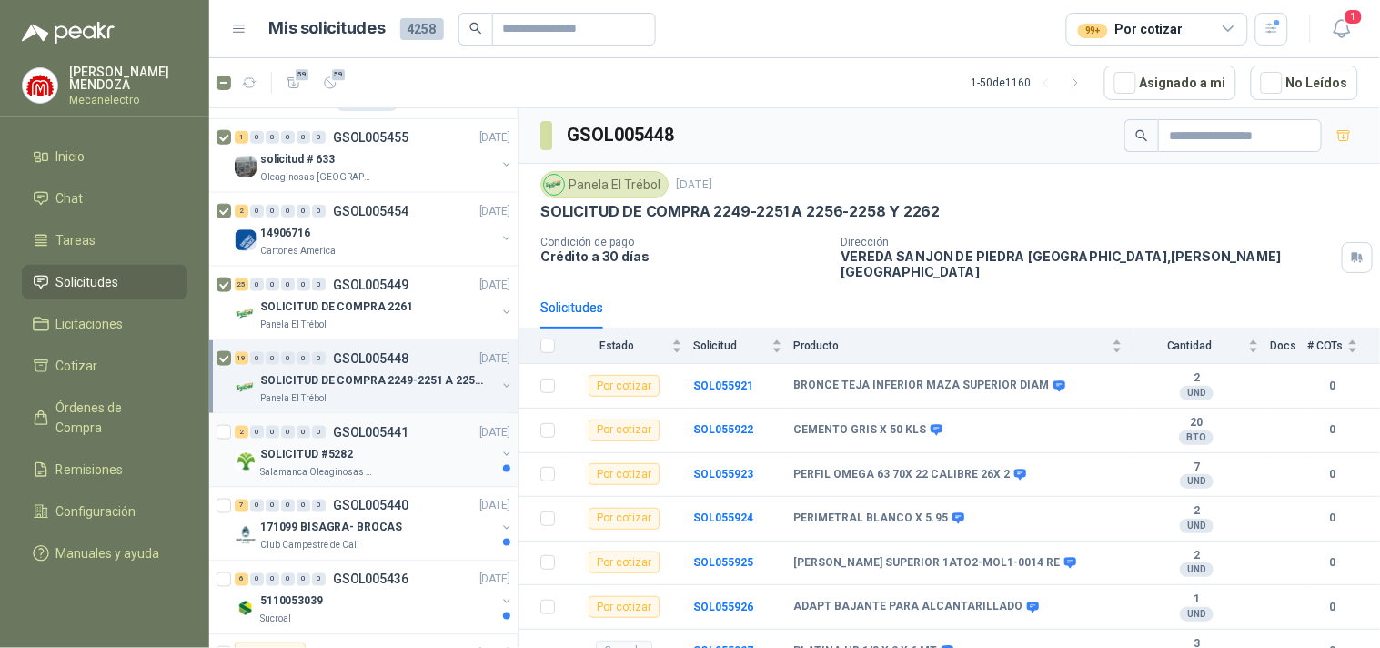
click at [361, 447] on div "SOLICITUD #5282" at bounding box center [378, 454] width 236 height 22
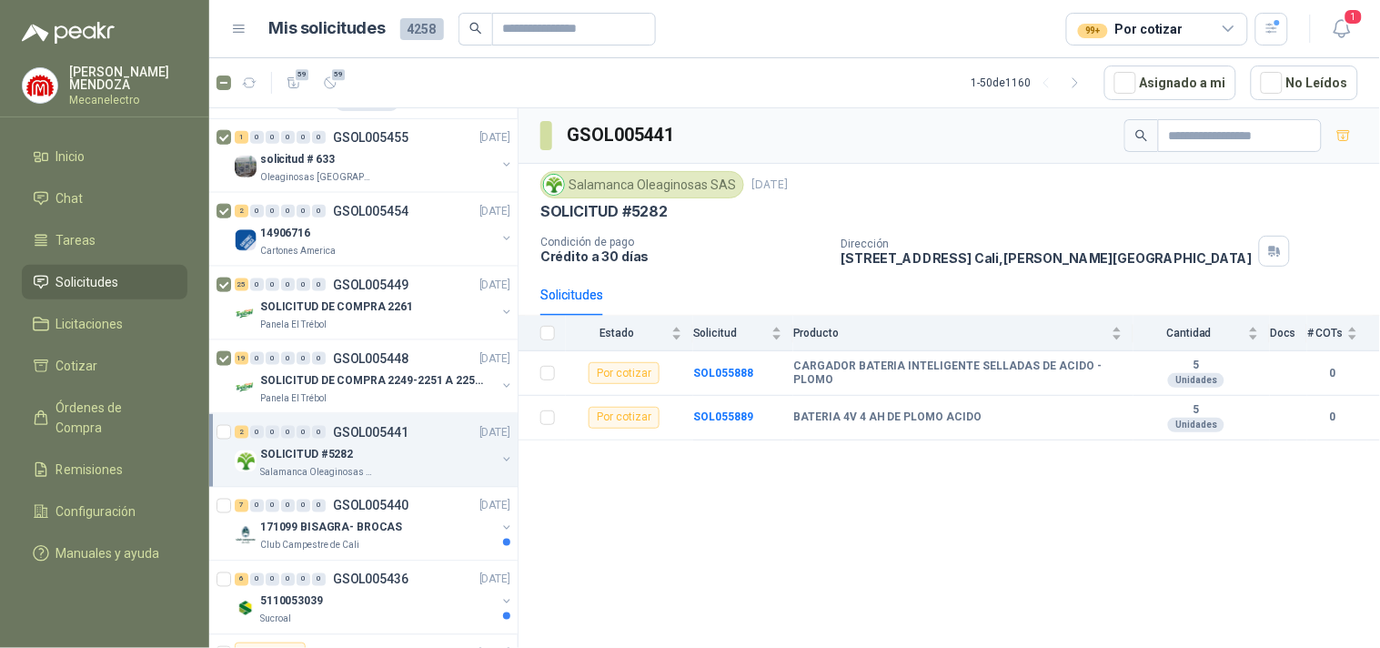
click at [212, 425] on div "2 0 0 0 0 0 GSOL005441 [DATE] SOLICITUD #5282 Salamanca Oleaginosas SAS" at bounding box center [363, 451] width 308 height 74
click at [322, 533] on p "171099 BISAGRA- BROCAS" at bounding box center [331, 528] width 142 height 17
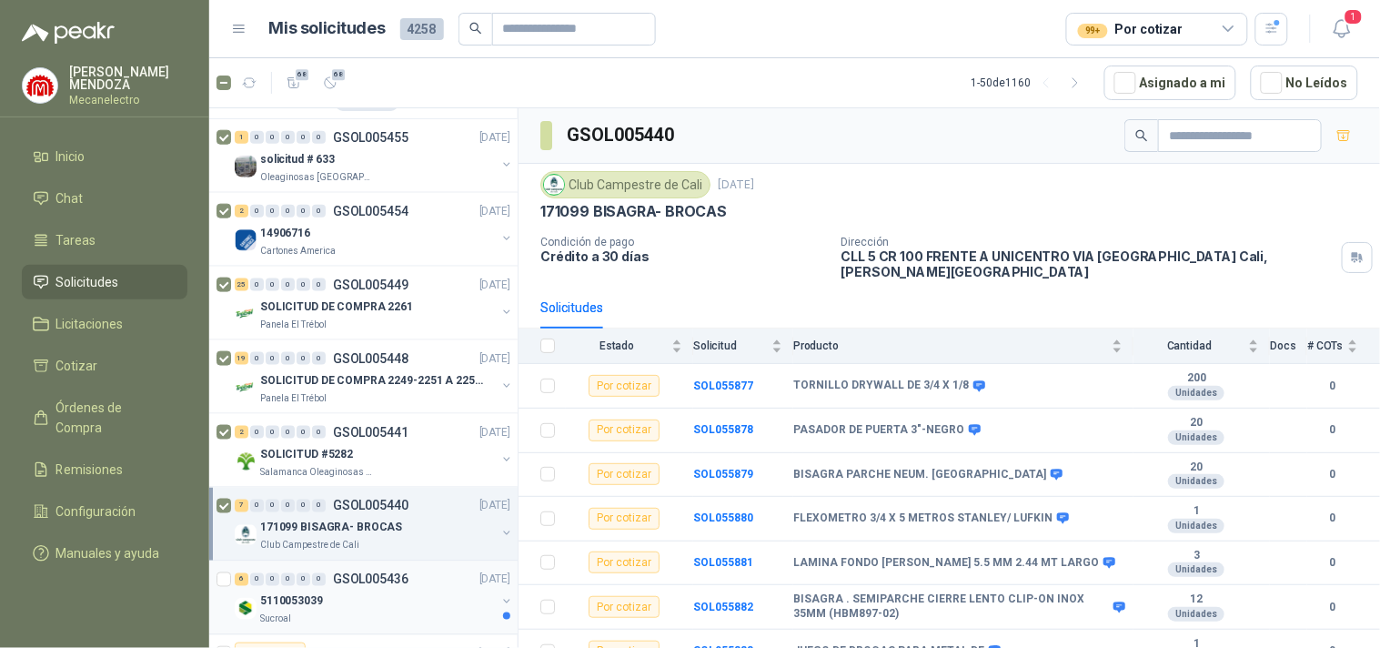
click at [309, 597] on p "5110053039" at bounding box center [291, 601] width 63 height 17
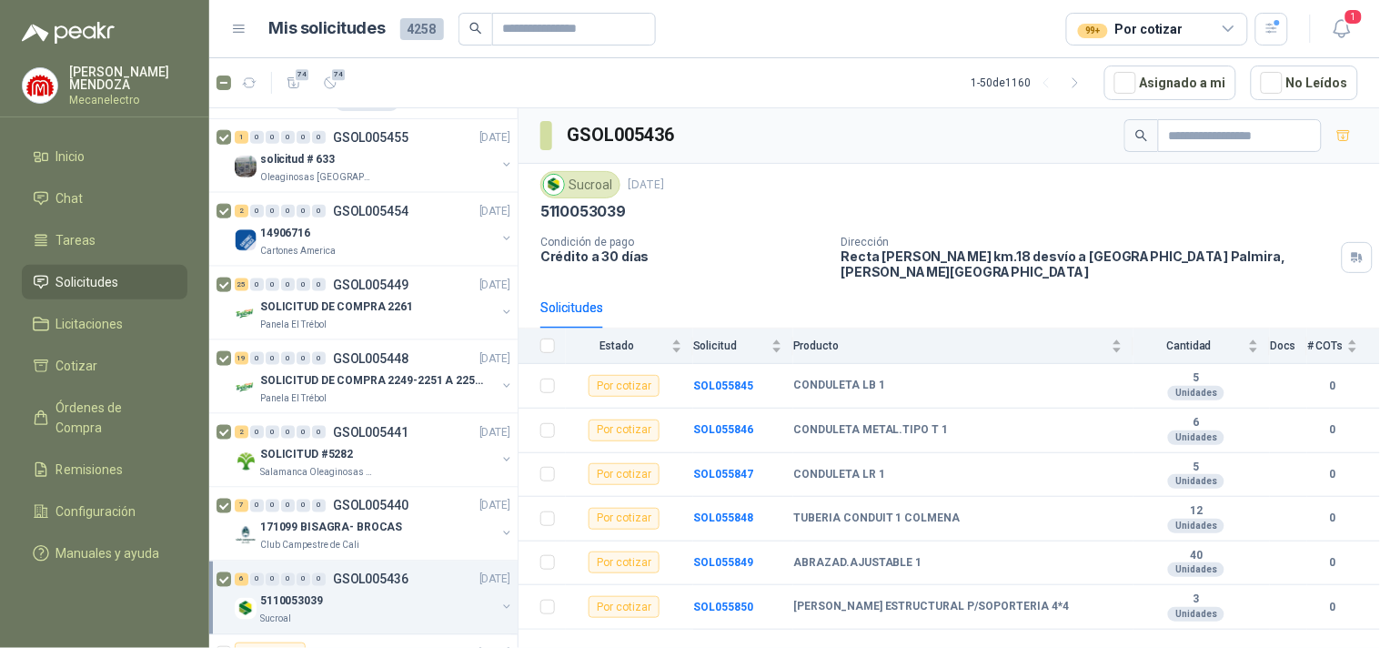
scroll to position [707, 0]
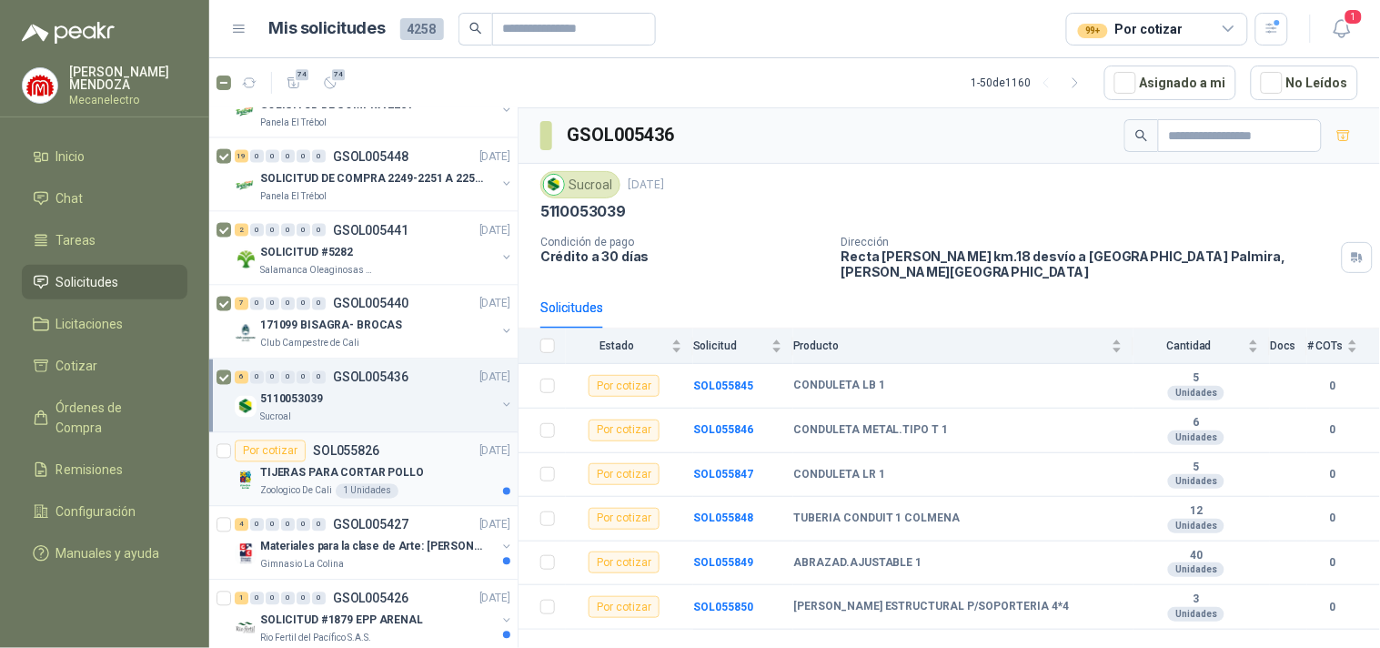
click at [300, 484] on p "Zoologico De Cali" at bounding box center [296, 491] width 72 height 15
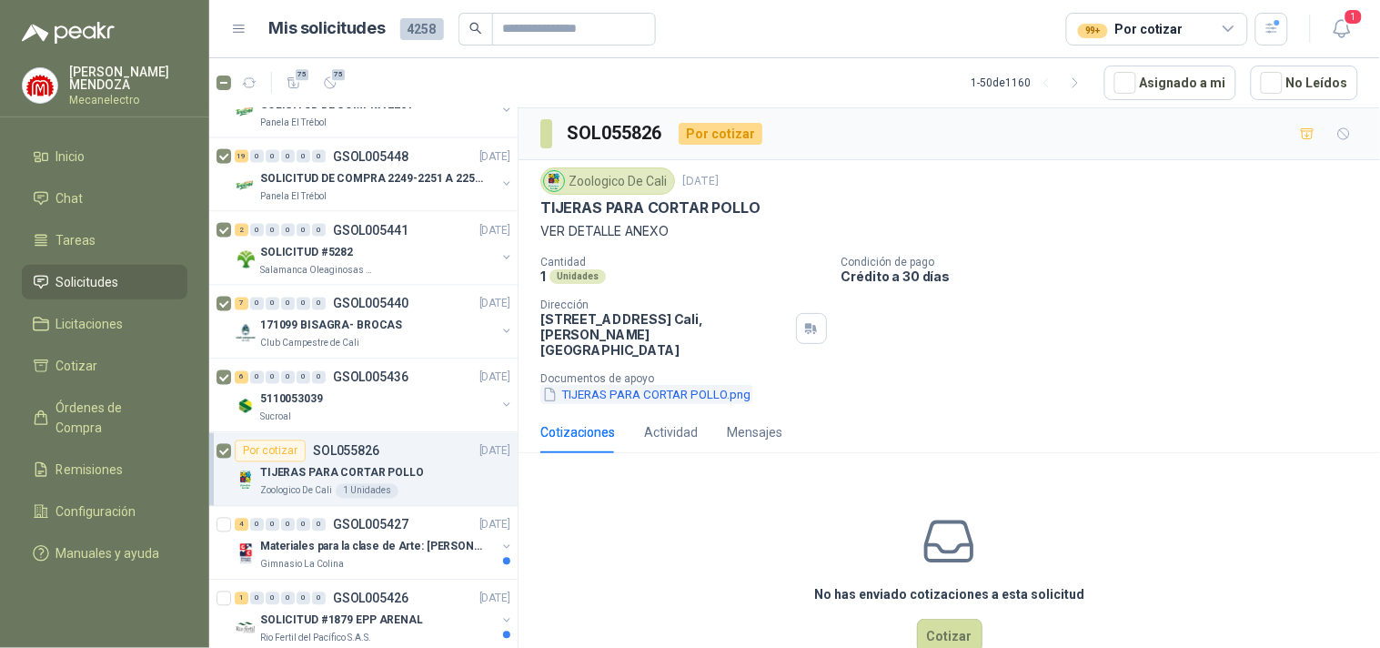
click at [648, 385] on button "TIJERAS PARA CORTAR POLLO.png" at bounding box center [646, 394] width 212 height 19
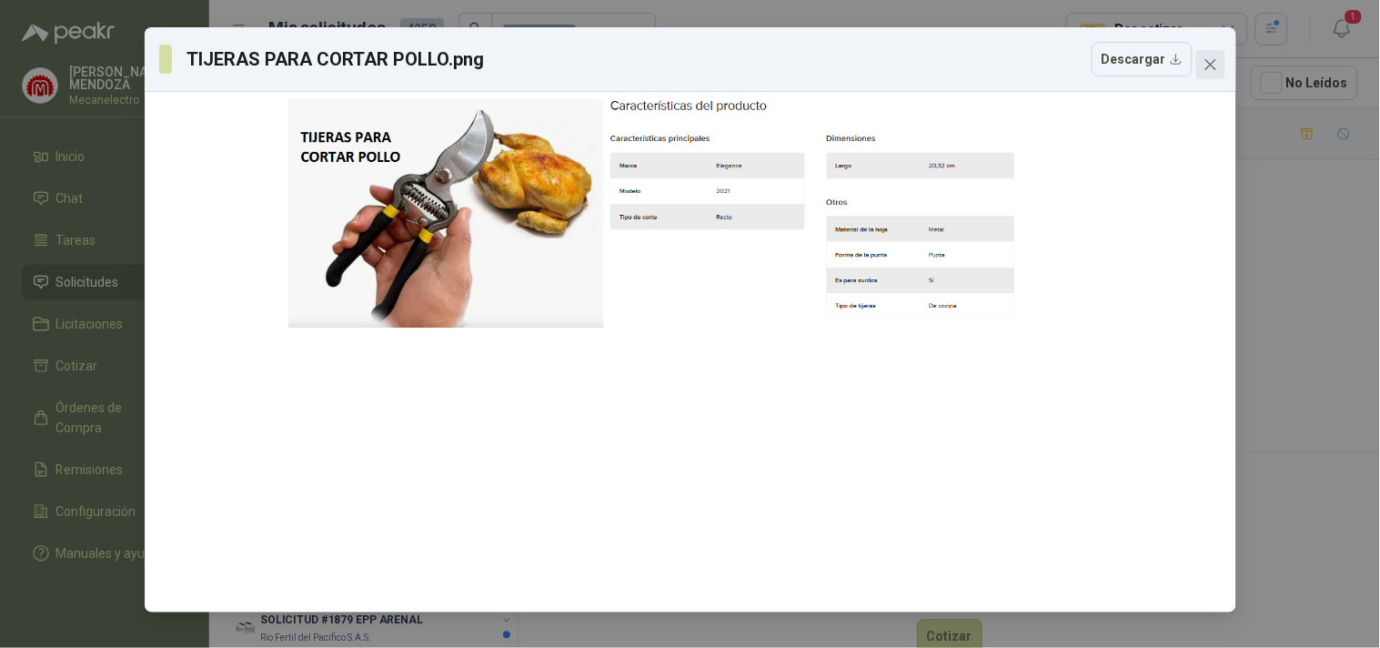
click at [1213, 60] on icon "close" at bounding box center [1211, 64] width 15 height 15
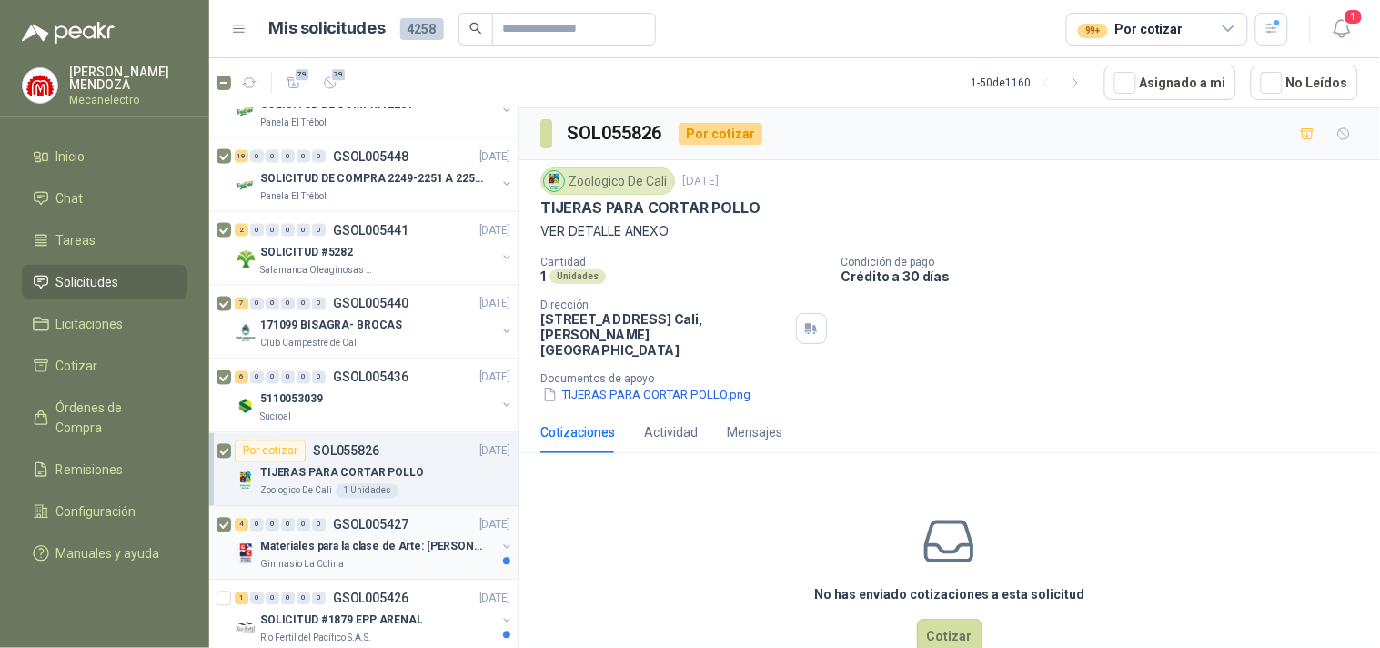
scroll to position [808, 0]
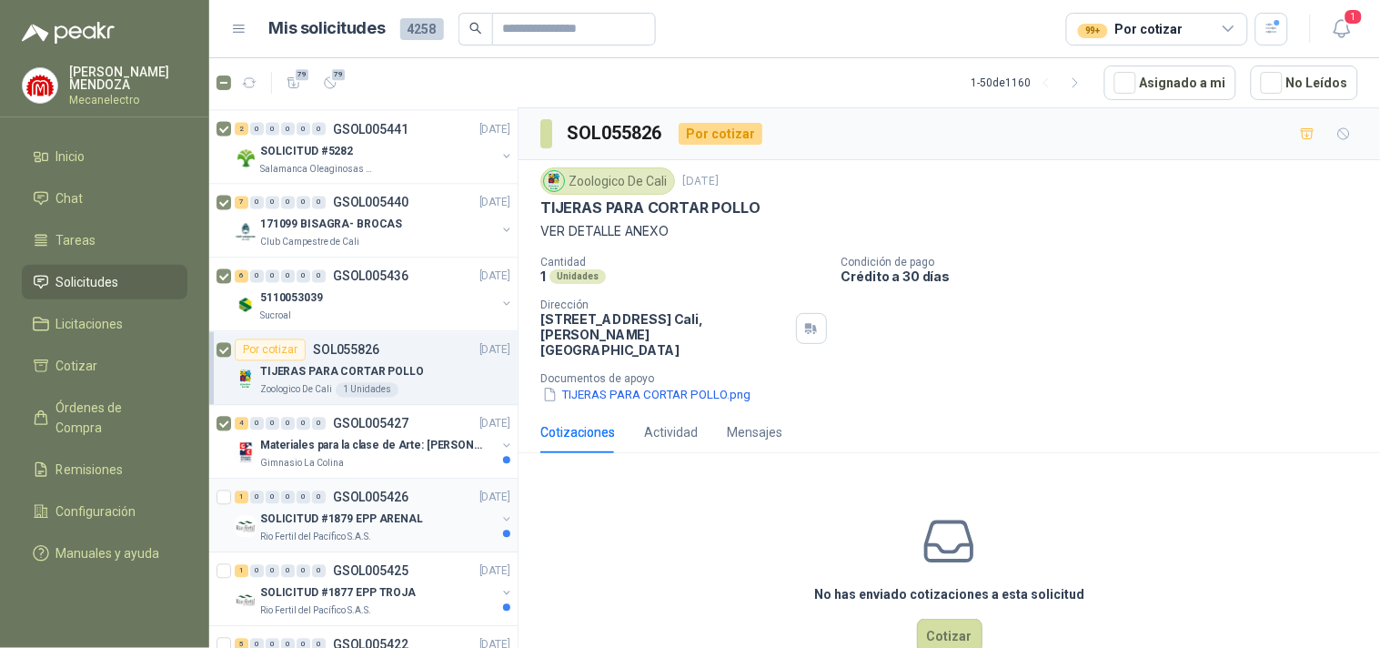
click at [417, 523] on div "SOLICITUD #1879 EPP ARENAL" at bounding box center [378, 520] width 236 height 22
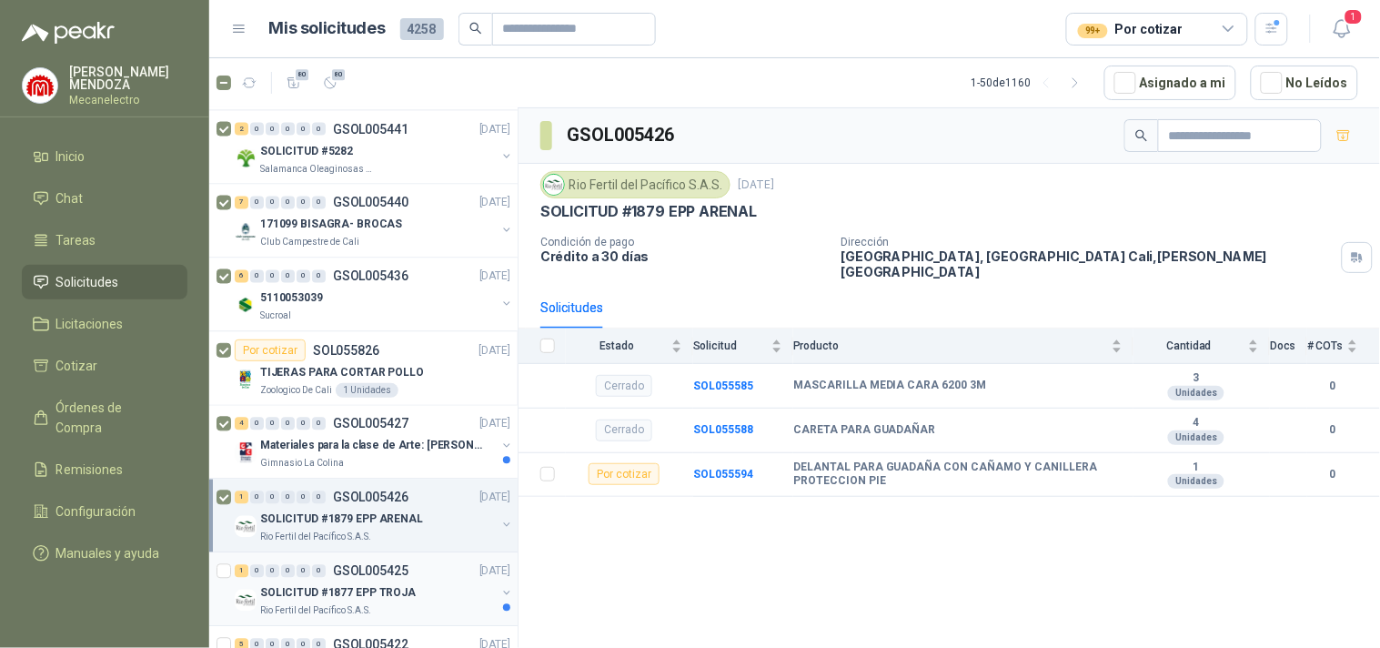
click at [332, 587] on p "SOLICITUD #1877 EPP TROJA" at bounding box center [338, 593] width 156 height 17
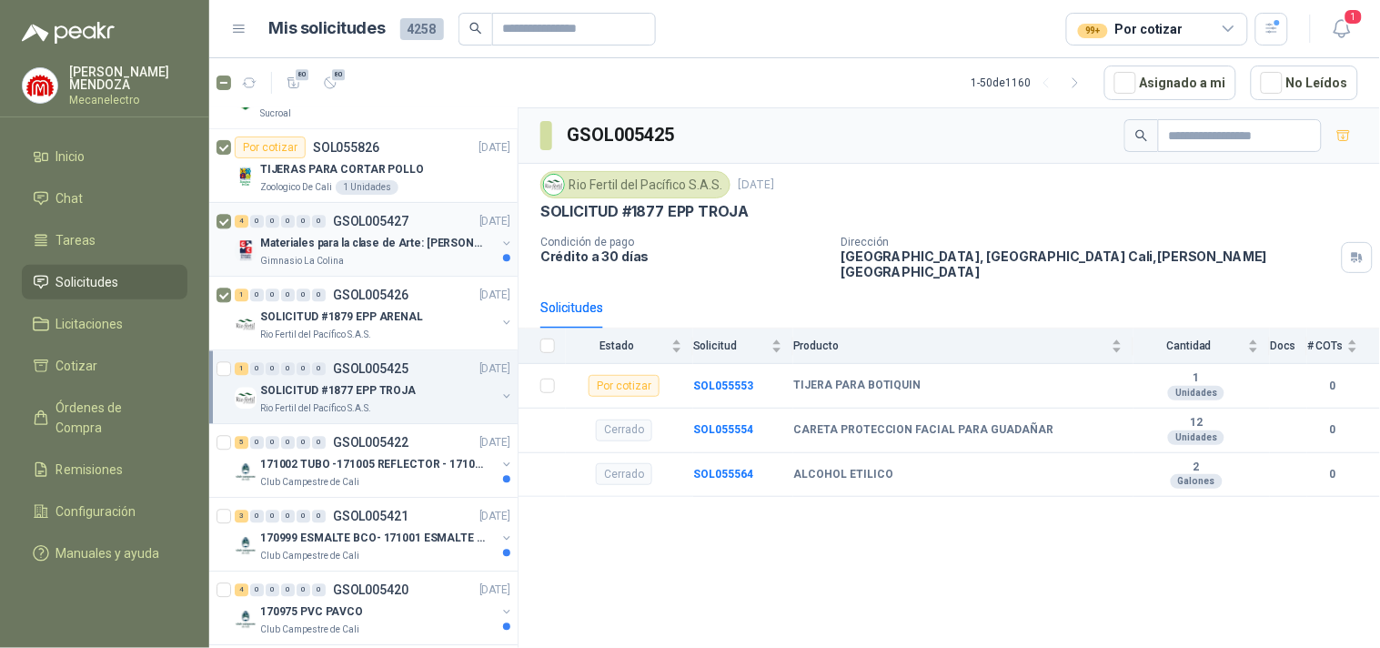
scroll to position [1112, 0]
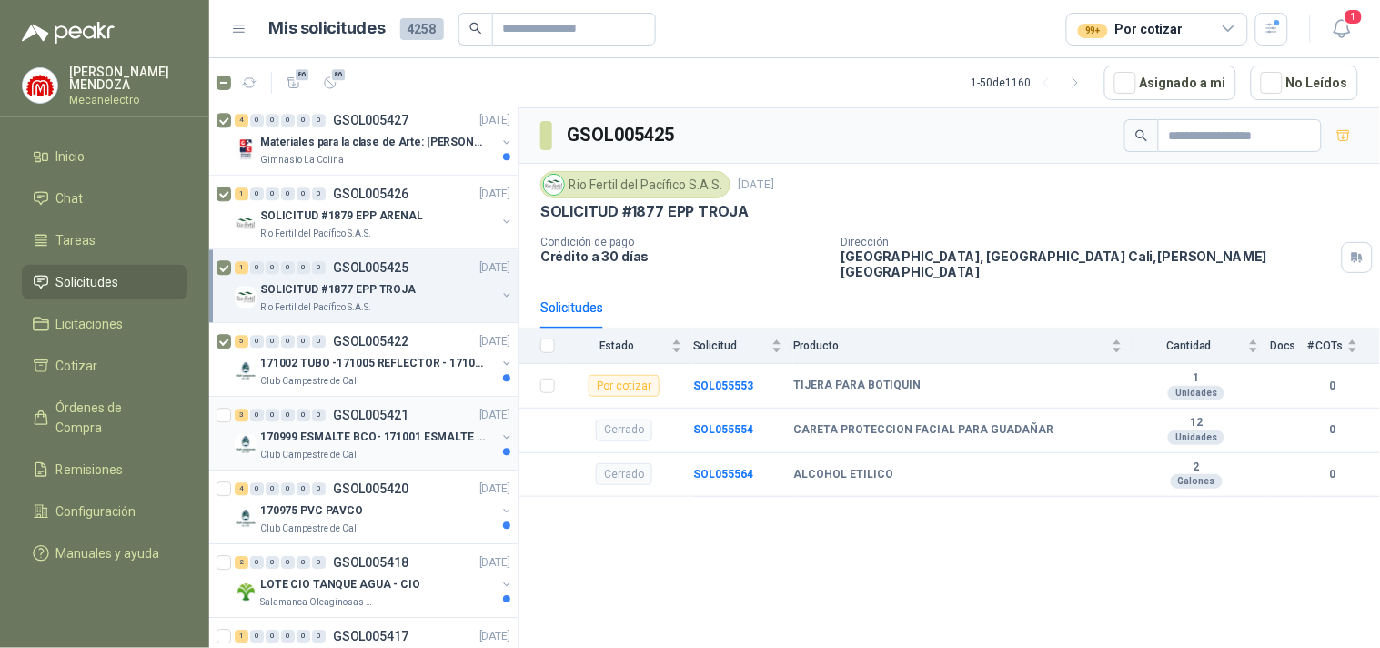
click at [383, 435] on p "170999 ESMALTE BCO- 171001 ESMALTE GRIS" at bounding box center [373, 437] width 227 height 17
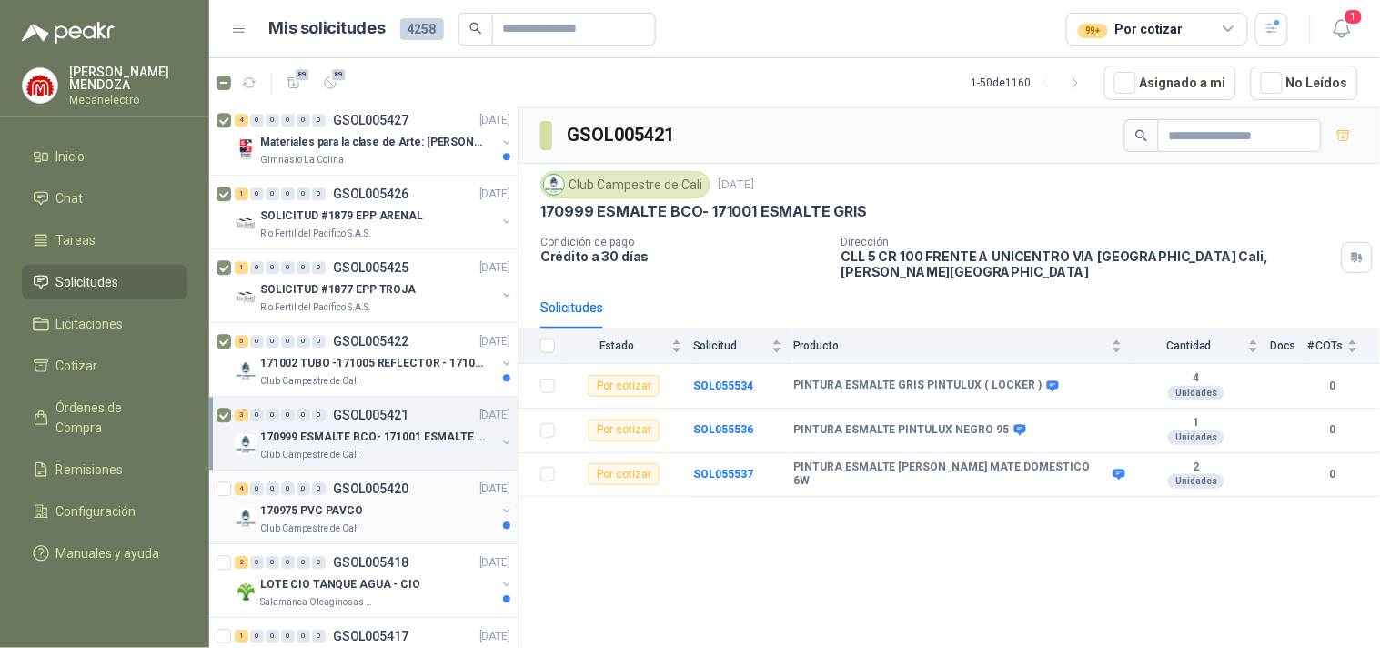
click at [275, 516] on p "170975 PVC PAVCO" at bounding box center [311, 510] width 103 height 17
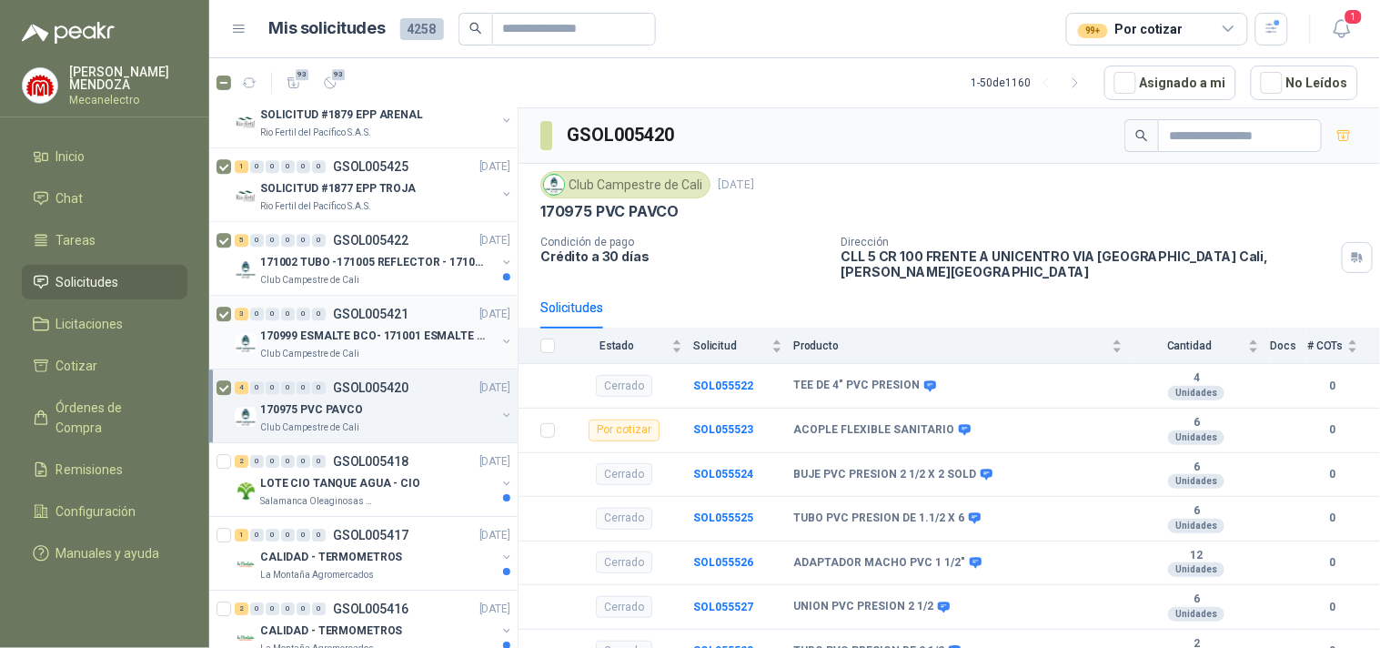
scroll to position [1314, 0]
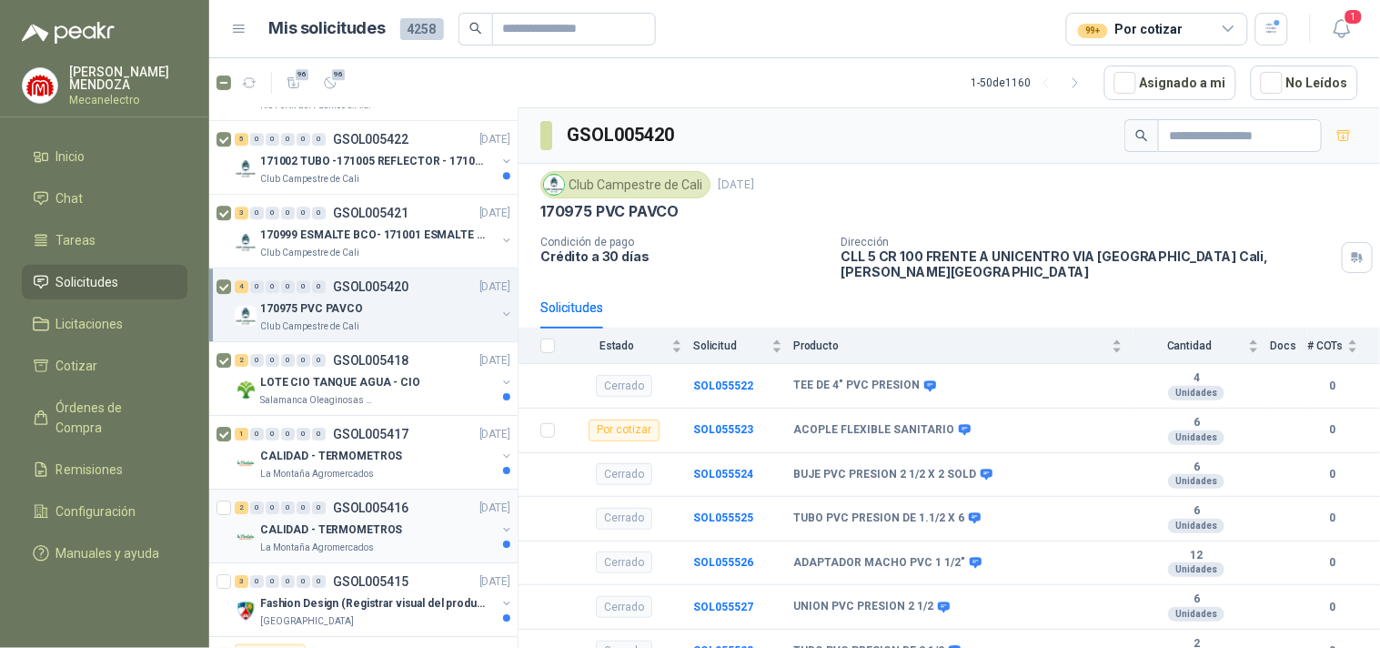
click at [222, 497] on div at bounding box center [226, 526] width 18 height 58
click at [295, 602] on p "Fashion Design (Registrar visual del producto)" at bounding box center [373, 603] width 227 height 17
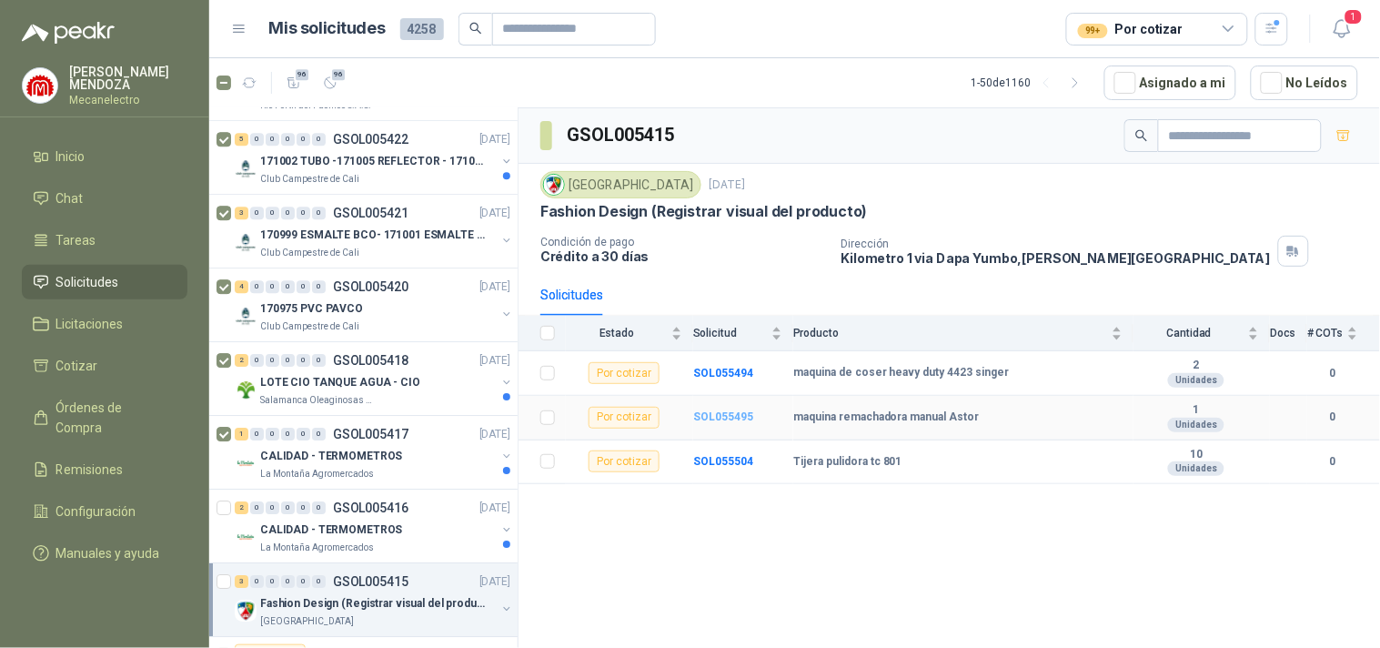
click at [710, 414] on b "SOL055495" at bounding box center [723, 416] width 60 height 13
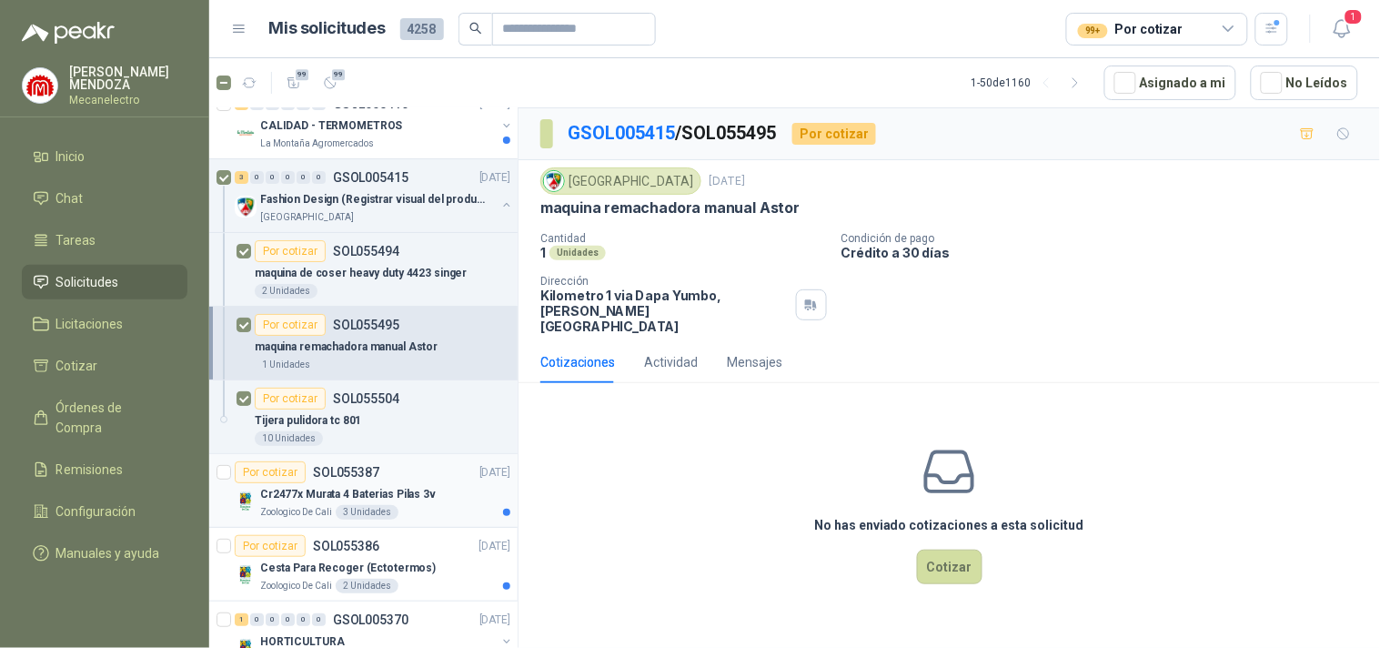
scroll to position [1820, 0]
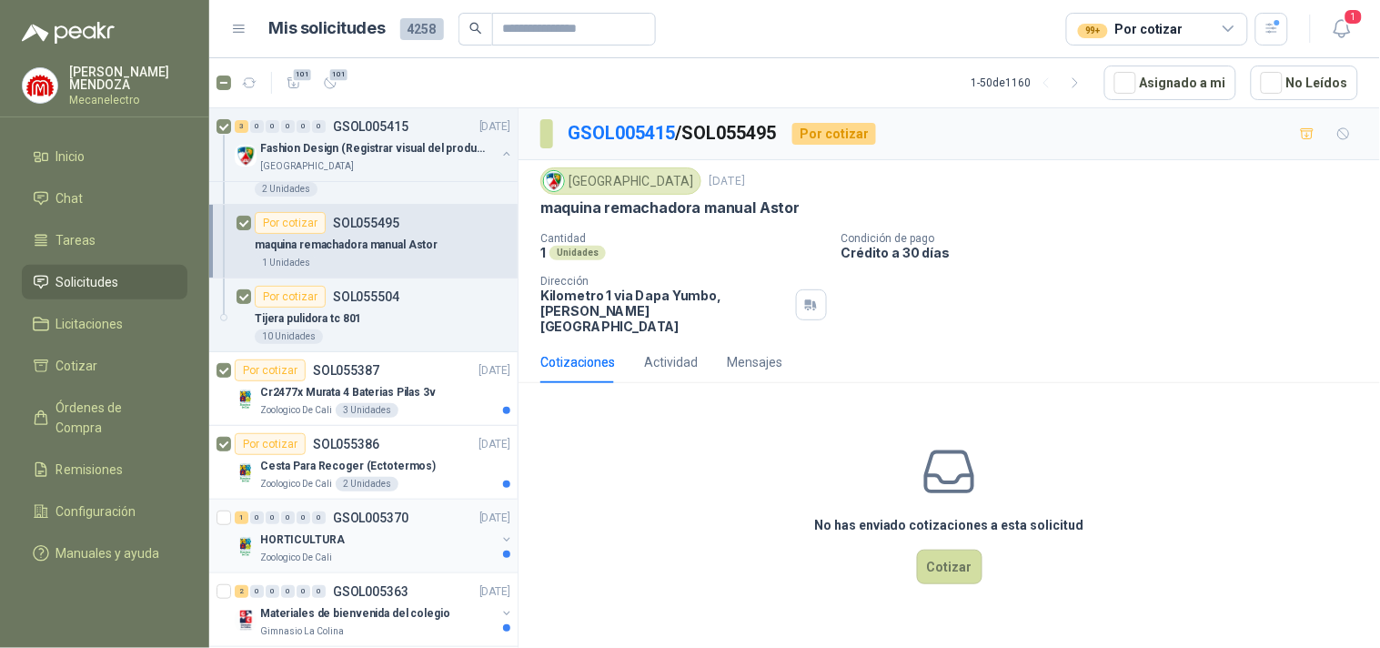
click at [312, 537] on p "HORTICULTURA" at bounding box center [302, 539] width 85 height 17
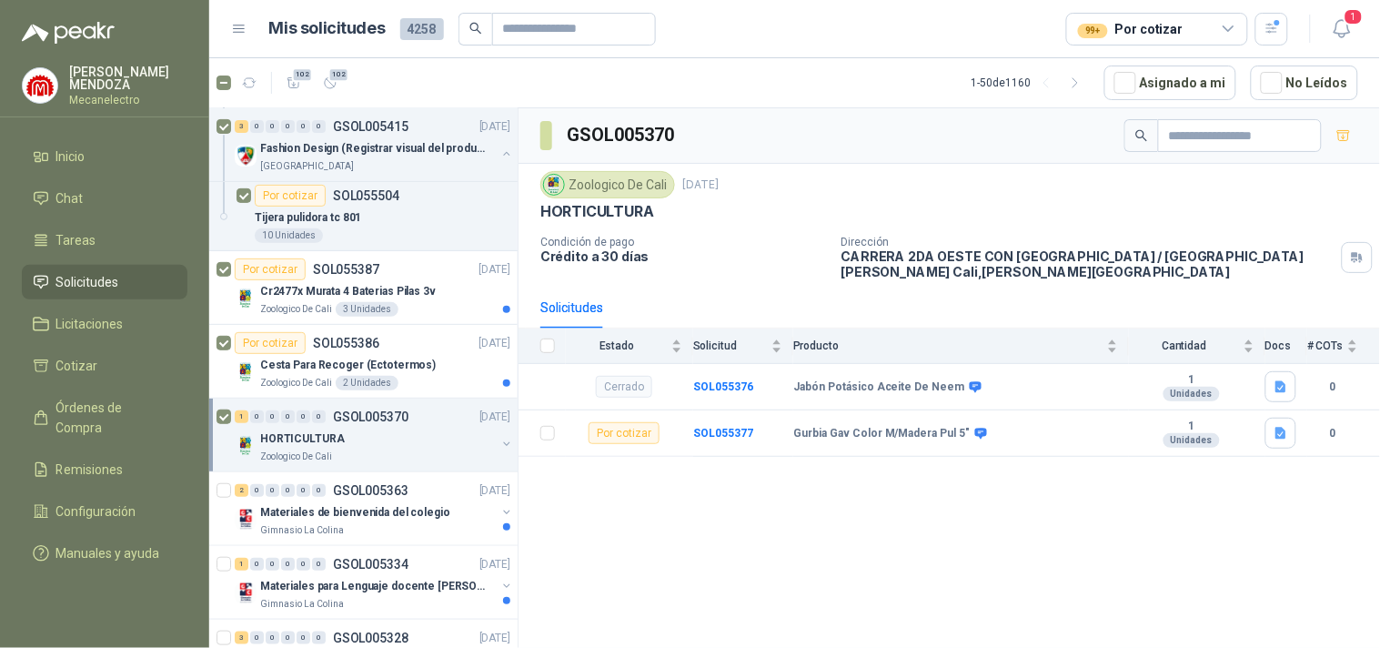
scroll to position [2022, 0]
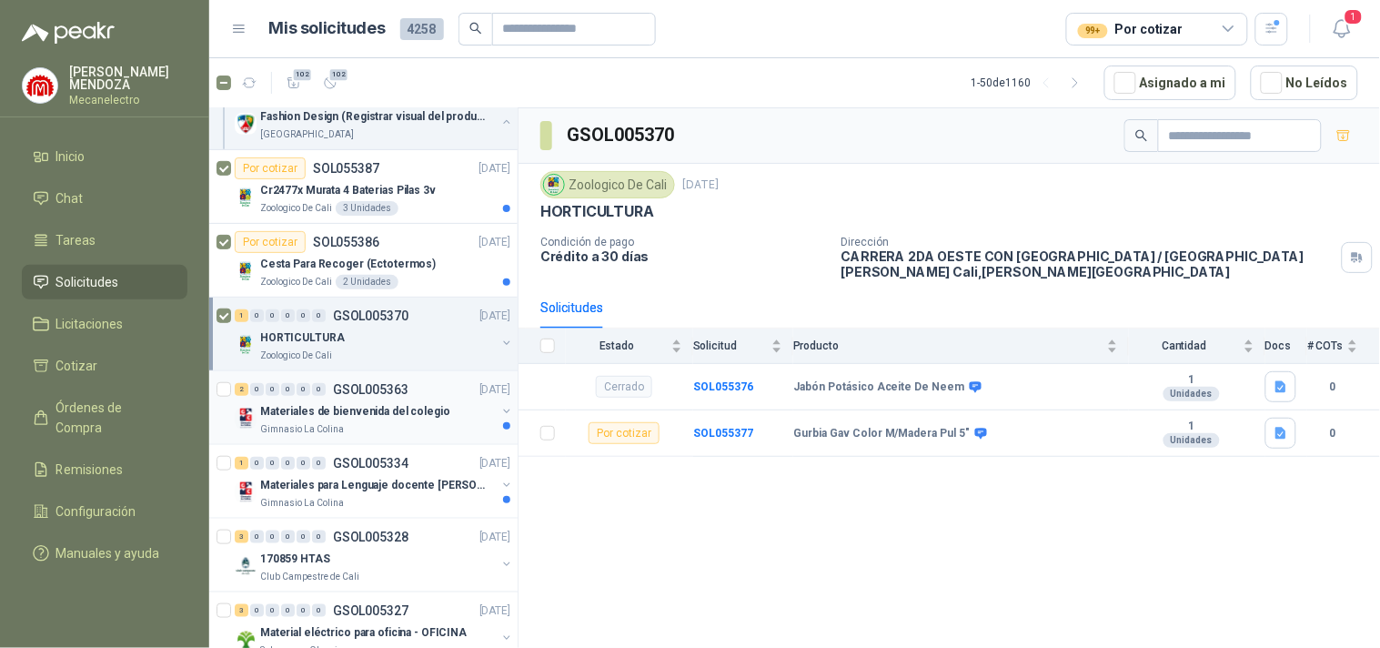
click at [403, 417] on p "Materiales de bienvenida del colegio" at bounding box center [355, 411] width 190 height 17
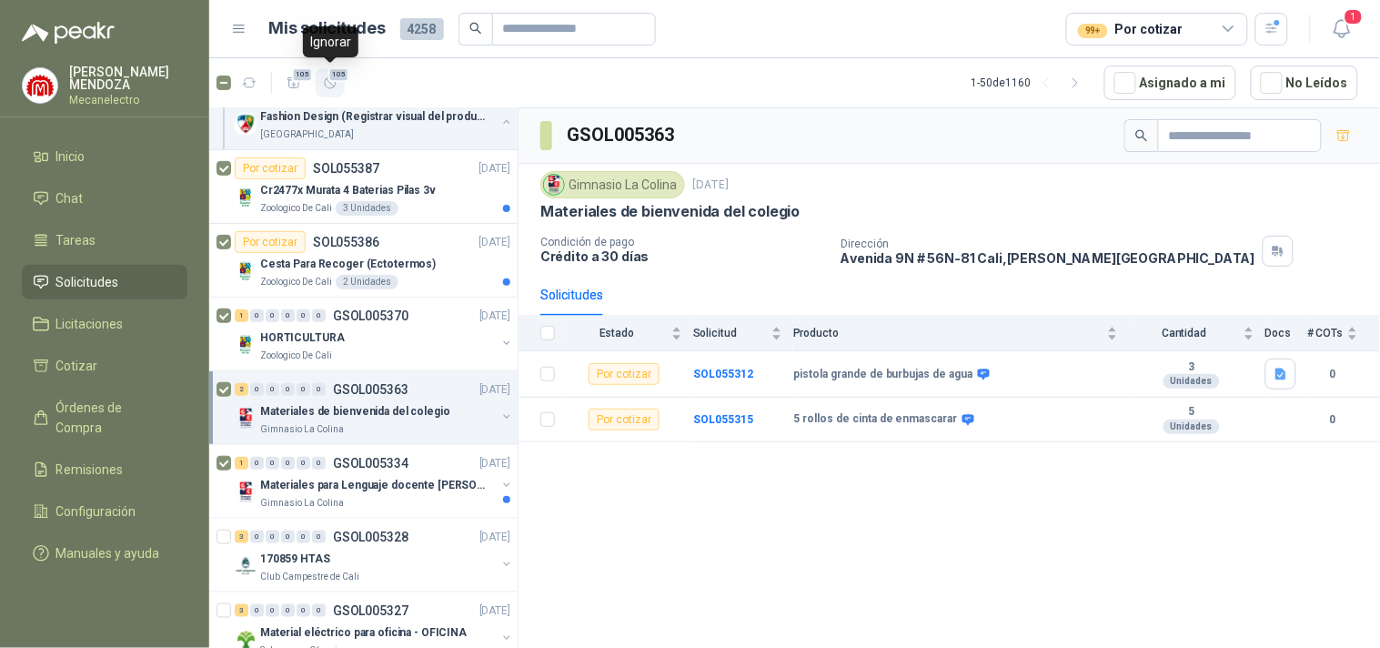
click at [331, 88] on icon "button" at bounding box center [330, 83] width 15 height 15
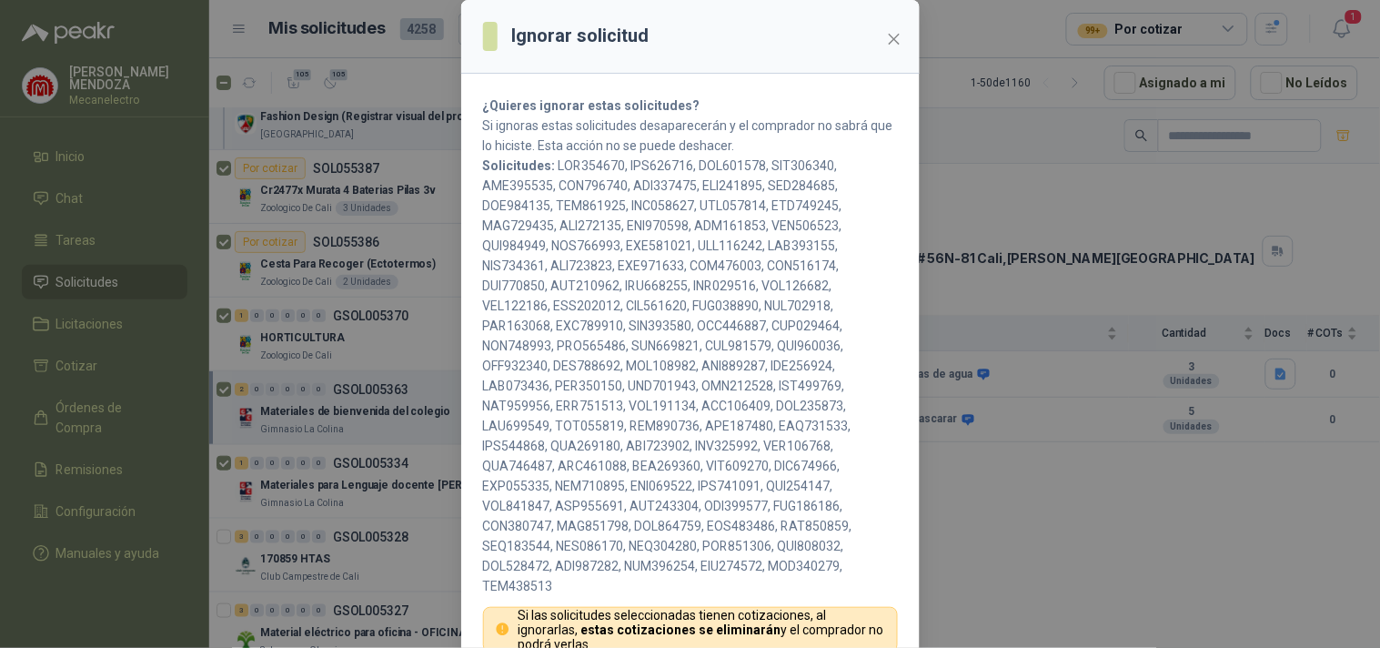
scroll to position [196, 0]
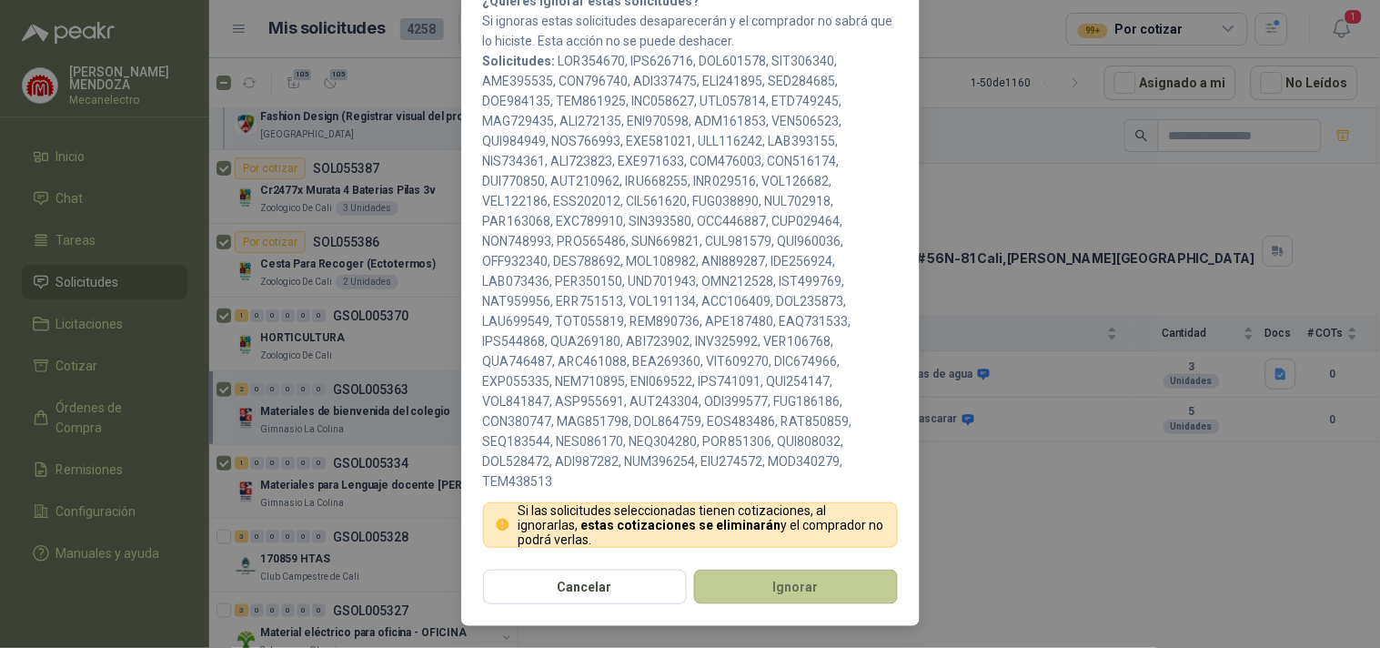
click at [790, 578] on button "Ignorar" at bounding box center [796, 587] width 204 height 35
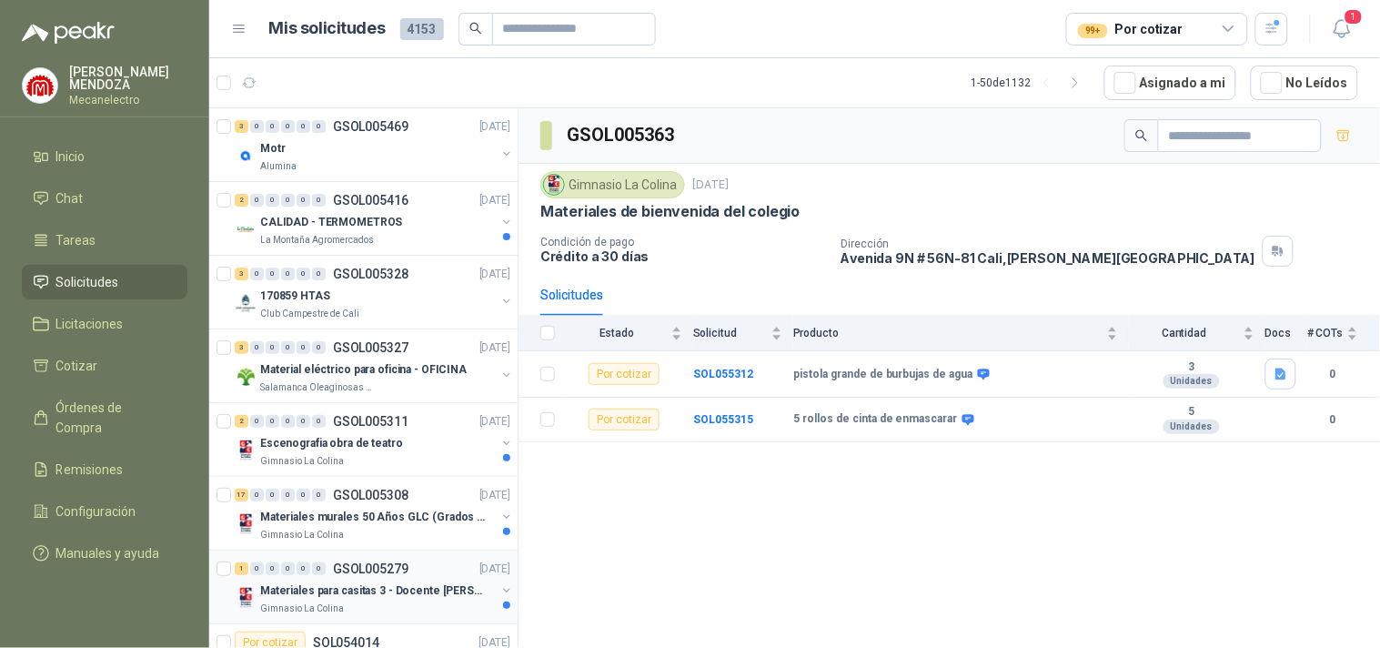
scroll to position [303, 0]
